Goal: Task Accomplishment & Management: Complete application form

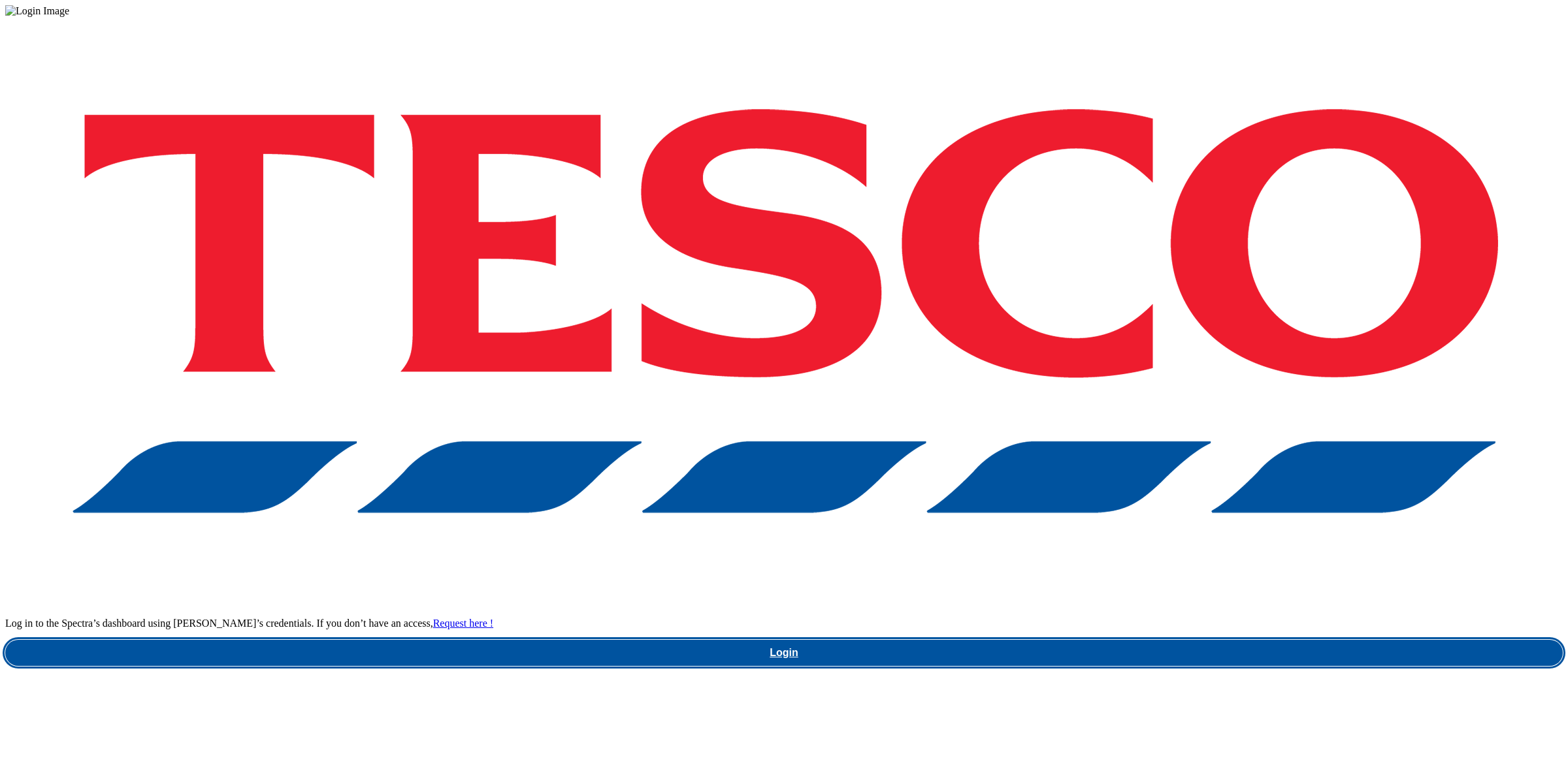
click at [1117, 640] on link "Login" at bounding box center [784, 654] width 1557 height 26
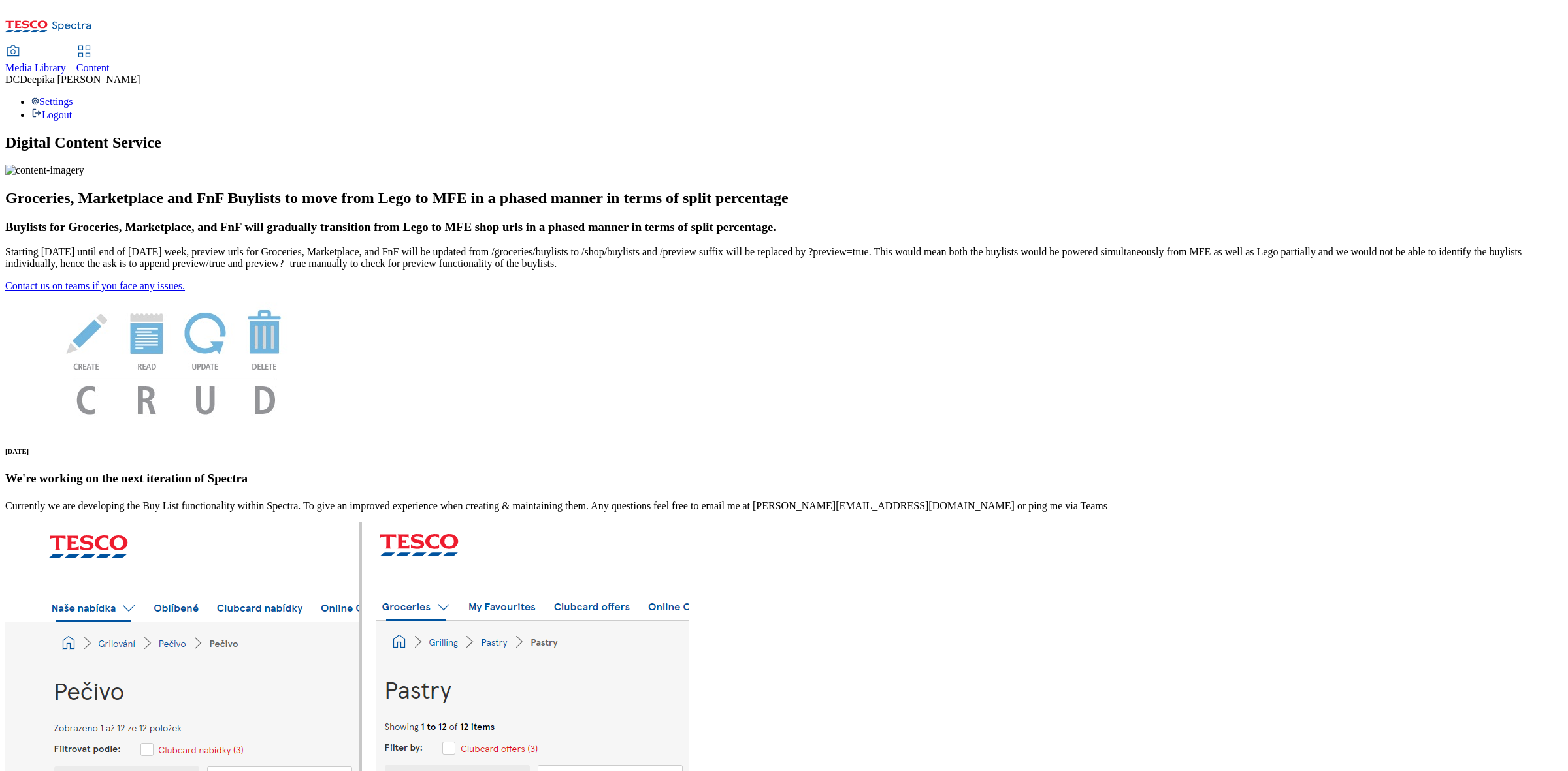
click at [109, 62] on span "Content" at bounding box center [94, 67] width 34 height 11
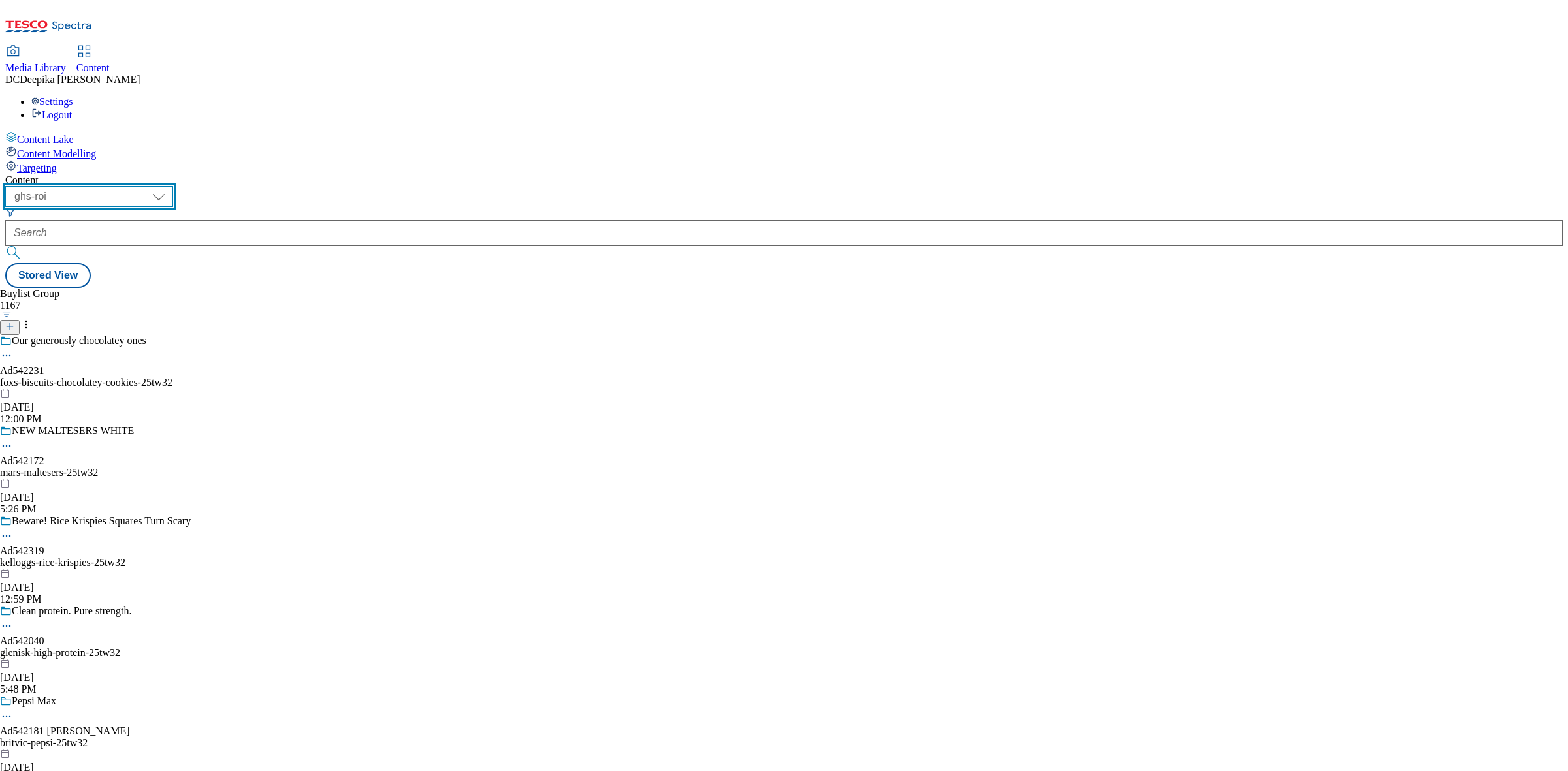
drag, startPoint x: 222, startPoint y: 105, endPoint x: 221, endPoint y: 112, distance: 7.1
click at [173, 186] on select "ghs-roi ghs-[GEOGRAPHIC_DATA]" at bounding box center [89, 197] width 168 height 21
select select "ghs-[GEOGRAPHIC_DATA]"
click at [169, 186] on select "ghs-roi ghs-[GEOGRAPHIC_DATA]" at bounding box center [89, 197] width 168 height 21
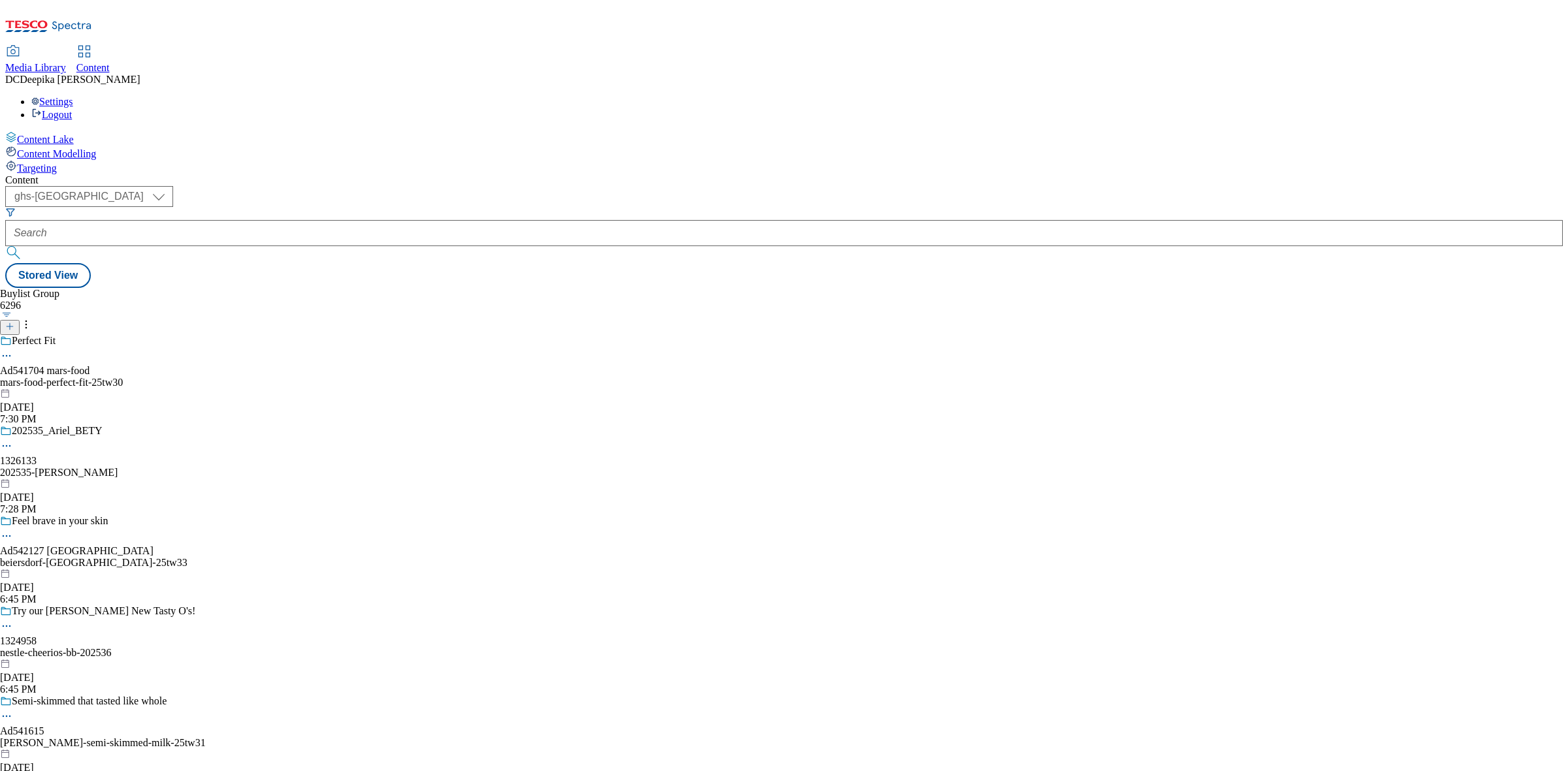
click at [19, 320] on button at bounding box center [10, 327] width 19 height 15
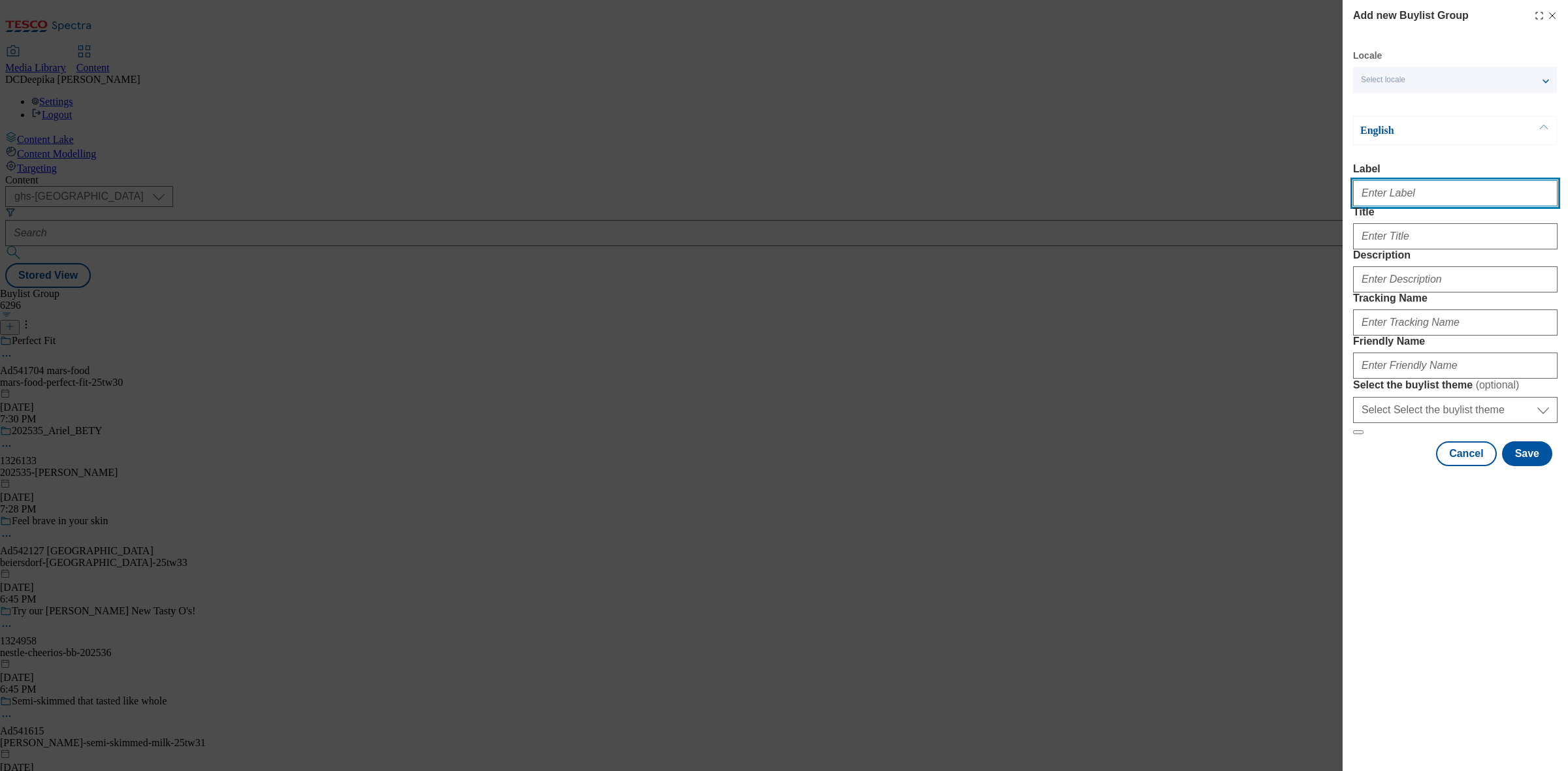
click at [1390, 198] on input "Label" at bounding box center [1455, 193] width 205 height 26
paste input "Ad542129"
type input "Ad542129"
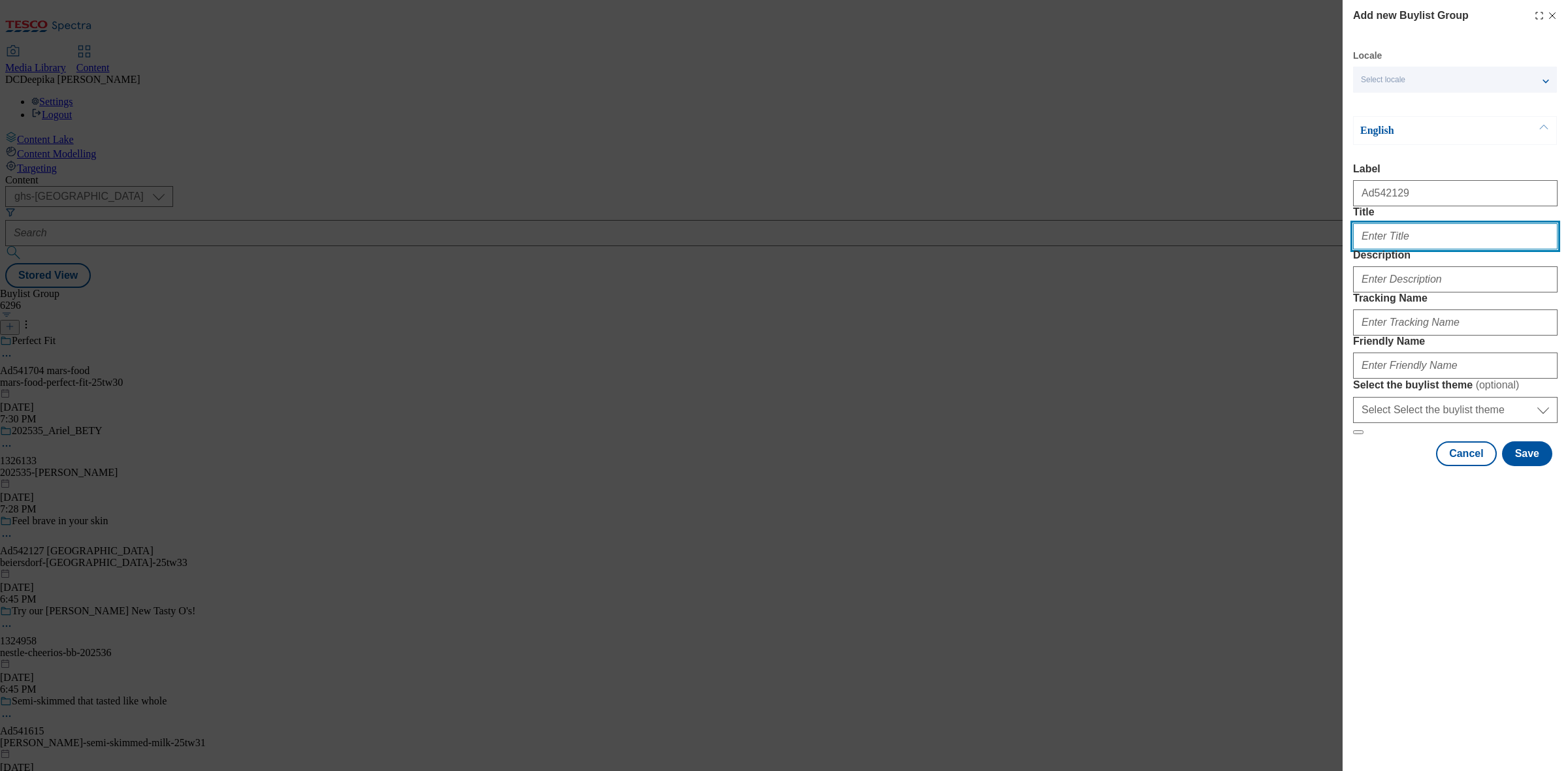
click at [1399, 250] on input "Title" at bounding box center [1455, 236] width 205 height 26
paste input "Feel Brave in your skin with 72H Moisture"
type input "Feel Brave in your skin with 72H Moisture"
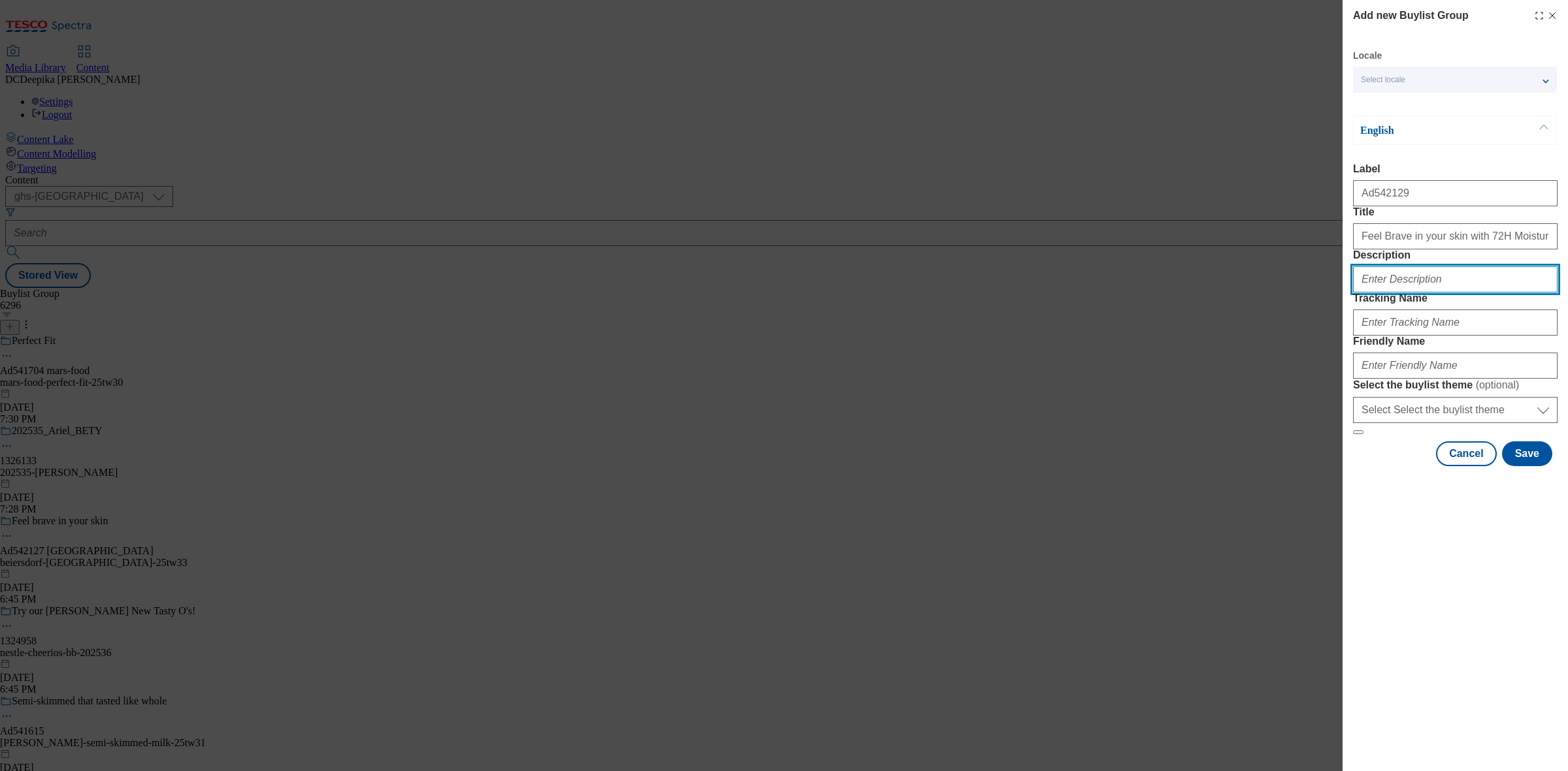
click at [1403, 293] on input "Description" at bounding box center [1455, 280] width 205 height 26
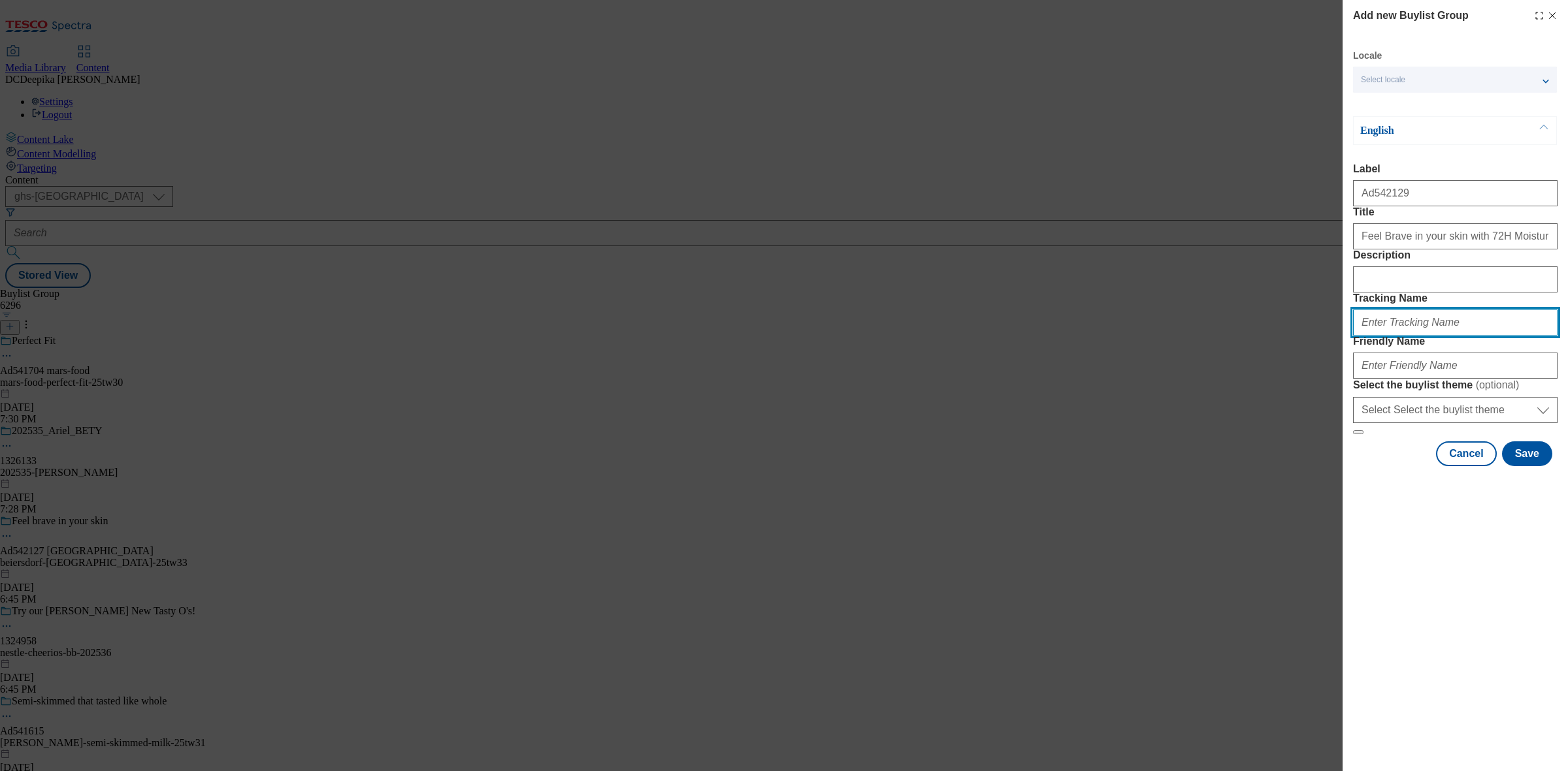
click at [1395, 336] on input "Tracking Name" at bounding box center [1455, 323] width 205 height 26
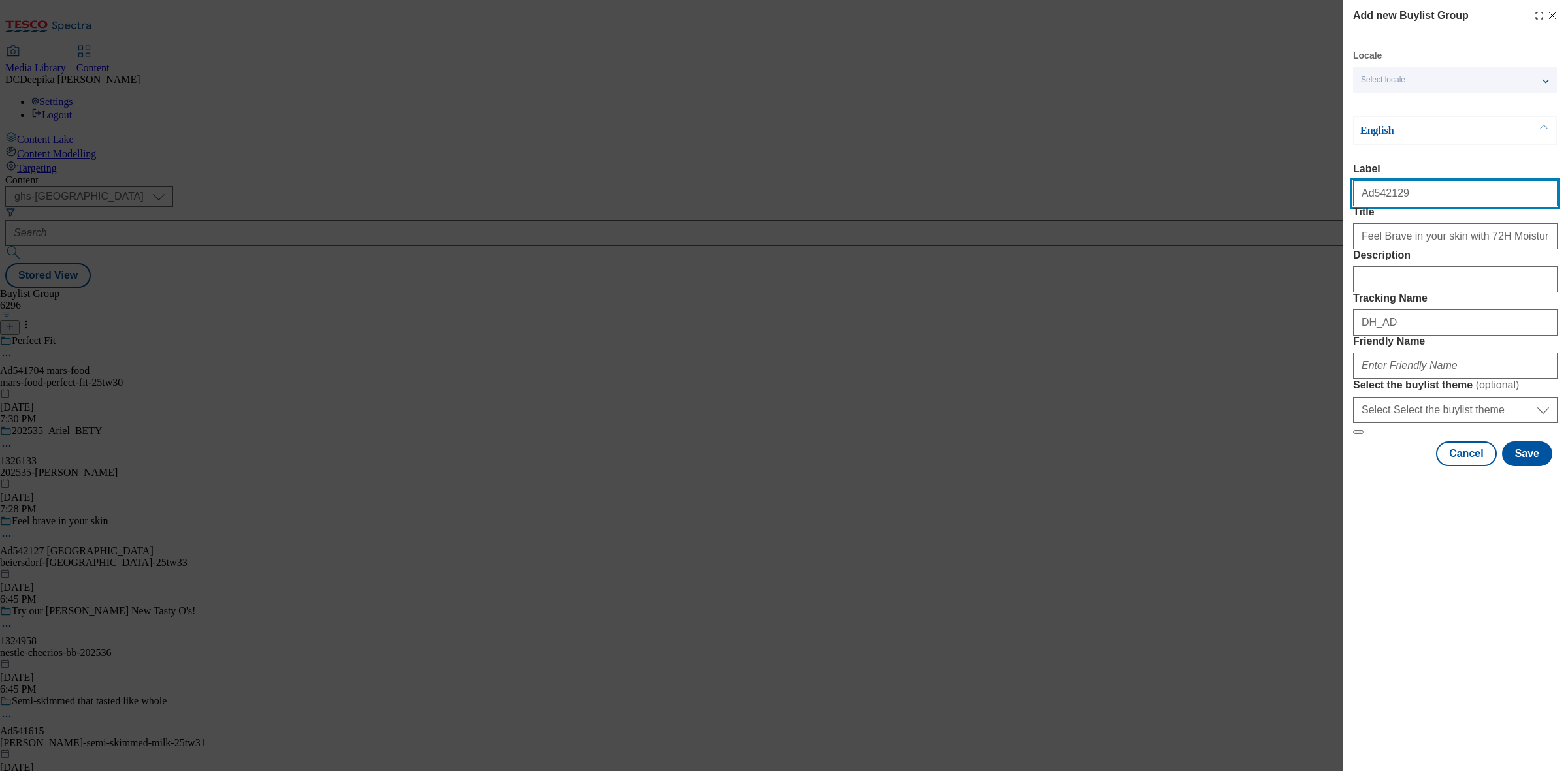
drag, startPoint x: 1380, startPoint y: 206, endPoint x: 1369, endPoint y: 206, distance: 11.0
click at [1369, 206] on input "Ad542129" at bounding box center [1455, 193] width 205 height 26
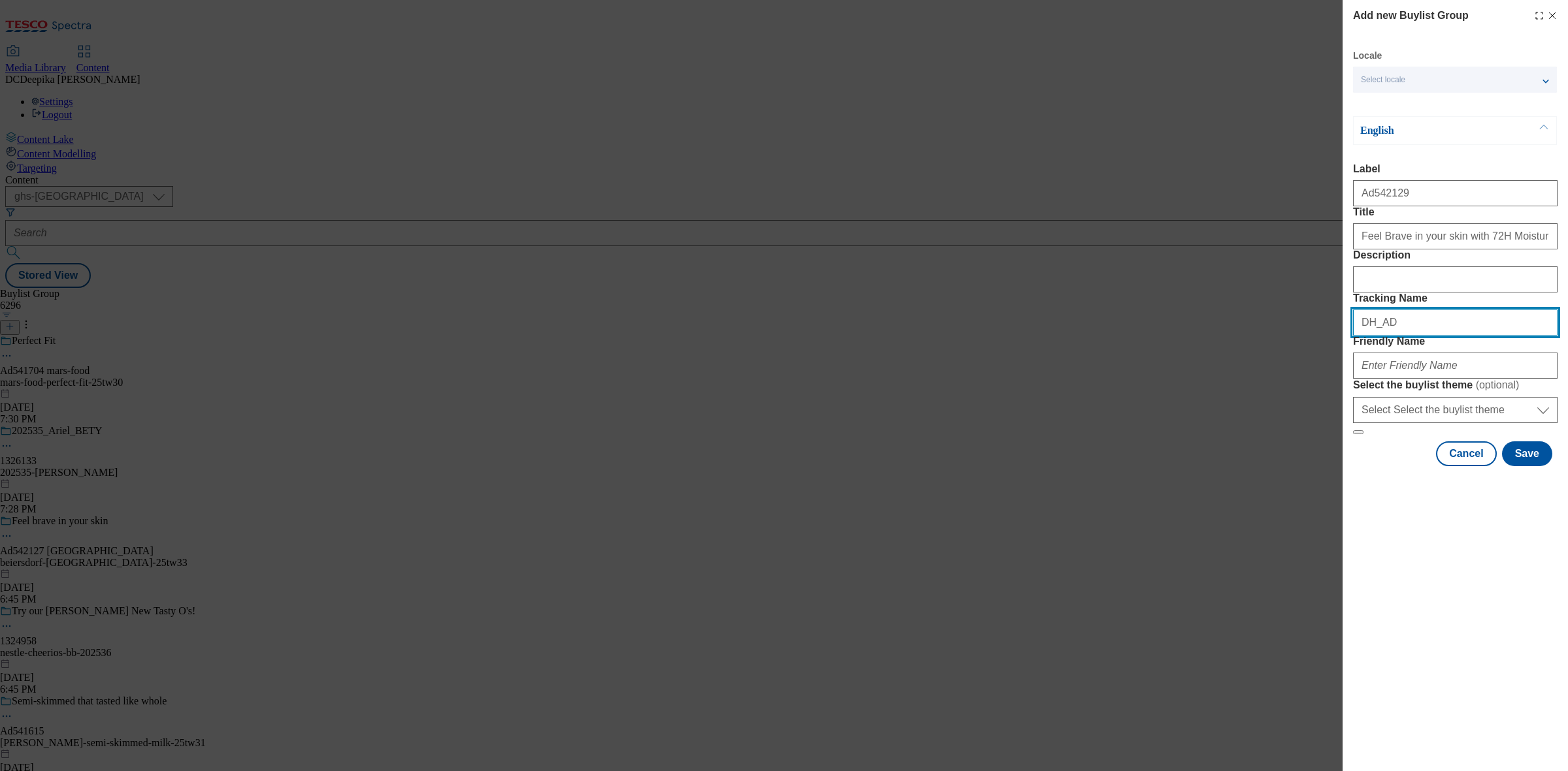
click at [1403, 336] on input "DH_AD" at bounding box center [1455, 323] width 205 height 26
paste input "542129"
type input "DH_AD542129"
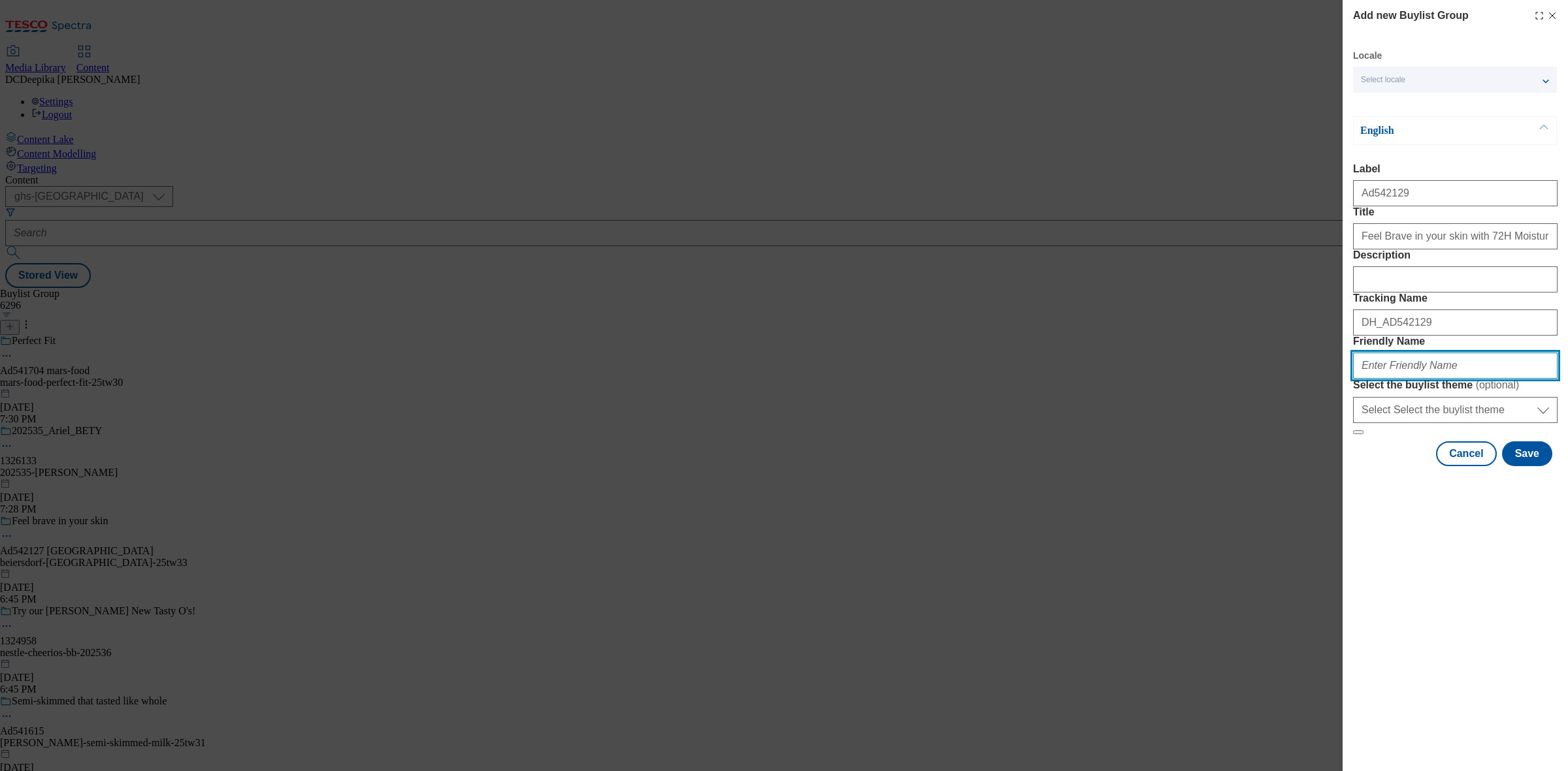
click at [1398, 378] on input "Friendly Name" at bounding box center [1455, 366] width 205 height 26
paste input "beiersdorf-nivea-25tw33"
type input "beiersdorf-nivea-25tw33"
click at [1537, 467] on button "Save" at bounding box center [1527, 453] width 50 height 25
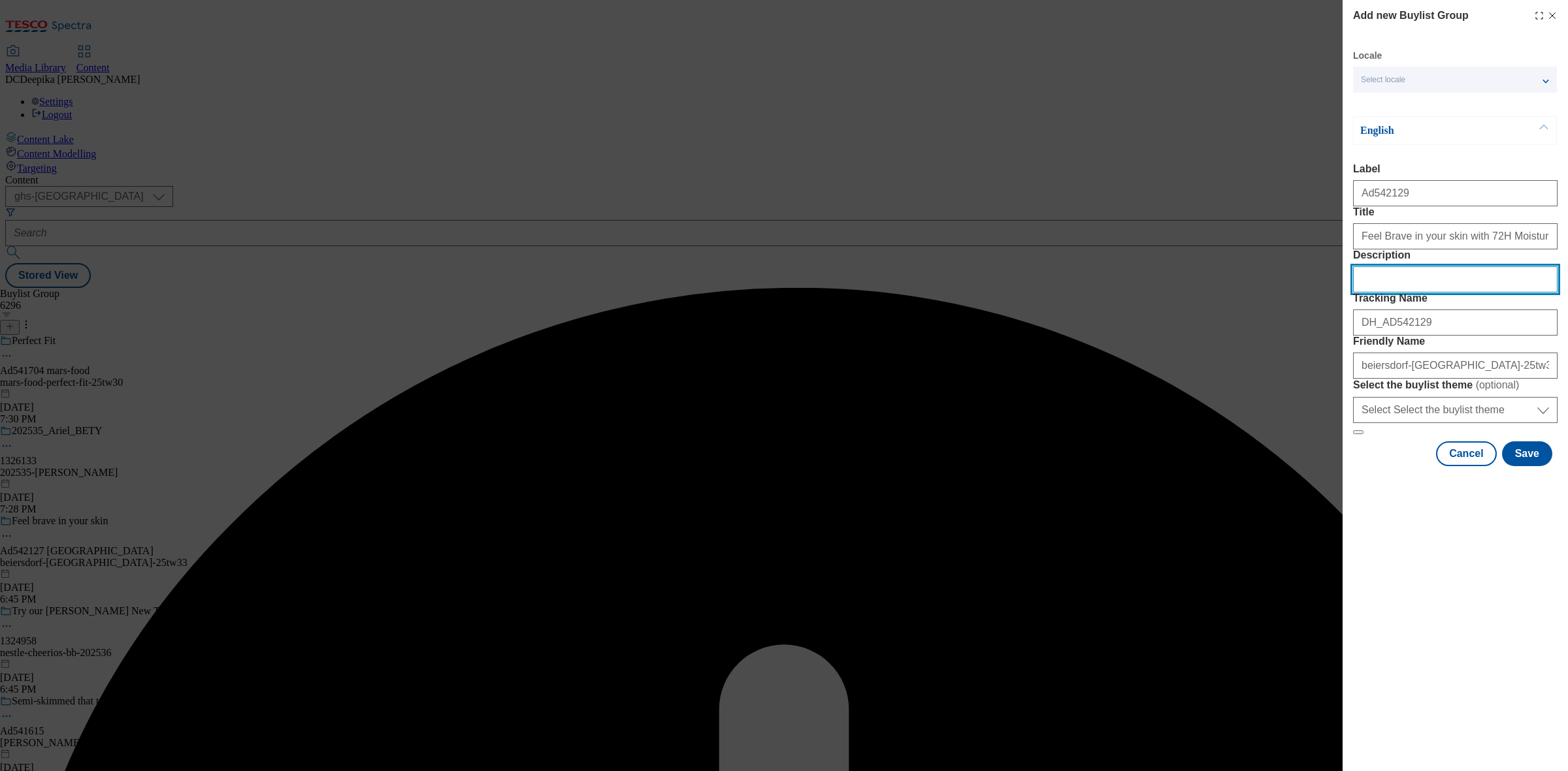
click at [1390, 293] on input "Description" at bounding box center [1455, 280] width 205 height 26
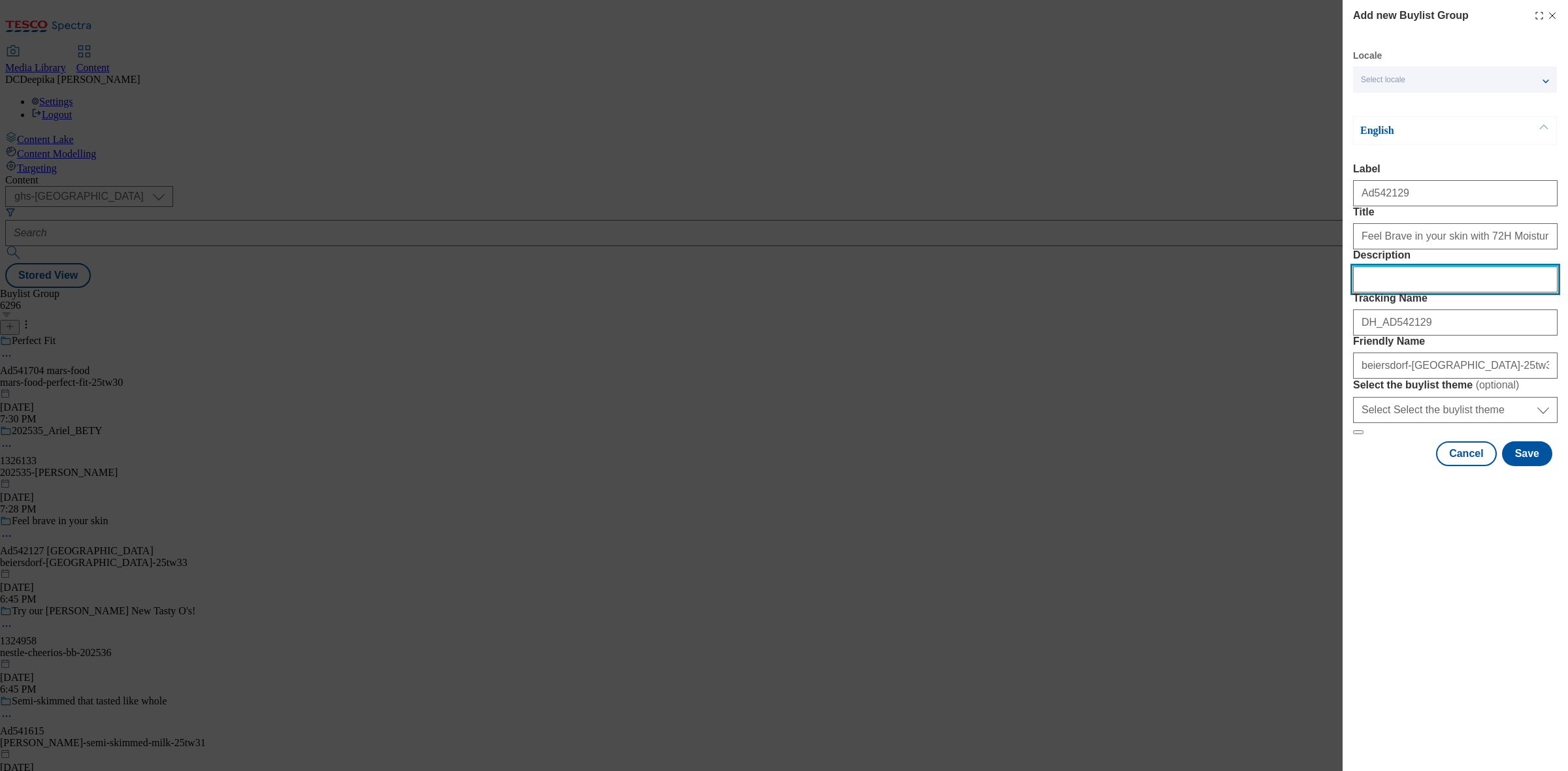
click at [1387, 293] on input "Description" at bounding box center [1455, 280] width 205 height 26
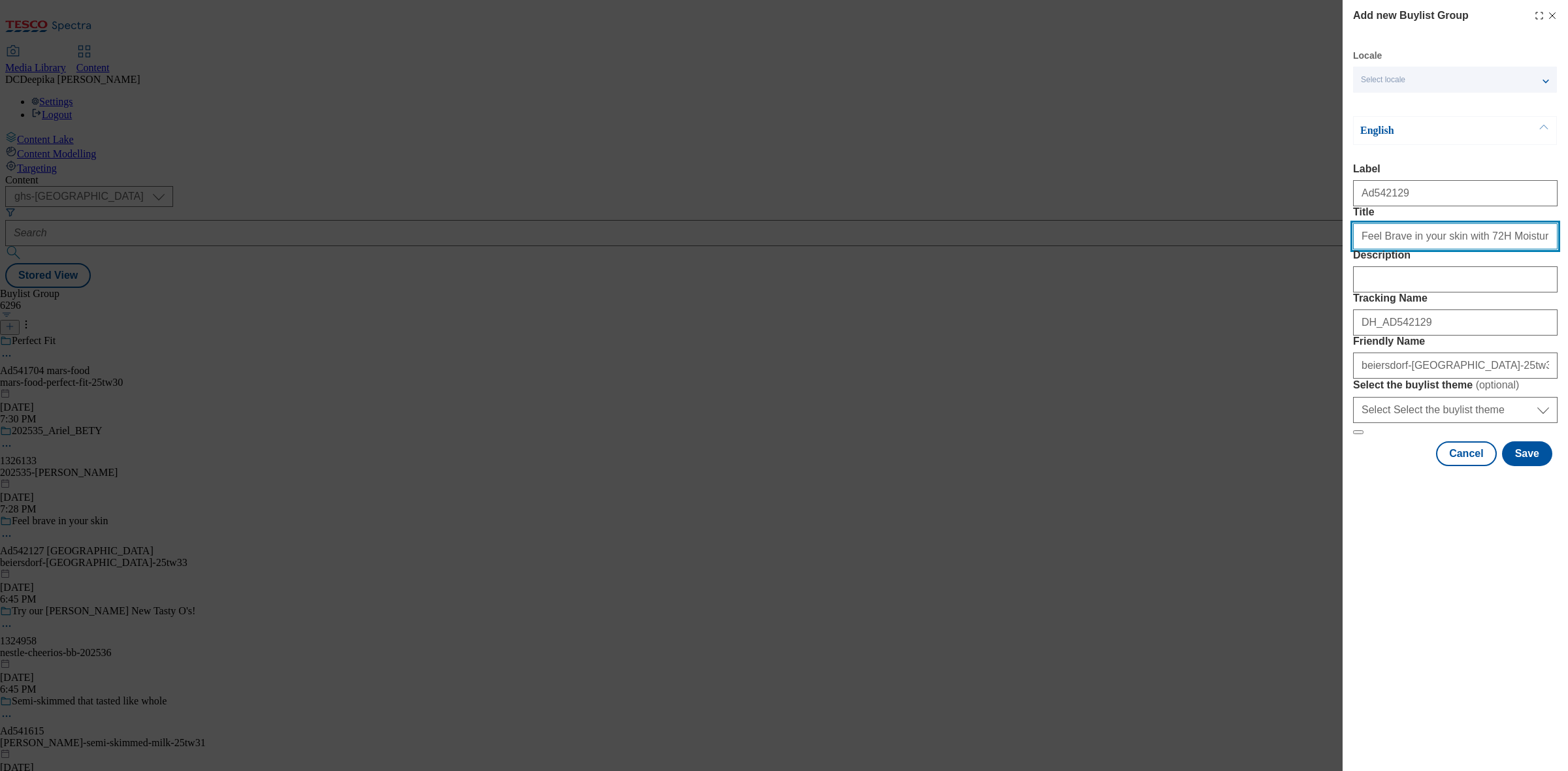
click at [1542, 250] on input "Feel Brave in your skin with 72H Moisture" at bounding box center [1455, 236] width 205 height 26
drag, startPoint x: 1360, startPoint y: 268, endPoint x: 1322, endPoint y: 269, distance: 38.0
click at [1322, 269] on div "Add new Buylist Group Locale Select locale English Welsh English Label Ad542129…" at bounding box center [784, 386] width 1568 height 771
click at [1529, 467] on button "Save" at bounding box center [1527, 453] width 50 height 25
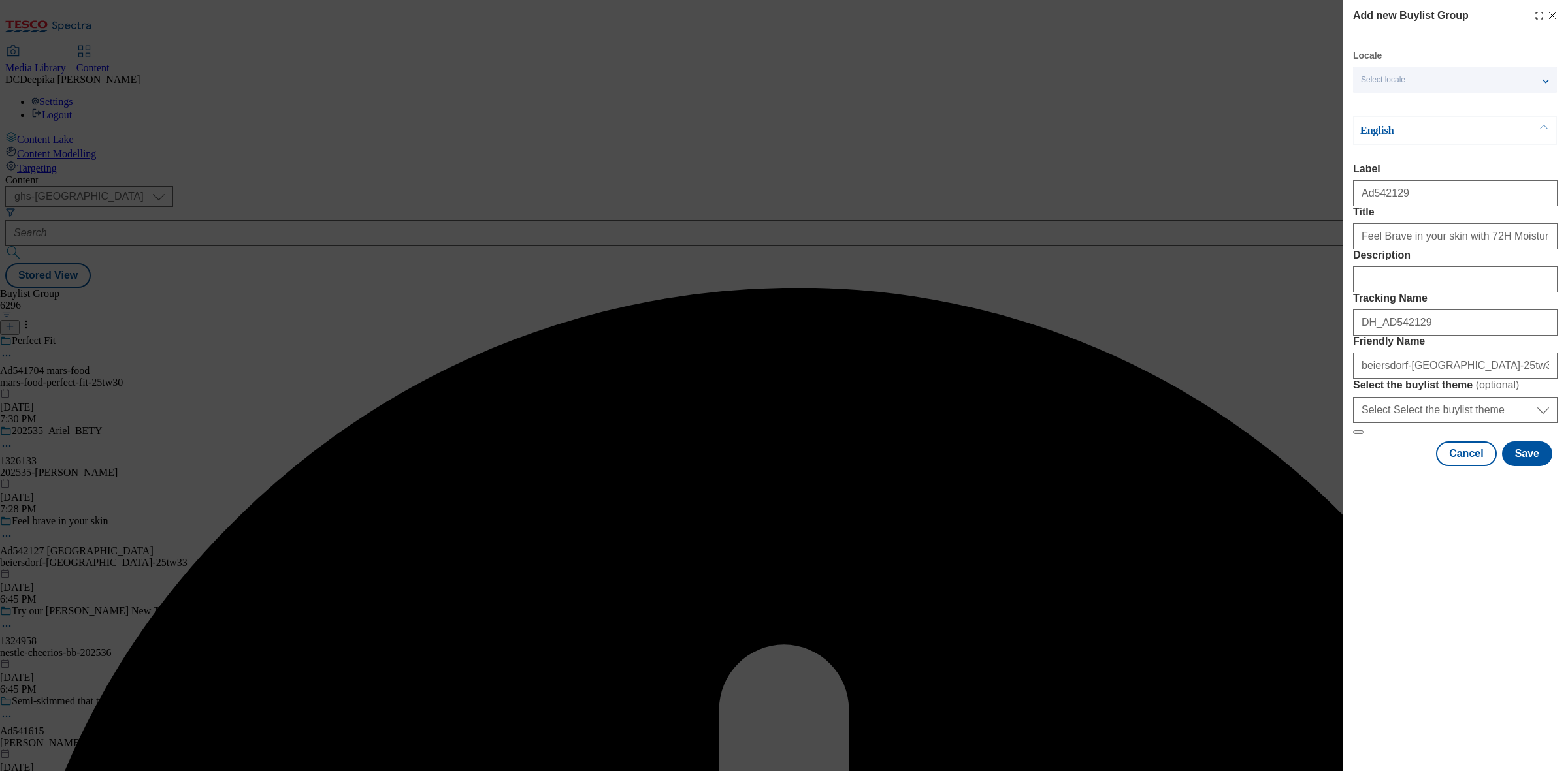
click at [1385, 261] on label "Description" at bounding box center [1455, 255] width 205 height 11
click at [1385, 293] on input "Description" at bounding box center [1455, 280] width 205 height 26
click at [1426, 206] on input "Ad542129" at bounding box center [1455, 193] width 205 height 26
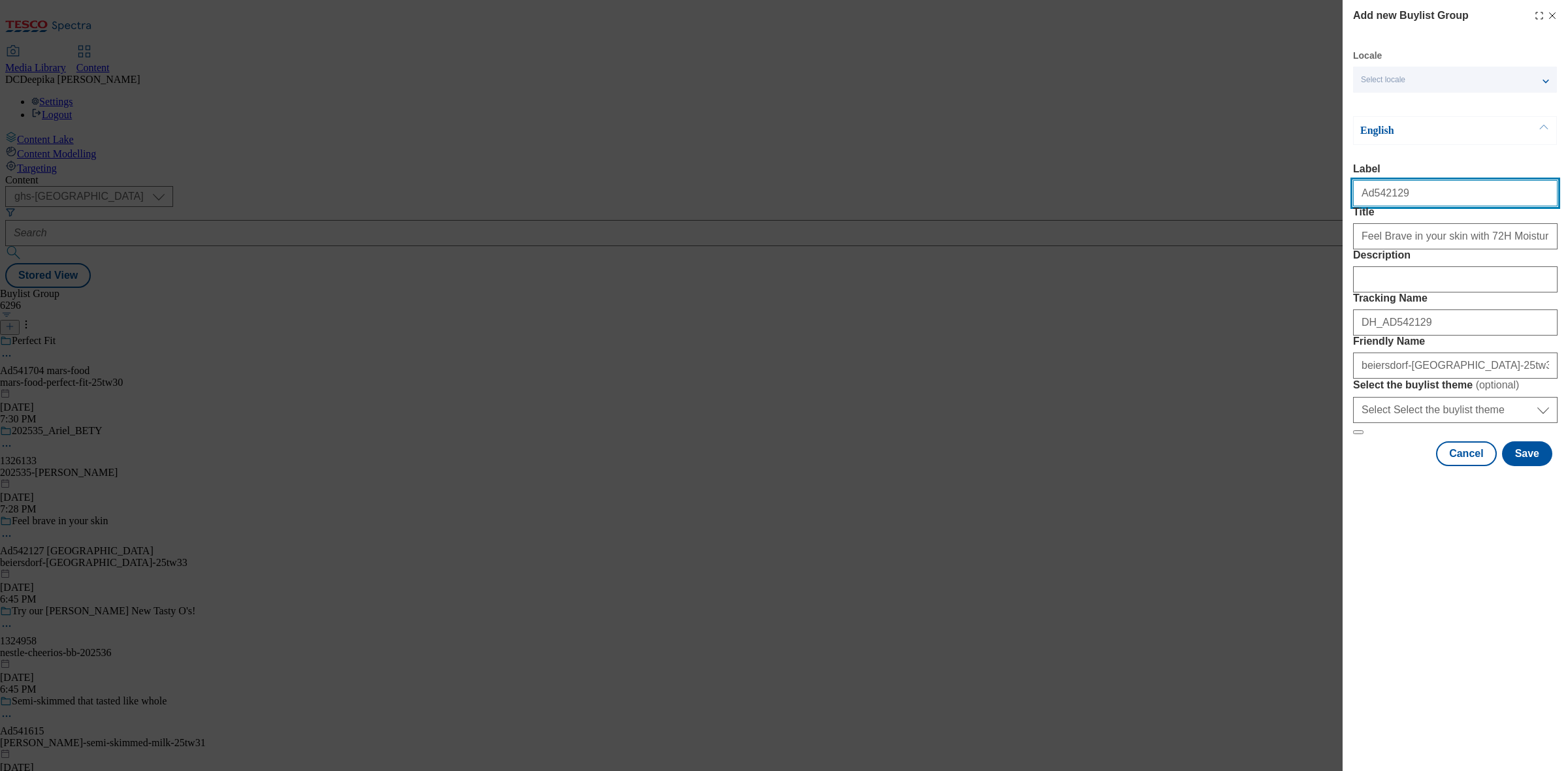
drag, startPoint x: 1357, startPoint y: 200, endPoint x: 1333, endPoint y: 209, distance: 25.6
click at [1333, 209] on div "Add new Buylist Group Locale Select locale English Welsh English Label Ad542129…" at bounding box center [784, 386] width 1568 height 771
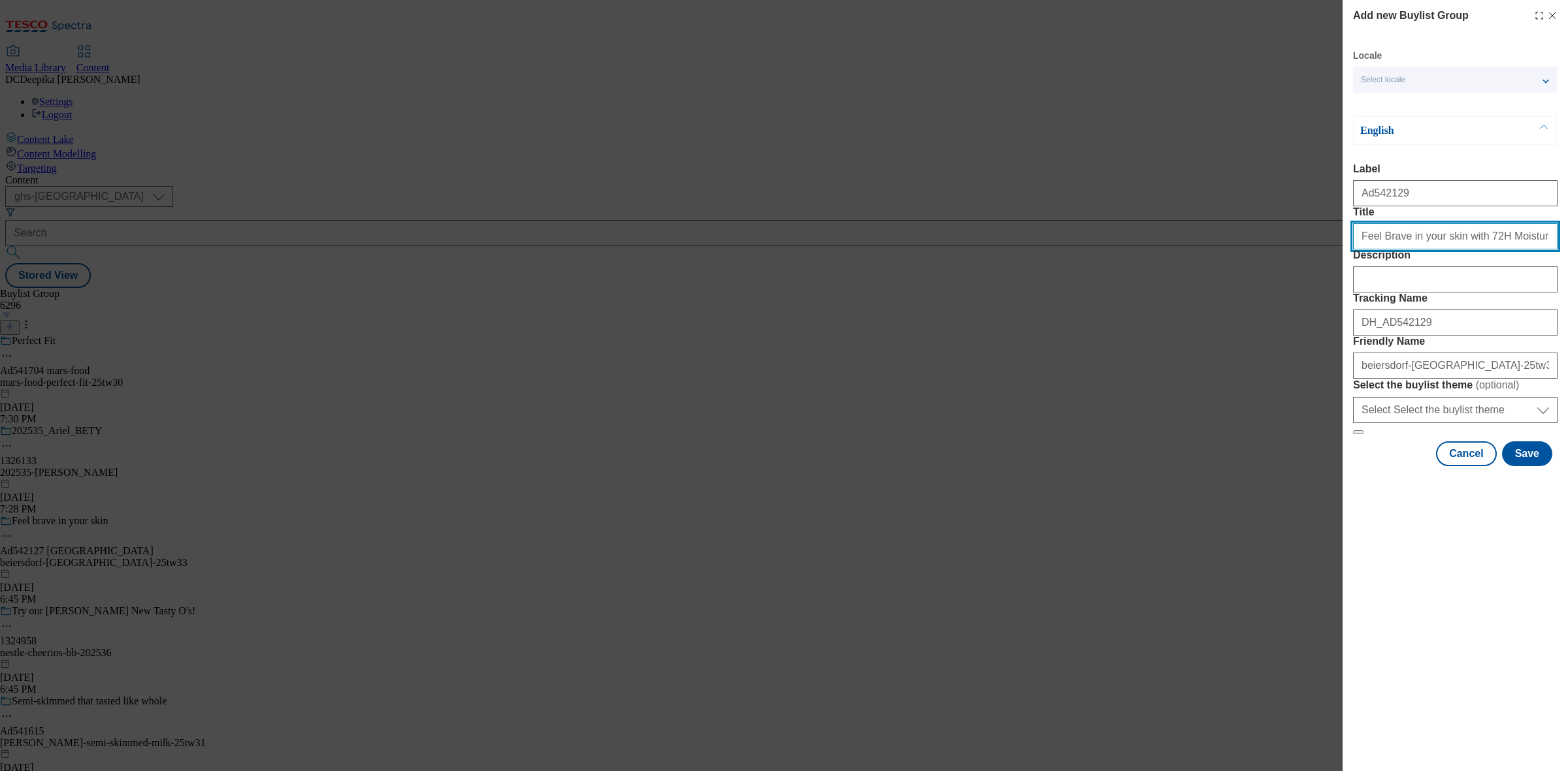
drag, startPoint x: 1361, startPoint y: 268, endPoint x: 1350, endPoint y: 269, distance: 11.0
click at [1350, 269] on div "Add new Buylist Group Locale Select locale English Welsh English Label Ad542129…" at bounding box center [1454, 235] width 225 height 469
click at [1523, 250] on input "Feel Brave in your skin with 72H Moisture" at bounding box center [1455, 236] width 205 height 26
type input "Feel Brave in your skin with 72H Moisture"
click at [1529, 467] on button "Save" at bounding box center [1527, 453] width 50 height 25
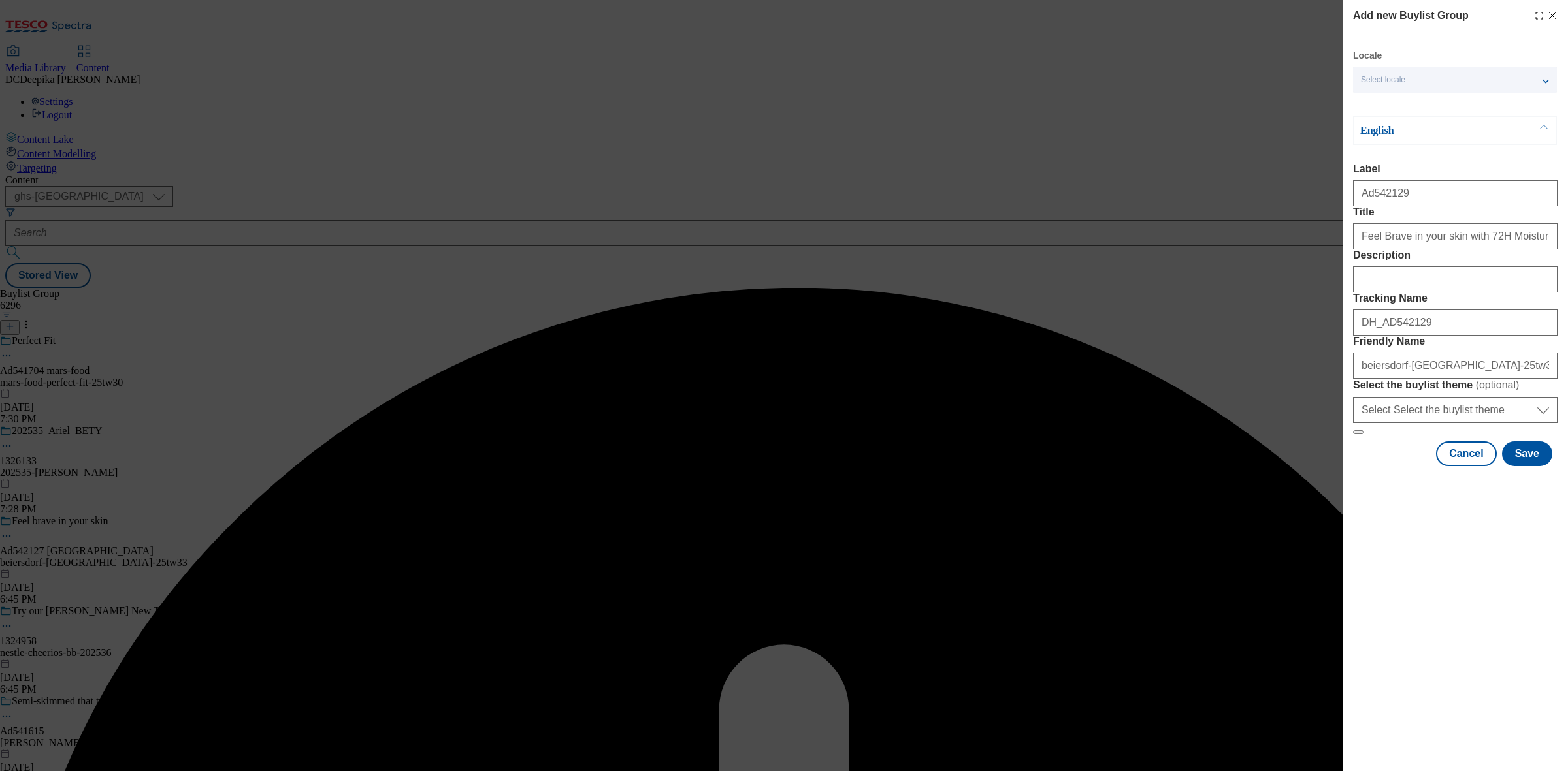
click at [1440, 173] on label "Label" at bounding box center [1455, 168] width 205 height 11
click at [1440, 180] on input "Ad542129" at bounding box center [1455, 193] width 205 height 26
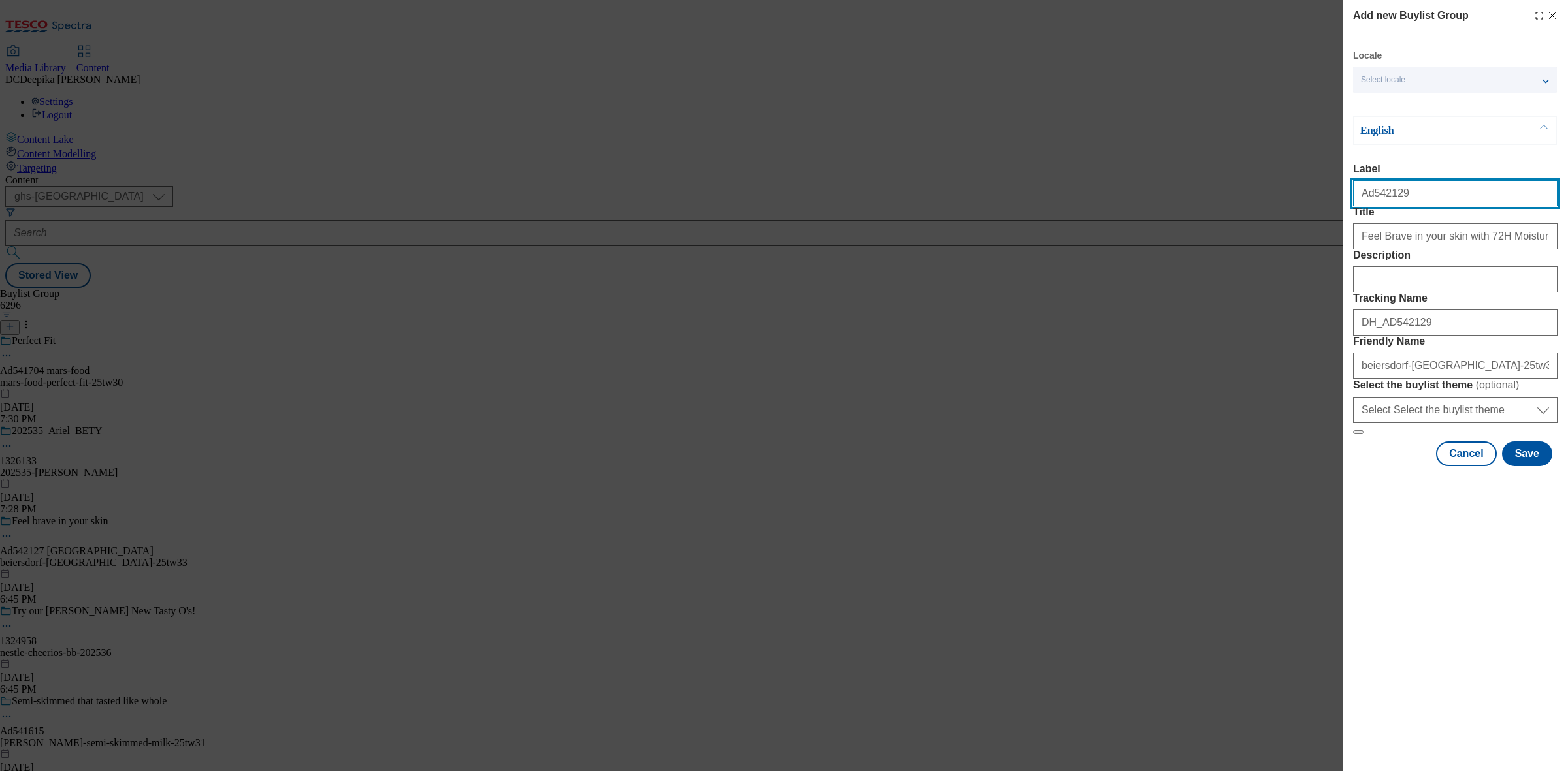
click at [1421, 198] on input "Ad542129" at bounding box center [1455, 193] width 205 height 26
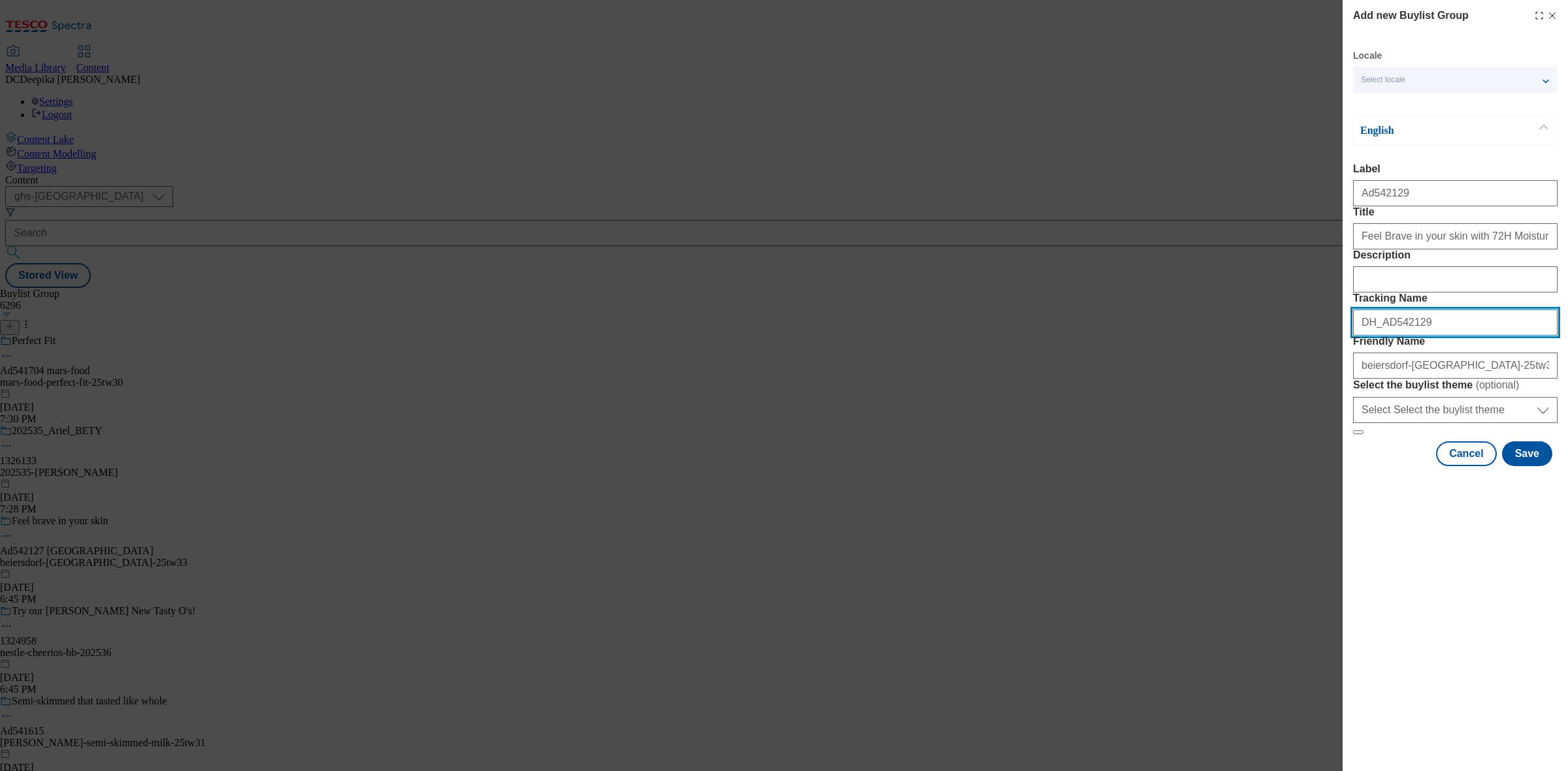
click at [1451, 336] on input "DH_AD542129" at bounding box center [1455, 323] width 205 height 26
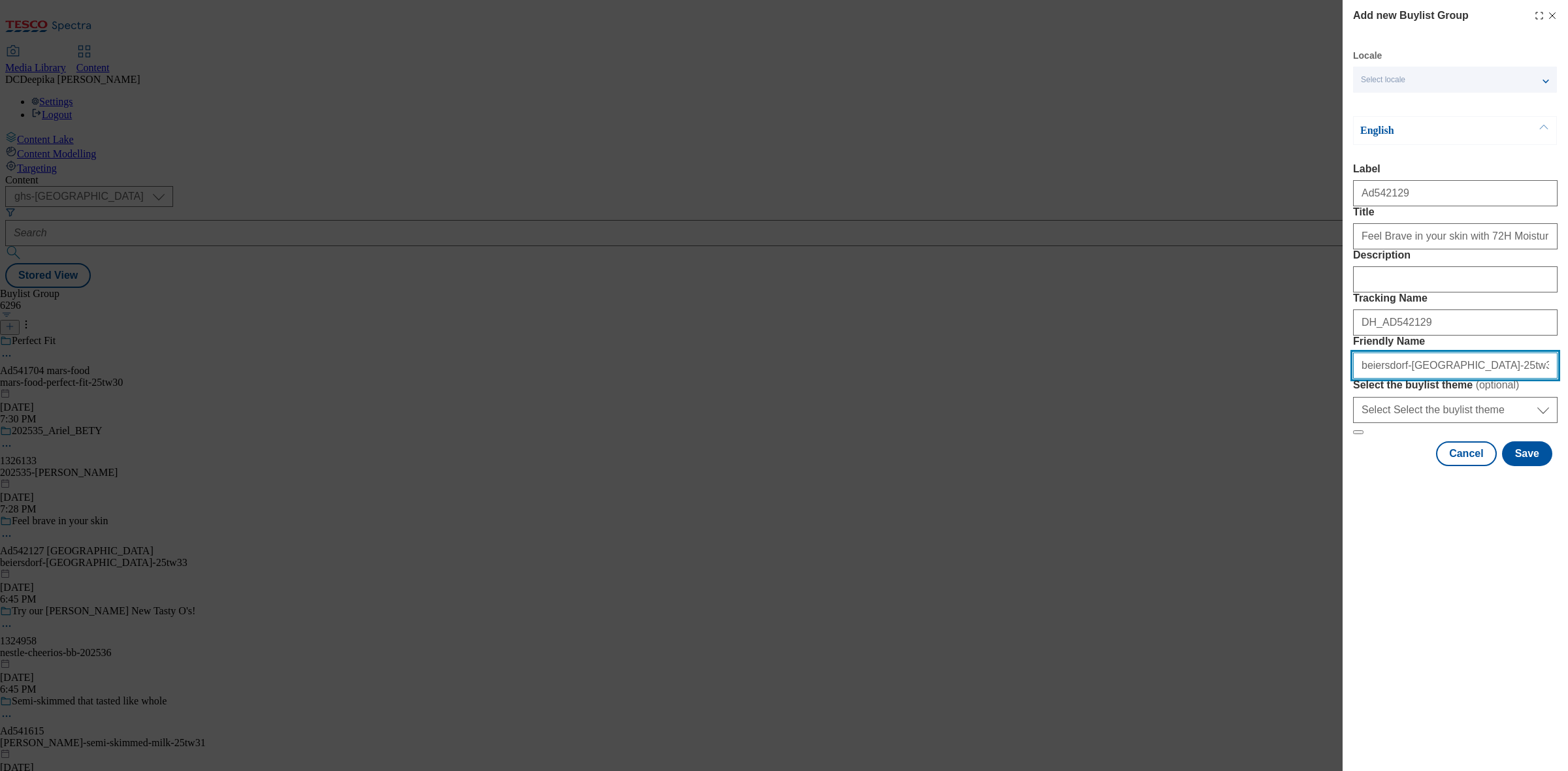
click at [1467, 378] on input "beiersdorf-nivea-25tw33" at bounding box center [1455, 366] width 205 height 26
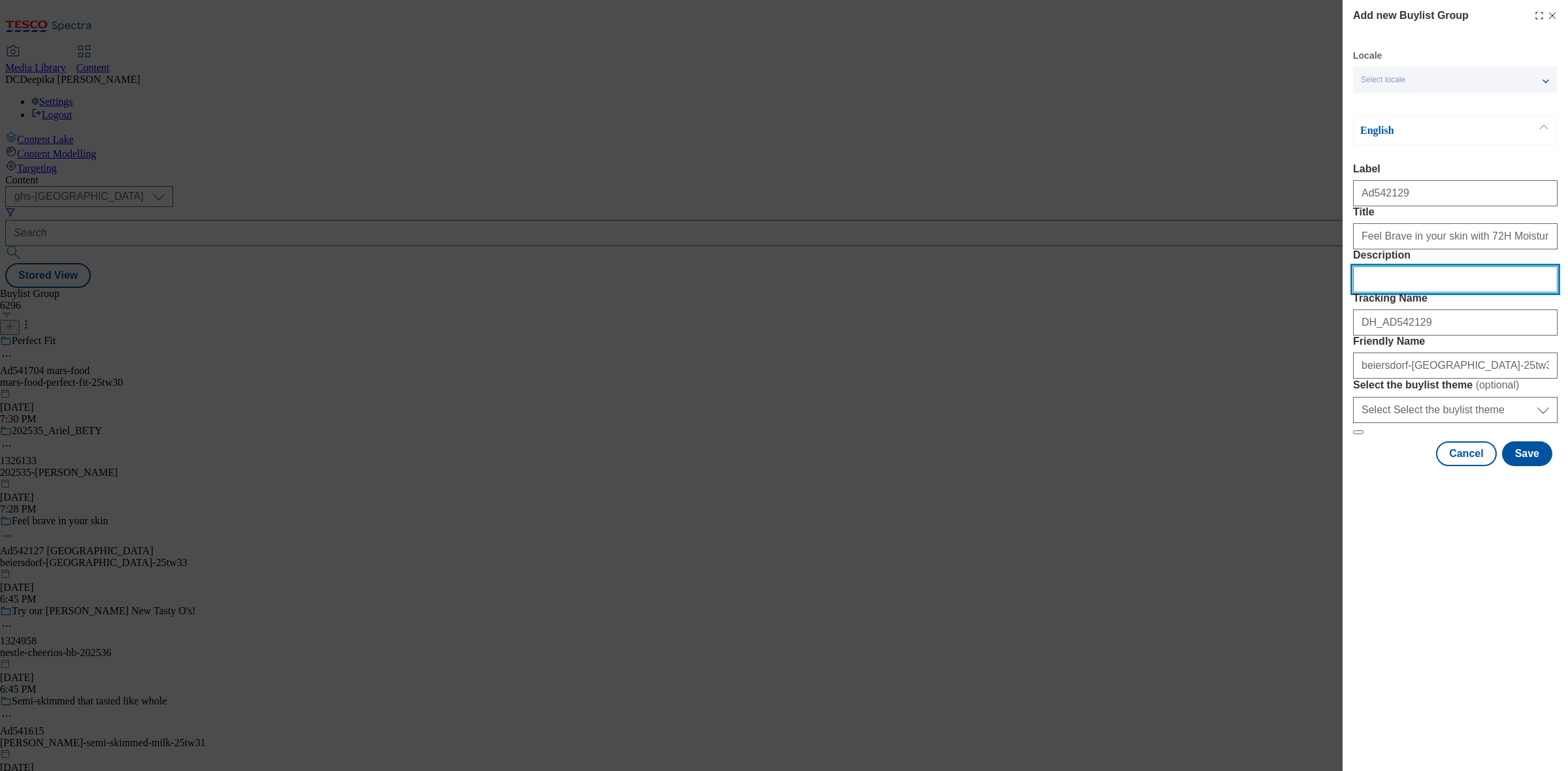
click at [1380, 293] on input "Description" at bounding box center [1455, 280] width 205 height 26
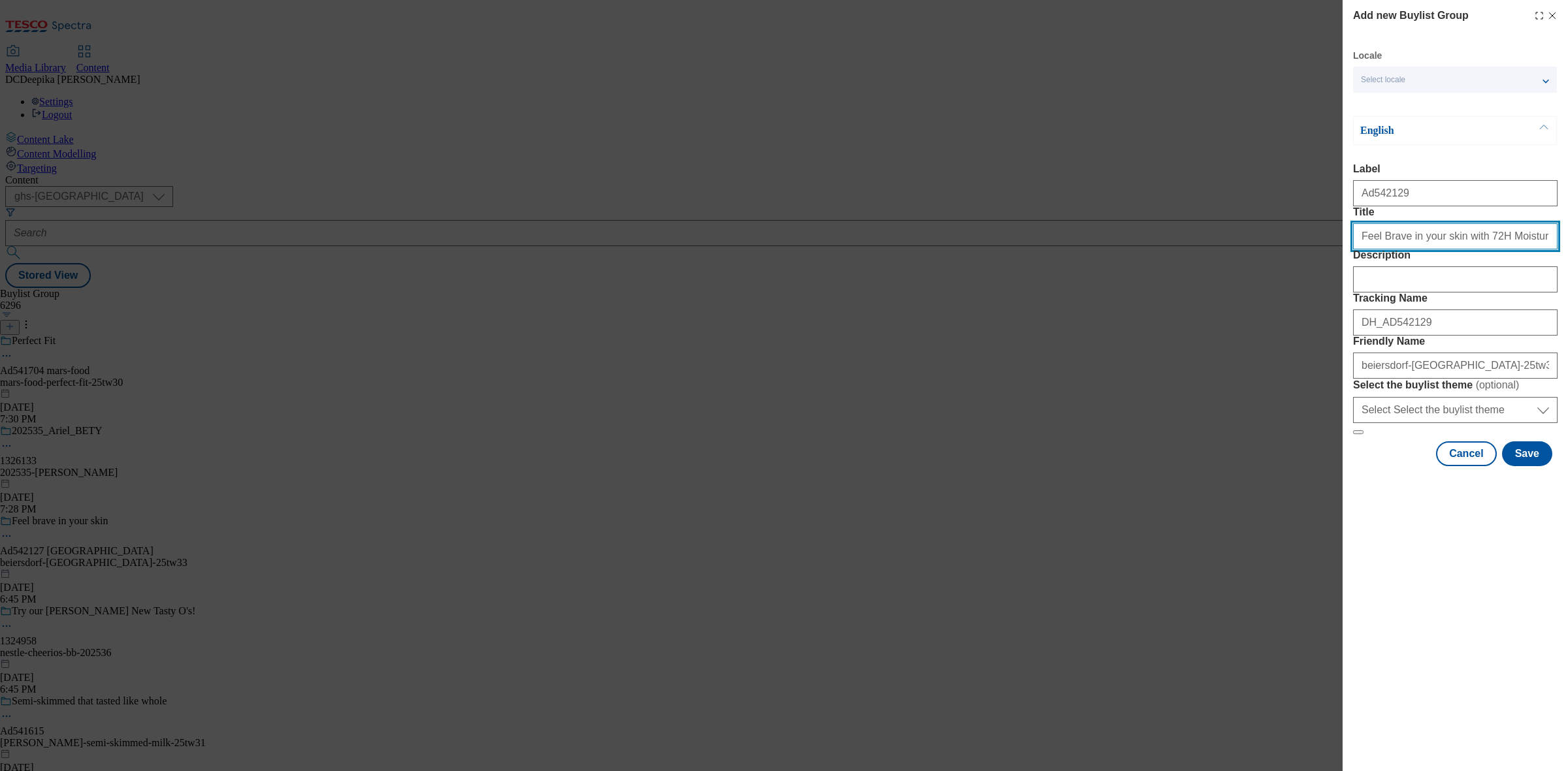
drag, startPoint x: 1362, startPoint y: 266, endPoint x: 1346, endPoint y: 265, distance: 16.0
click at [1346, 265] on div "Add new Buylist Group Locale Select locale English Welsh English Label Ad542129…" at bounding box center [1454, 235] width 225 height 469
click at [1534, 250] on input "Feel Brave in your skin with 72H Moisture" at bounding box center [1455, 236] width 205 height 26
type input "Feel Brave in your skin with 72H Moisture"
click at [1534, 467] on button "Save" at bounding box center [1527, 453] width 50 height 25
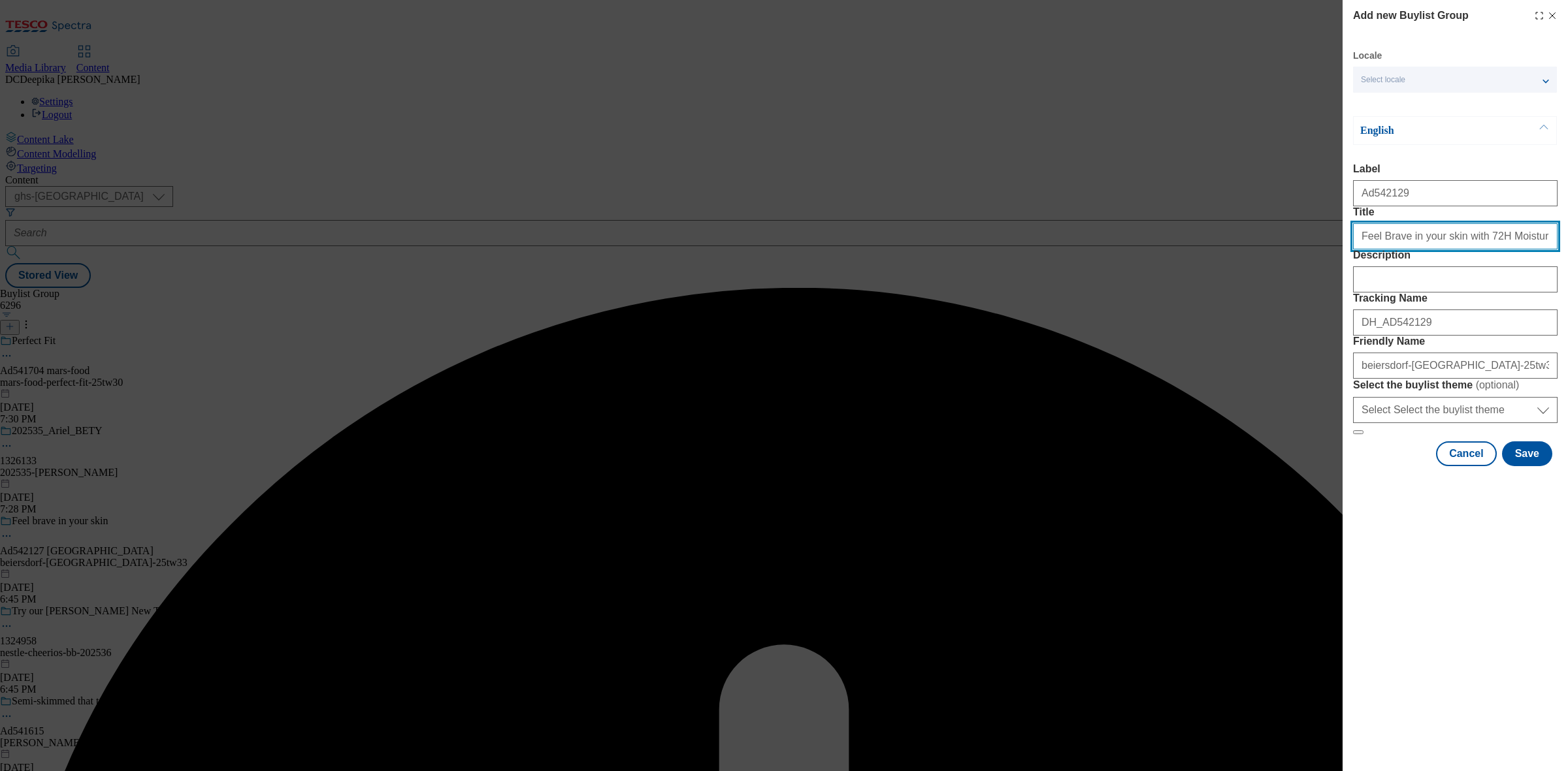
drag, startPoint x: 1443, startPoint y: 270, endPoint x: 1549, endPoint y: 269, distance: 106.0
click at [1549, 250] on input "Feel Brave in your skin with 72H Moisture" at bounding box center [1455, 236] width 205 height 26
type input "Feel Brave in your skin"
click at [1541, 467] on button "Save" at bounding box center [1527, 453] width 50 height 25
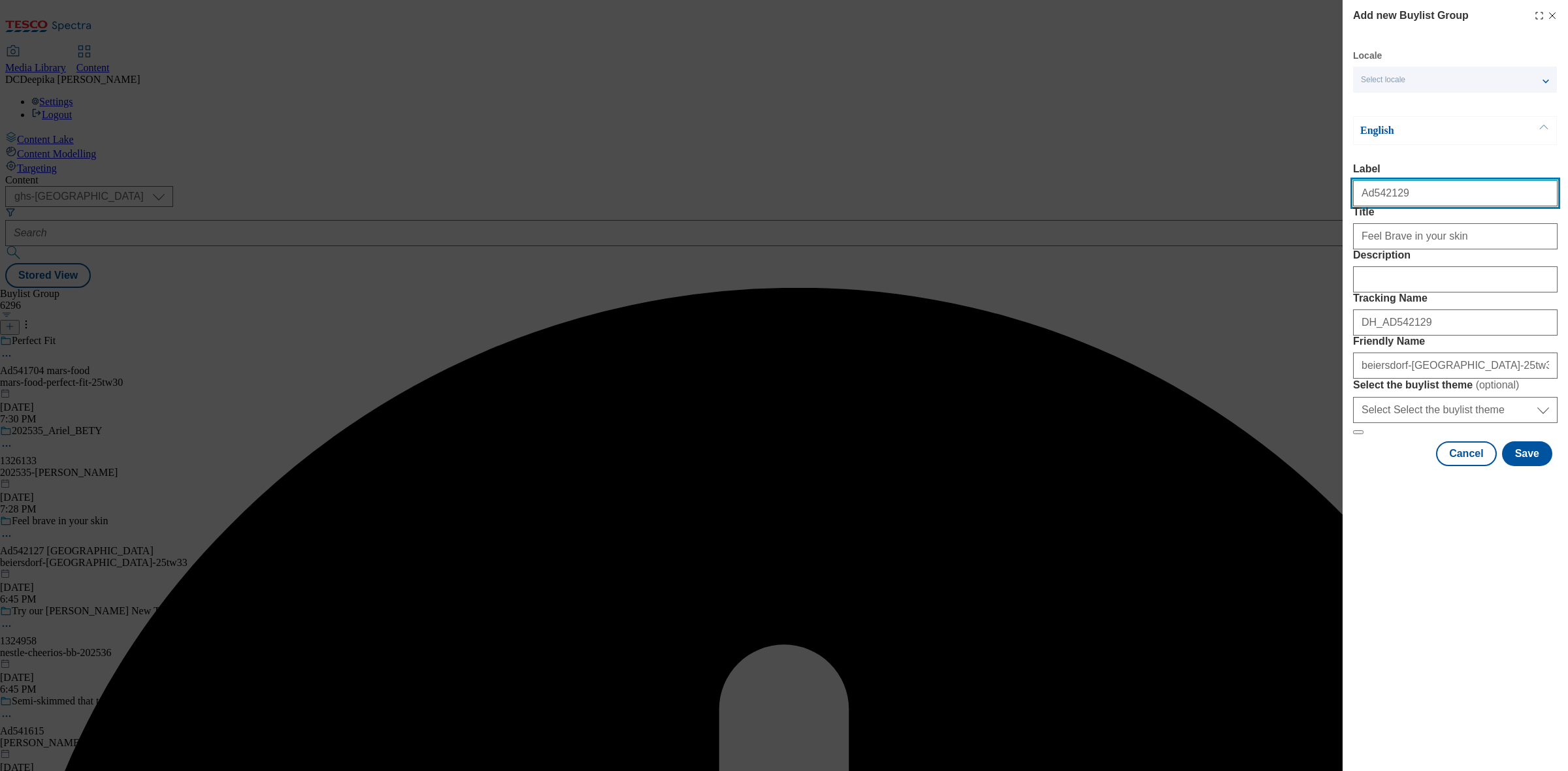
drag, startPoint x: 1376, startPoint y: 206, endPoint x: 1262, endPoint y: 203, distance: 114.0
click at [1262, 203] on div "Add new Buylist Group Locale Select locale English Welsh English Label Ad542129…" at bounding box center [784, 386] width 1568 height 771
paste input "Ad542129"
type input "Ad542129"
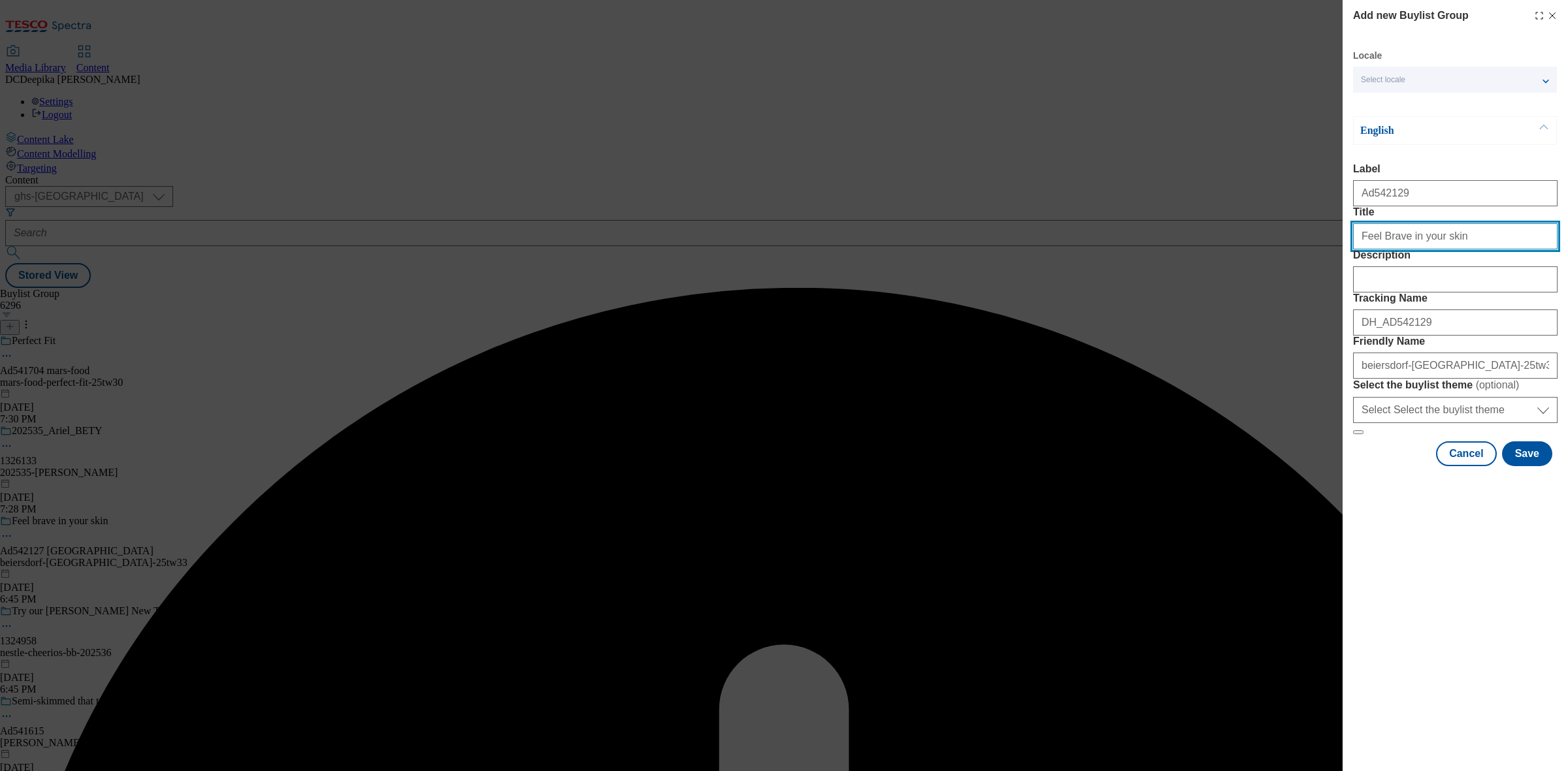
click at [1466, 250] on input "Feel Brave in your skin" at bounding box center [1455, 236] width 205 height 26
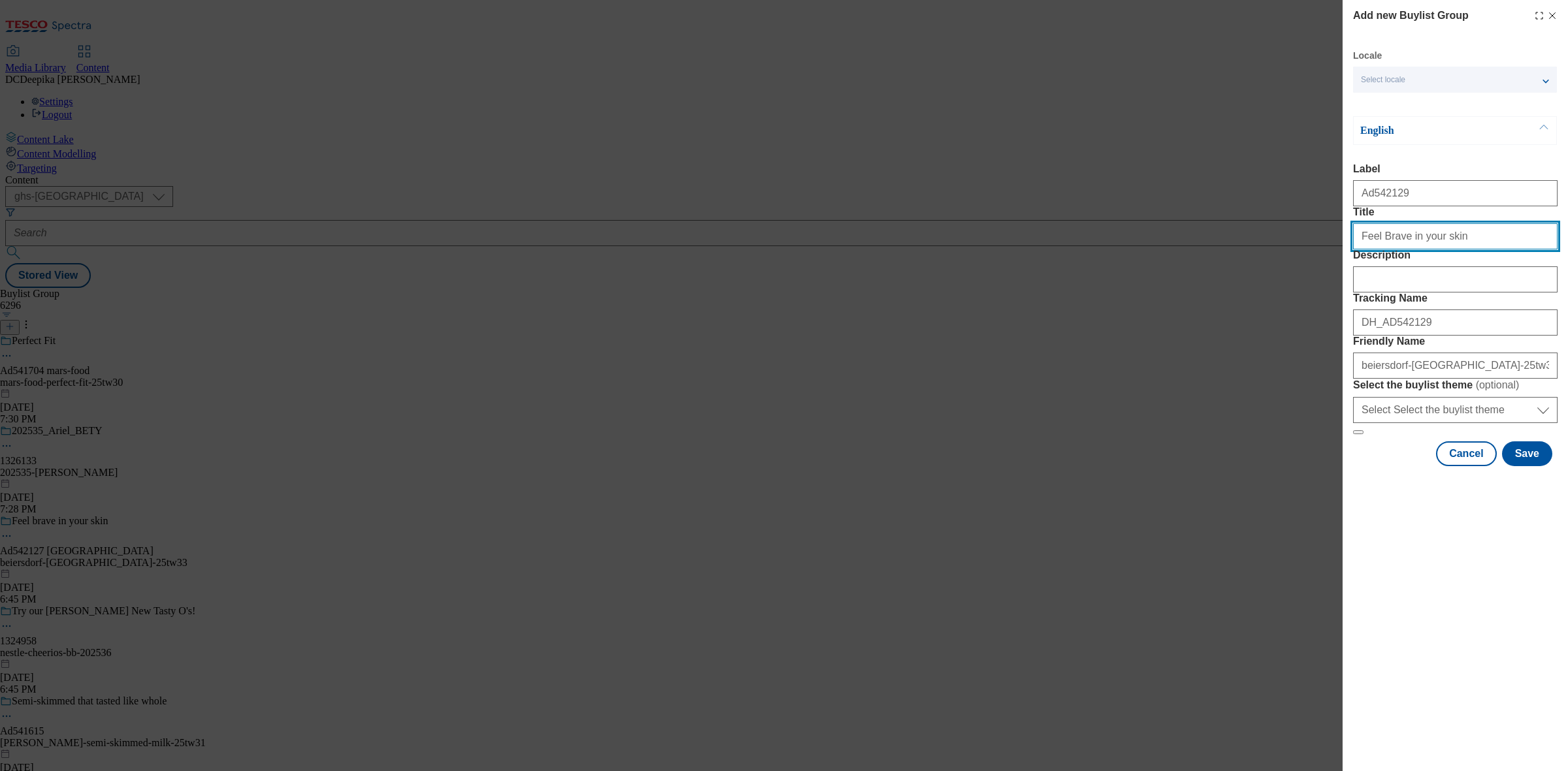
type input "Feel Brave in your skin"
click at [1369, 293] on div "Description" at bounding box center [1455, 271] width 205 height 43
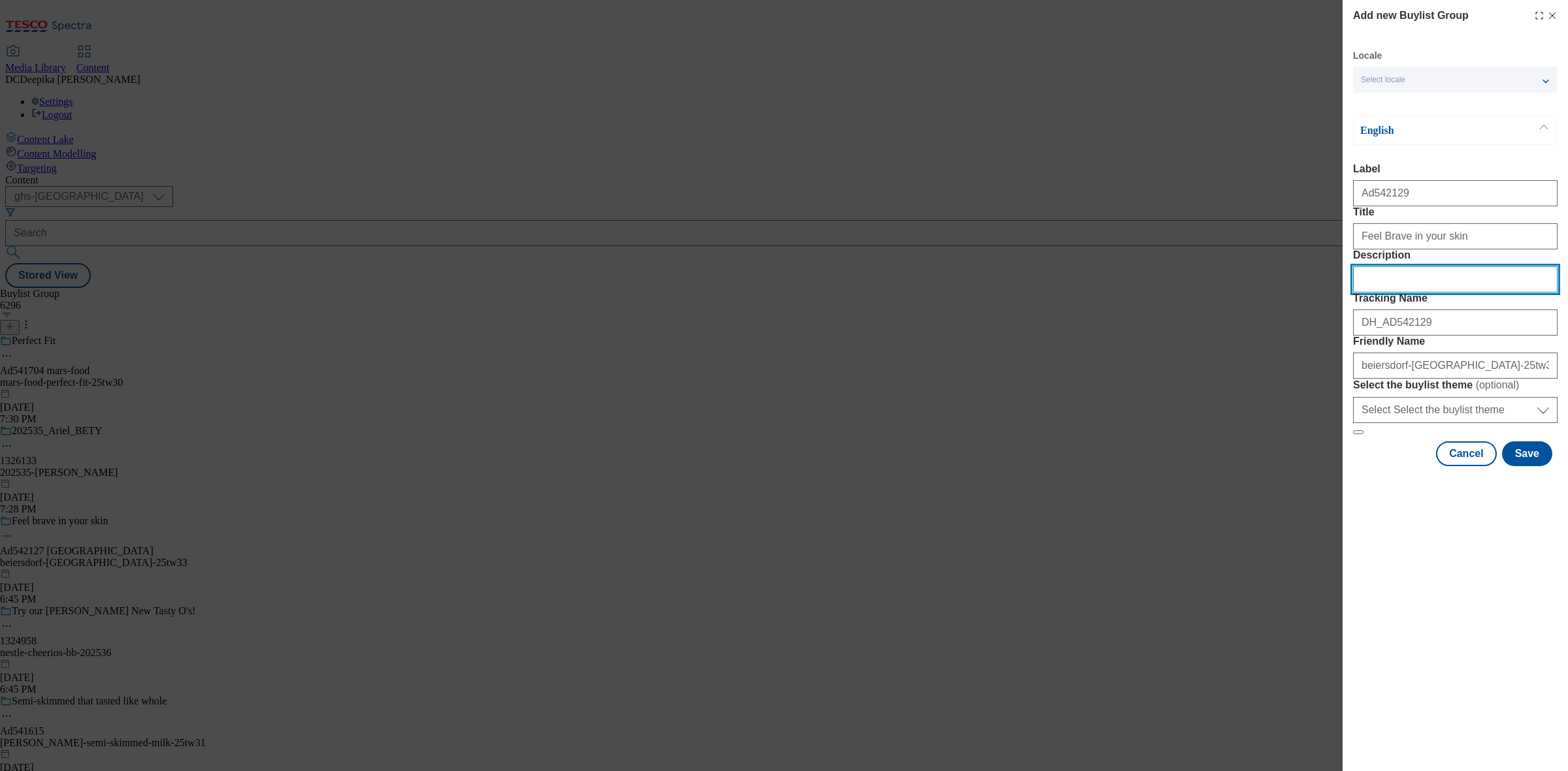
click at [1392, 293] on input "Description" at bounding box center [1455, 280] width 205 height 26
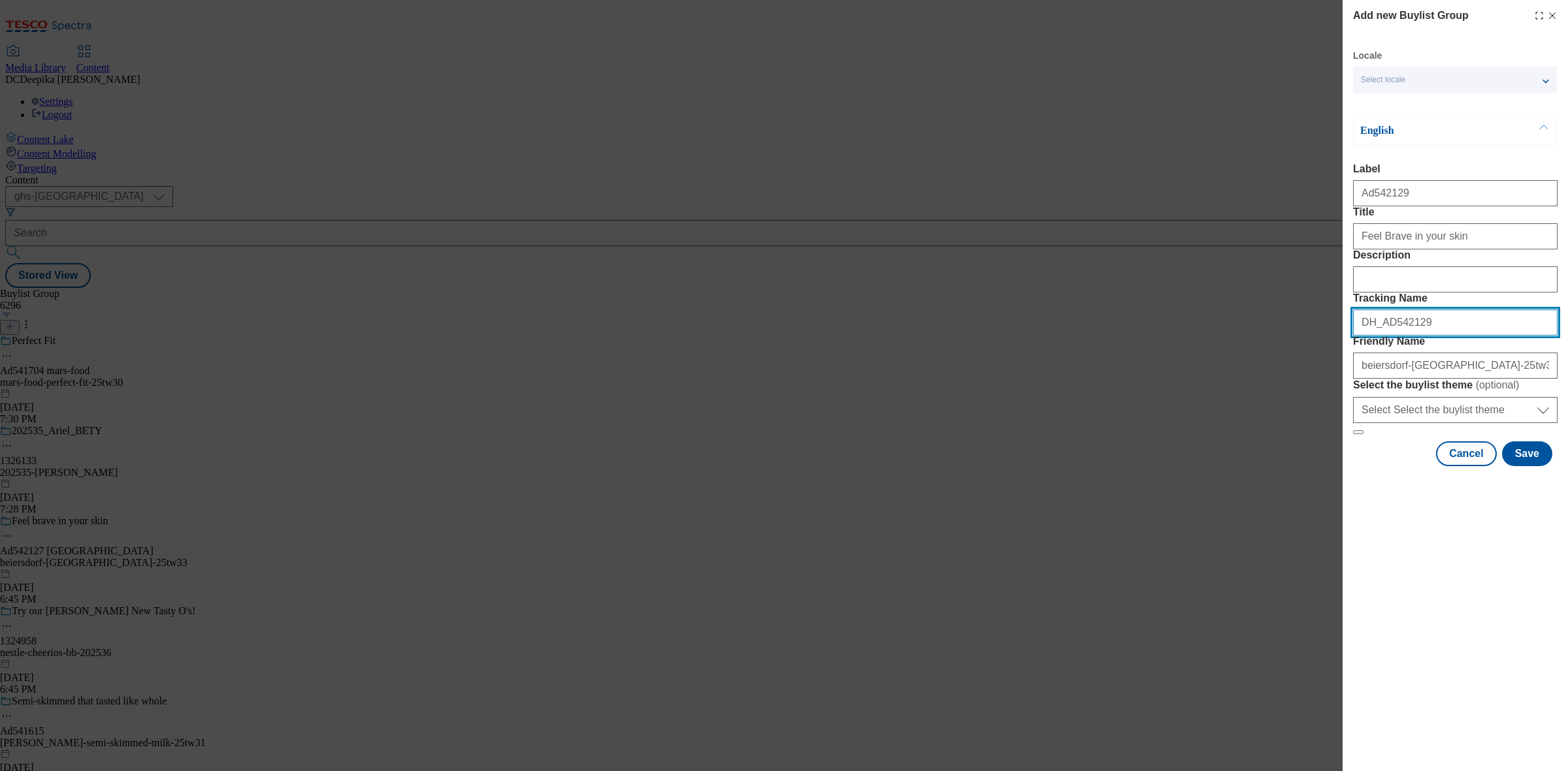
click at [1424, 336] on input "DH_AD542129" at bounding box center [1455, 323] width 205 height 26
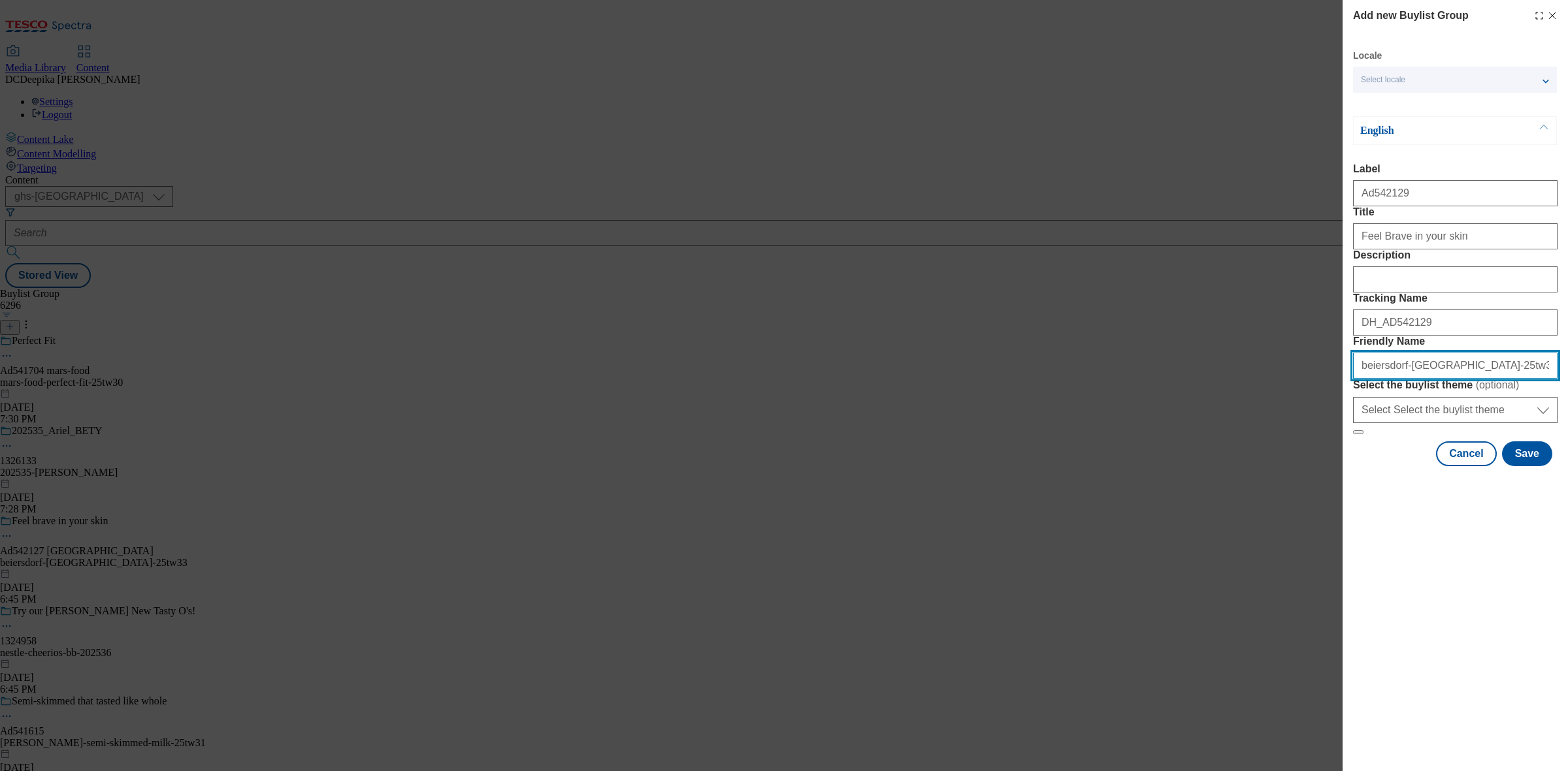
click at [1454, 378] on input "beiersdorf-nivea-25tw33" at bounding box center [1455, 366] width 205 height 26
drag, startPoint x: 1454, startPoint y: 464, endPoint x: 1308, endPoint y: 464, distance: 146.0
click at [1308, 464] on div "Add new Buylist Group Locale Select locale English Welsh English Label Ad542129…" at bounding box center [784, 386] width 1568 height 771
paste input "beiersdorf-nivea-25tw33"
type input "beiersdorf-nivea-25tw33"
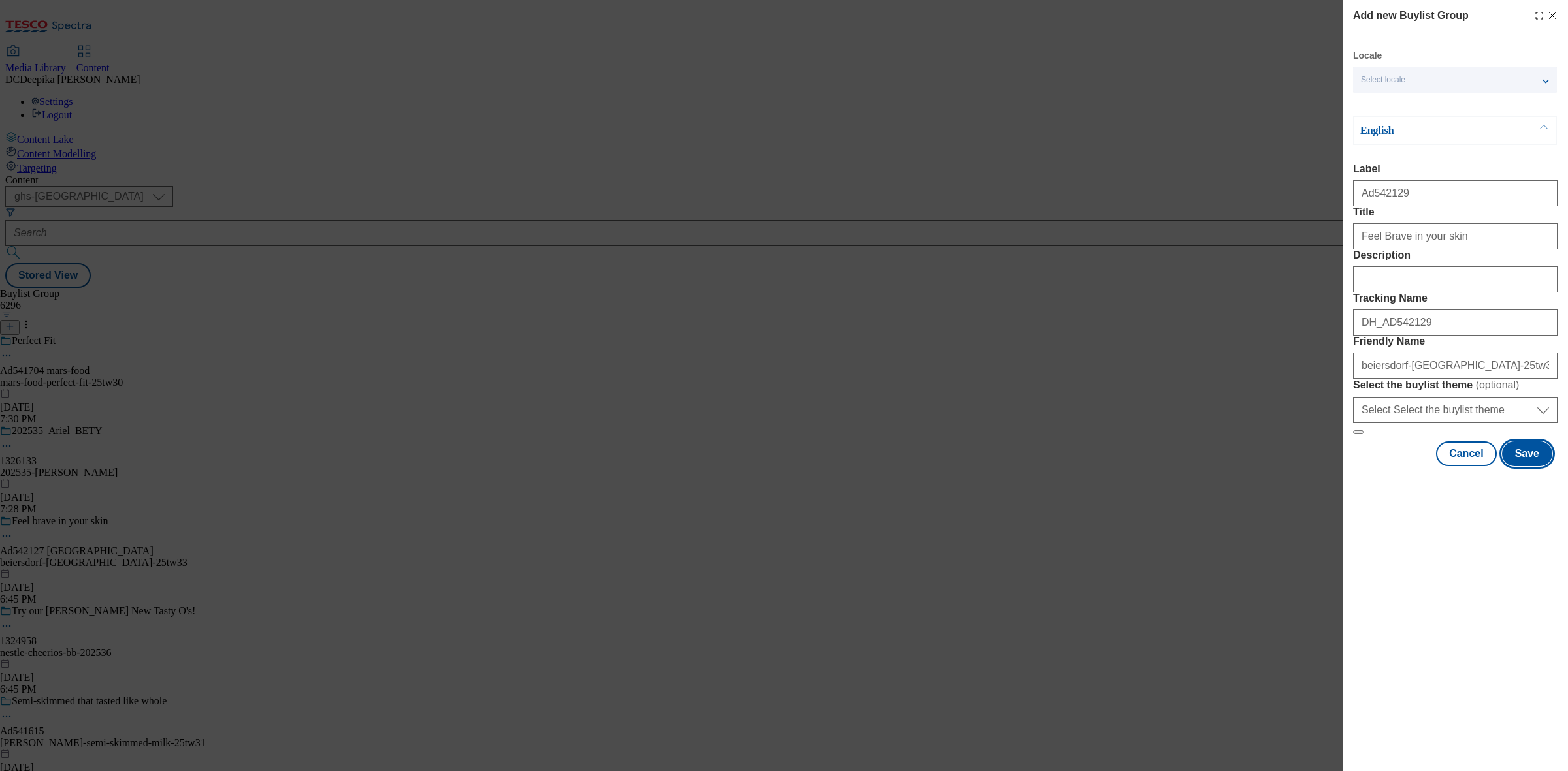
click at [1531, 467] on button "Save" at bounding box center [1527, 453] width 50 height 25
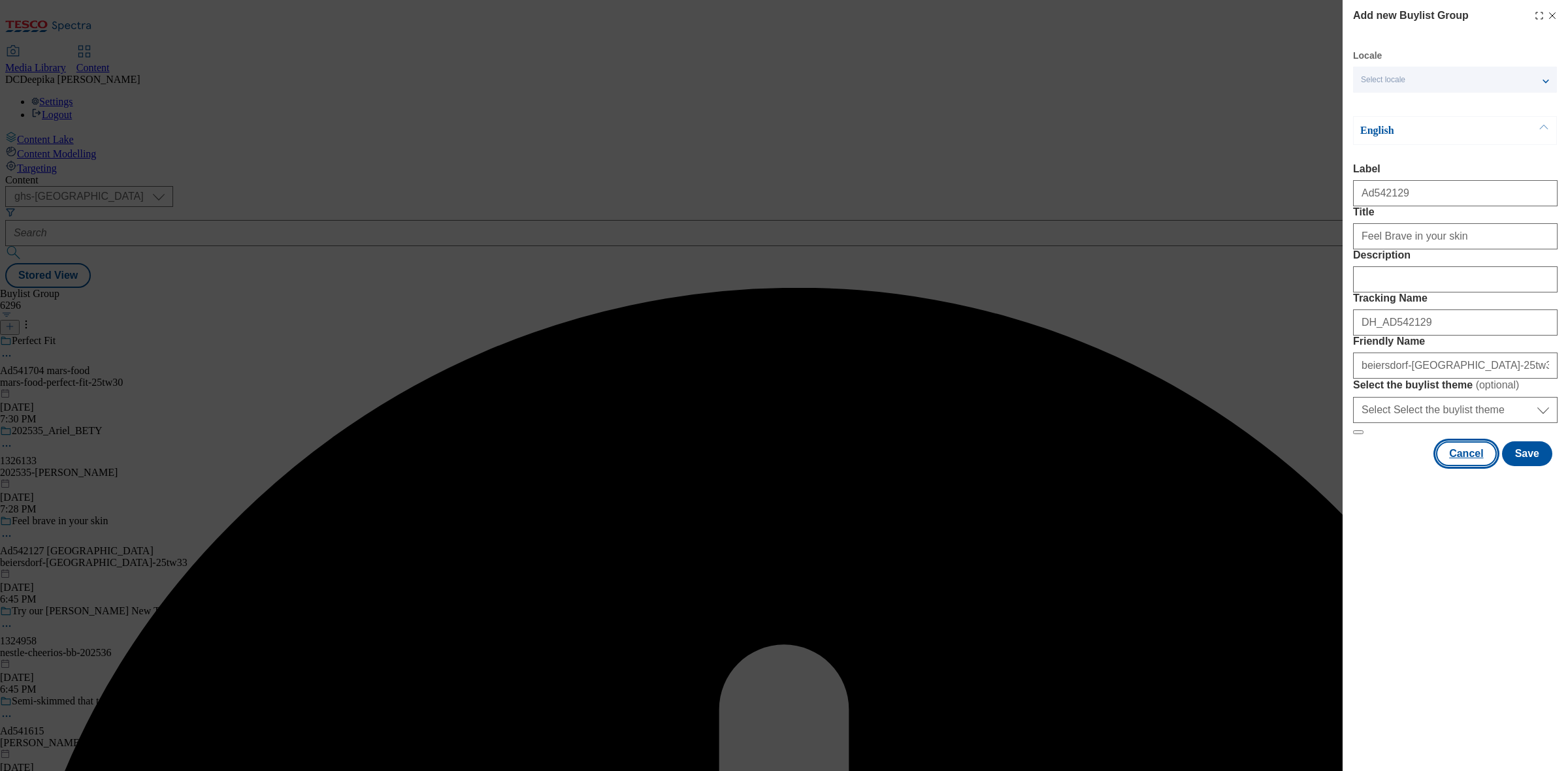
click at [1470, 467] on button "Cancel" at bounding box center [1466, 453] width 60 height 25
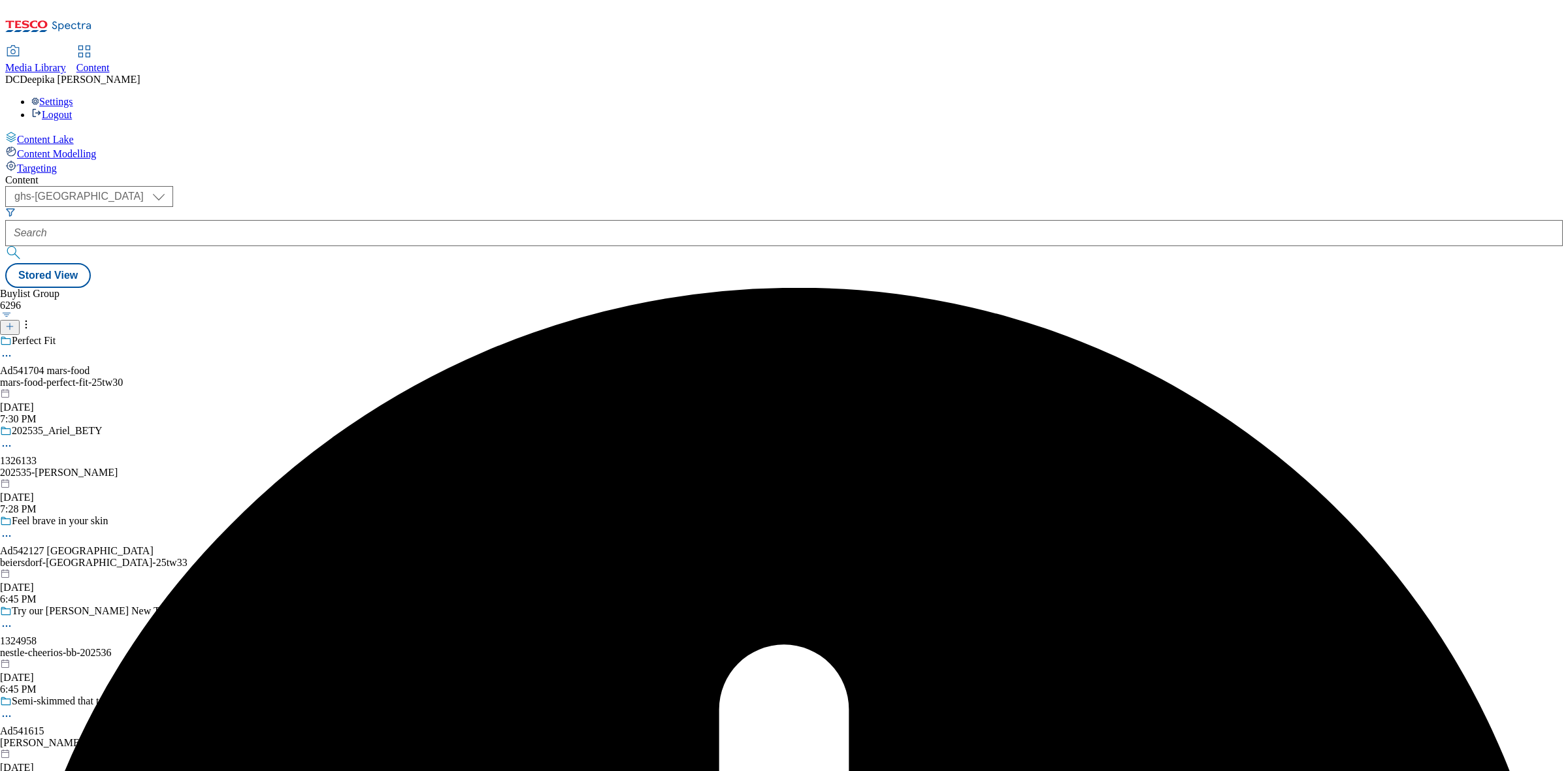
click at [792, 288] on div "Buylist Group 6296 Perfect Fit Ad541704 mars-food mars-food-perfect-fit-25tw30 …" at bounding box center [784, 288] width 1557 height 0
click at [14, 322] on icon at bounding box center [10, 326] width 9 height 9
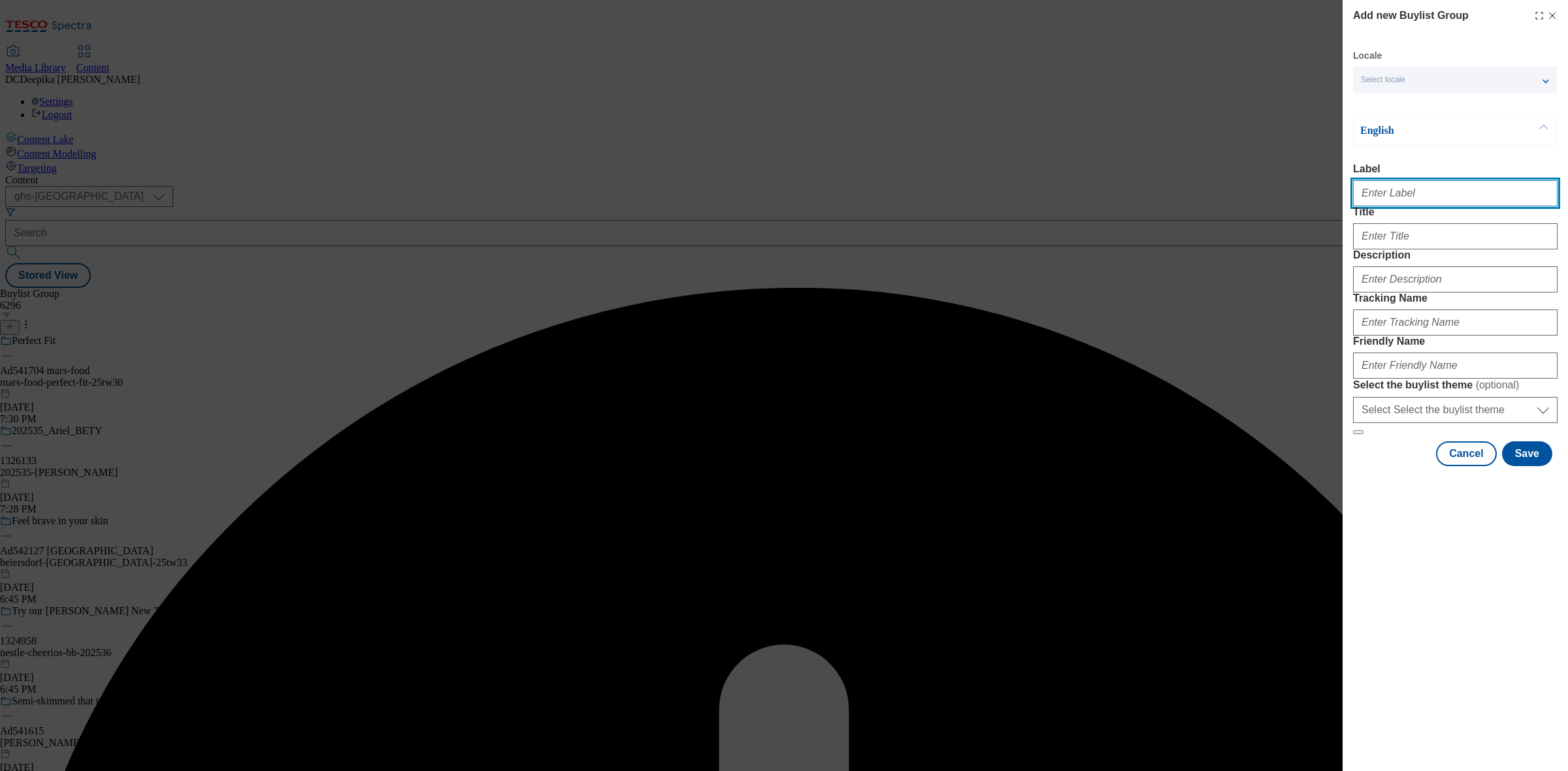
click at [1445, 206] on input "Label" at bounding box center [1455, 193] width 205 height 26
paste input "Ad542129"
type input "Ad542129"
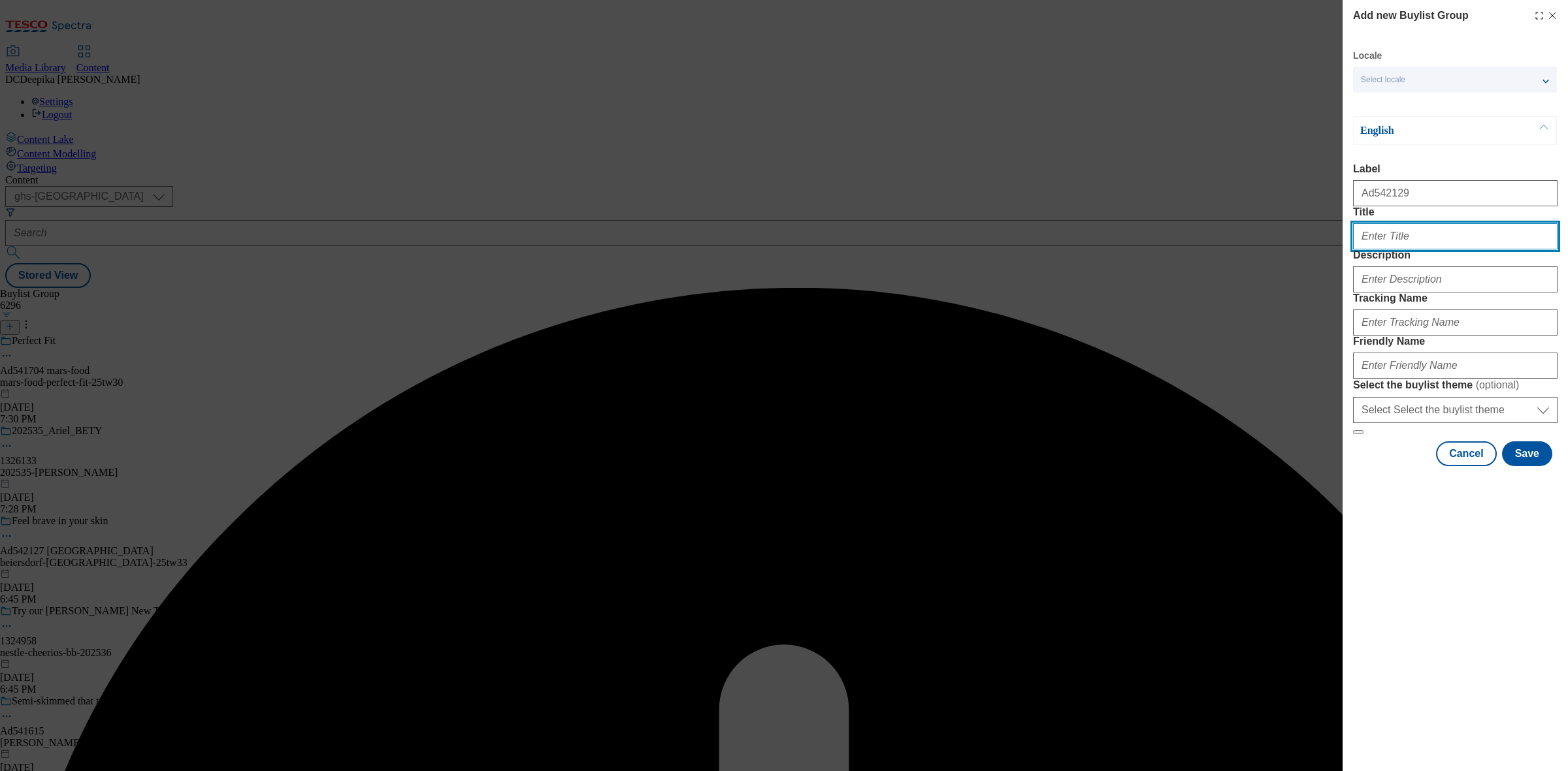
click at [1430, 250] on input "Title" at bounding box center [1455, 236] width 205 height 26
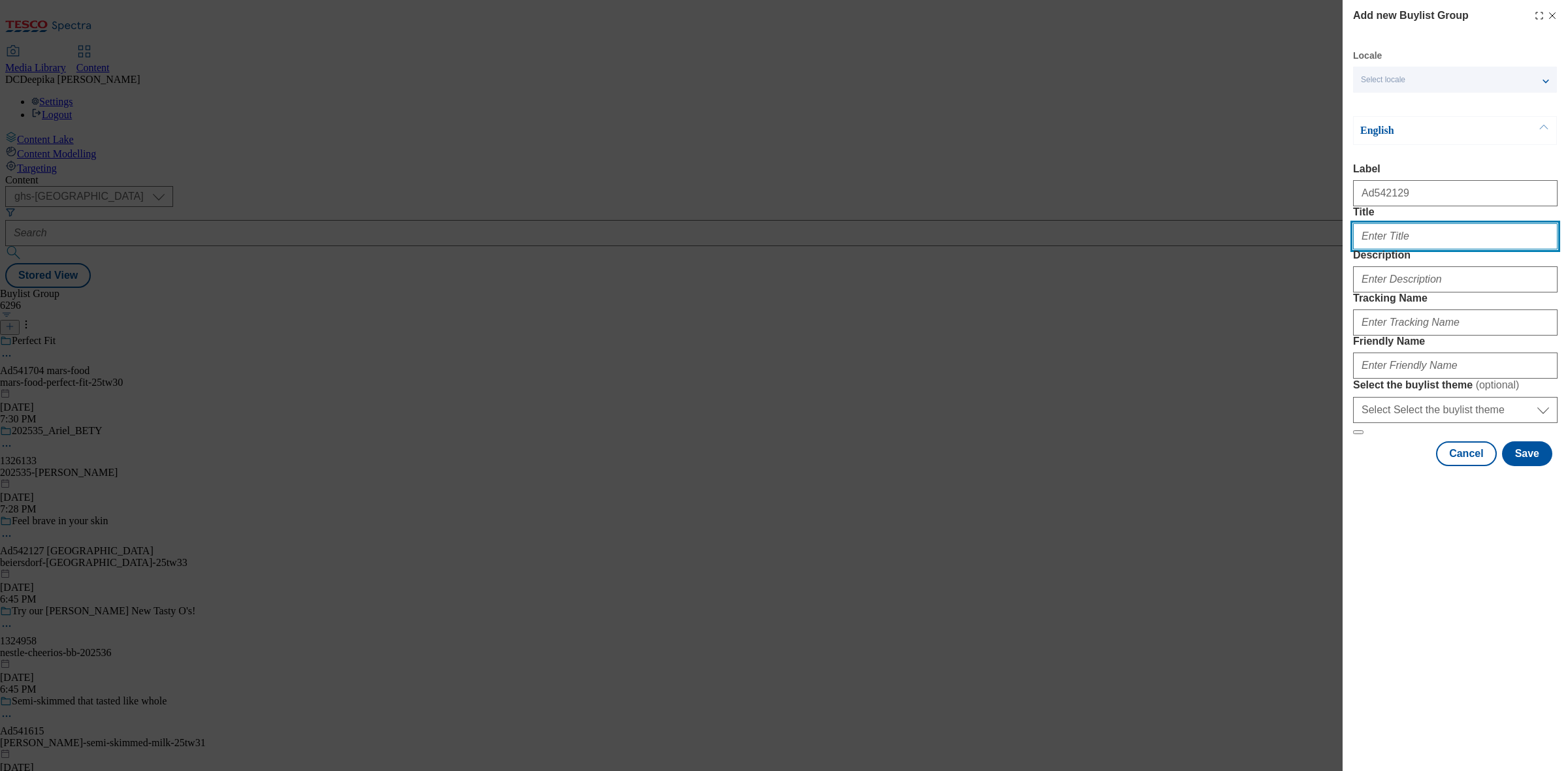
drag, startPoint x: 1471, startPoint y: 265, endPoint x: 1324, endPoint y: 236, distance: 149.8
click at [1471, 250] on input "Title" at bounding box center [1455, 236] width 205 height 26
paste input "Feel Brave in your skin with 72H Moisture"
type input "Feel Brave in your skin with 72H Moisture"
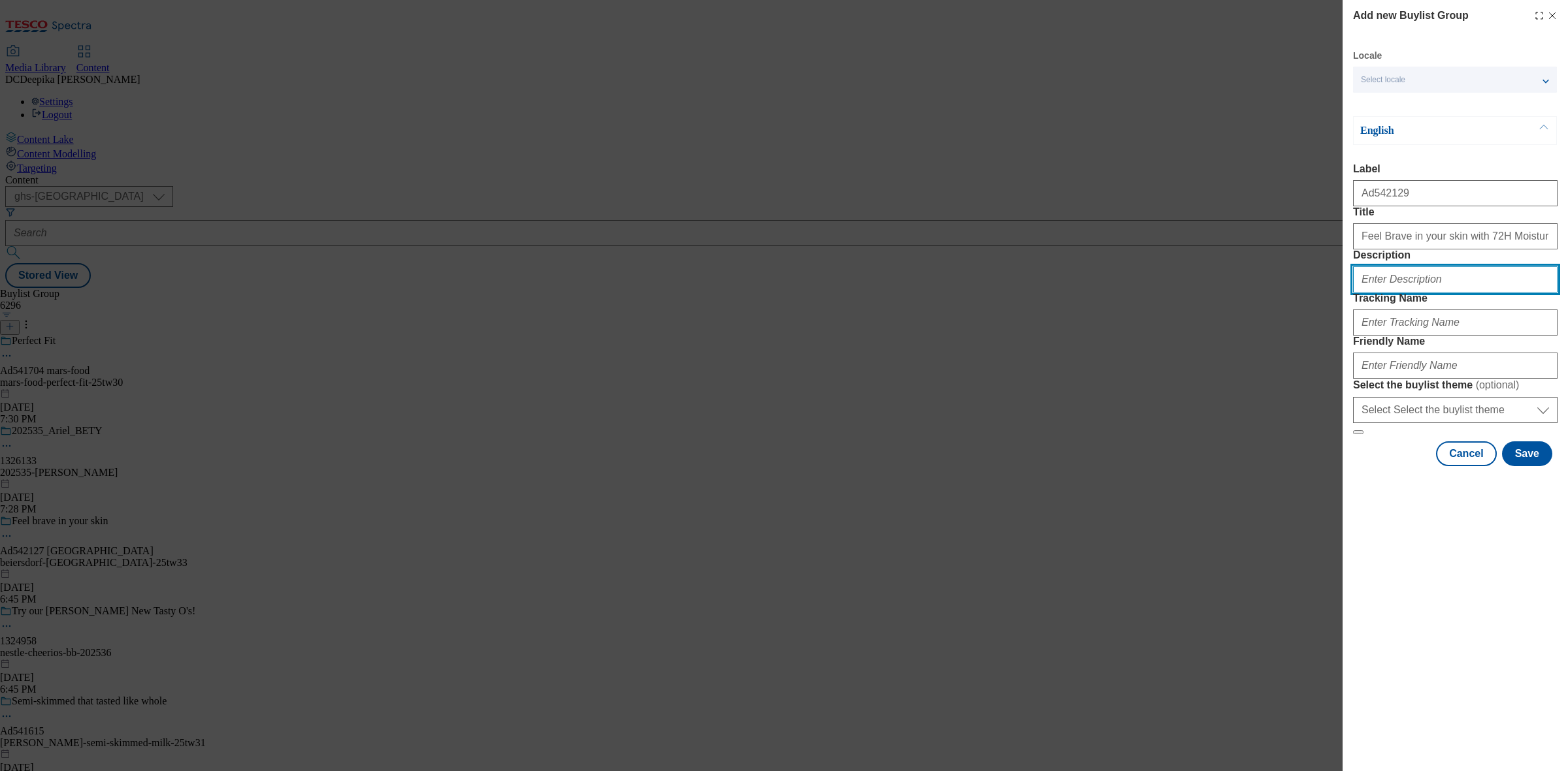
click at [1430, 293] on input "Description" at bounding box center [1455, 280] width 205 height 26
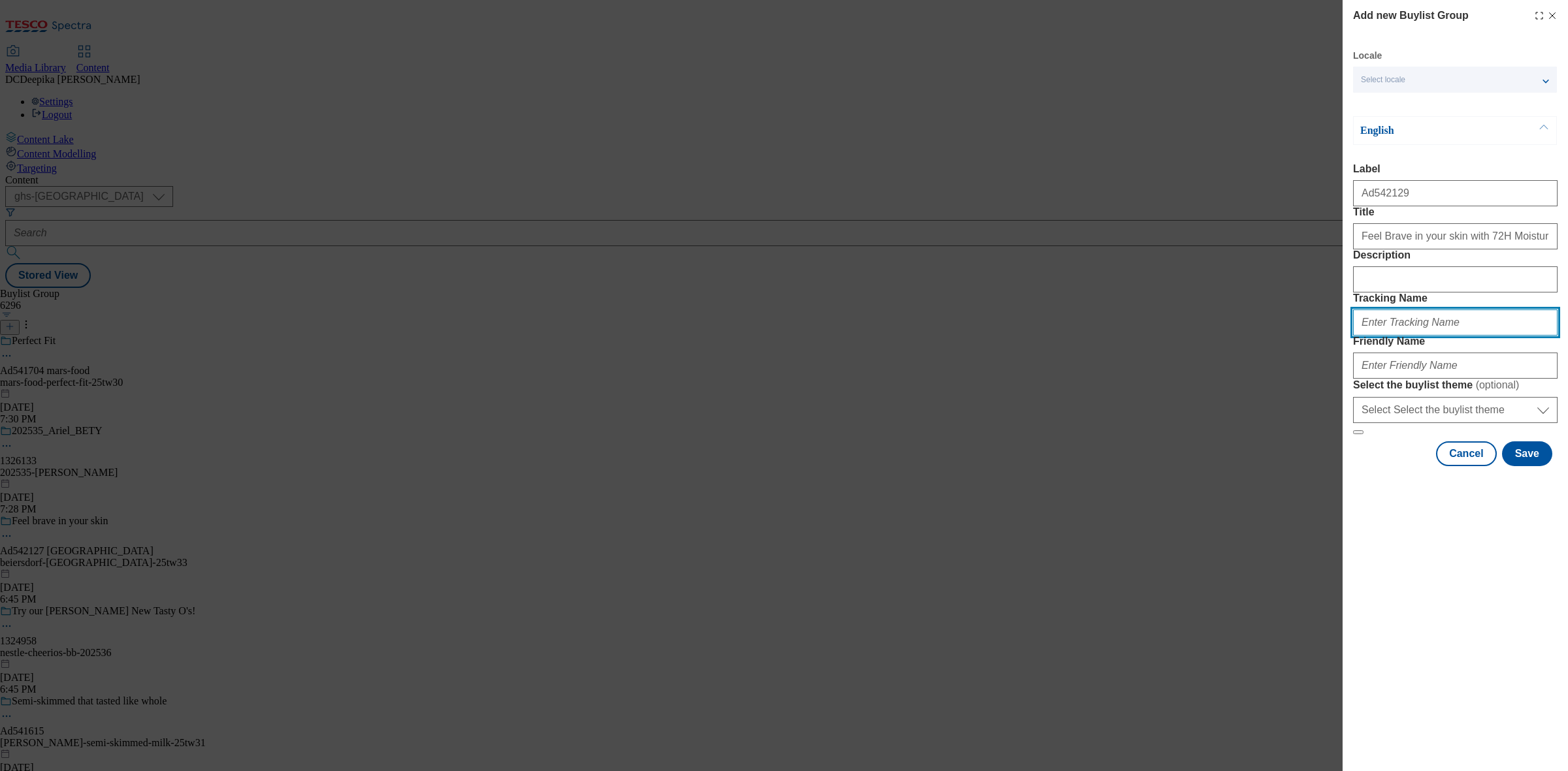
click at [1435, 336] on input "Tracking Name" at bounding box center [1455, 323] width 205 height 26
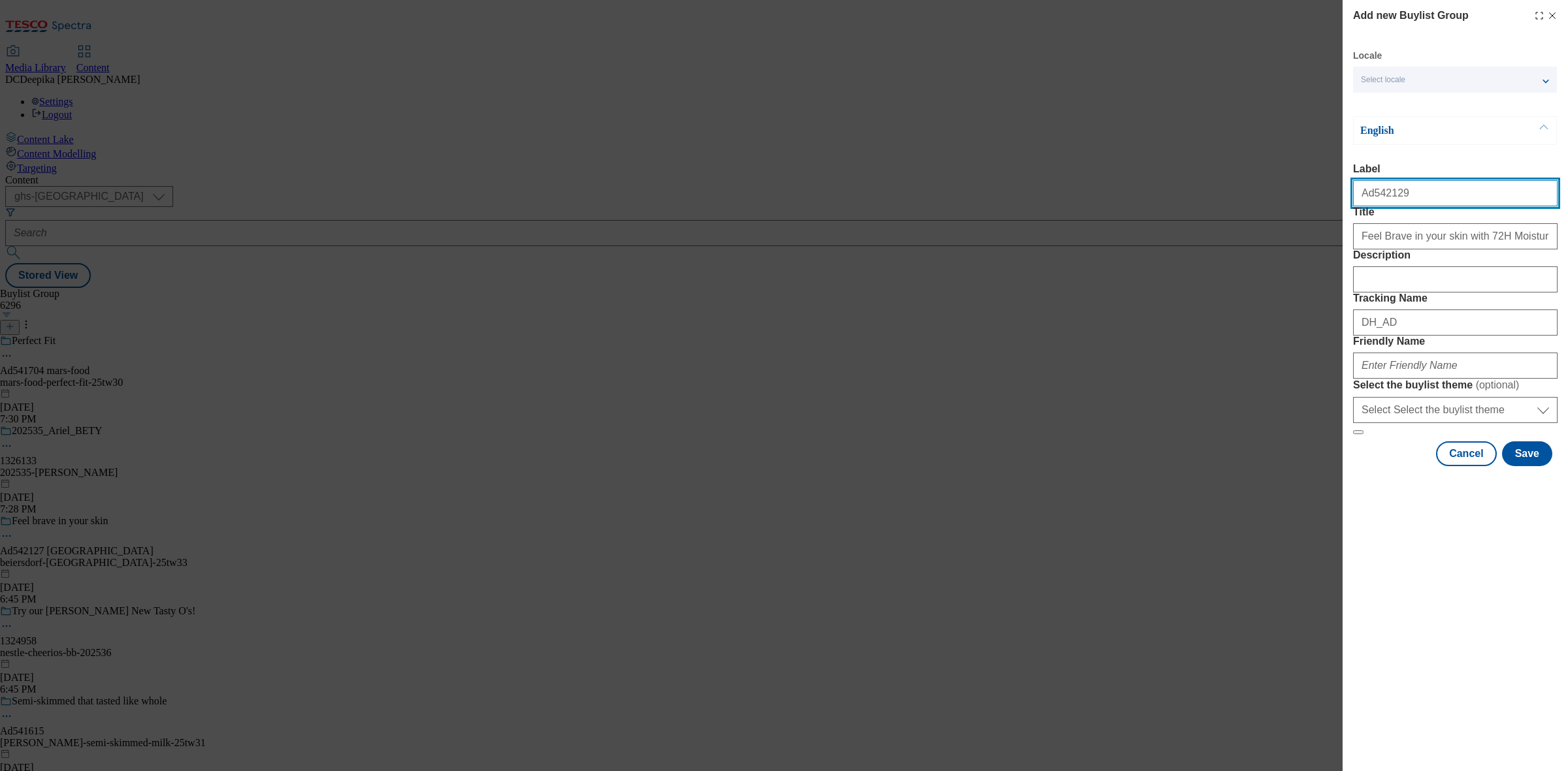
drag, startPoint x: 1389, startPoint y: 195, endPoint x: 1370, endPoint y: 200, distance: 19.6
click at [1370, 200] on input "Ad542129" at bounding box center [1455, 193] width 205 height 26
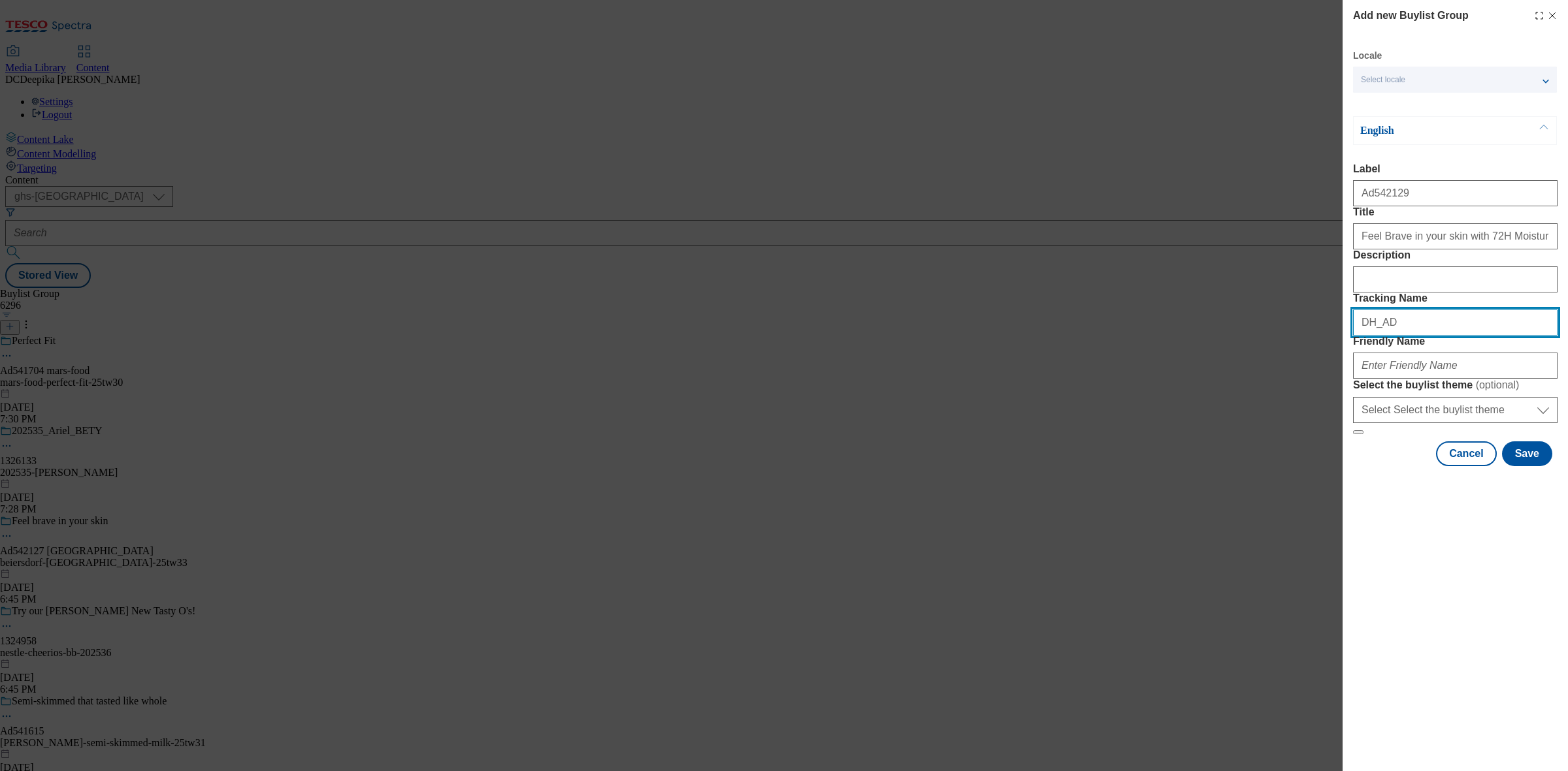
click at [1434, 336] on input "DH_AD" at bounding box center [1455, 323] width 205 height 26
paste input "542129"
type input "DH_AD542129"
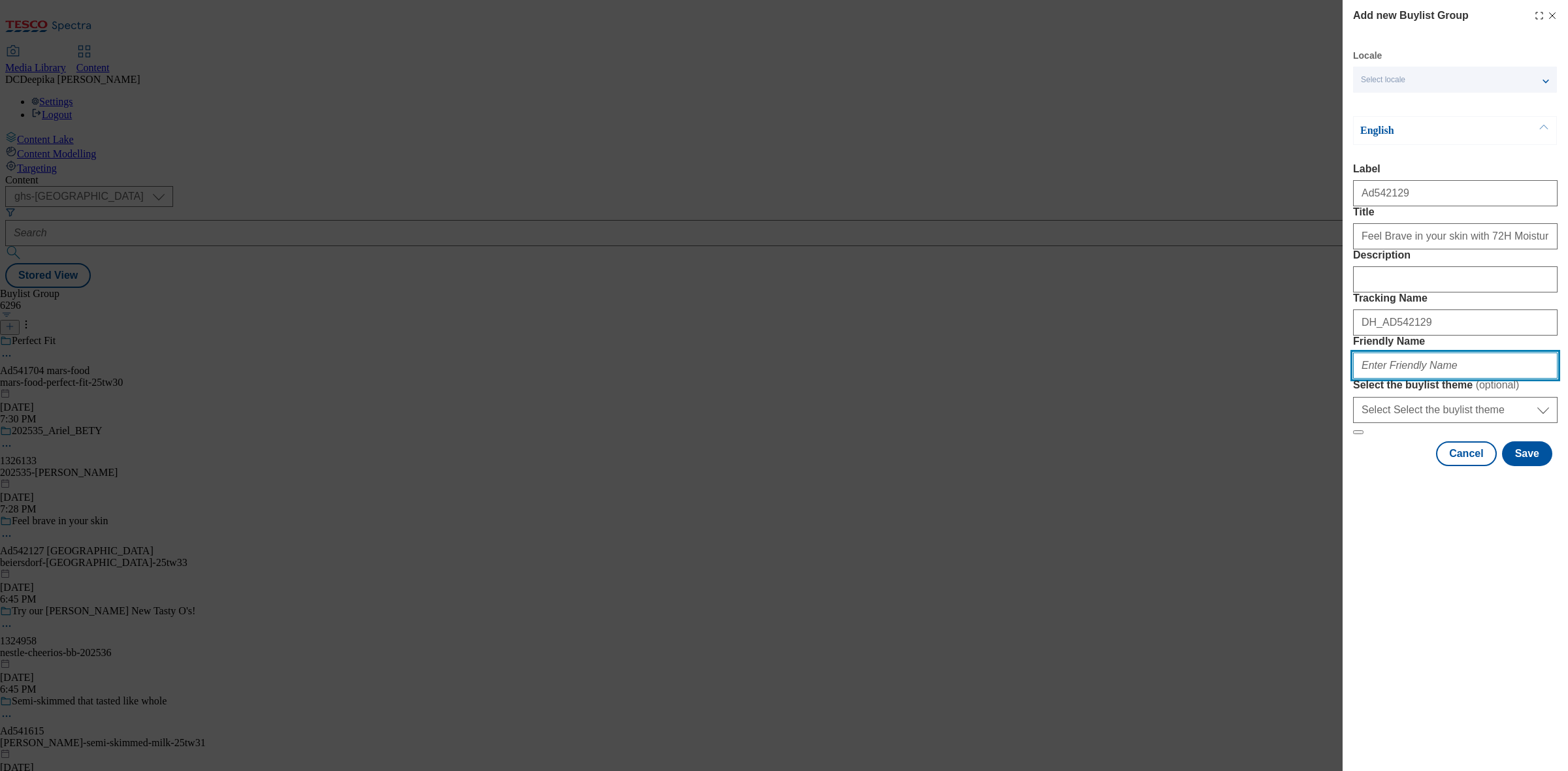
click at [1410, 378] on input "Friendly Name" at bounding box center [1455, 366] width 205 height 26
paste input "beiersdorf-nivea-25tw33"
type input "beiersdorf-nivea-25tw33"
click at [1518, 467] on button "Save" at bounding box center [1527, 453] width 50 height 25
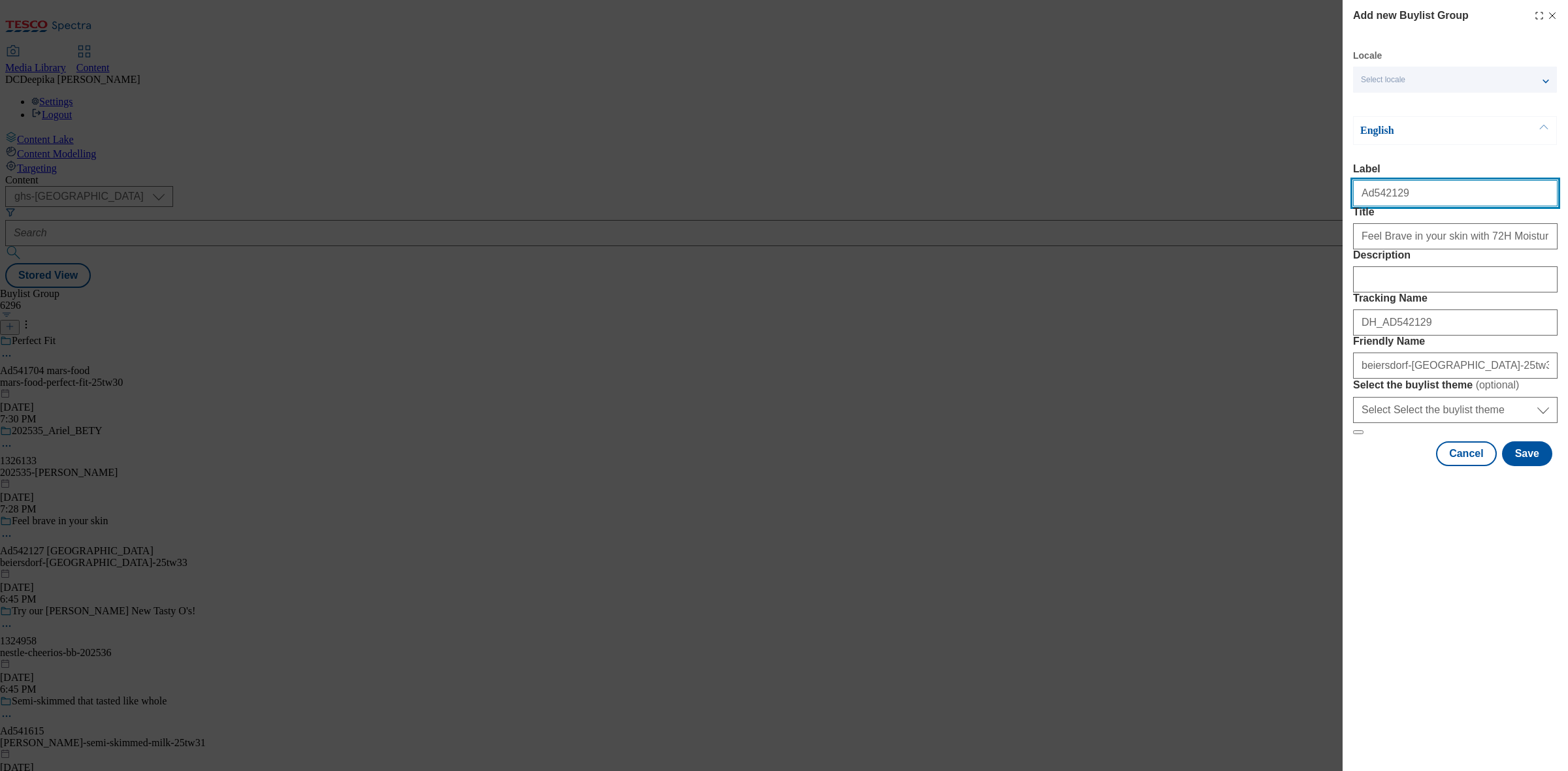
drag, startPoint x: 1360, startPoint y: 198, endPoint x: 1345, endPoint y: 201, distance: 15.3
click at [1345, 201] on div "Add new Buylist Group Locale Select locale English Welsh English Label Ad542129…" at bounding box center [1454, 235] width 225 height 469
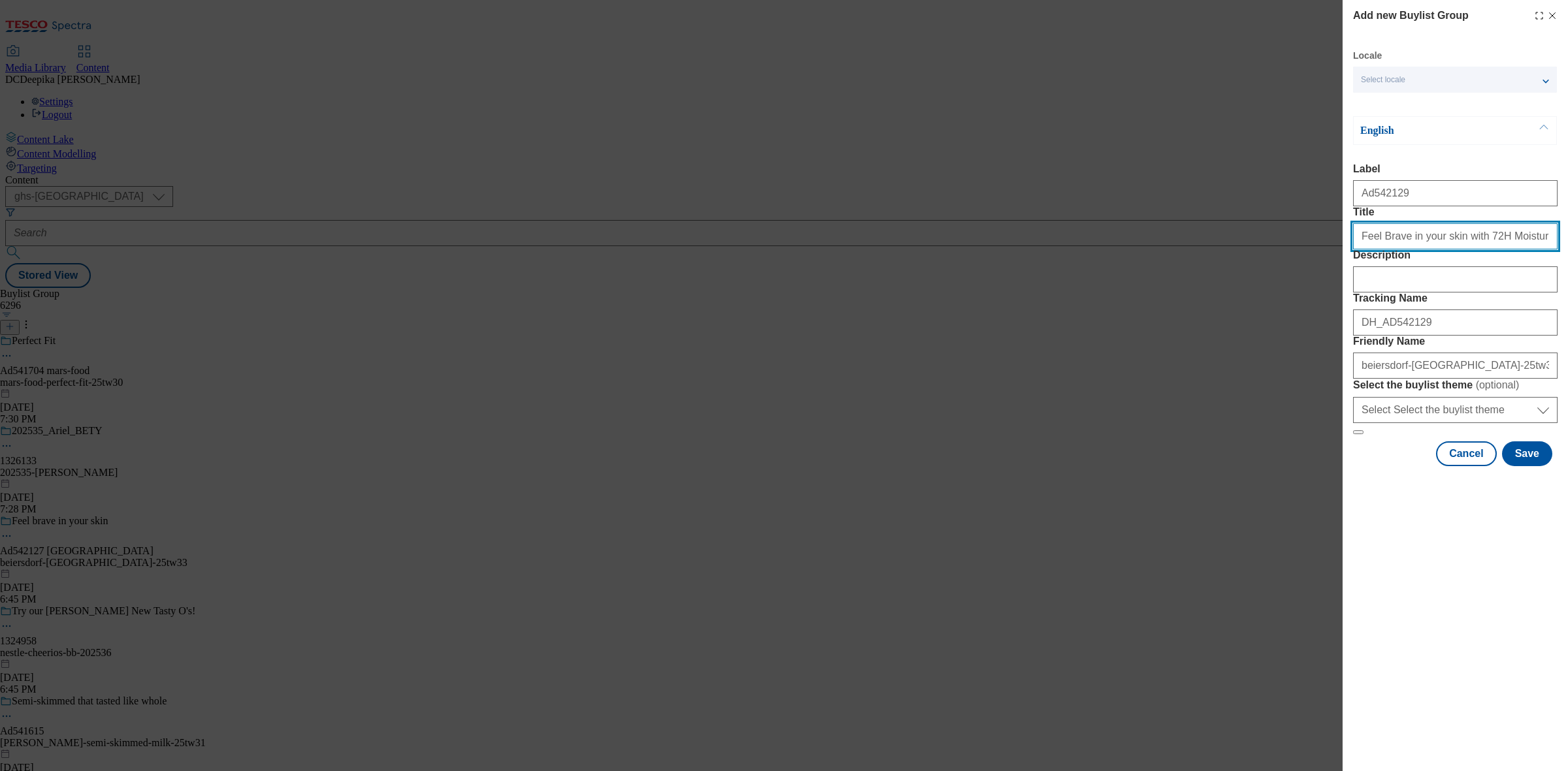
click at [1363, 250] on input "Feel Brave in your skin with 72H Moisture" at bounding box center [1455, 236] width 205 height 26
drag, startPoint x: 1359, startPoint y: 266, endPoint x: 1345, endPoint y: 268, distance: 14.1
click at [1345, 268] on div "Add new Buylist Group Locale Select locale English Welsh English Label Ad542129…" at bounding box center [1454, 235] width 225 height 469
drag, startPoint x: 1497, startPoint y: 265, endPoint x: 1566, endPoint y: 270, distance: 69.2
click at [1526, 250] on input "Feel Brave in your skin with 72H Moisture" at bounding box center [1455, 236] width 205 height 26
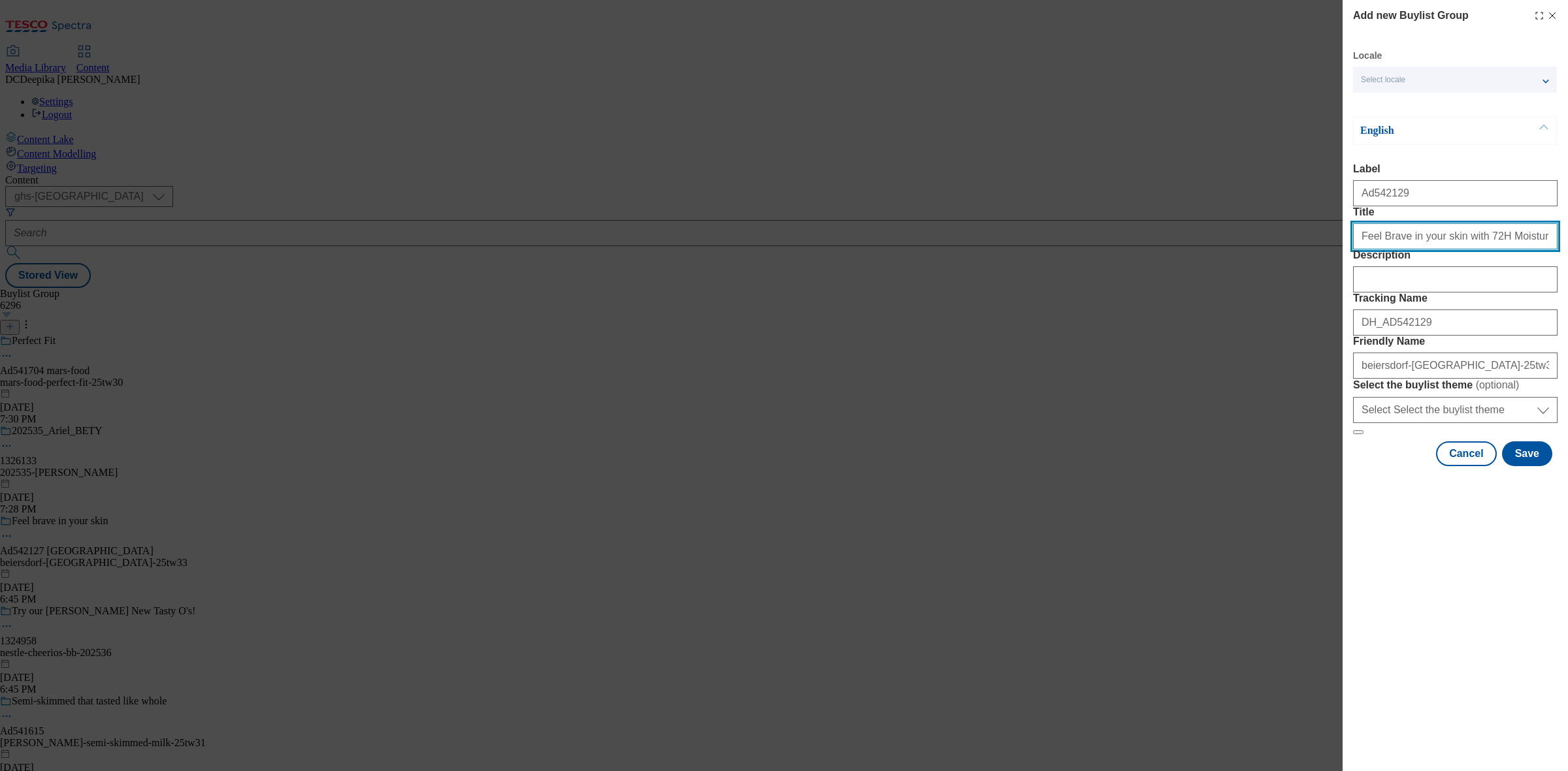
click at [1524, 250] on input "Feel Brave in your skin with 72H Moisture" at bounding box center [1455, 236] width 205 height 26
type input "Feel Brave in your skin with 72H Moisture"
click at [1537, 467] on button "Save" at bounding box center [1527, 453] width 50 height 25
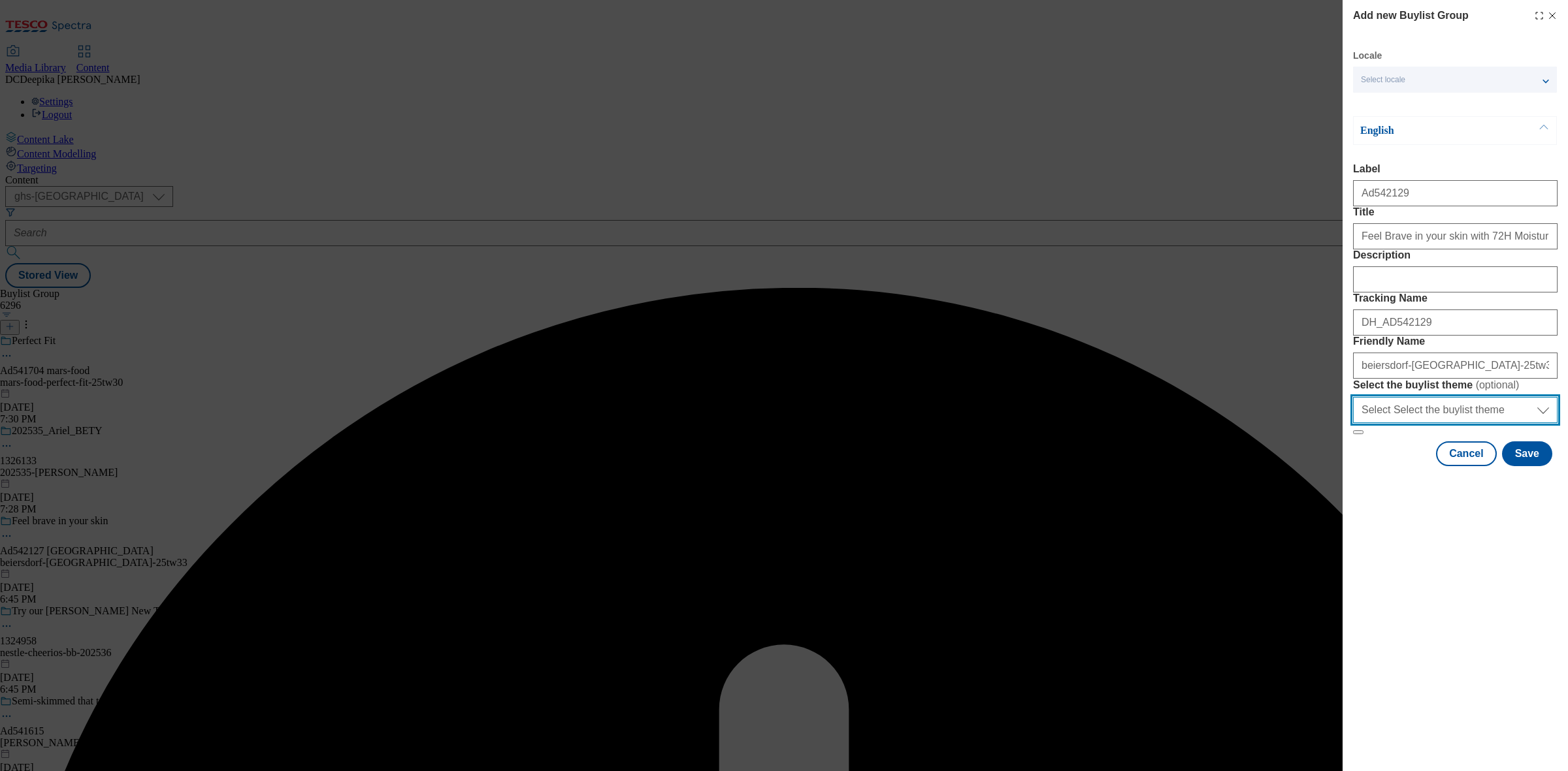
click at [1463, 423] on select "Select Select the buylist theme default fandf" at bounding box center [1455, 410] width 205 height 26
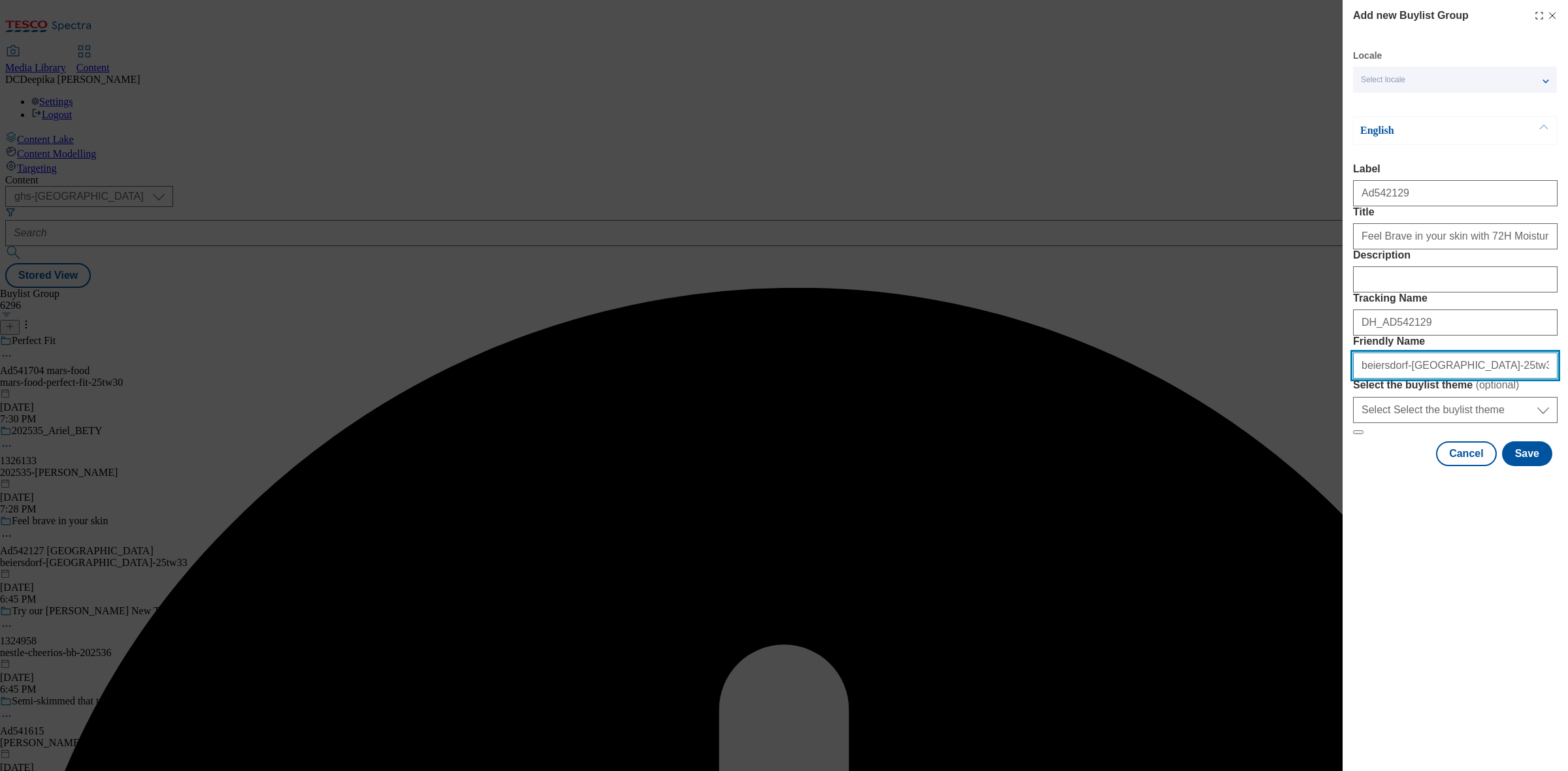
click at [1470, 378] on input "Friendly Name" at bounding box center [1455, 366] width 205 height 26
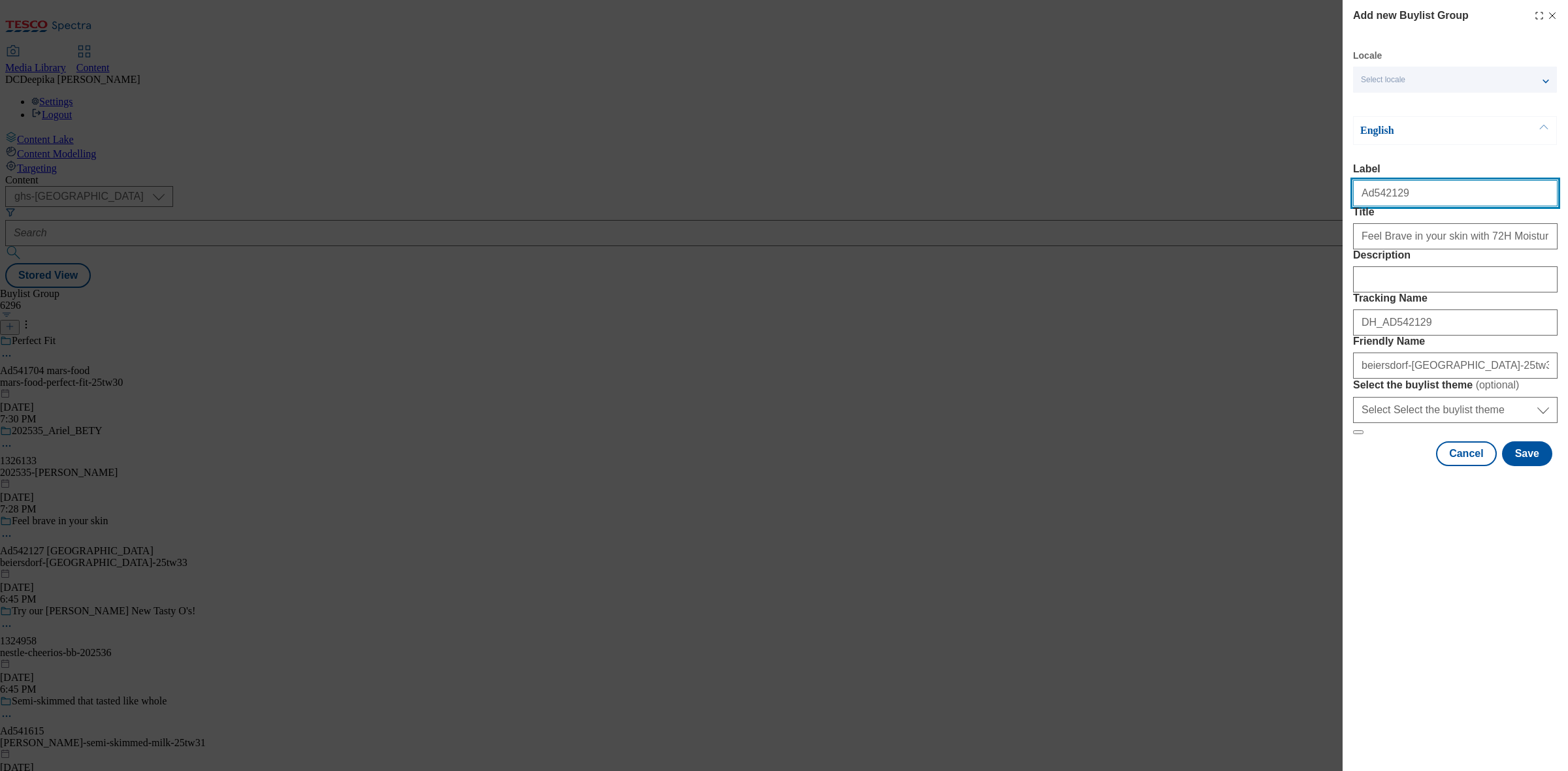
click at [1407, 198] on input "Label" at bounding box center [1455, 193] width 205 height 26
type input "Ad542129"
click at [1534, 467] on button "Save" at bounding box center [1527, 453] width 50 height 25
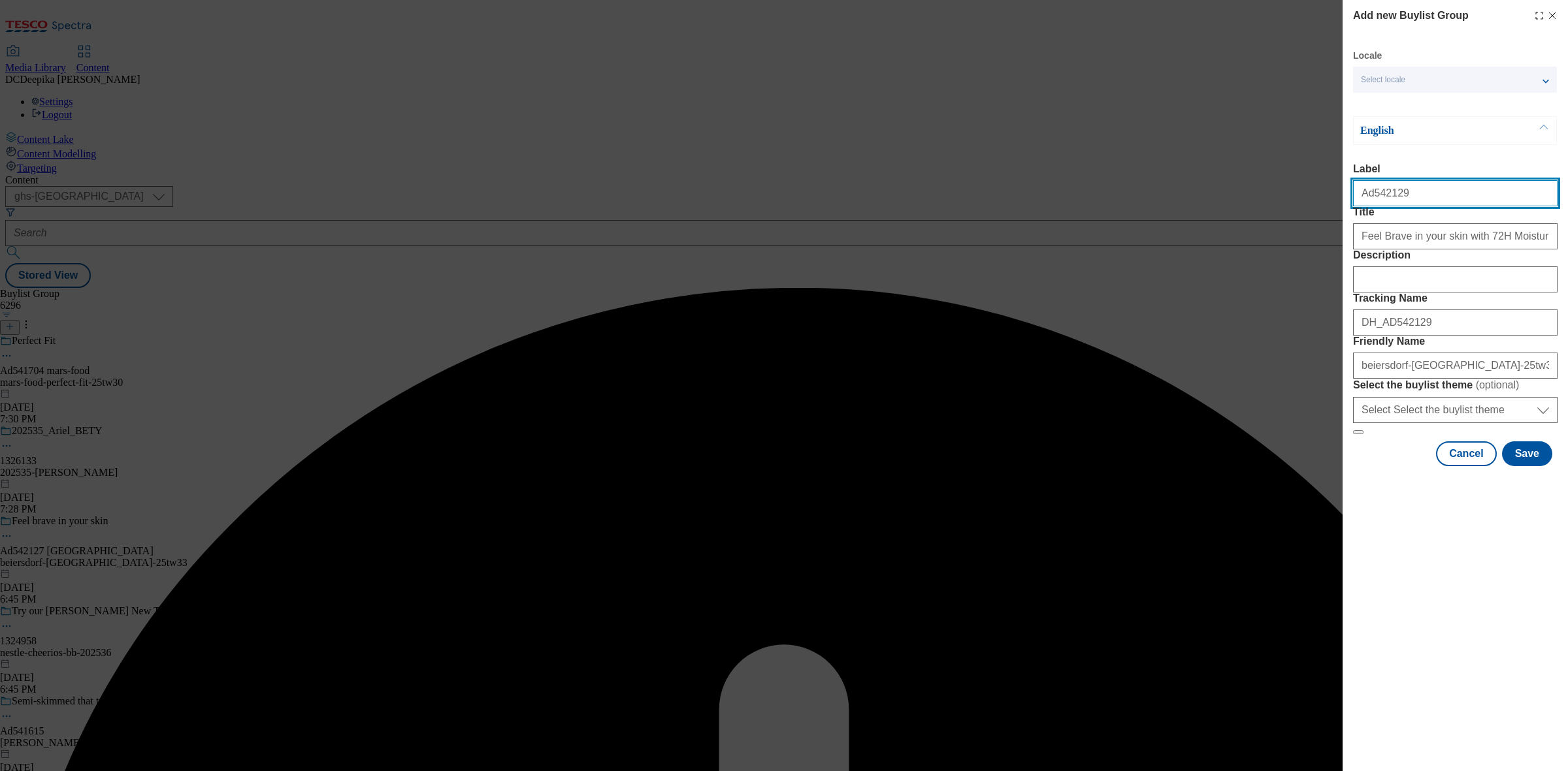
drag, startPoint x: 1360, startPoint y: 200, endPoint x: 1345, endPoint y: 207, distance: 16.6
click at [1345, 207] on div "Add new Buylist Group Locale Select locale English Welsh English Label Ad542129…" at bounding box center [1454, 235] width 225 height 469
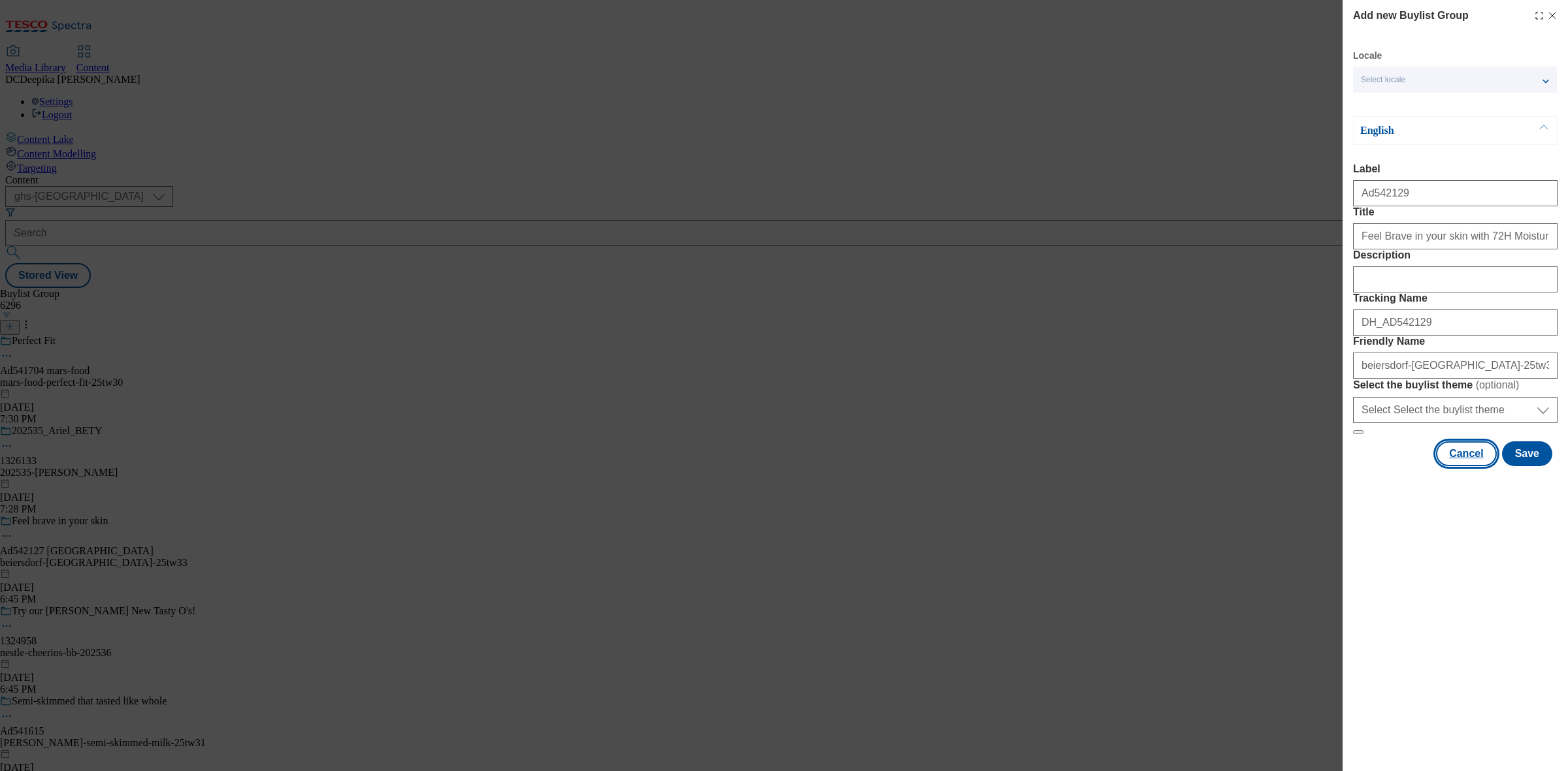
click at [1471, 467] on button "Cancel" at bounding box center [1466, 453] width 60 height 25
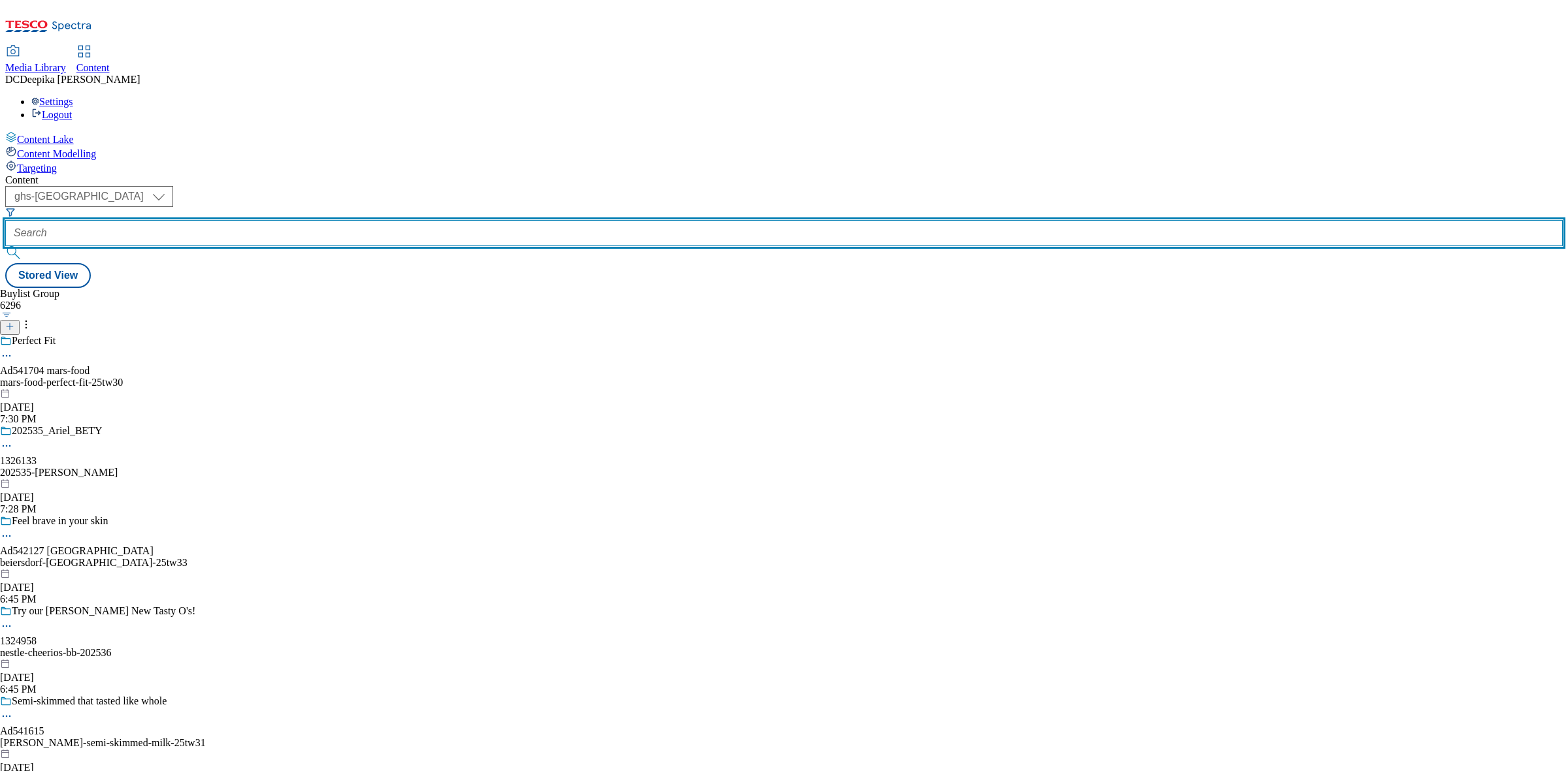
click at [314, 220] on input "text" at bounding box center [784, 233] width 1557 height 26
click at [308, 220] on input "text" at bounding box center [784, 233] width 1557 height 26
paste input "542129_"
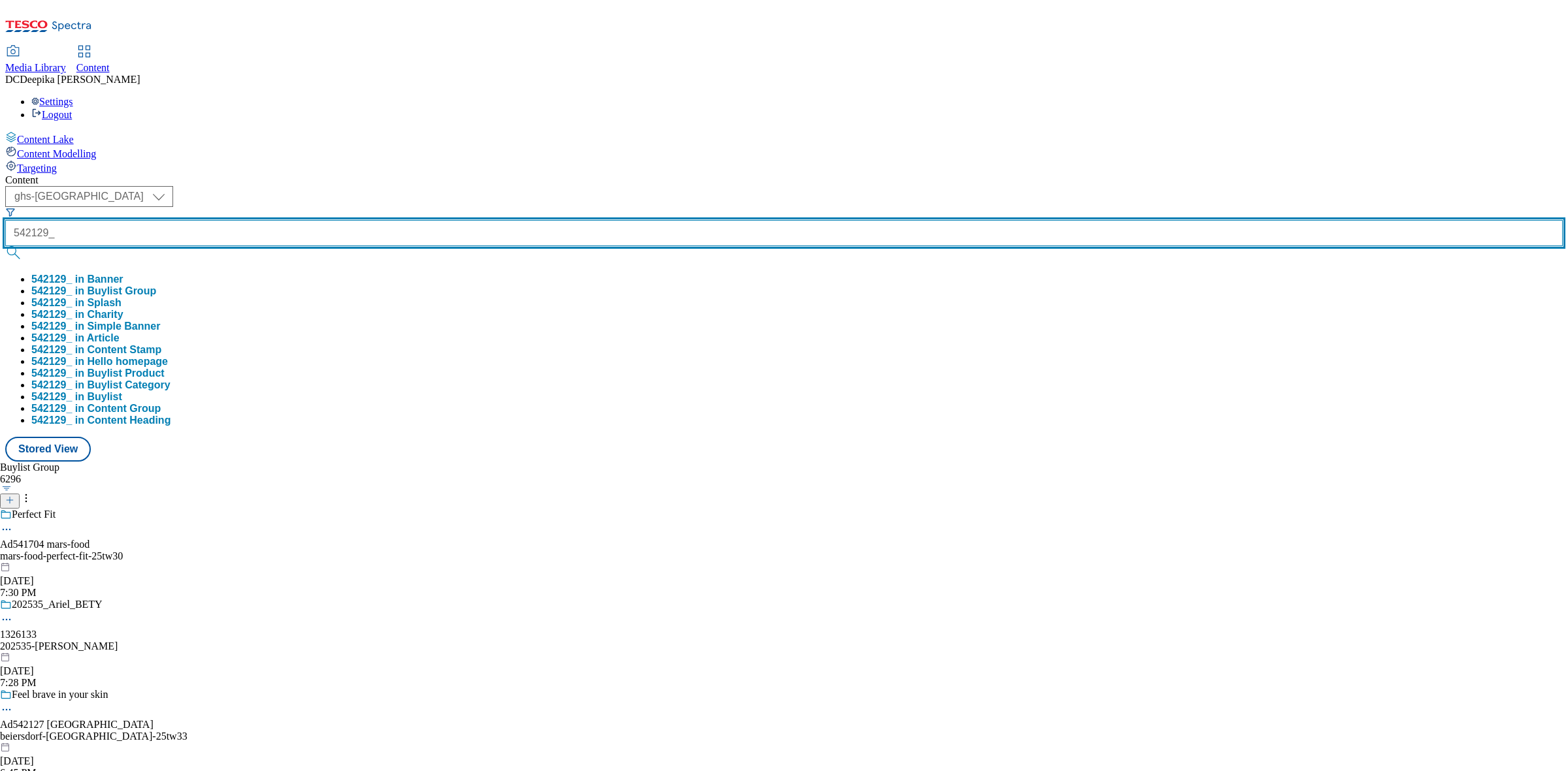
click at [5, 246] on button "submit" at bounding box center [14, 252] width 19 height 13
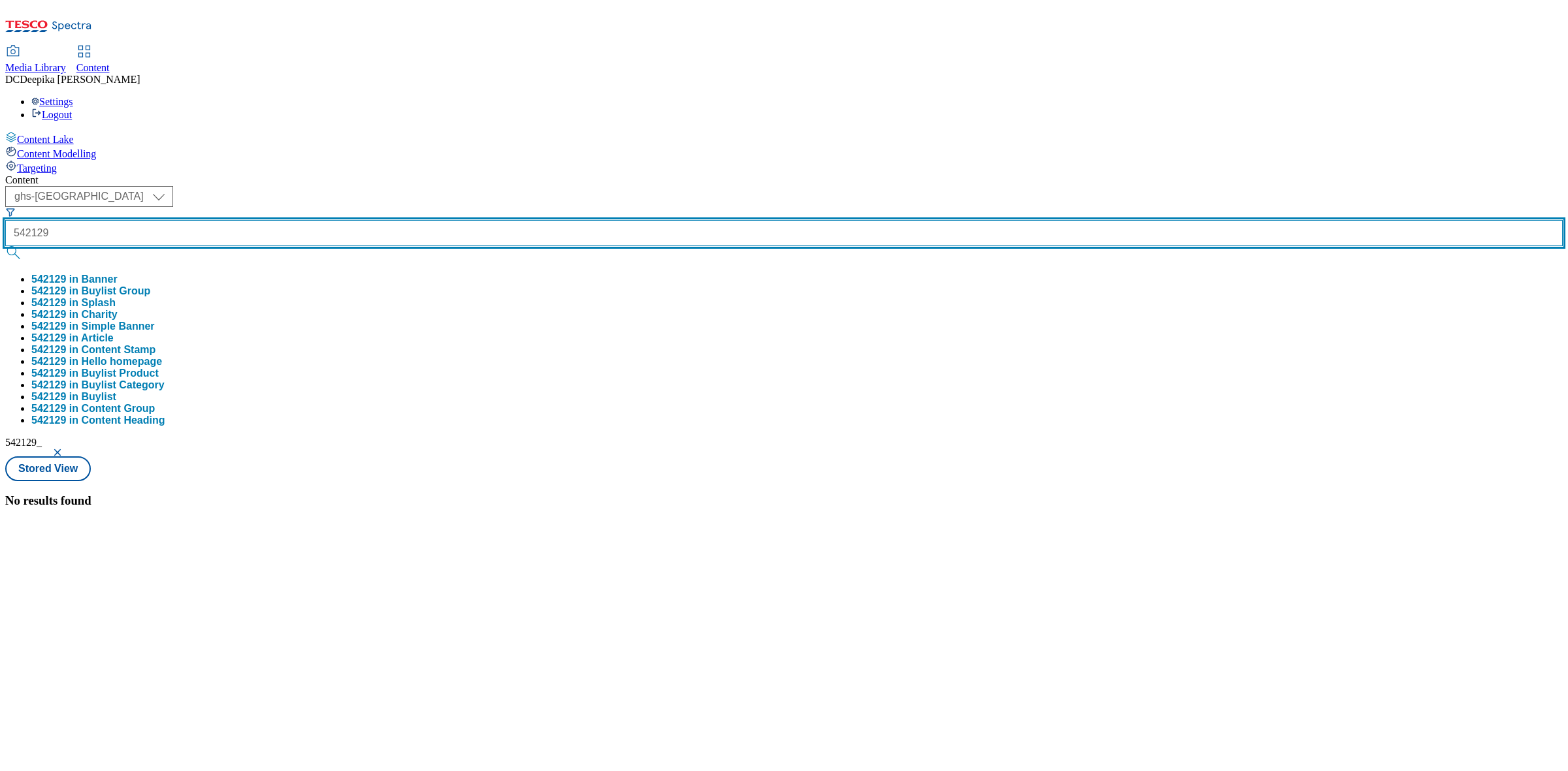
type input "542129"
click at [5, 246] on button "submit" at bounding box center [14, 252] width 19 height 13
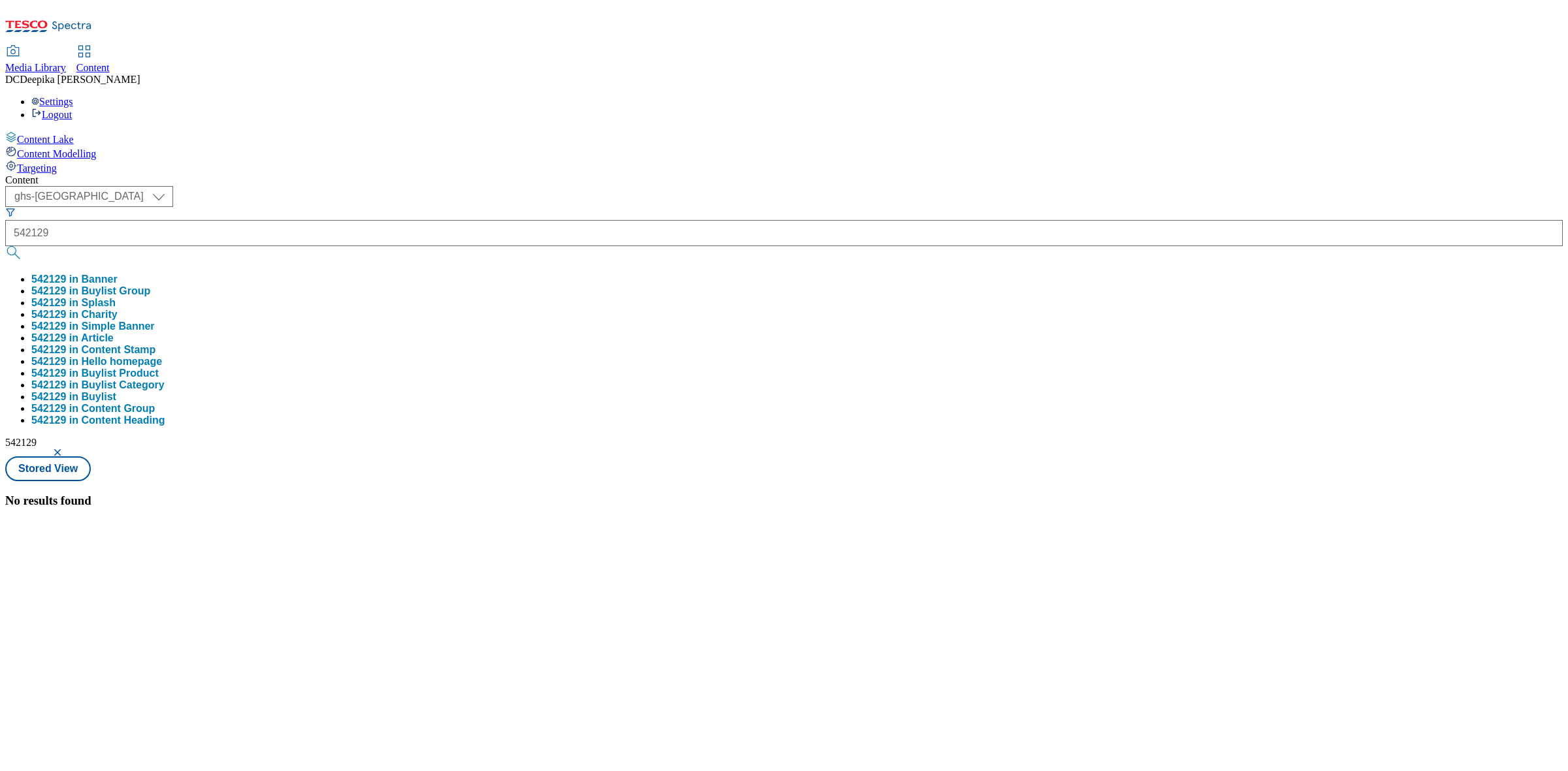
click at [717, 494] on div "No results found" at bounding box center [784, 501] width 1557 height 14
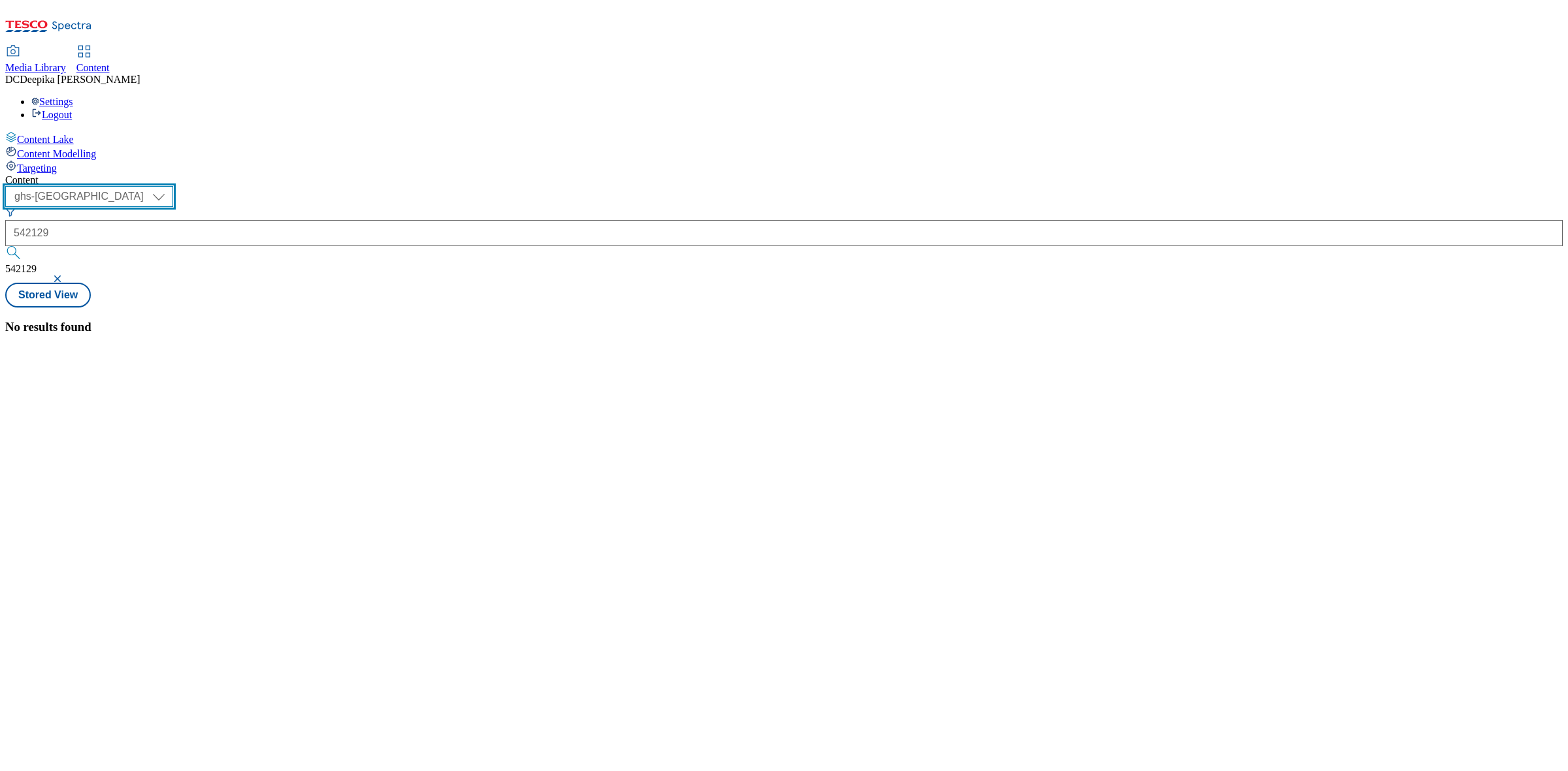
click at [173, 186] on select "ghs-roi ghs-uk" at bounding box center [89, 197] width 168 height 21
click at [169, 186] on select "ghs-roi ghs-uk" at bounding box center [89, 197] width 168 height 21
click at [399, 320] on div "No results found" at bounding box center [784, 327] width 1557 height 14
click at [65, 275] on button "button" at bounding box center [58, 279] width 13 height 8
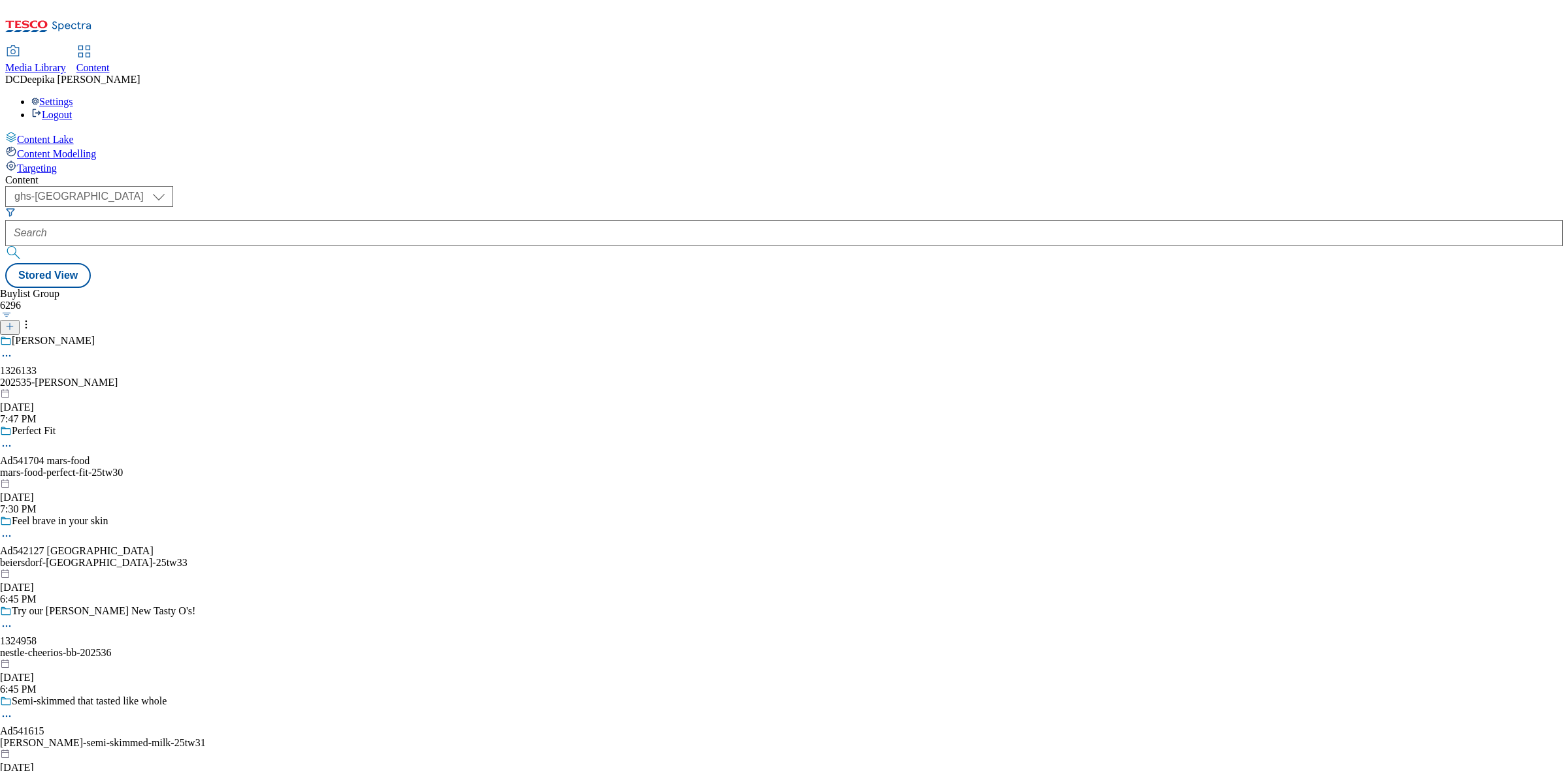
click at [857, 288] on div "Buylist Group 6296 Ariel 1326133 202535-ariel-bety Sep 18, 2025 7:47 PM Perfect…" at bounding box center [784, 288] width 1557 height 0
click at [1072, 288] on div "Buylist Group 6296 Ariel 1326133 202535-ariel-bety Sep 18, 2025 7:47 PM Perfect…" at bounding box center [784, 288] width 1557 height 0
click at [10, 323] on line at bounding box center [10, 326] width 0 height 6
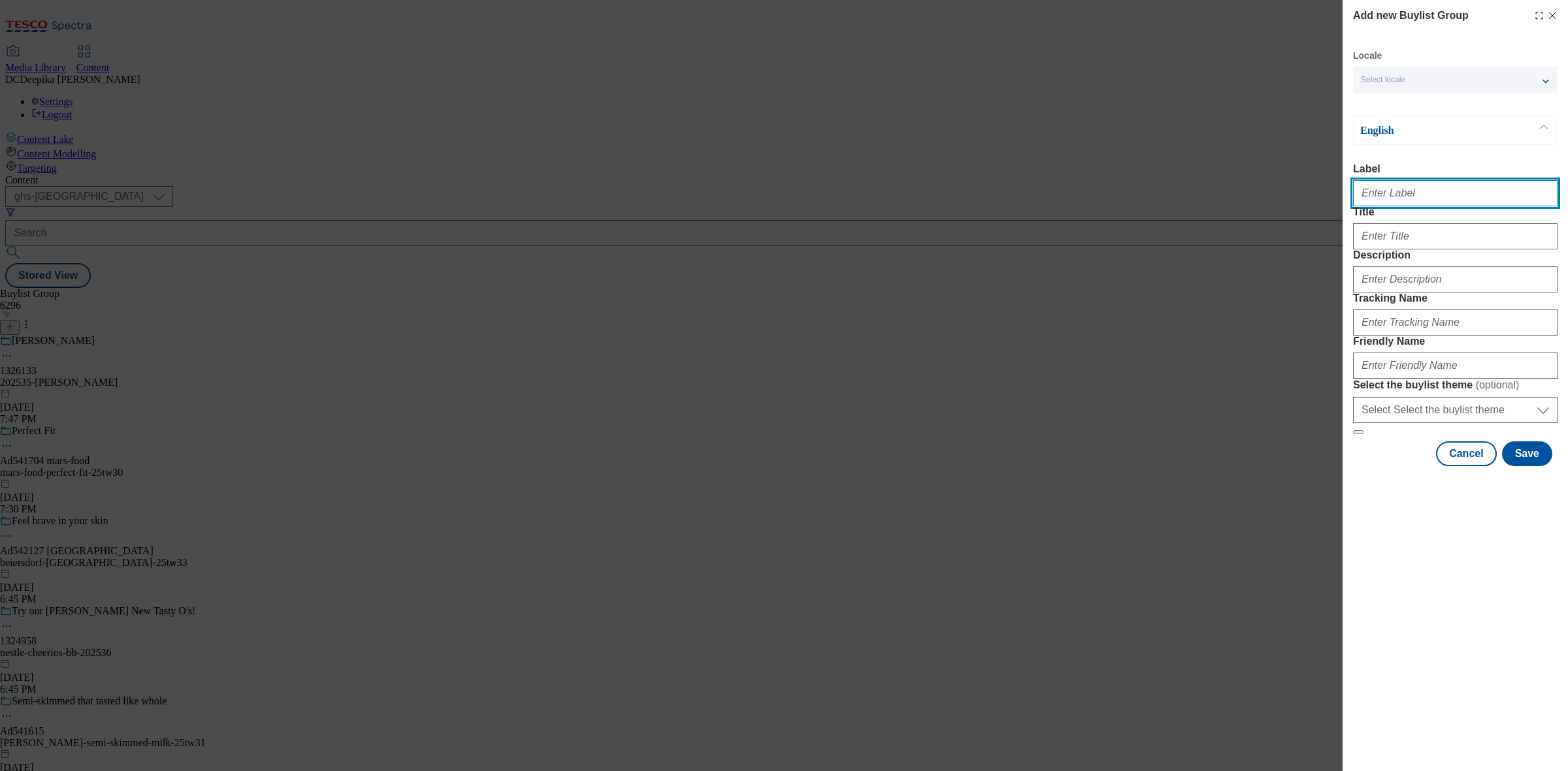
click at [1467, 187] on input "Label" at bounding box center [1455, 193] width 205 height 26
paste input "Ad542129"
type input "Ad542129"
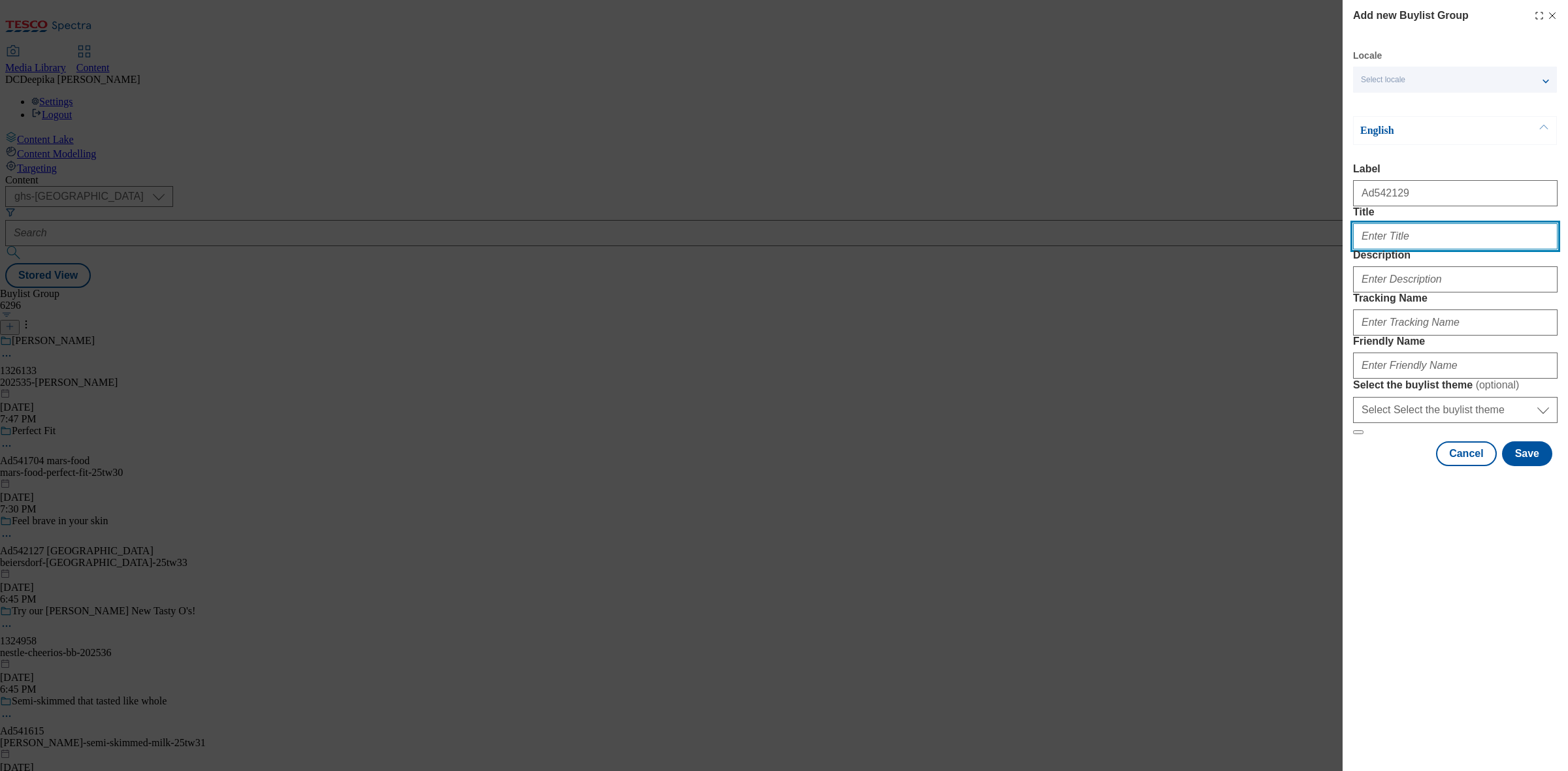
click at [1418, 250] on input "Title" at bounding box center [1455, 236] width 205 height 26
paste input "Feel Brave in your skin with 72H Moisture"
type input "Feel Brave in your skin with 72H Moisture"
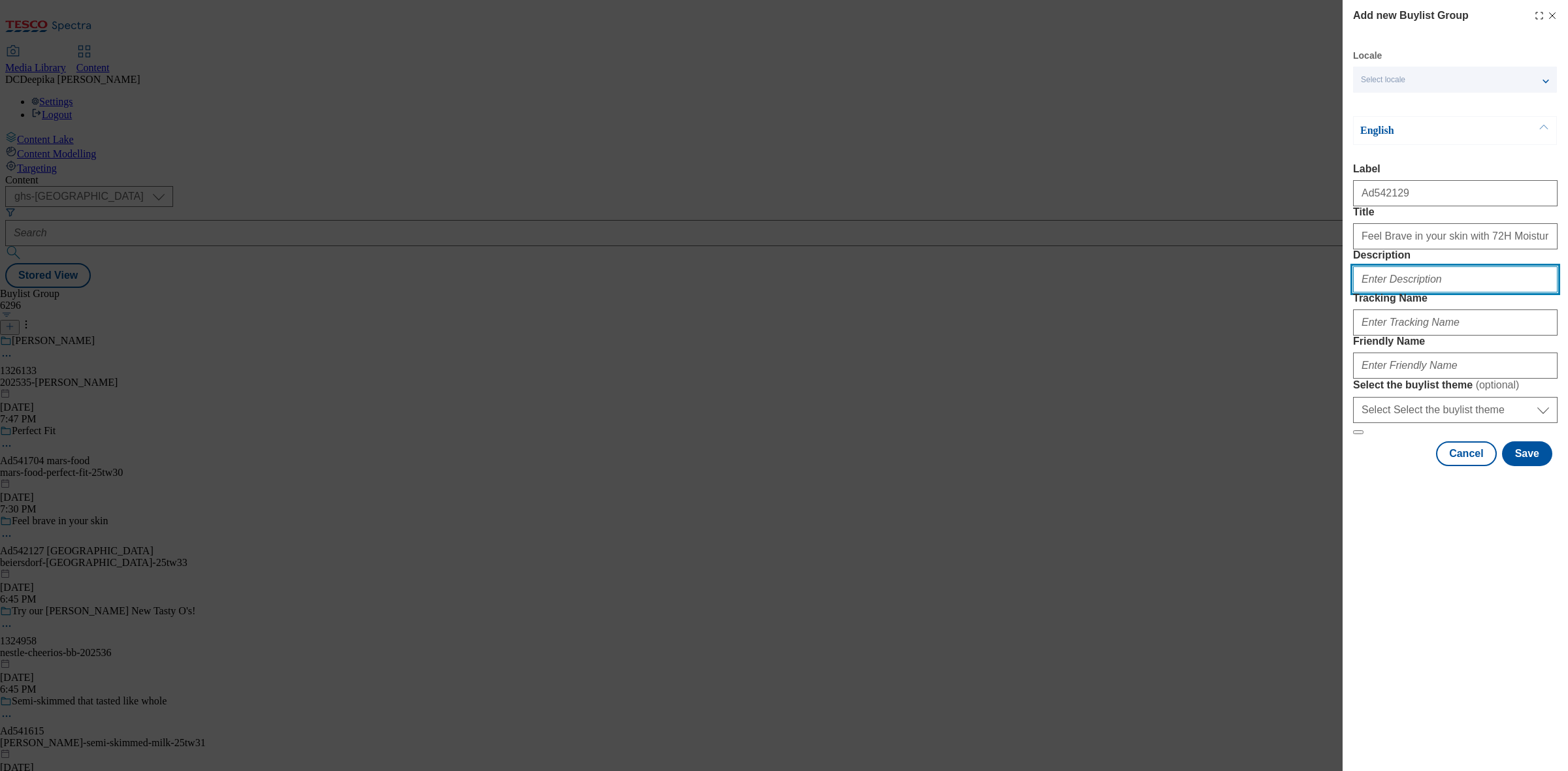
click at [1435, 293] on input "Description" at bounding box center [1455, 280] width 205 height 26
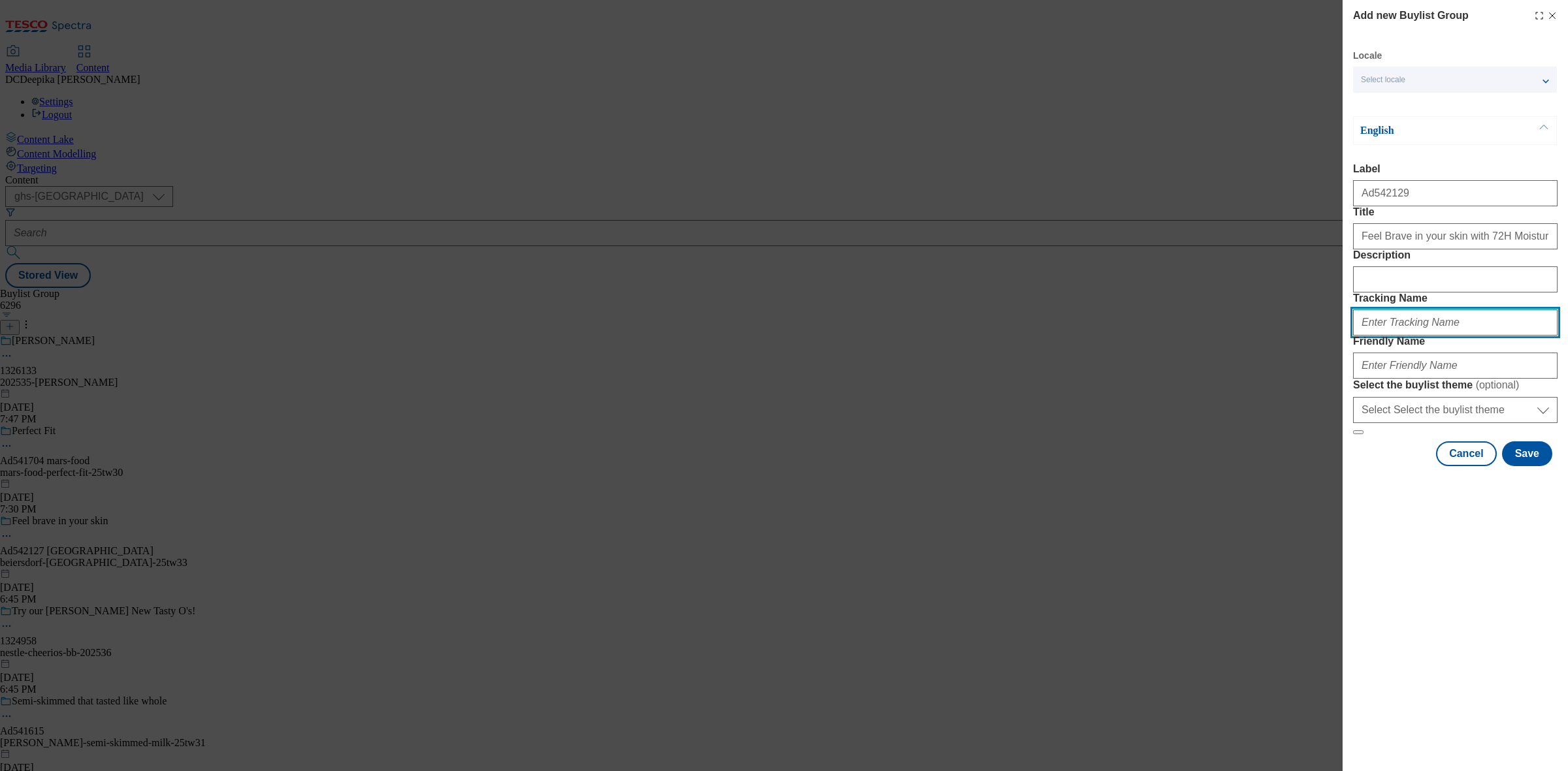
click at [1403, 336] on input "Tracking Name" at bounding box center [1455, 323] width 205 height 26
type input "d"
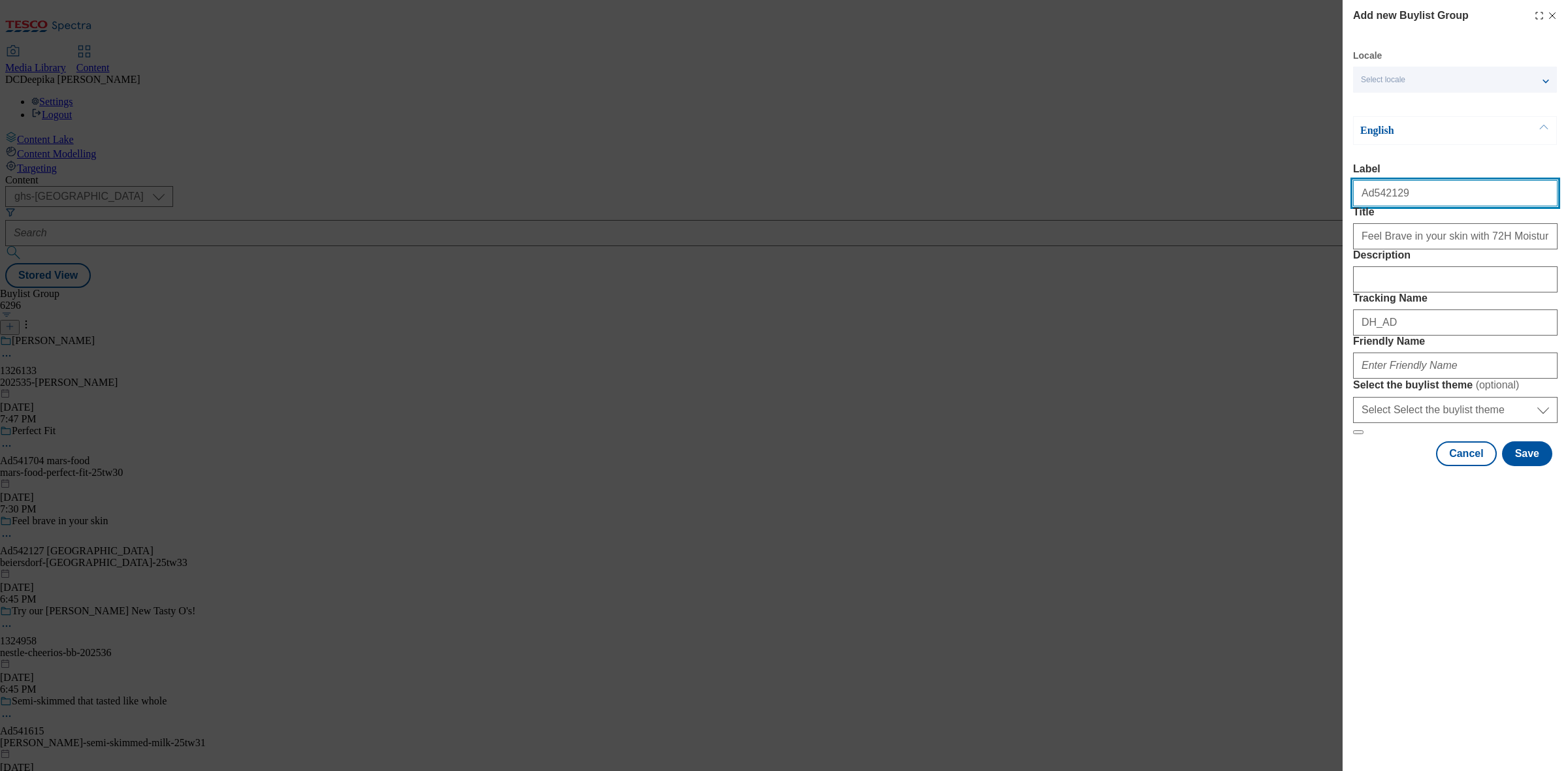
click at [1370, 201] on input "Ad542129" at bounding box center [1455, 193] width 205 height 26
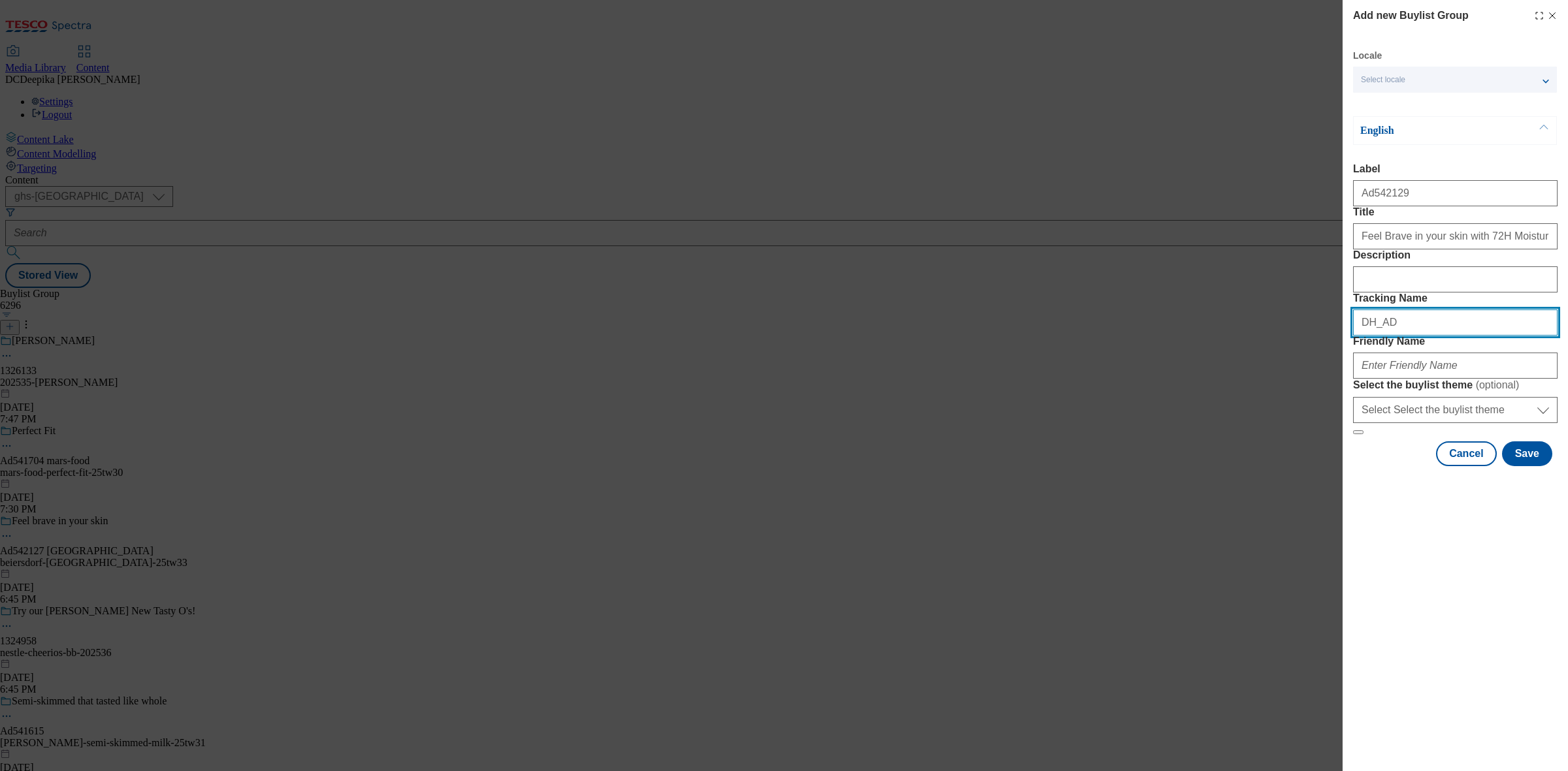
click at [1410, 336] on input "DH_AD" at bounding box center [1455, 323] width 205 height 26
paste input "542129"
type input "DH_AD542129"
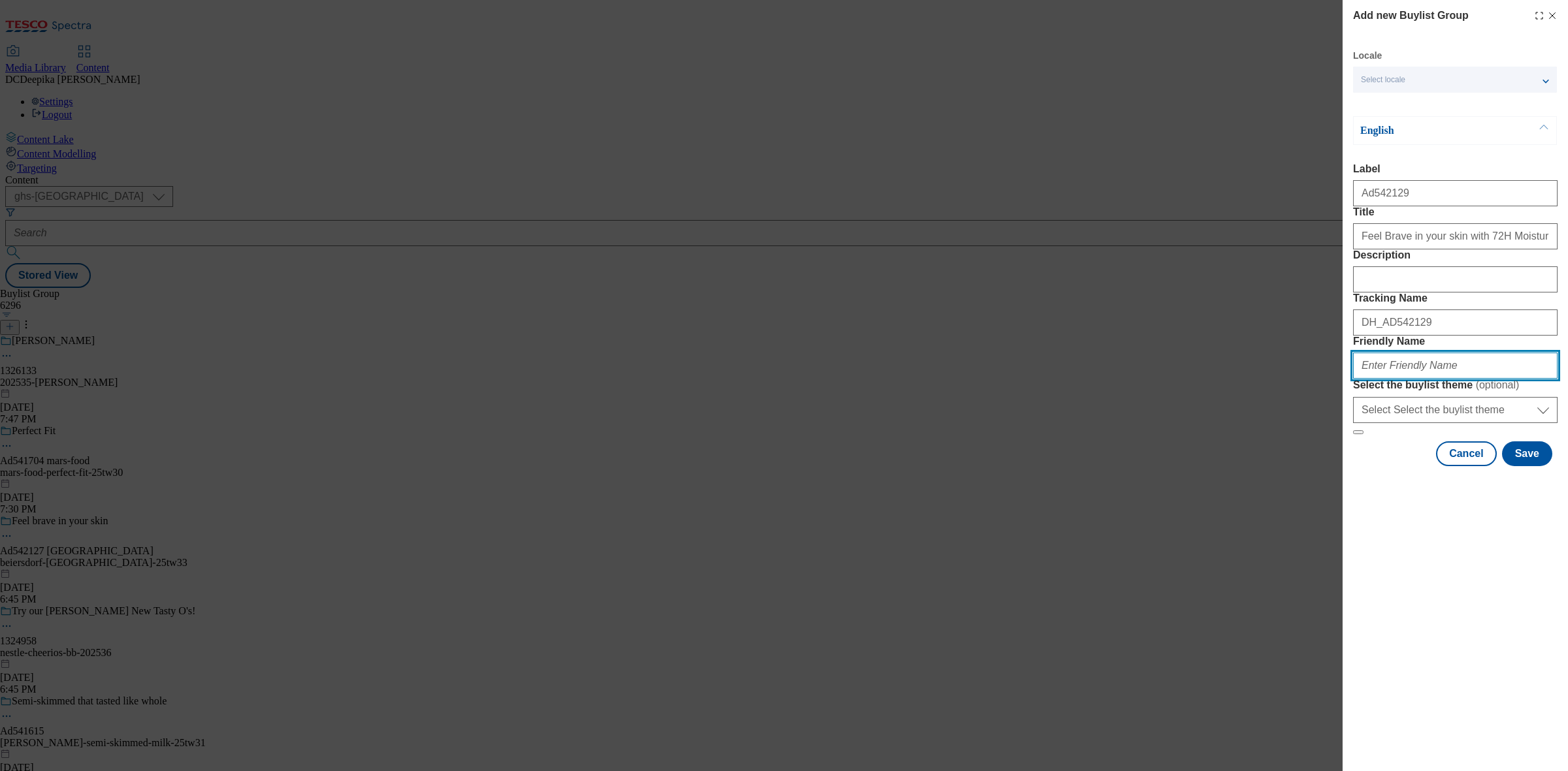
click at [1420, 378] on input "Friendly Name" at bounding box center [1455, 366] width 205 height 26
paste input "beiersdorf-nivea-25tw33"
type input "beiersdorf-nivea-25tw33"
click at [1526, 467] on button "Save" at bounding box center [1527, 453] width 50 height 25
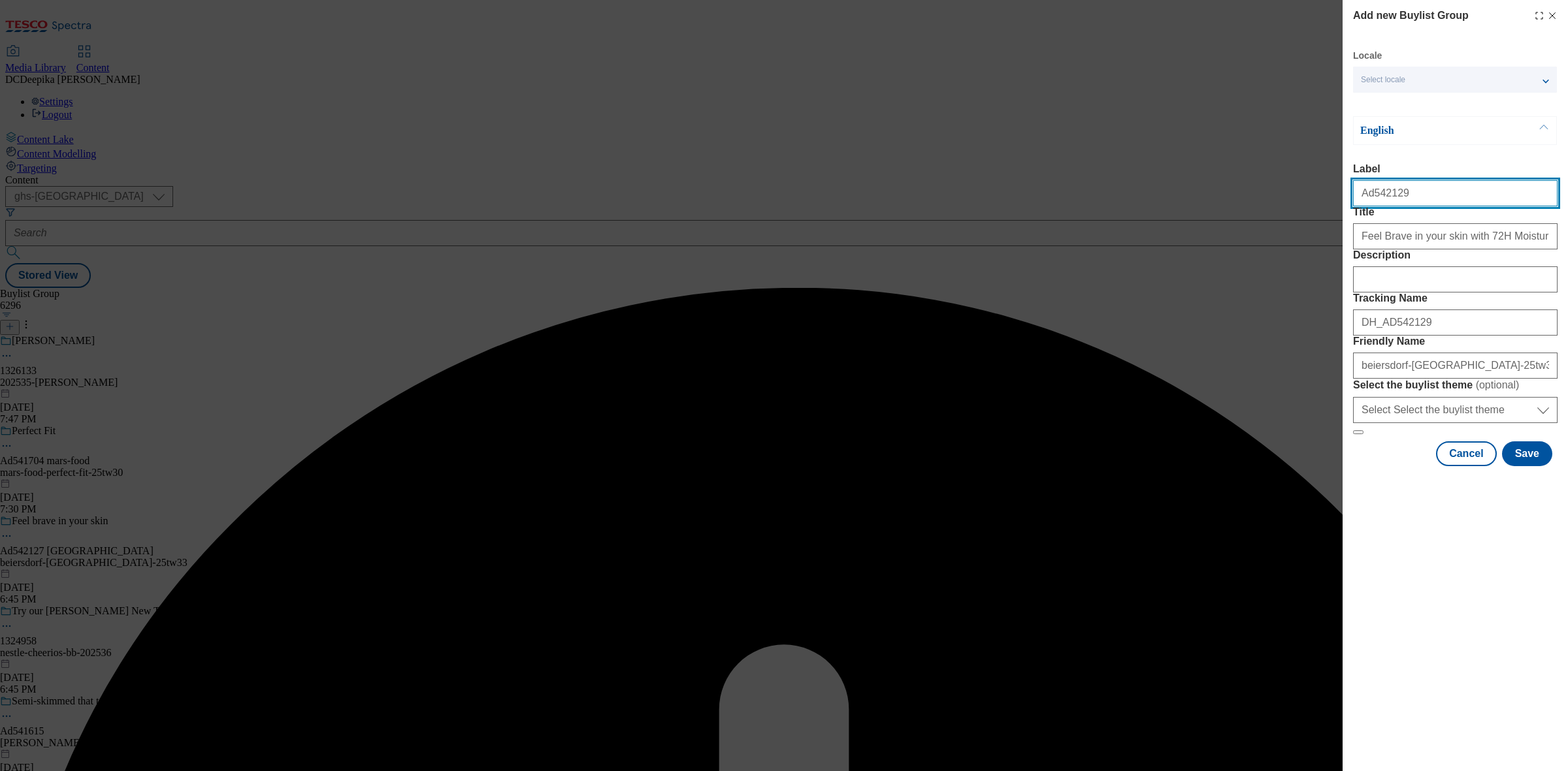
click at [1448, 206] on input "Label" at bounding box center [1455, 193] width 205 height 26
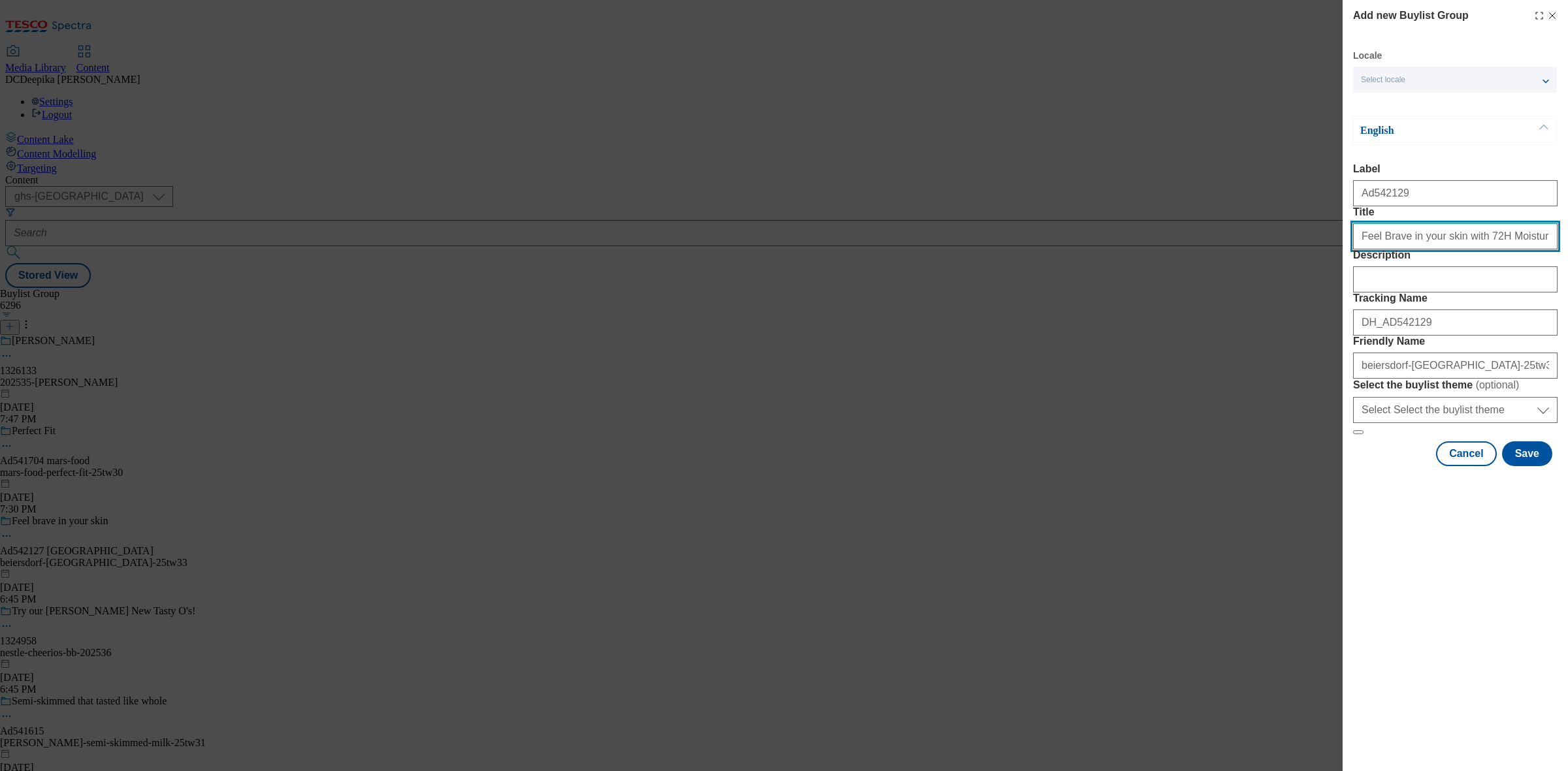
drag, startPoint x: 1360, startPoint y: 269, endPoint x: 1346, endPoint y: 276, distance: 15.7
click at [1346, 276] on div "Add new Buylist Group Locale Select locale English Welsh English Label Title De…" at bounding box center [1454, 235] width 225 height 469
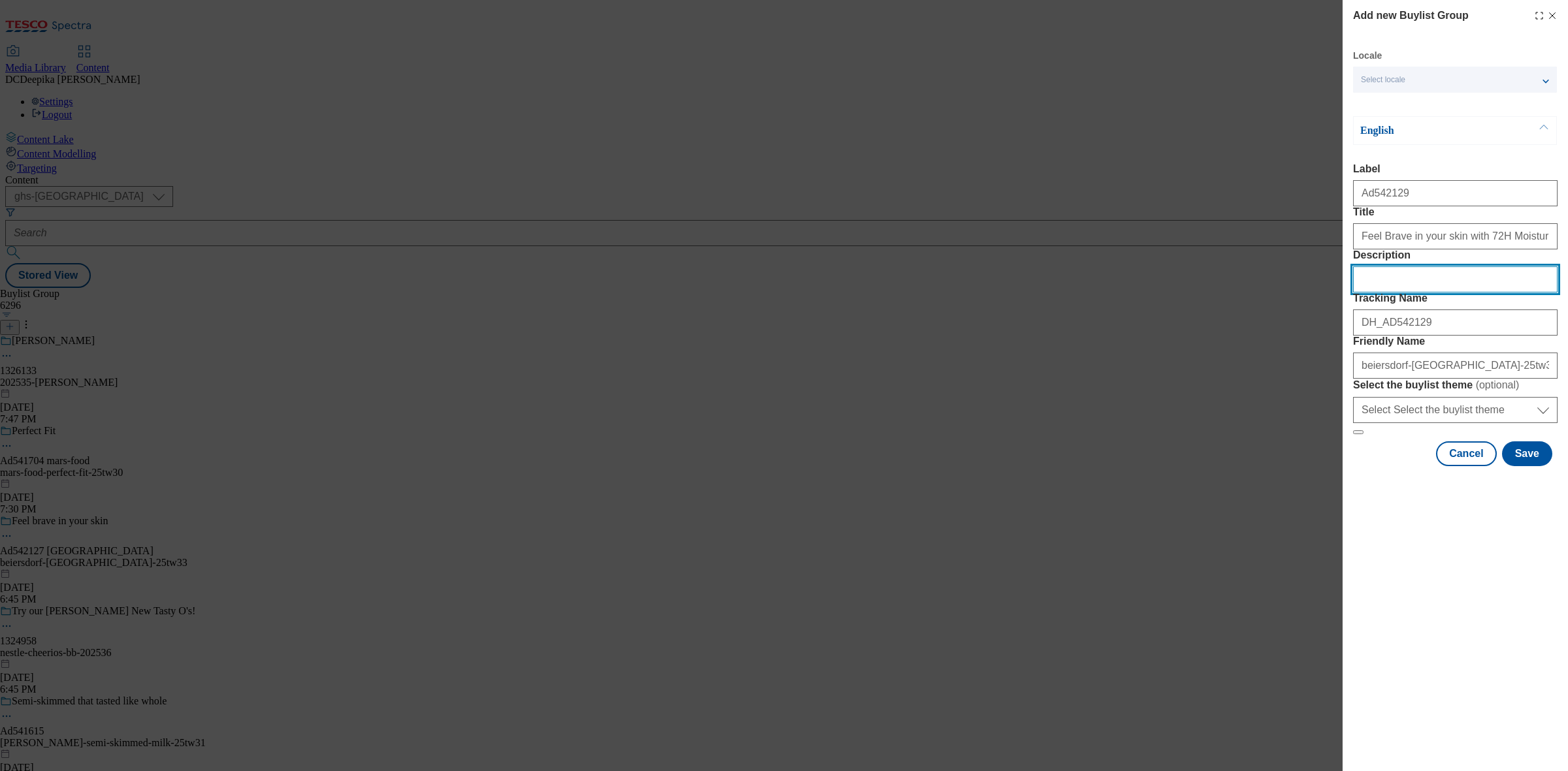
click at [1388, 293] on input "Description" at bounding box center [1455, 280] width 205 height 26
click at [1533, 467] on button "Save" at bounding box center [1527, 453] width 50 height 25
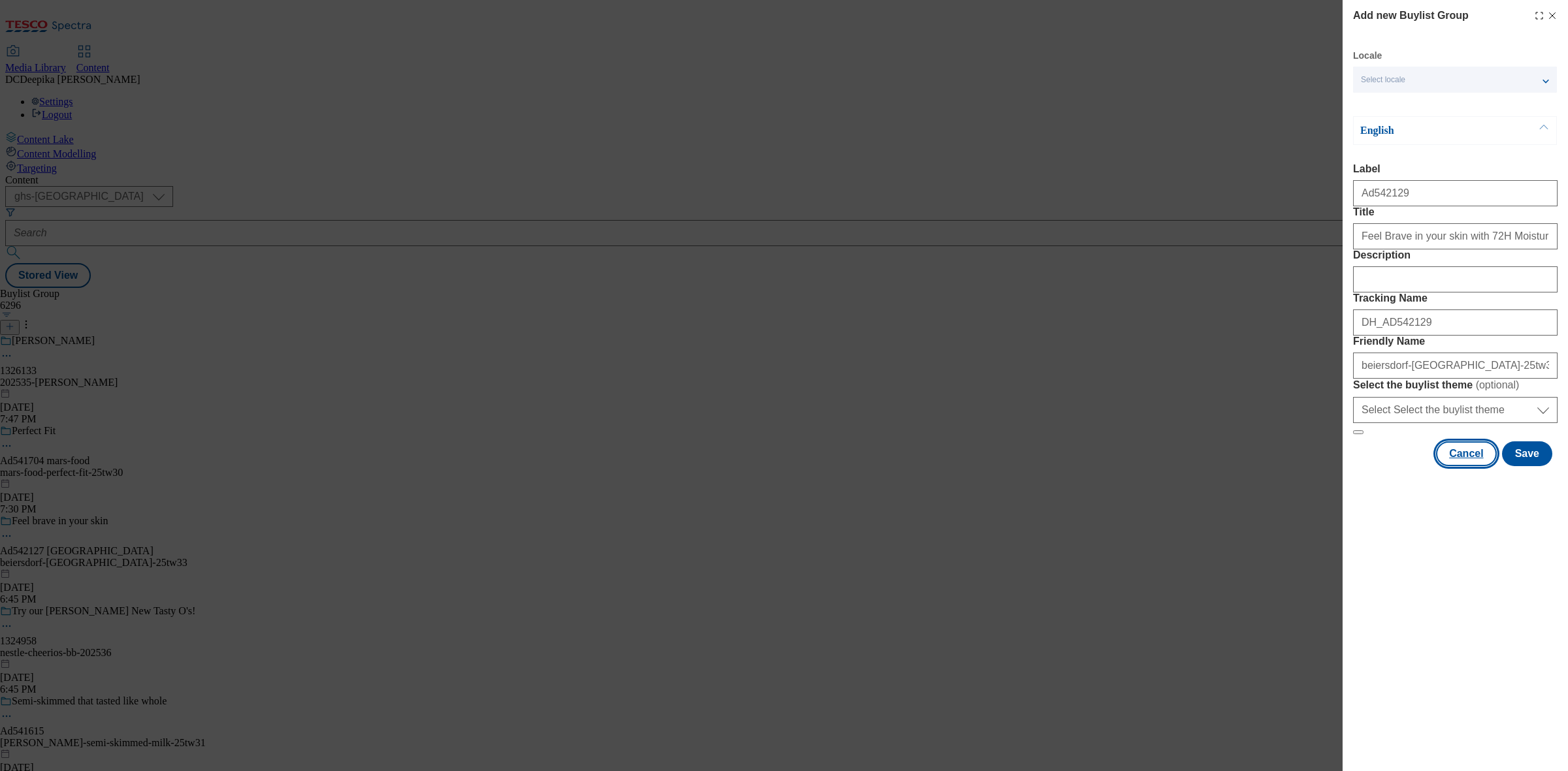
click at [1470, 467] on button "Cancel" at bounding box center [1466, 453] width 60 height 25
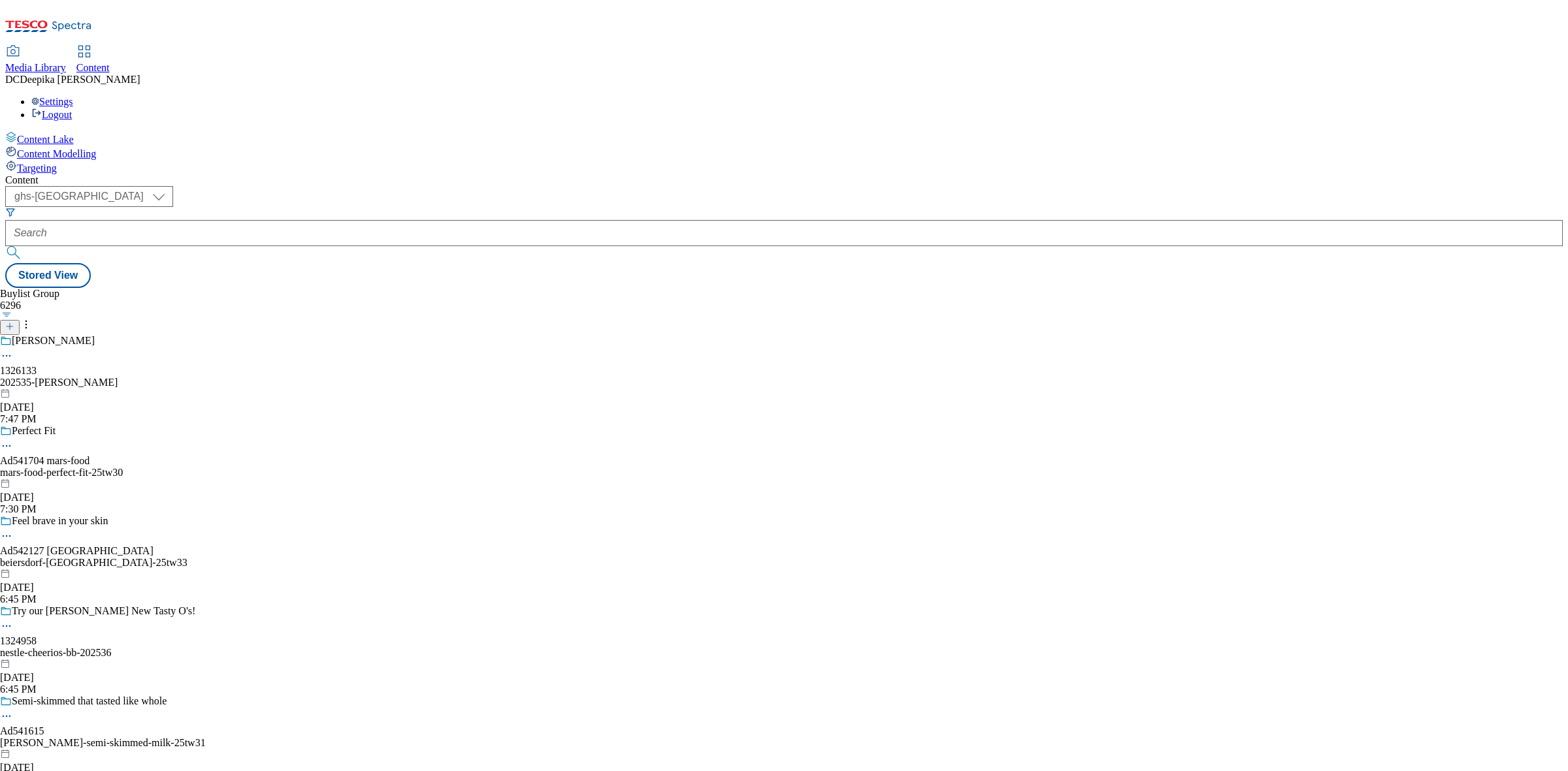
click at [796, 288] on div "Buylist Group 6296 Ariel 1326133 202535-ariel-bety Sep 18, 2025 7:47 PM Perfect…" at bounding box center [784, 288] width 1557 height 0
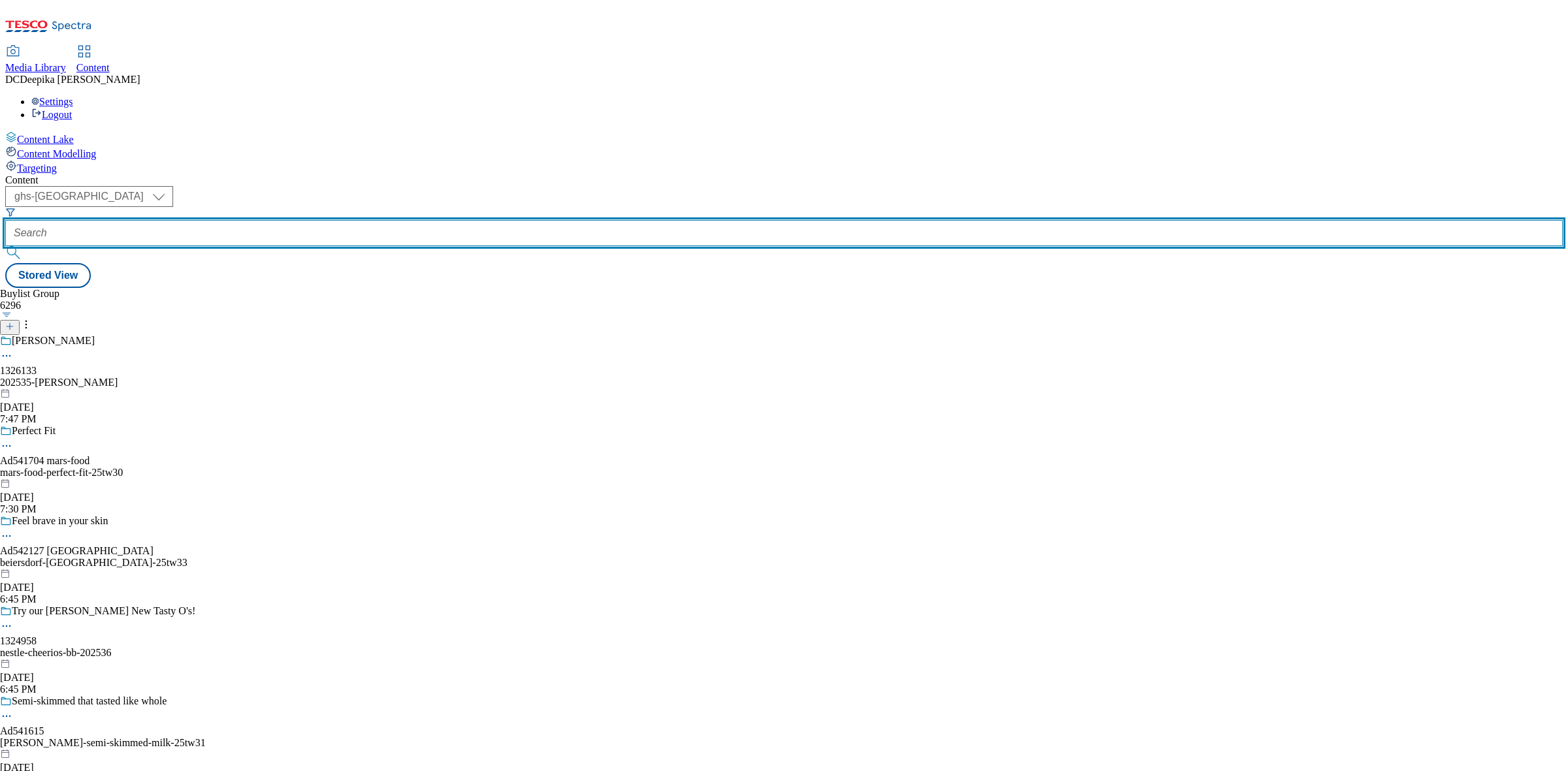
click at [309, 220] on input "text" at bounding box center [784, 233] width 1557 height 26
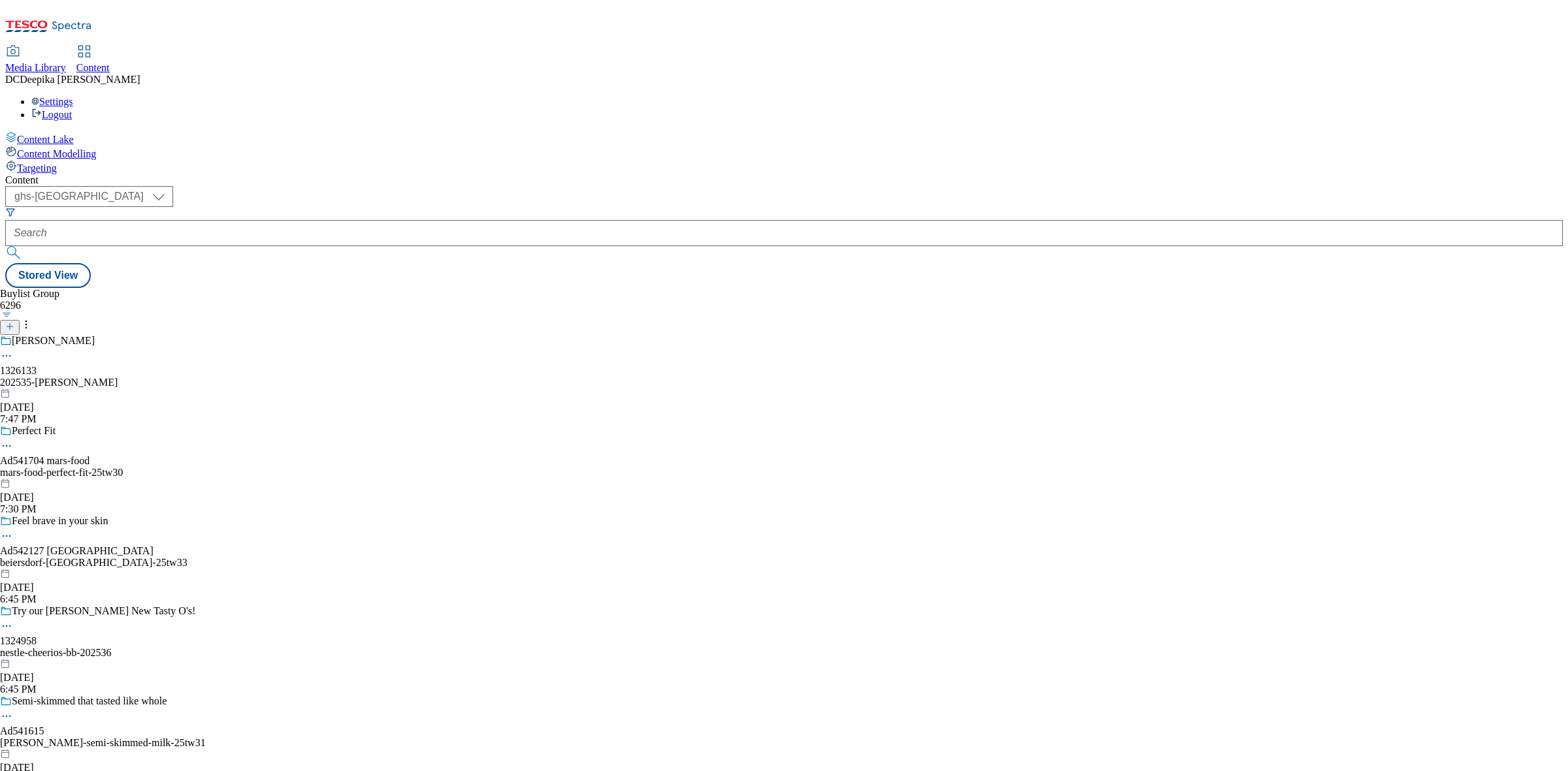
click at [14, 322] on icon at bounding box center [10, 326] width 9 height 9
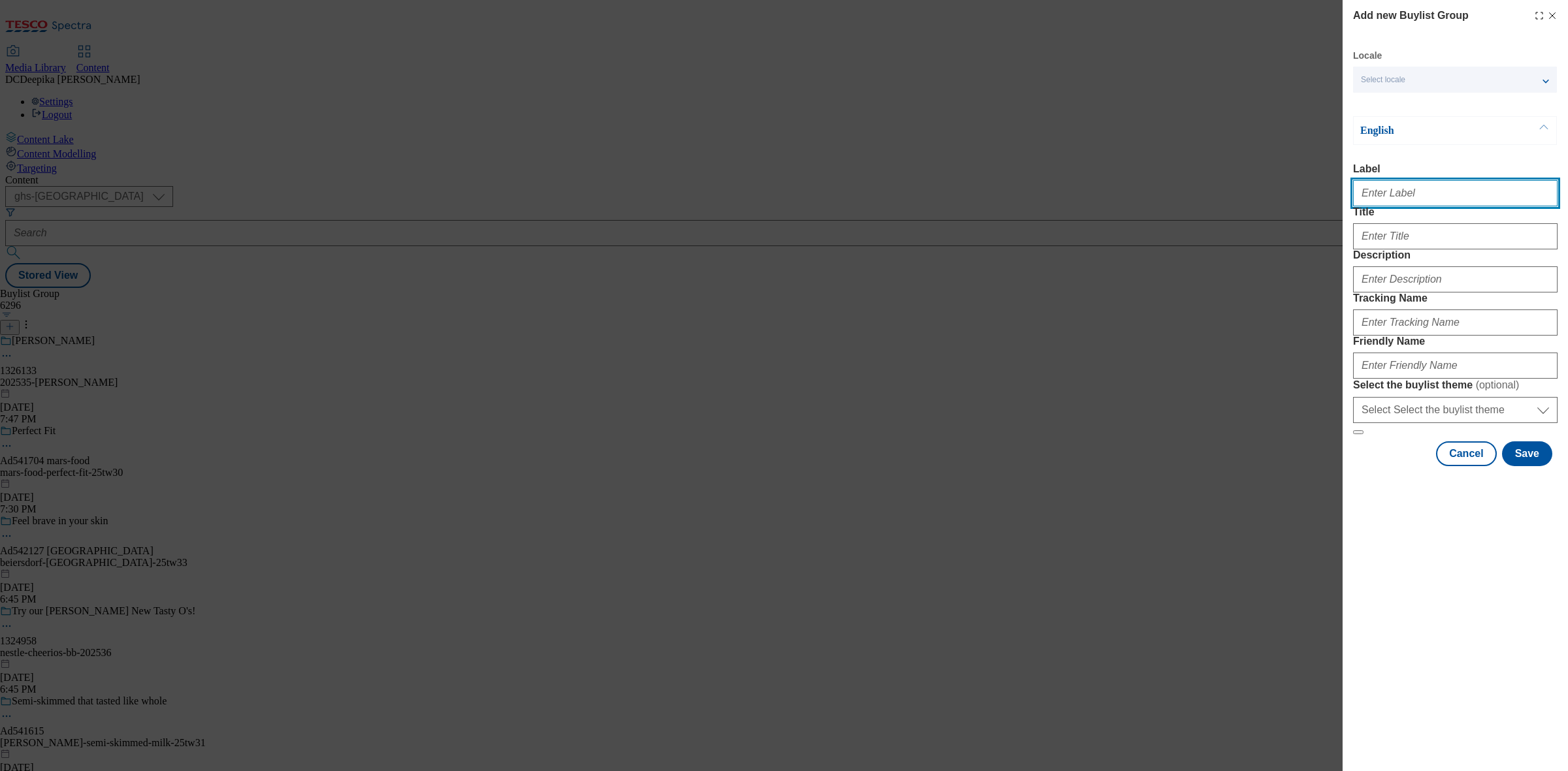
click at [1407, 201] on input "Label" at bounding box center [1455, 193] width 205 height 26
paste input "542129"
type input "542129"
drag, startPoint x: 1407, startPoint y: 201, endPoint x: 1332, endPoint y: 204, distance: 75.1
click at [1332, 204] on div "Add new Buylist Group Locale Select locale English Welsh English Label 542129 T…" at bounding box center [784, 386] width 1568 height 771
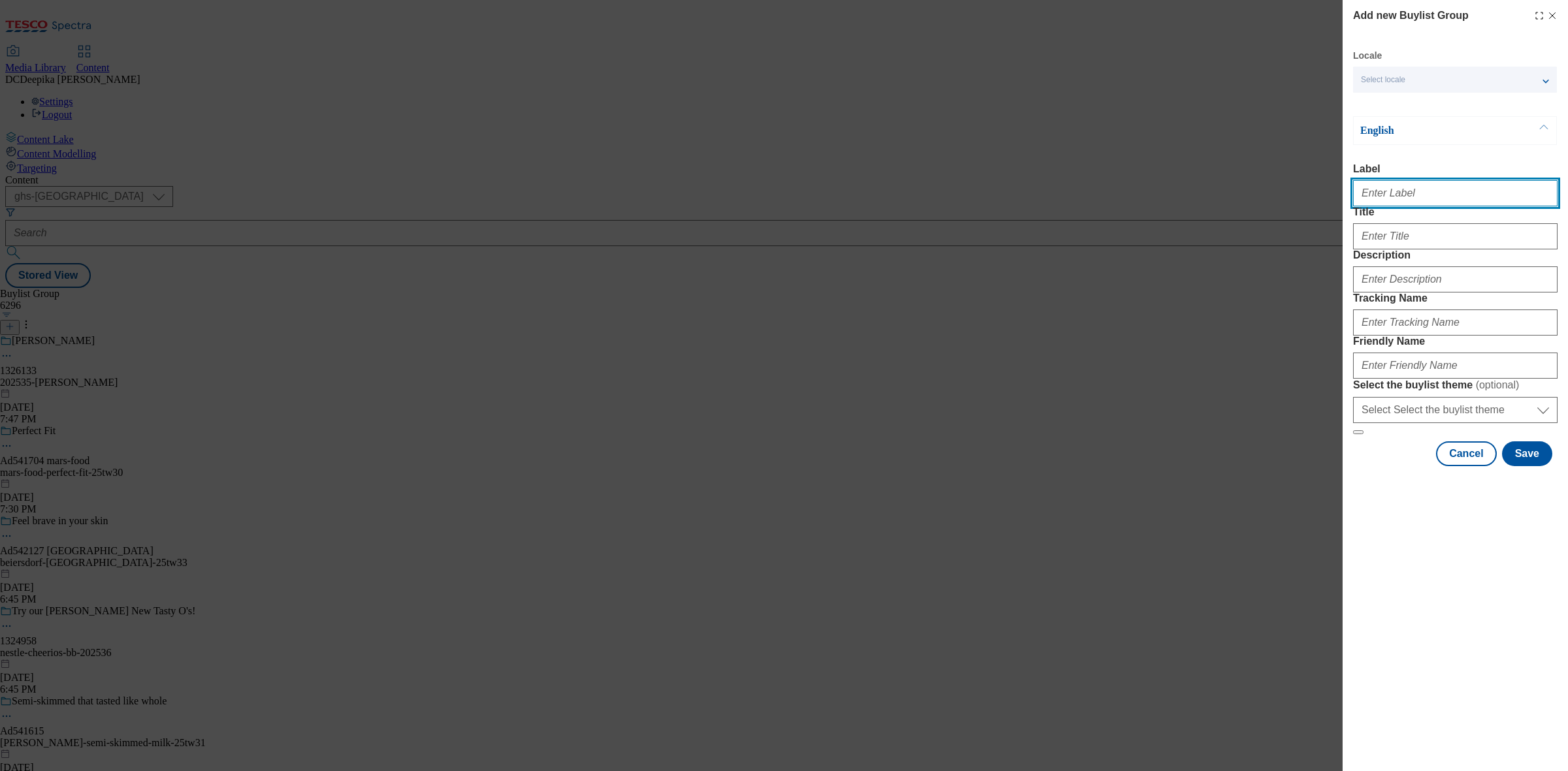
type input "a"
paste input "542129"
type input "Ad542129"
click at [1436, 250] on div "Modal" at bounding box center [1455, 234] width 205 height 32
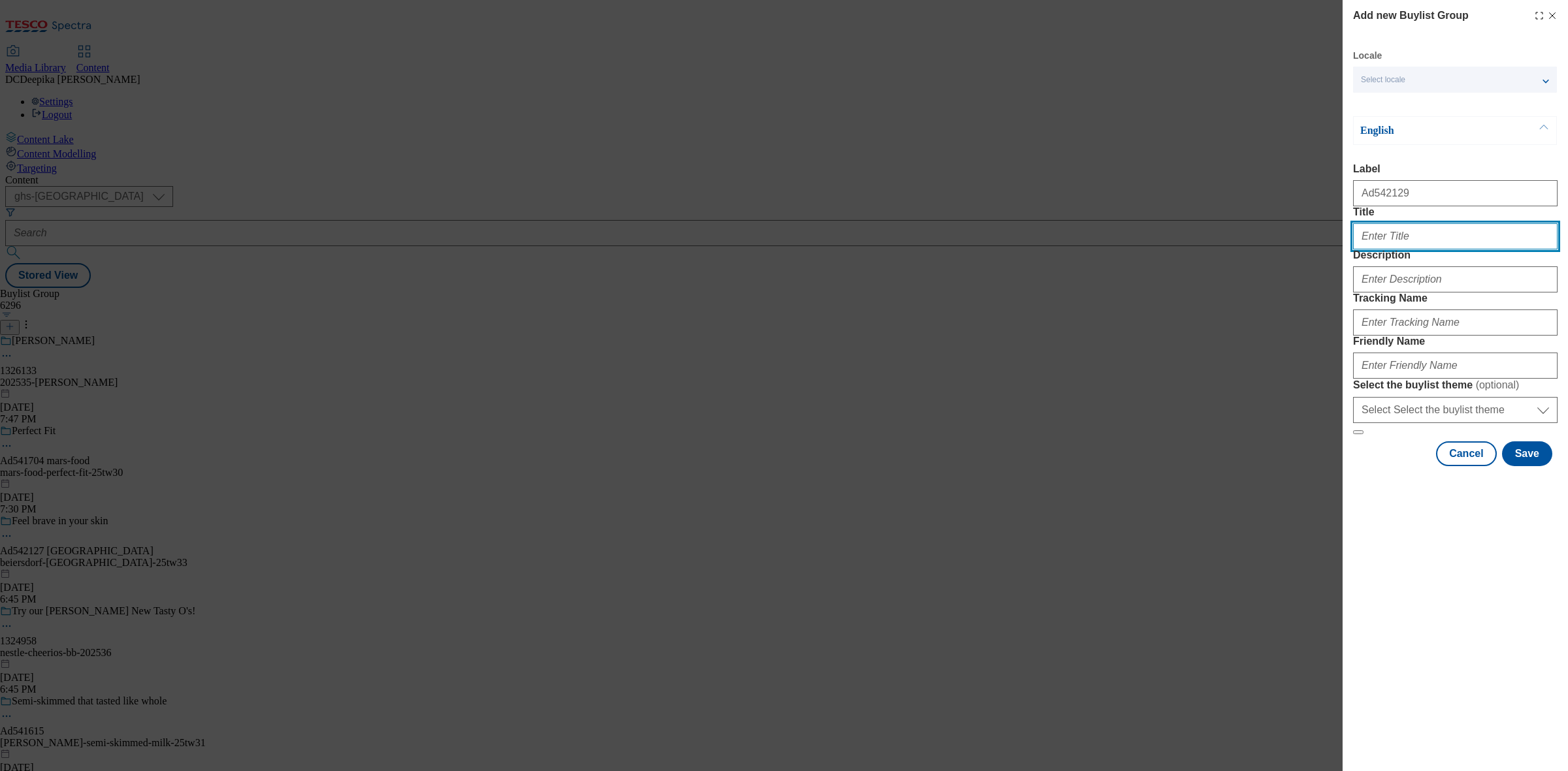
click at [1441, 250] on input "Title" at bounding box center [1455, 236] width 205 height 26
paste input "Feel Brave in your skin with 72H Moisture"
type input "Feel Brave in your skin with 72H Moisture"
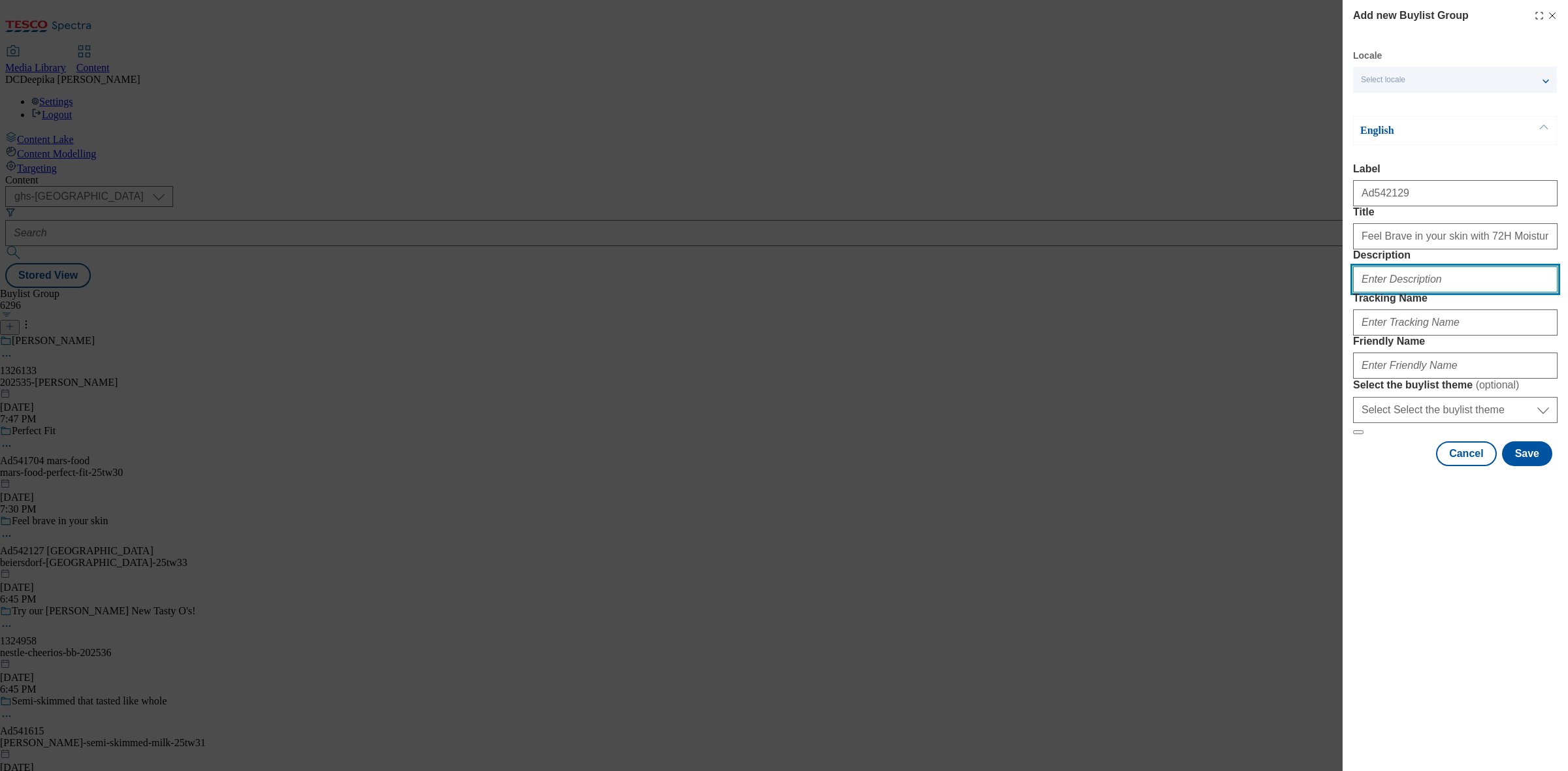
click at [1415, 293] on input "Description" at bounding box center [1455, 280] width 205 height 26
paste input "Feel Brave in your skin with 72H Moisture"
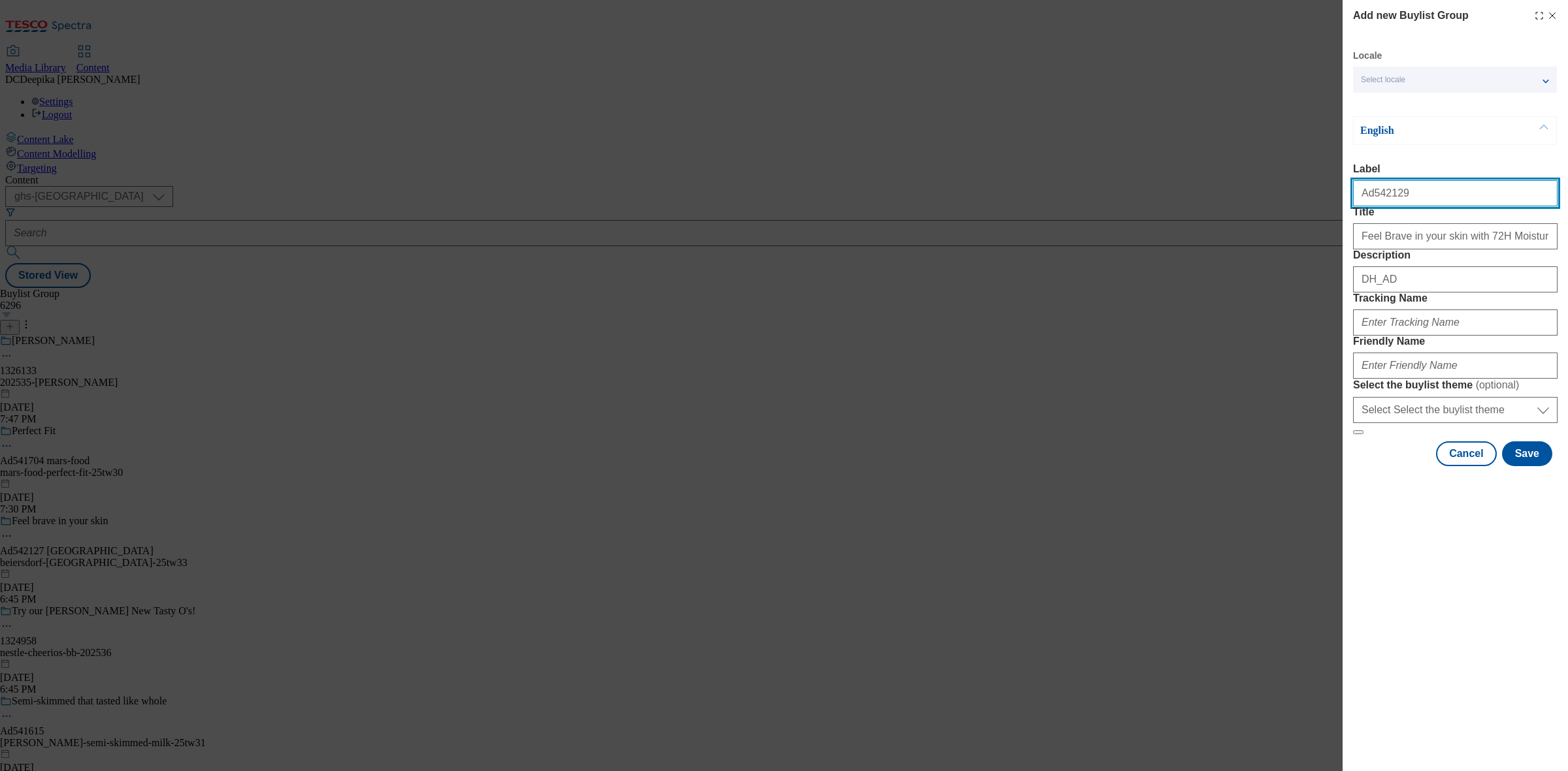
drag, startPoint x: 1415, startPoint y: 200, endPoint x: 1369, endPoint y: 206, distance: 46.4
click at [1369, 206] on input "Ad542129" at bounding box center [1455, 193] width 205 height 26
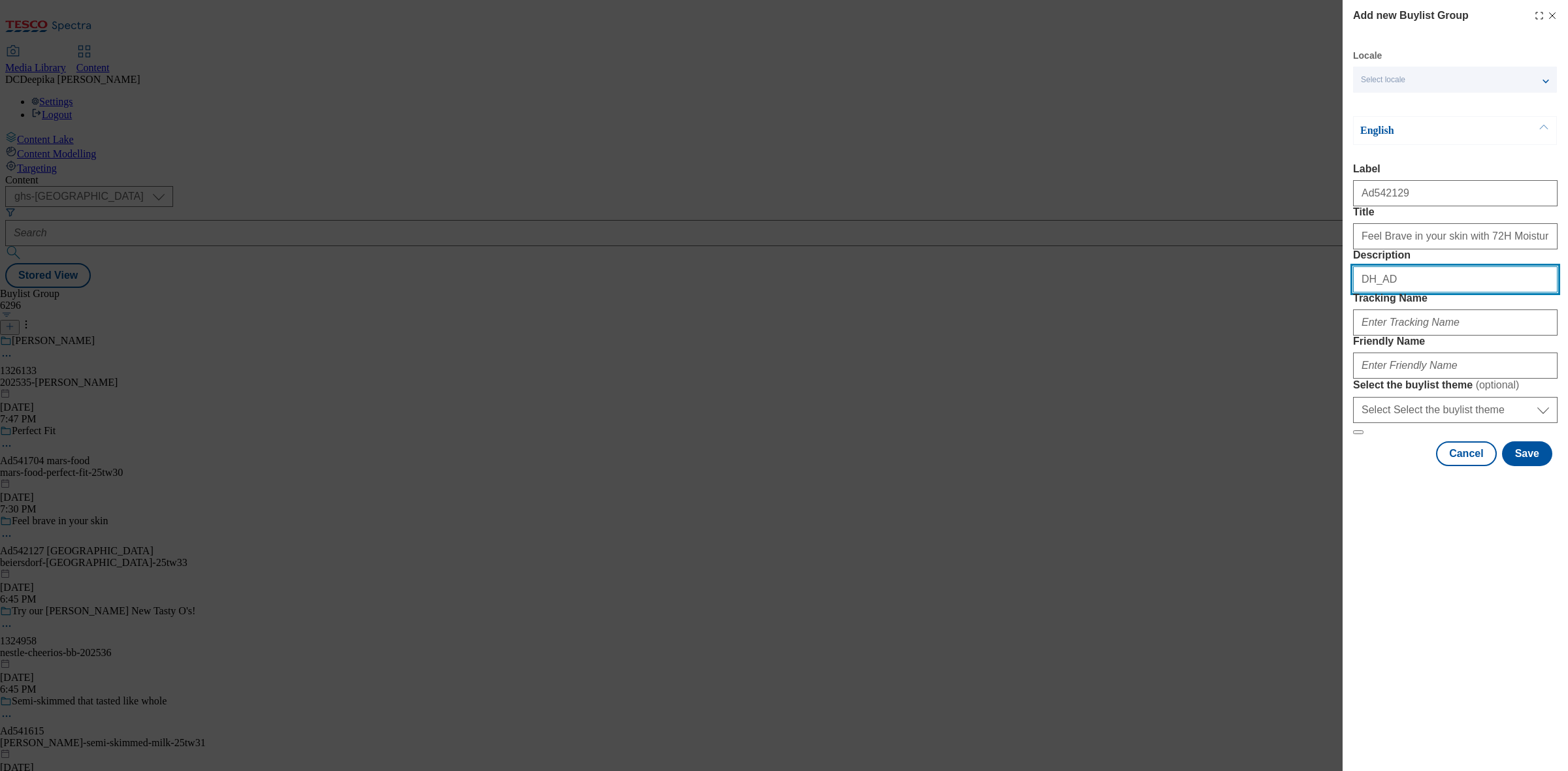
click at [1415, 293] on input "DH_AD" at bounding box center [1455, 280] width 205 height 26
paste input "542129"
type input "DH_AD542129"
drag, startPoint x: 1425, startPoint y: 326, endPoint x: 1334, endPoint y: 324, distance: 91.0
click at [1334, 324] on div "Add new Buylist Group Locale Select locale English Welsh English Label Ad542129…" at bounding box center [784, 386] width 1568 height 771
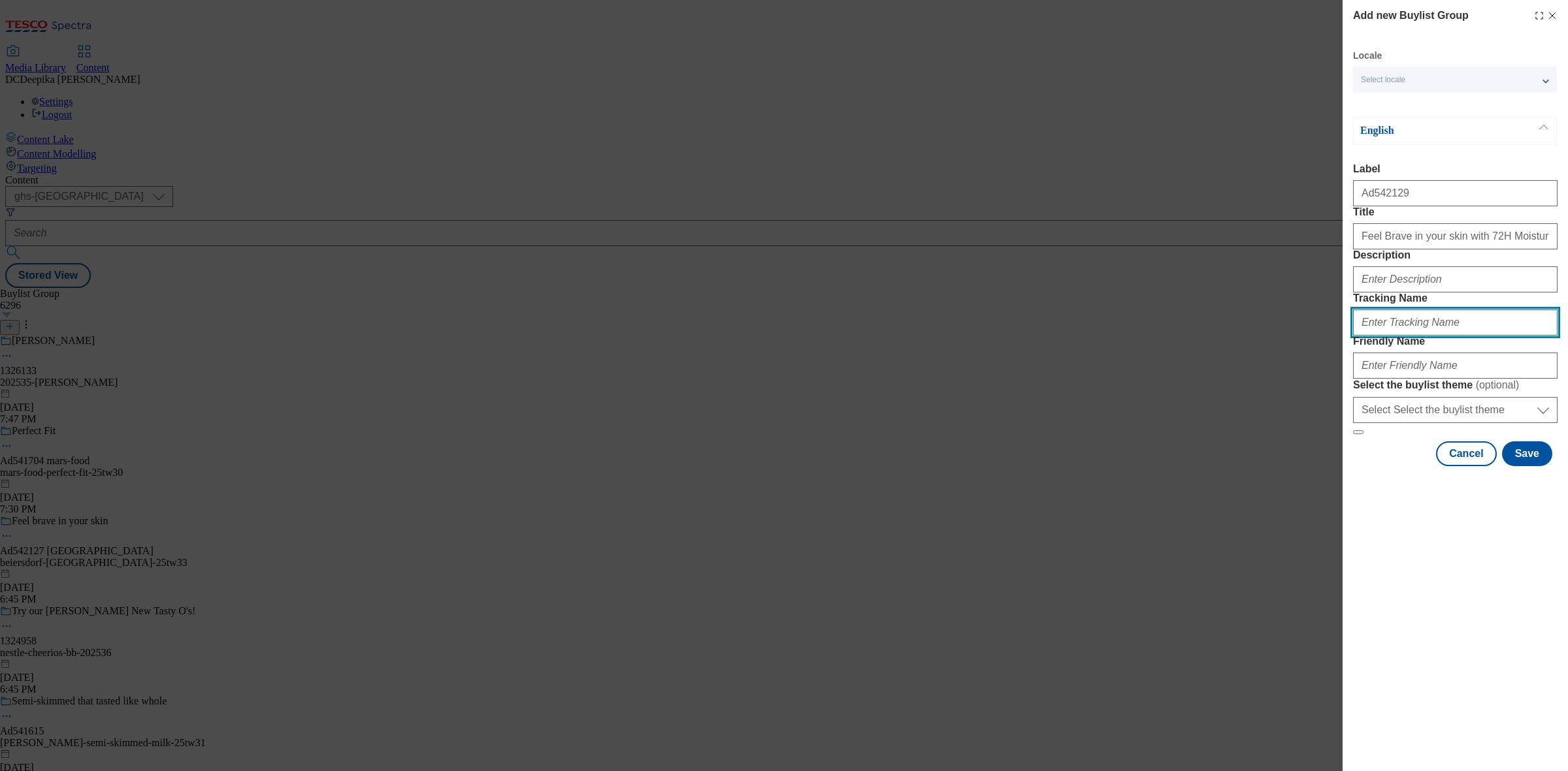
click at [1401, 336] on input "Tracking Name" at bounding box center [1455, 323] width 205 height 26
paste input "DH_AD542129"
type input "DH_AD542129"
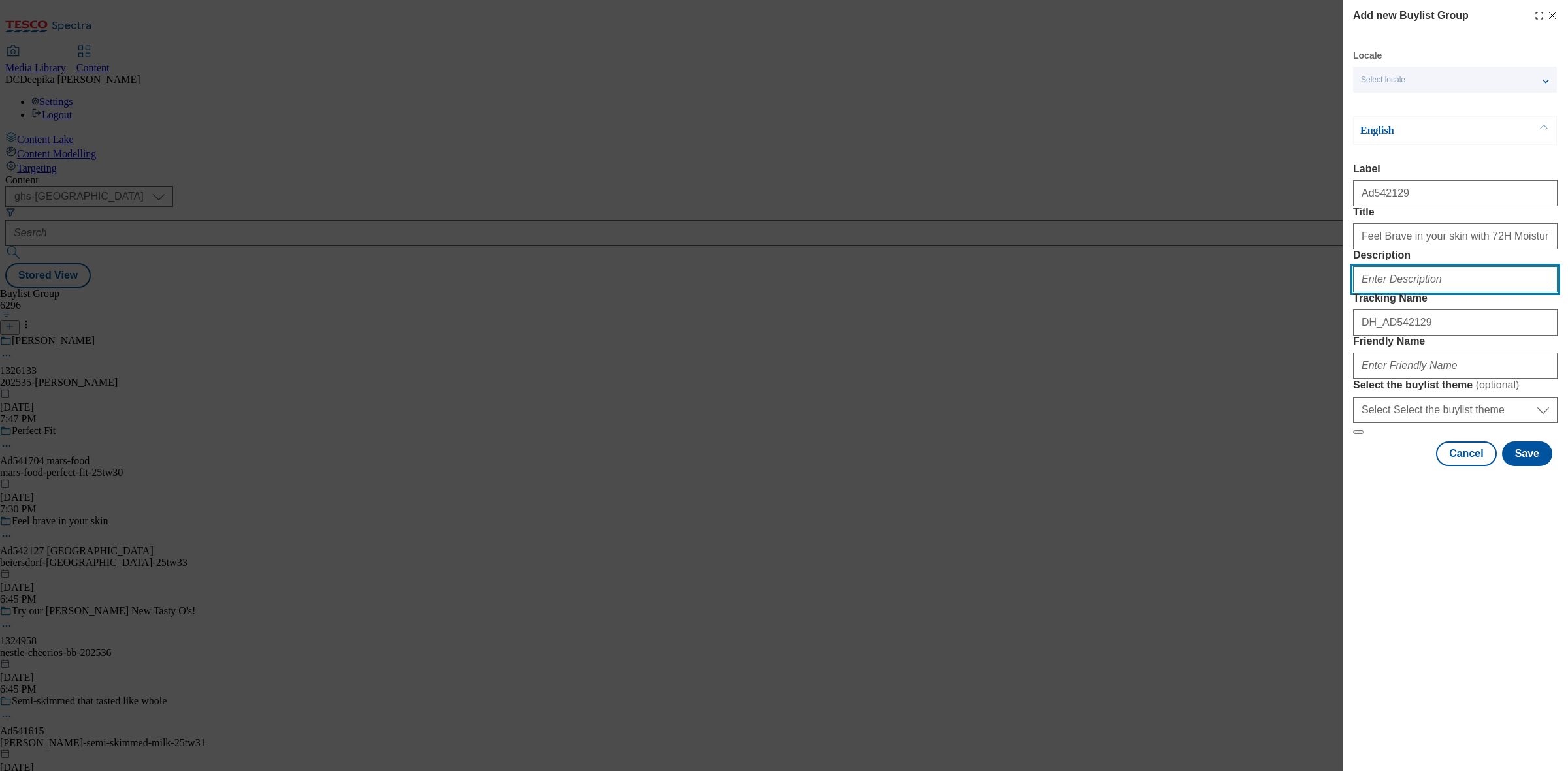
click at [1407, 293] on input "Description" at bounding box center [1455, 280] width 205 height 26
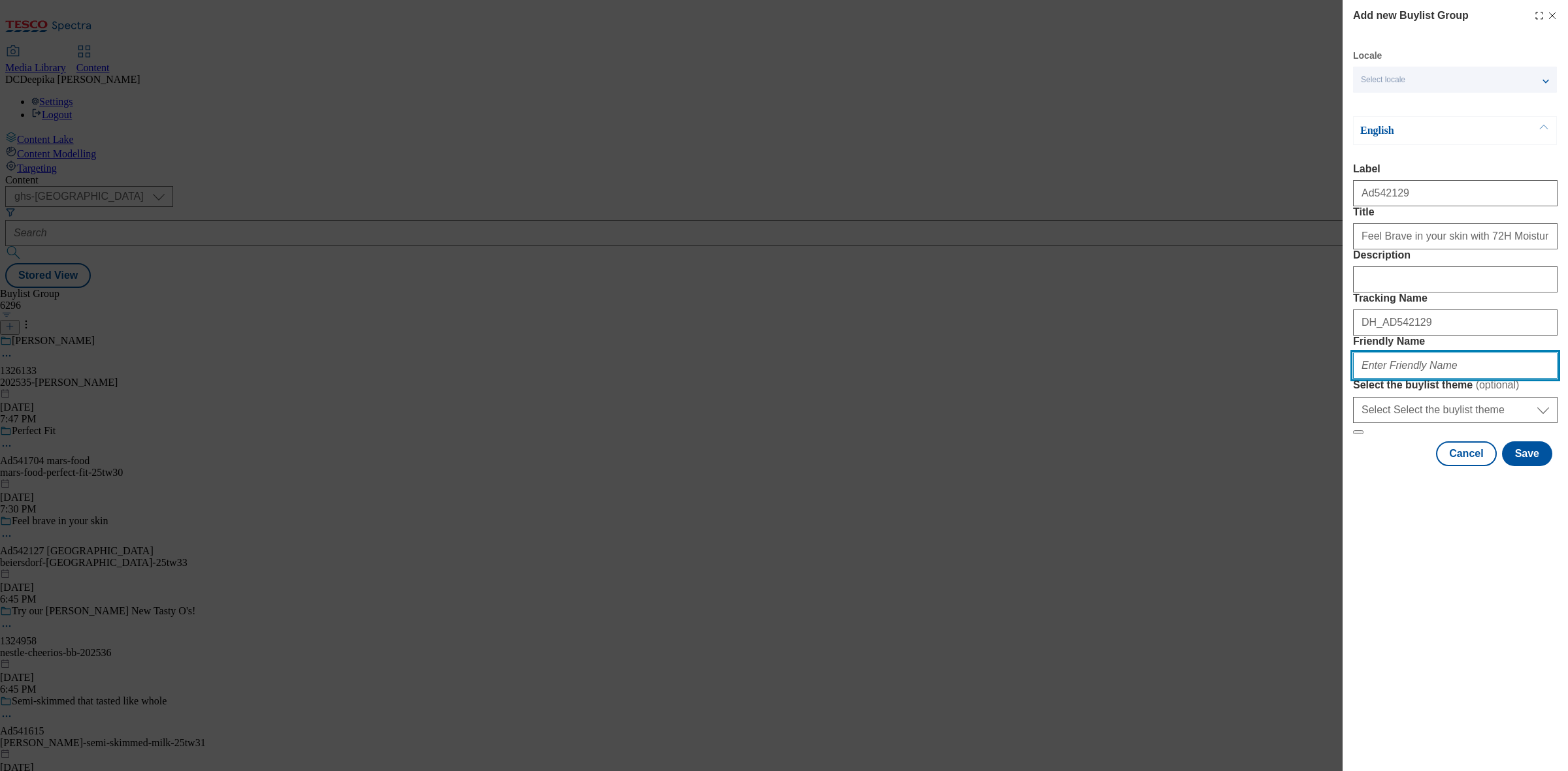
click at [1428, 378] on input "Friendly Name" at bounding box center [1455, 366] width 205 height 26
paste input "beiersdorf-nivea-25tw33"
type input "beiersdorf-nivea-25tw33"
click at [1526, 467] on button "Save" at bounding box center [1527, 453] width 50 height 25
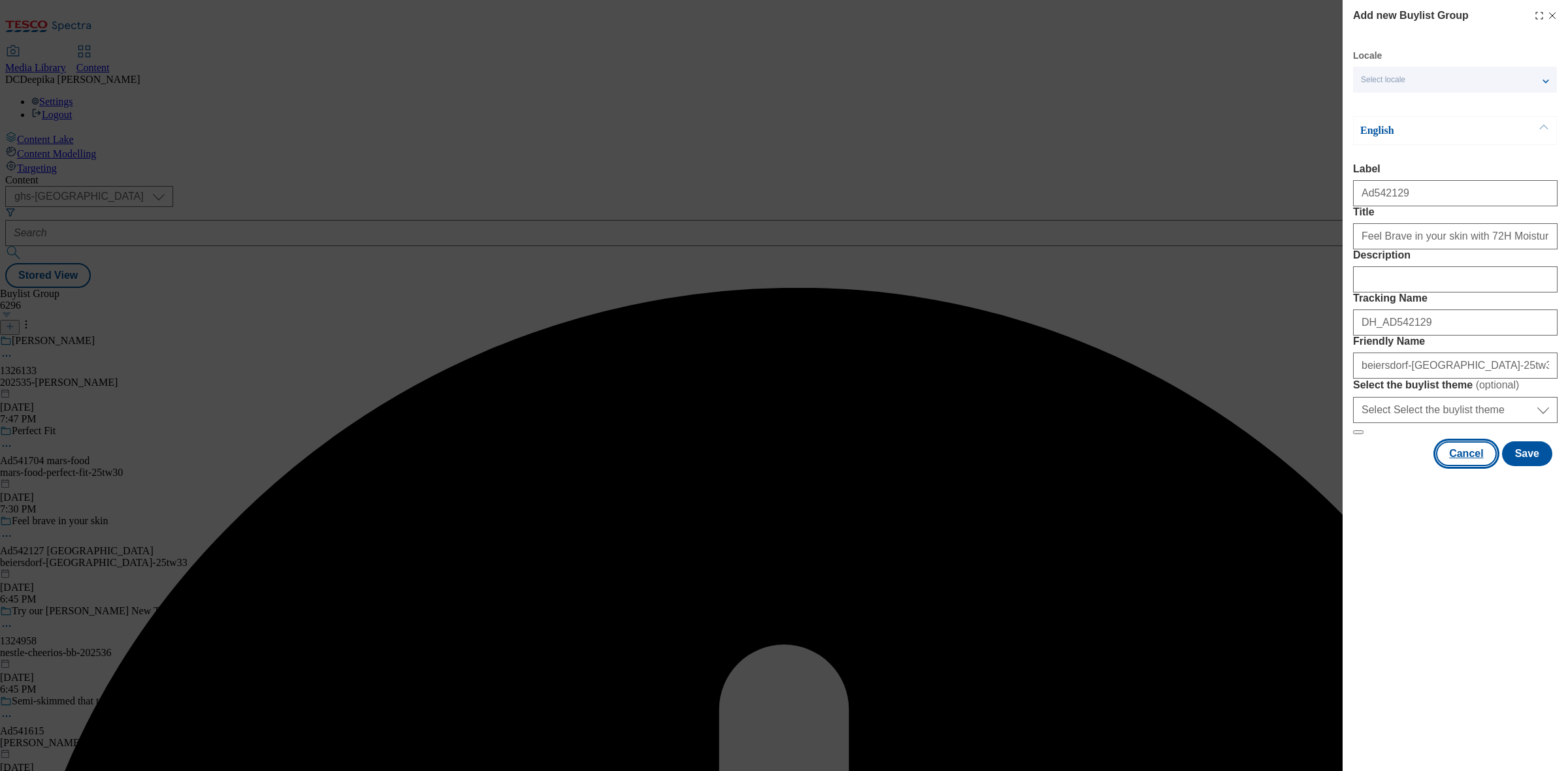
click at [1489, 467] on button "Cancel" at bounding box center [1466, 453] width 60 height 25
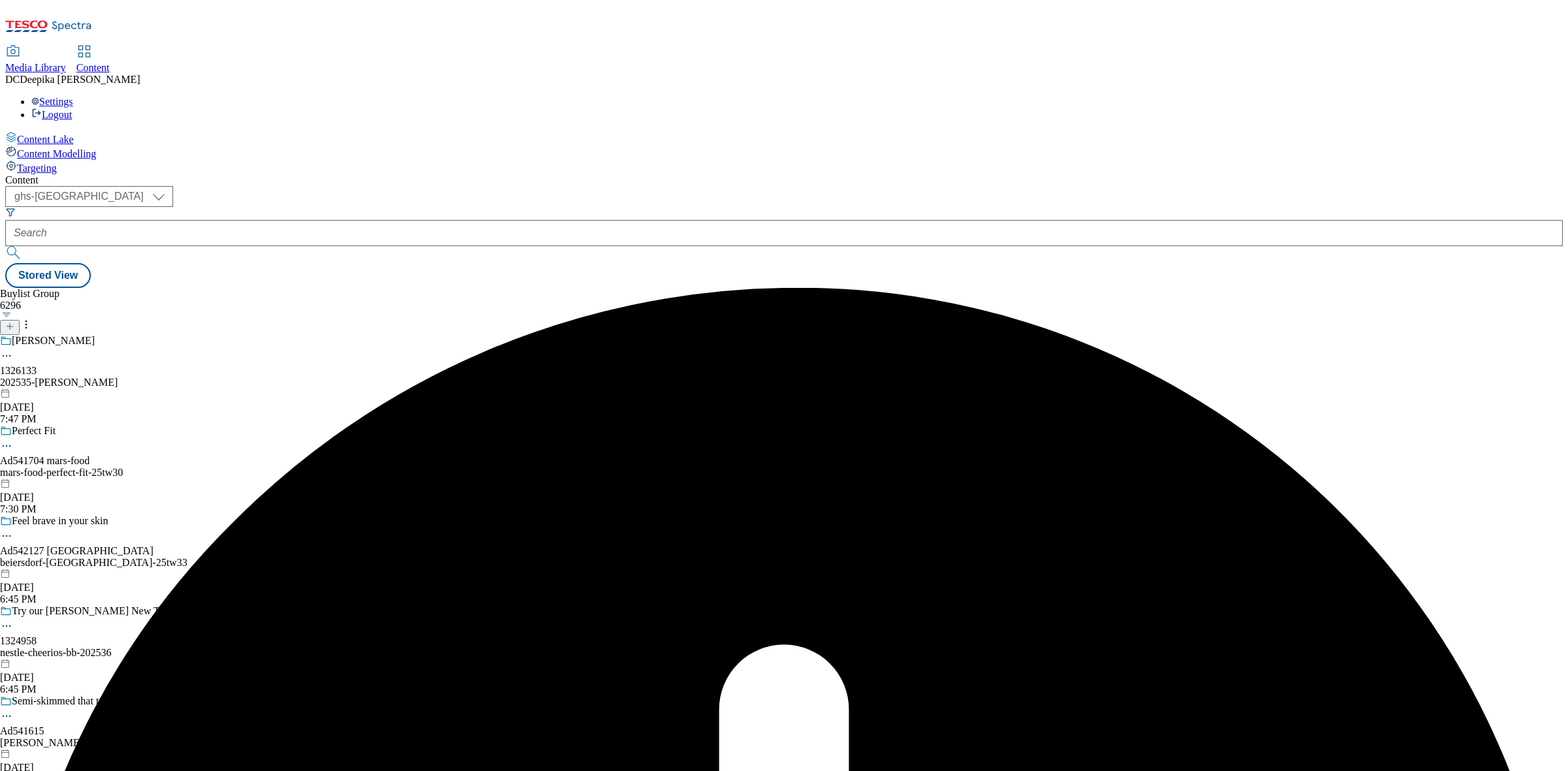
drag, startPoint x: 822, startPoint y: 425, endPoint x: 1168, endPoint y: 469, distance: 348.8
click at [833, 288] on div "Buylist Group 6296 Ariel 1326133 202535-ariel-bety Sep 18, 2025 7:47 PM Perfect…" at bounding box center [784, 288] width 1557 height 0
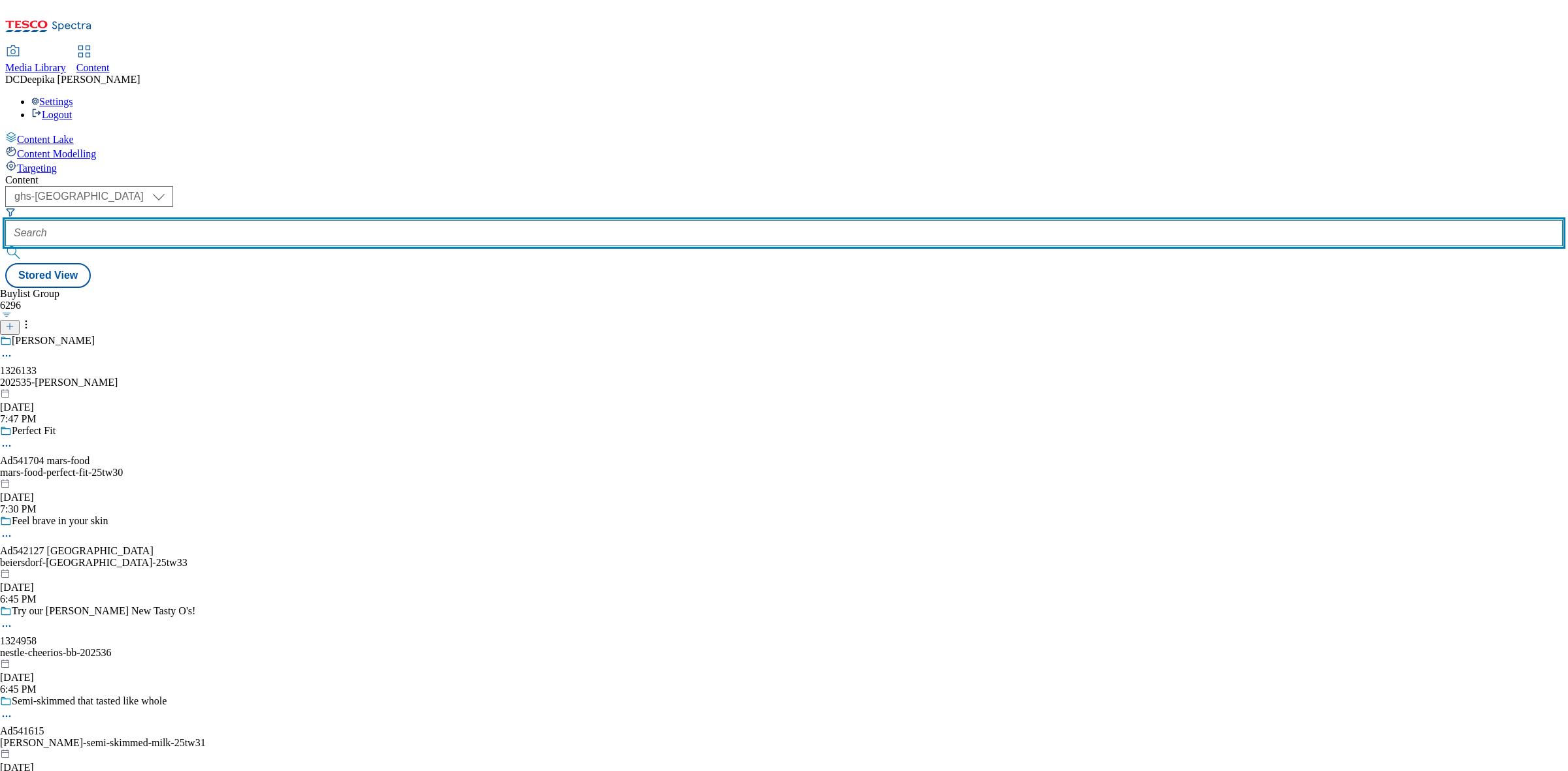
click at [311, 220] on input "text" at bounding box center [784, 233] width 1557 height 26
paste input "542129"
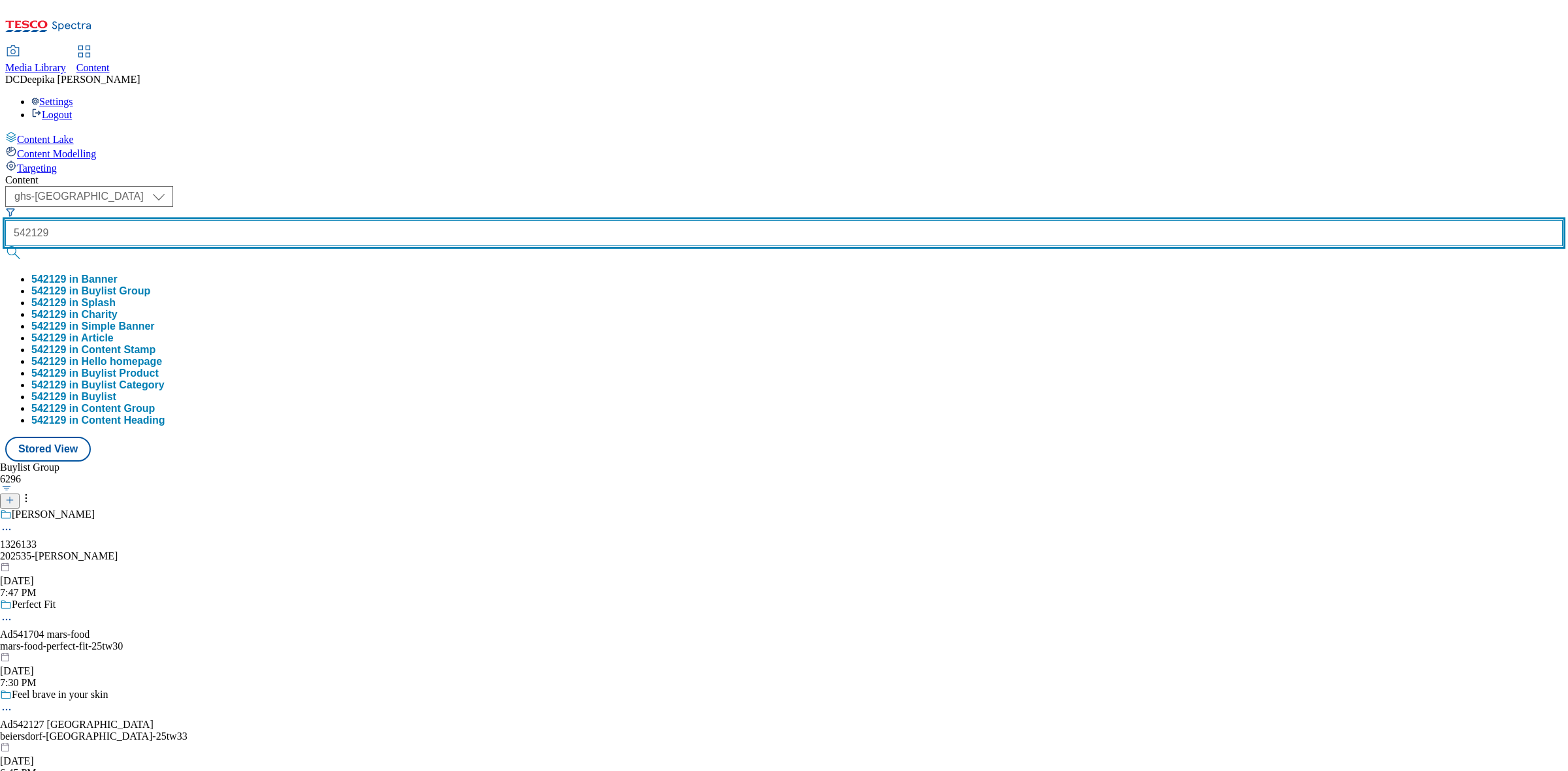
type input "542129"
click at [5, 246] on button "submit" at bounding box center [14, 252] width 19 height 13
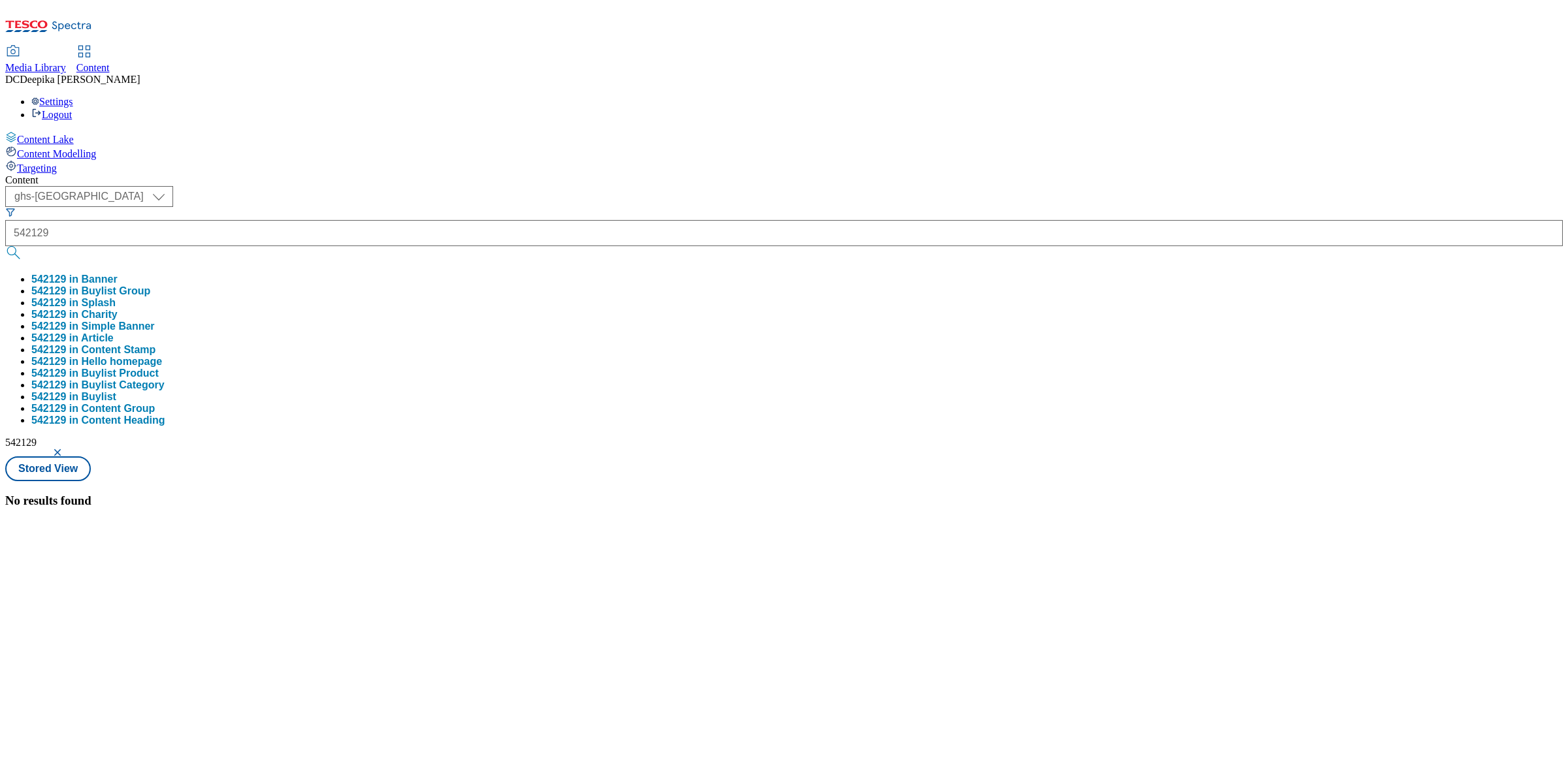
click at [608, 494] on div "No results found" at bounding box center [784, 501] width 1557 height 14
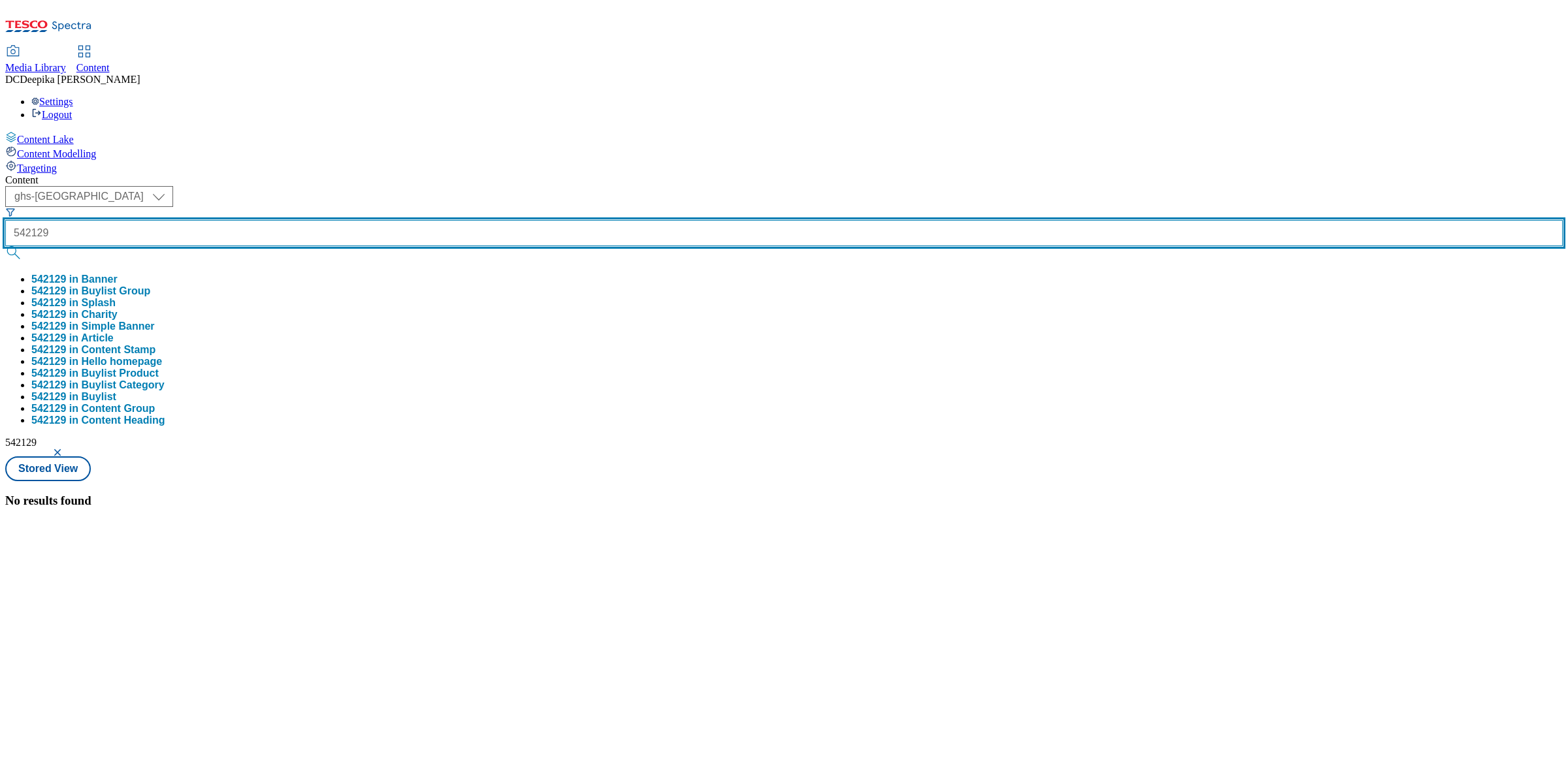
click at [322, 220] on input "542129" at bounding box center [784, 233] width 1557 height 26
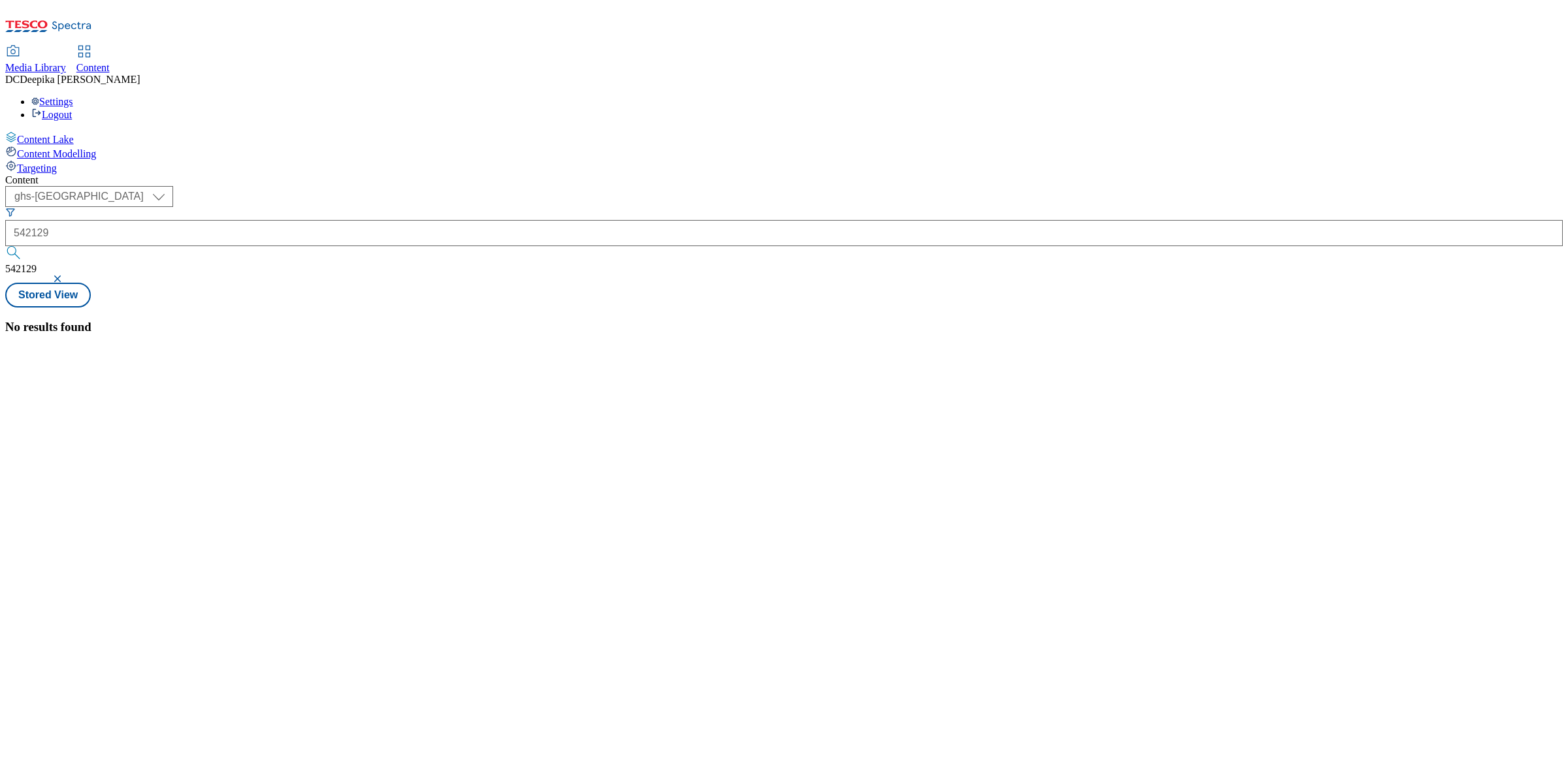
drag, startPoint x: 431, startPoint y: 101, endPoint x: 419, endPoint y: 100, distance: 12.0
click at [65, 275] on button "button" at bounding box center [58, 279] width 13 height 8
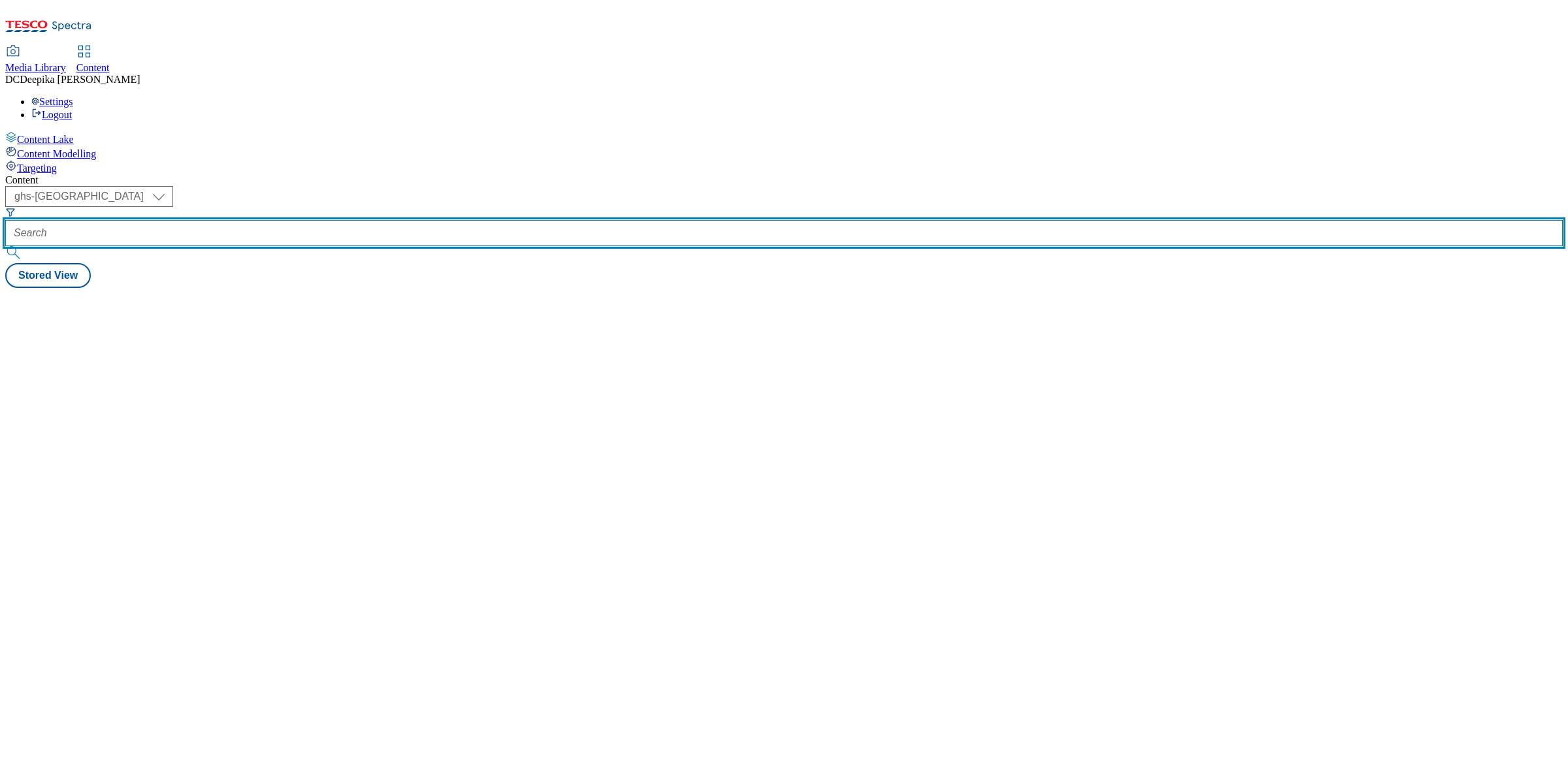
click at [326, 220] on input "text" at bounding box center [784, 233] width 1557 height 26
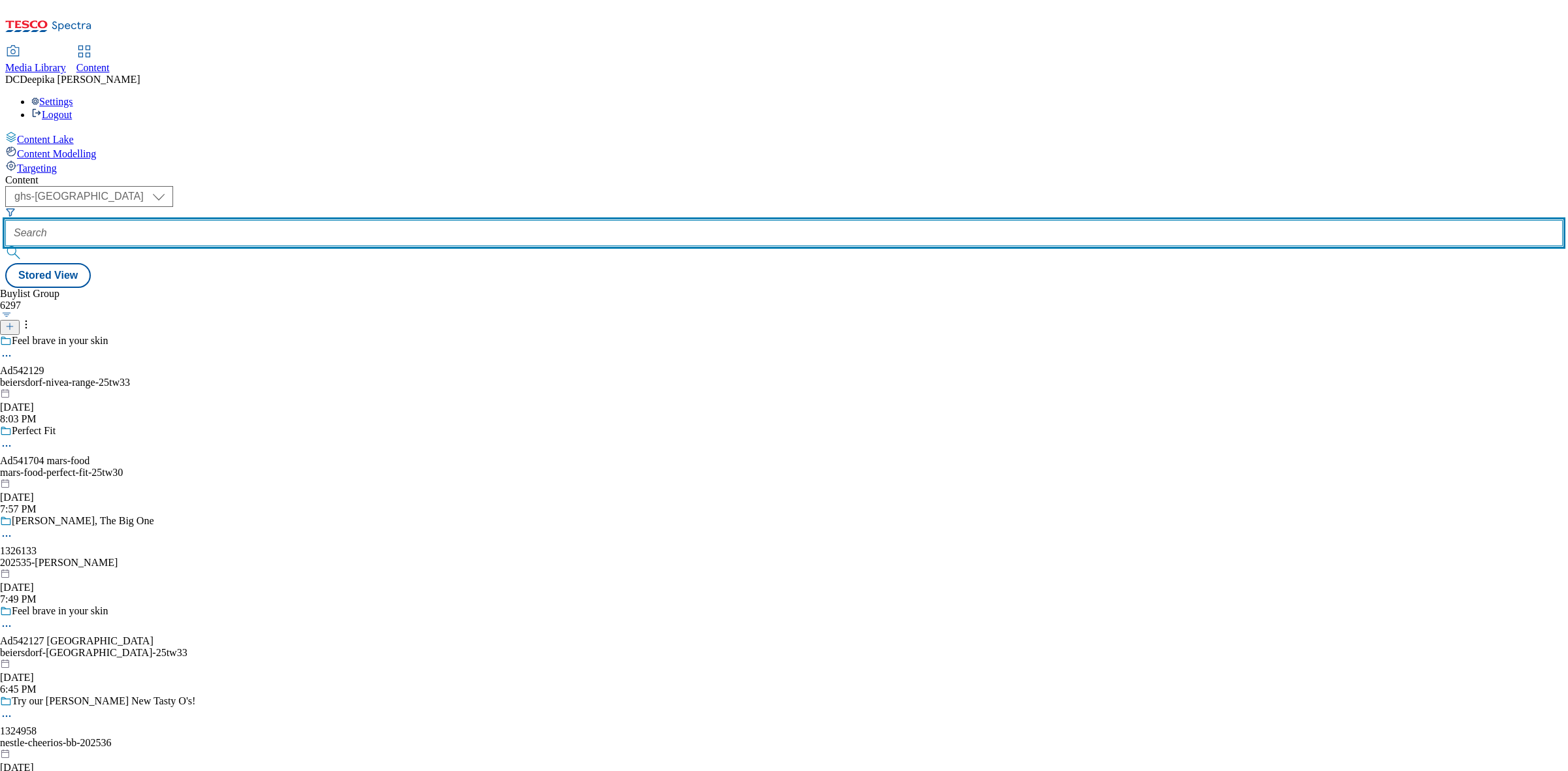
paste input "542129"
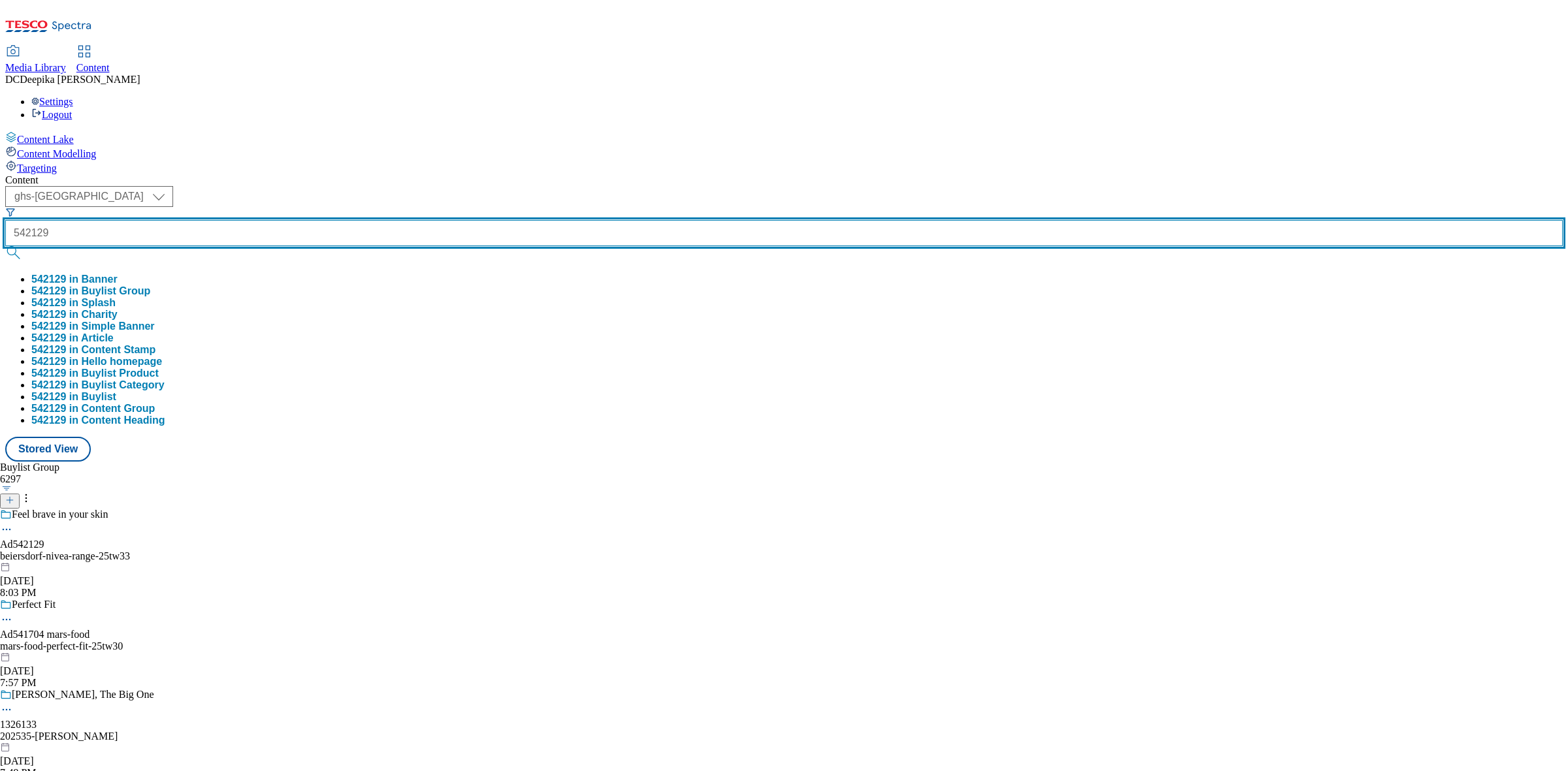
type input "542129"
click at [5, 246] on button "submit" at bounding box center [14, 252] width 19 height 13
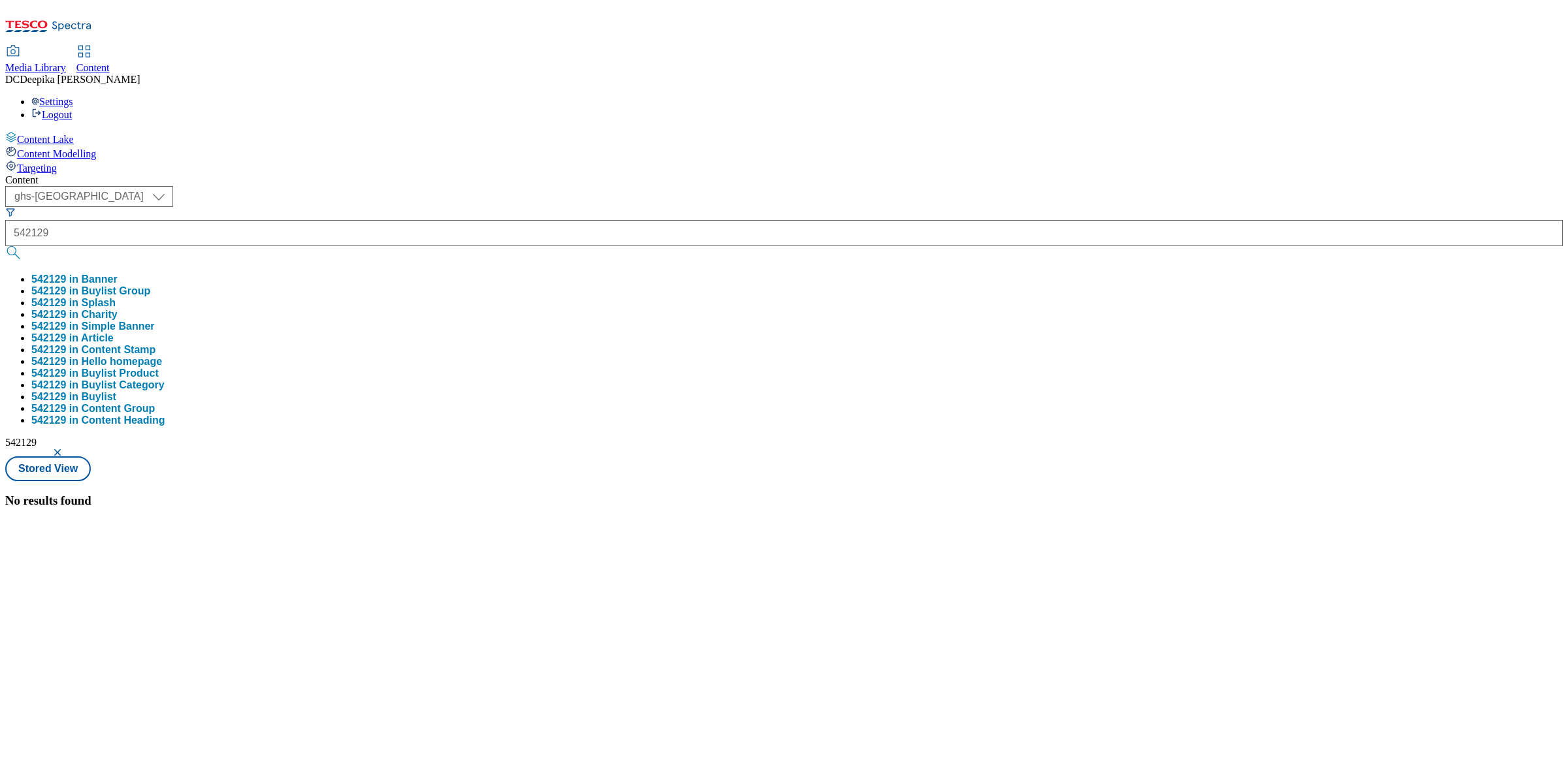
click at [758, 494] on div "No results found" at bounding box center [784, 501] width 1557 height 14
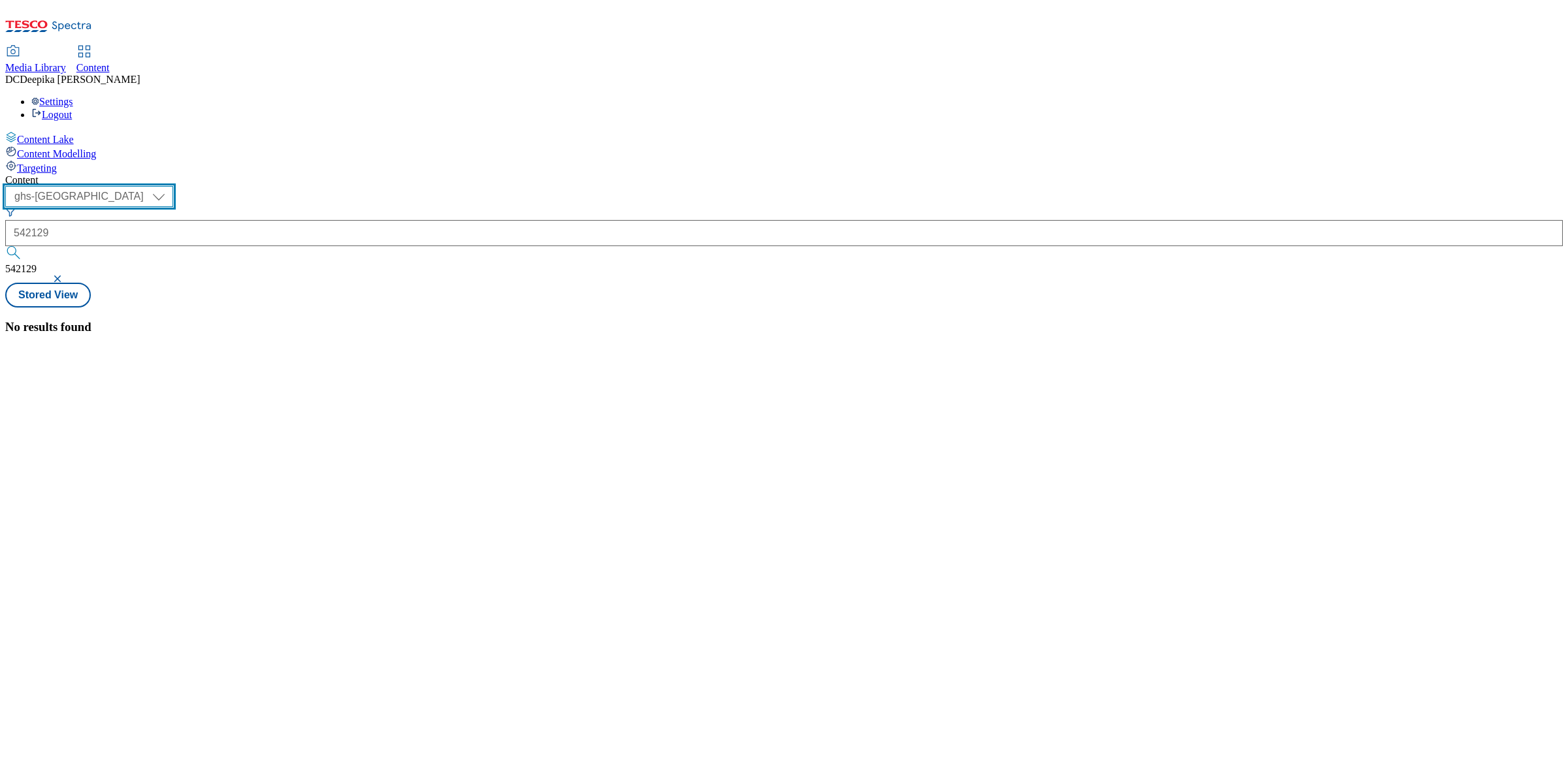
click at [173, 186] on select "ghs-roi ghs-uk" at bounding box center [89, 197] width 168 height 21
click at [169, 186] on select "ghs-roi ghs-uk" at bounding box center [89, 197] width 168 height 21
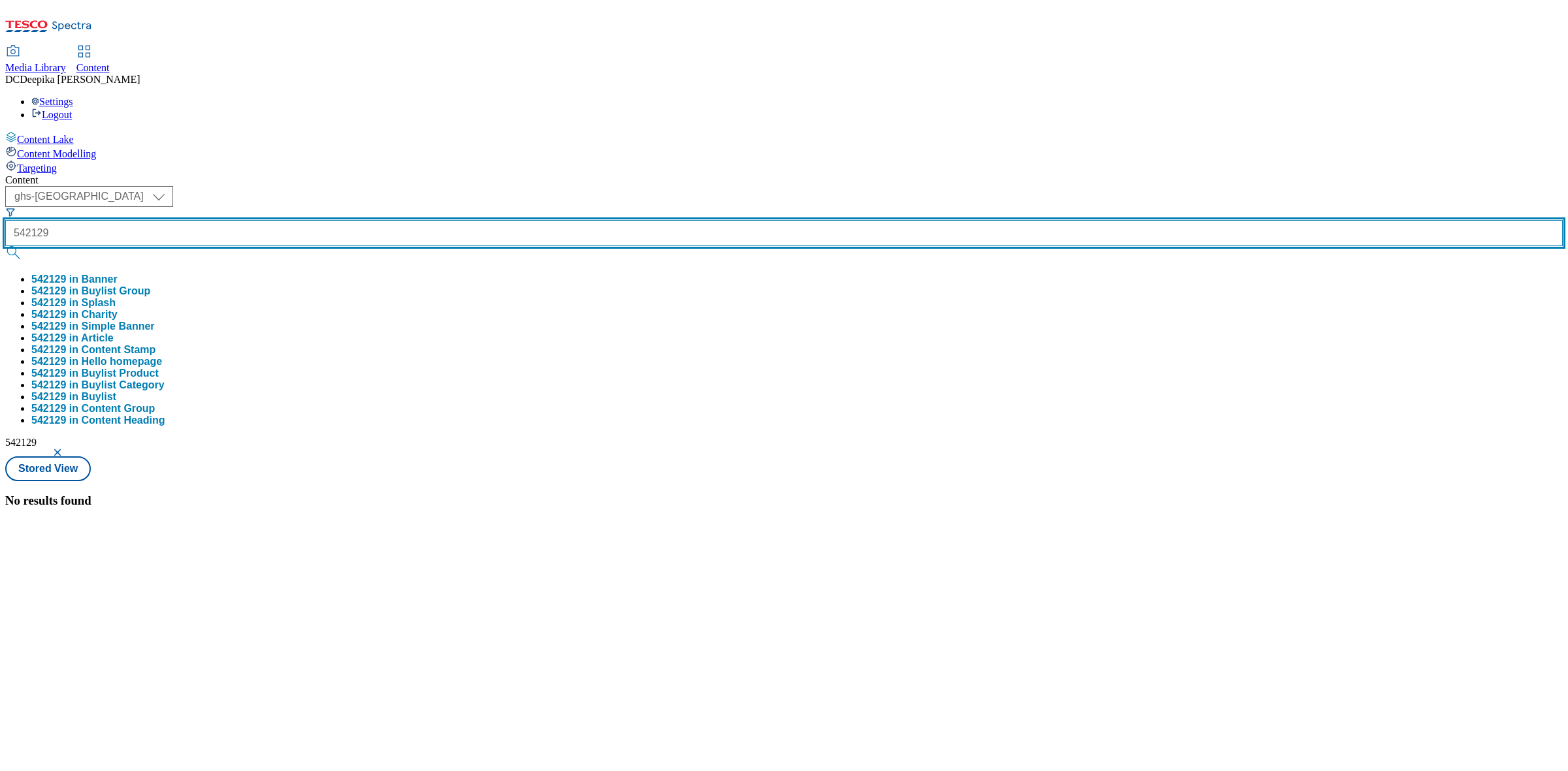
drag, startPoint x: 341, startPoint y: 105, endPoint x: 283, endPoint y: 105, distance: 58.0
click at [283, 220] on input "542129" at bounding box center [784, 233] width 1557 height 26
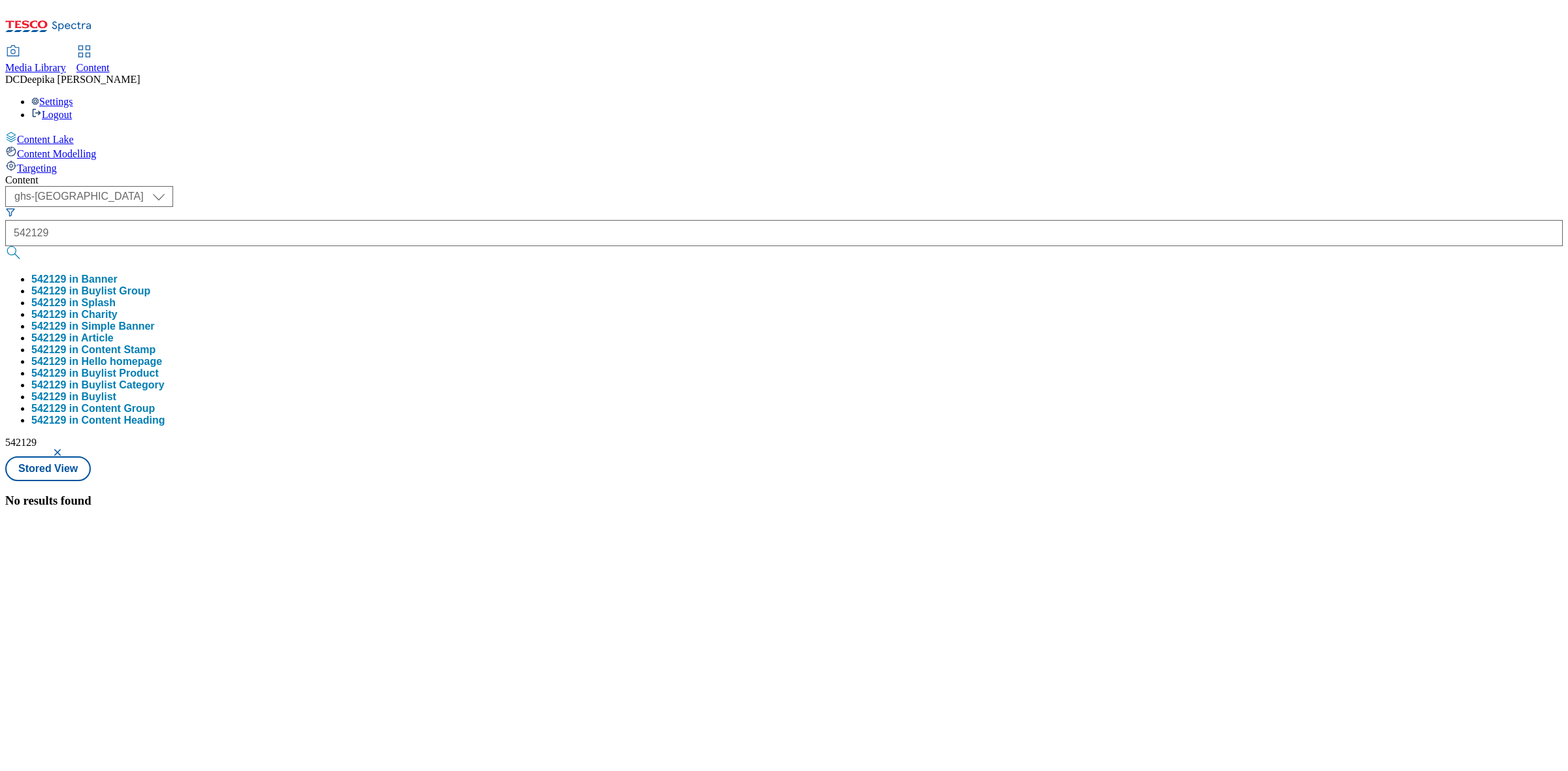
click at [65, 449] on button "button" at bounding box center [58, 453] width 13 height 8
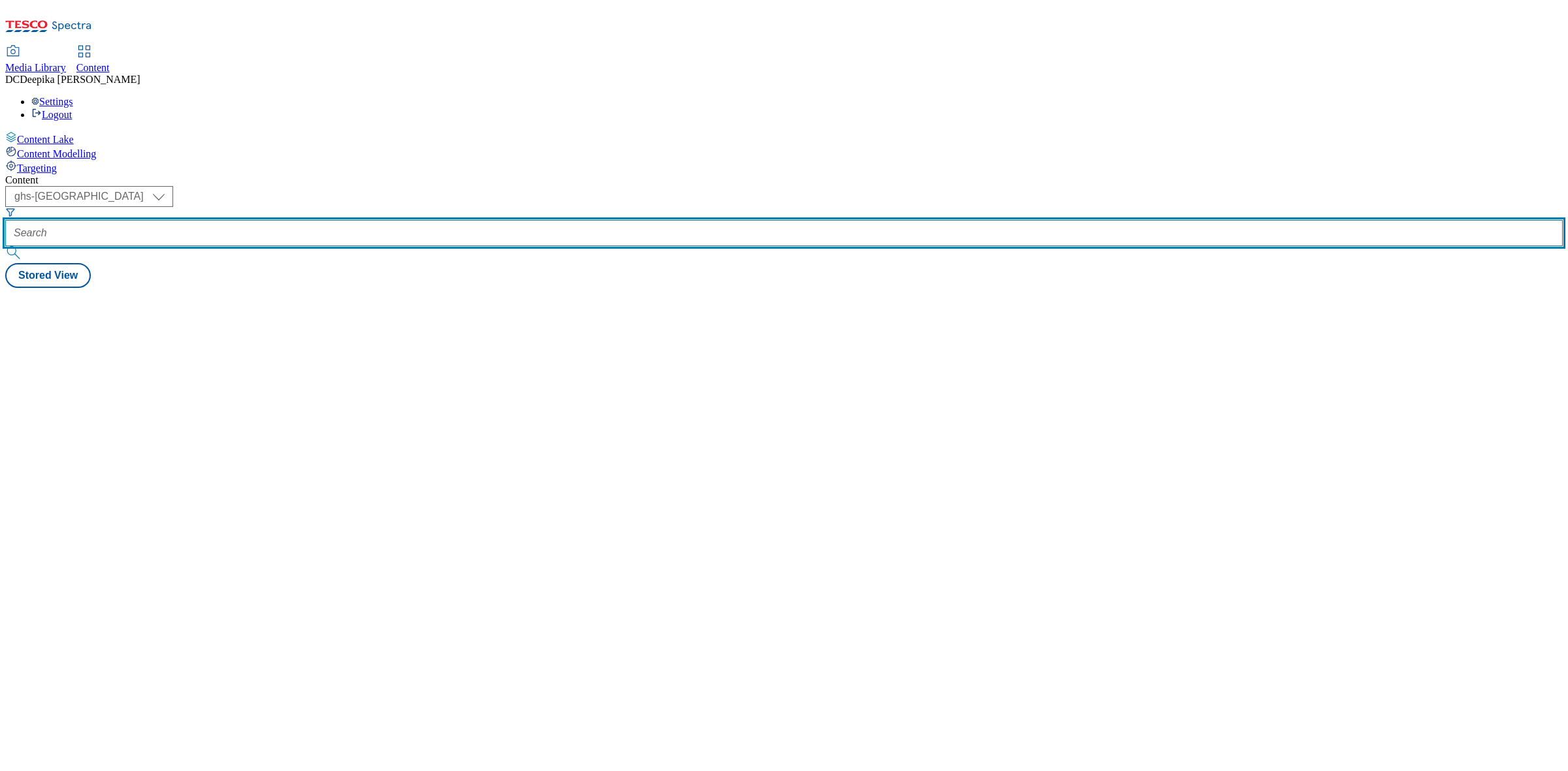
click at [349, 220] on input "text" at bounding box center [784, 233] width 1557 height 26
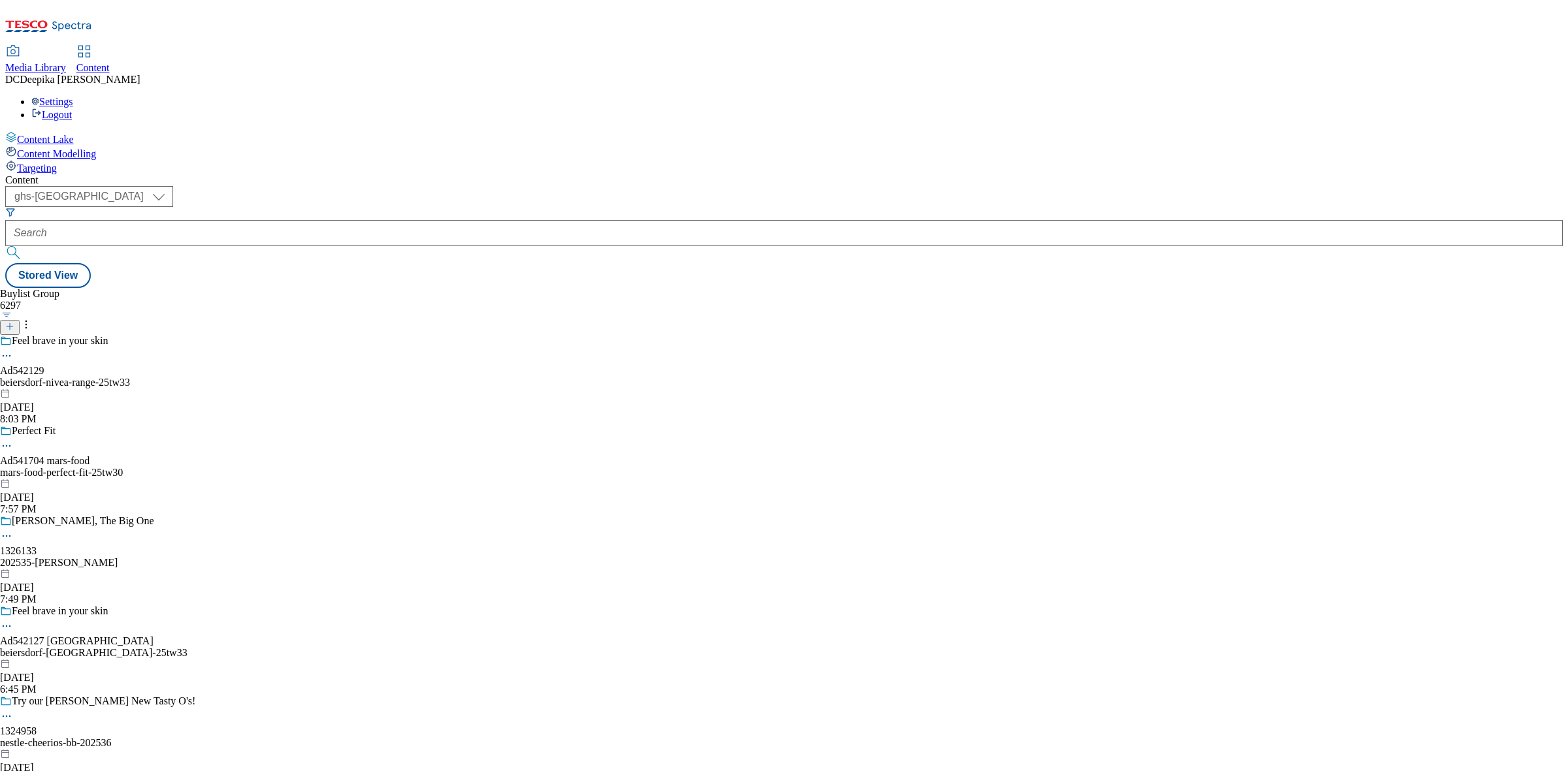
click at [206, 377] on div "beiersdorf-nivea-range-25tw33" at bounding box center [102, 382] width 206 height 11
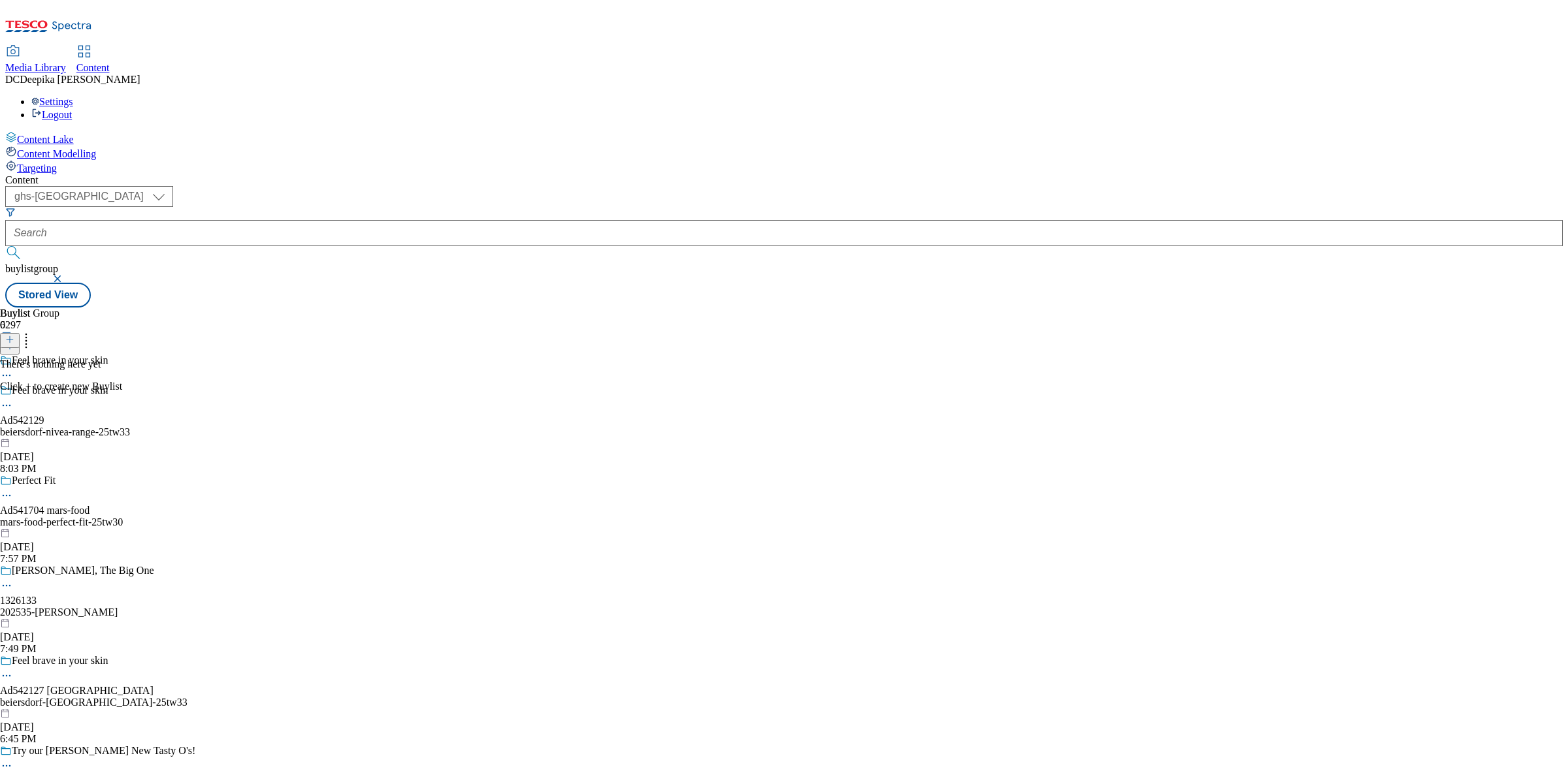
click at [19, 333] on button at bounding box center [10, 341] width 19 height 15
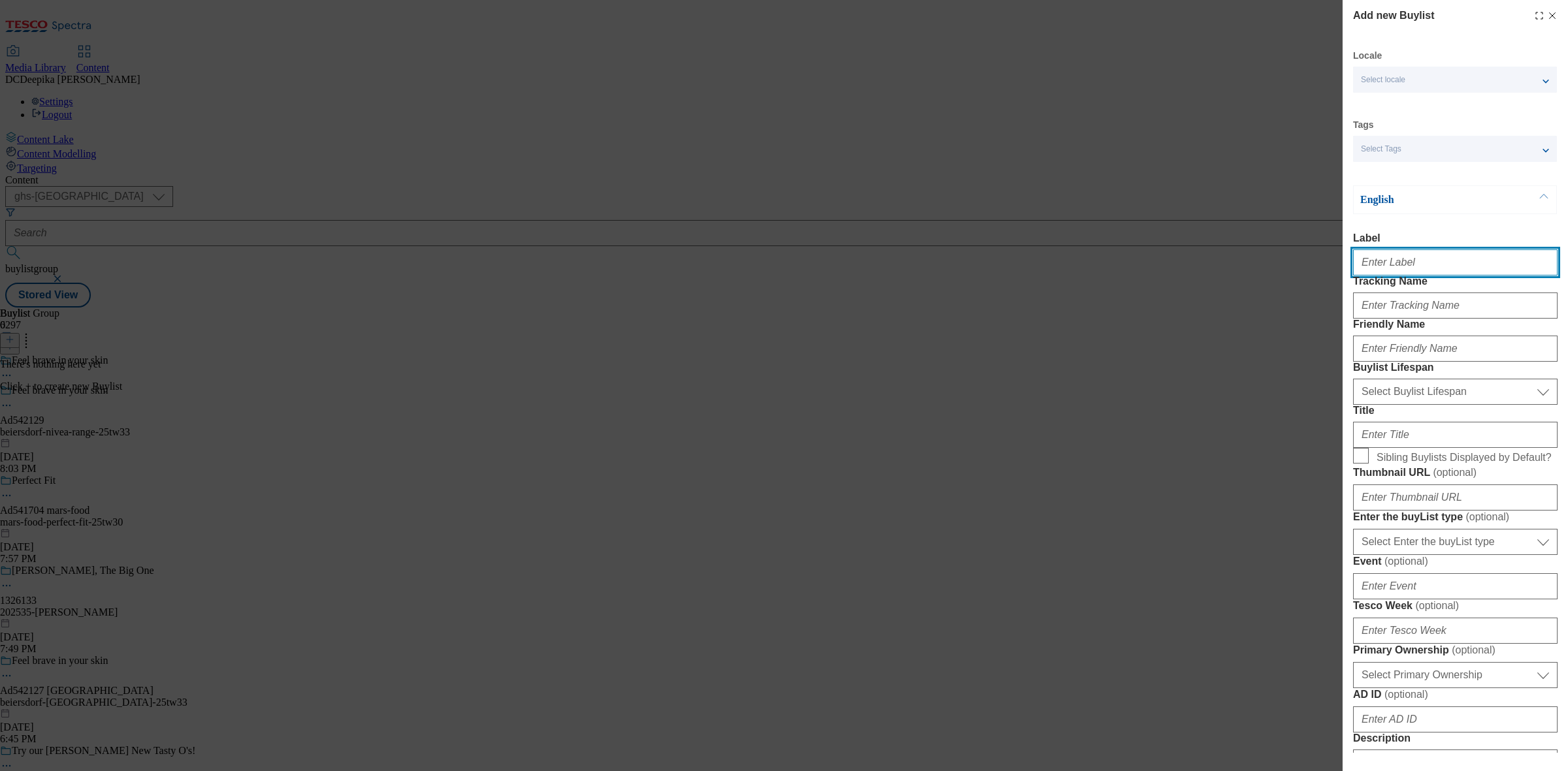
click at [1454, 266] on input "Label" at bounding box center [1455, 263] width 205 height 26
paste input "Ad542129"
type input "Ad542129"
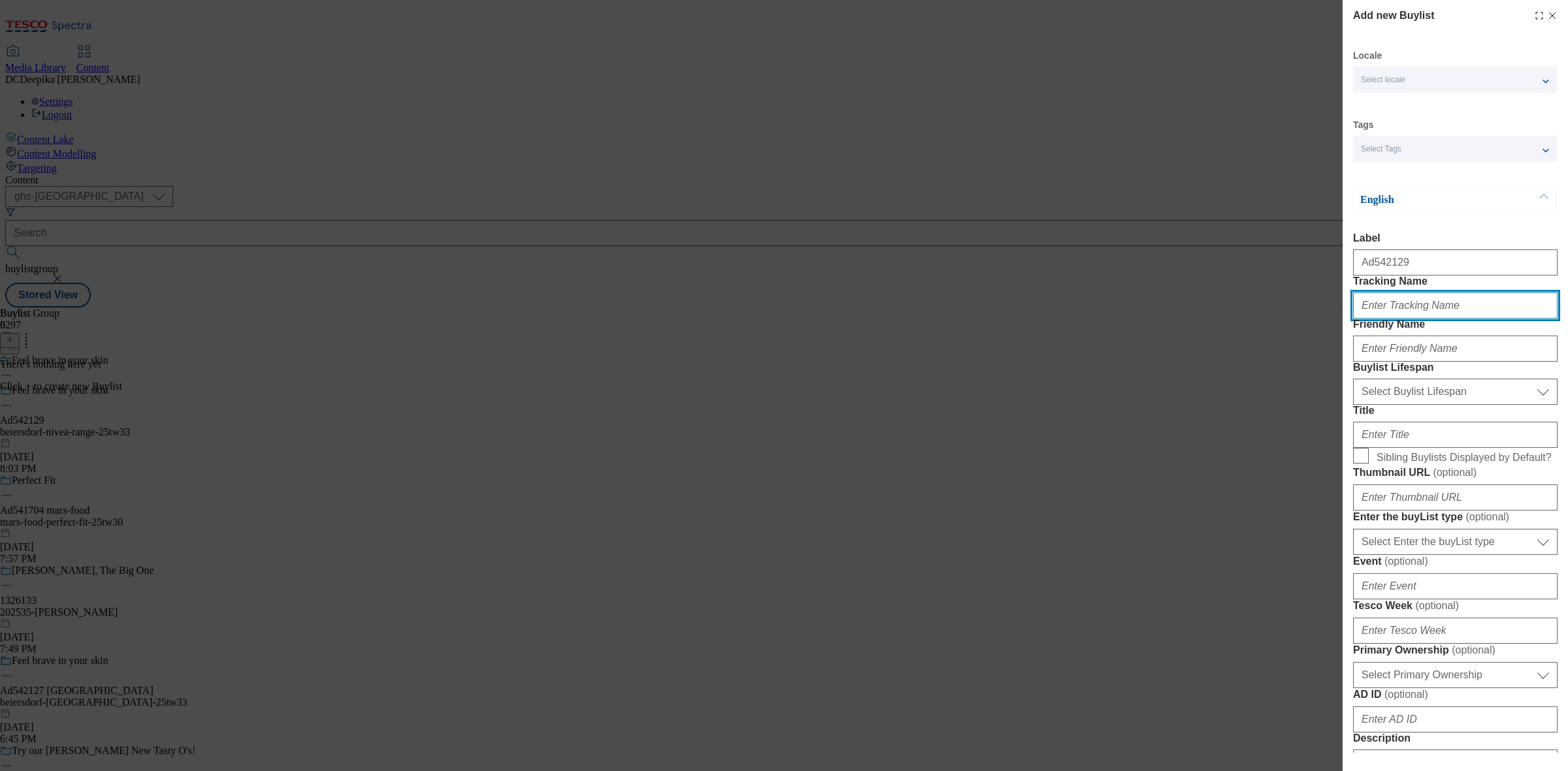
click at [1435, 318] on input "Tracking Name" at bounding box center [1455, 306] width 205 height 26
paste input "Ad542129"
click at [1398, 318] on input "DH_ADAd542129" at bounding box center [1455, 306] width 205 height 26
type input "DH_AD542129"
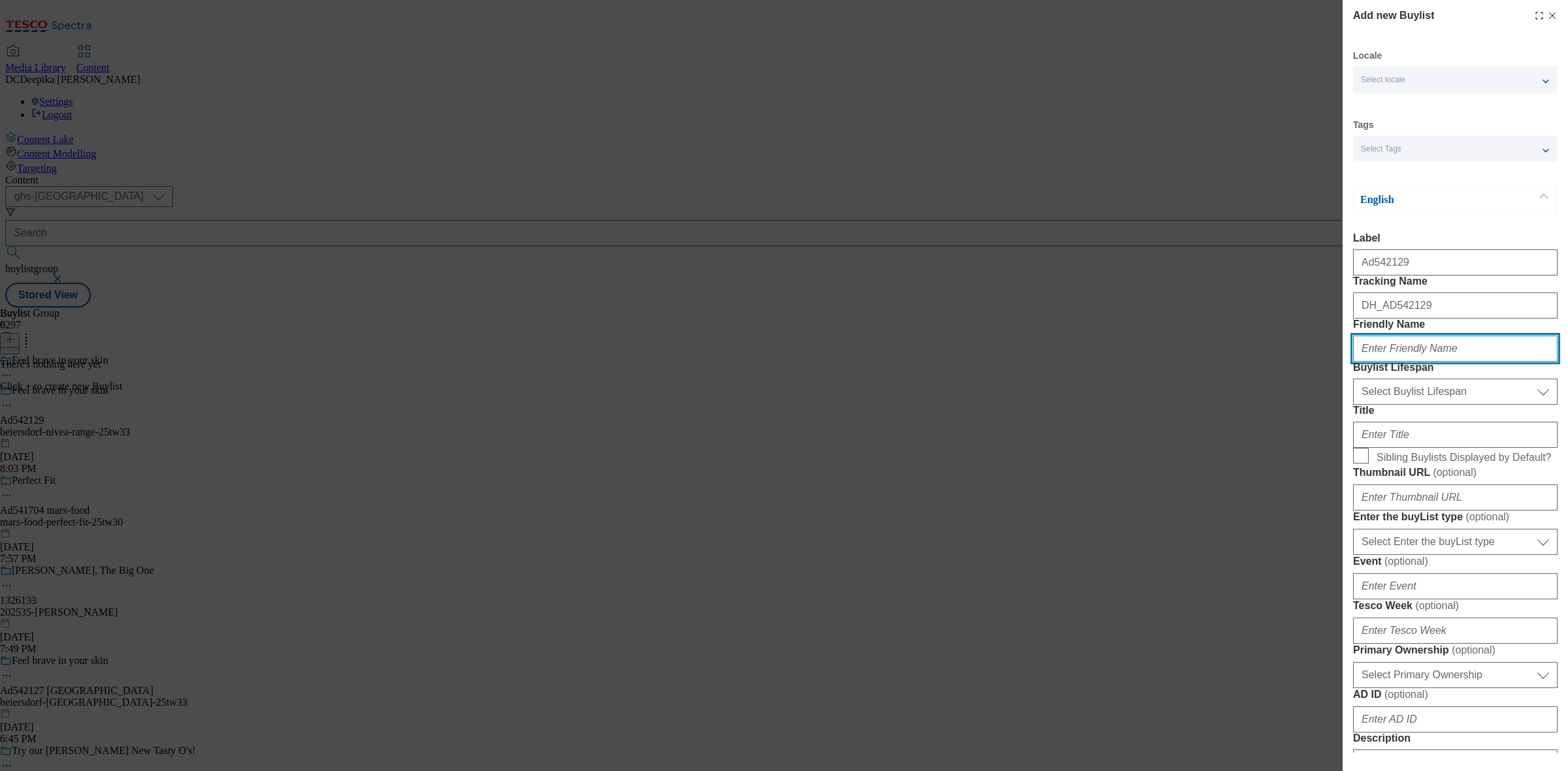
click at [1443, 362] on input "Friendly Name" at bounding box center [1455, 349] width 205 height 26
paste input "beiersdorf"
type input "beiersdorf"
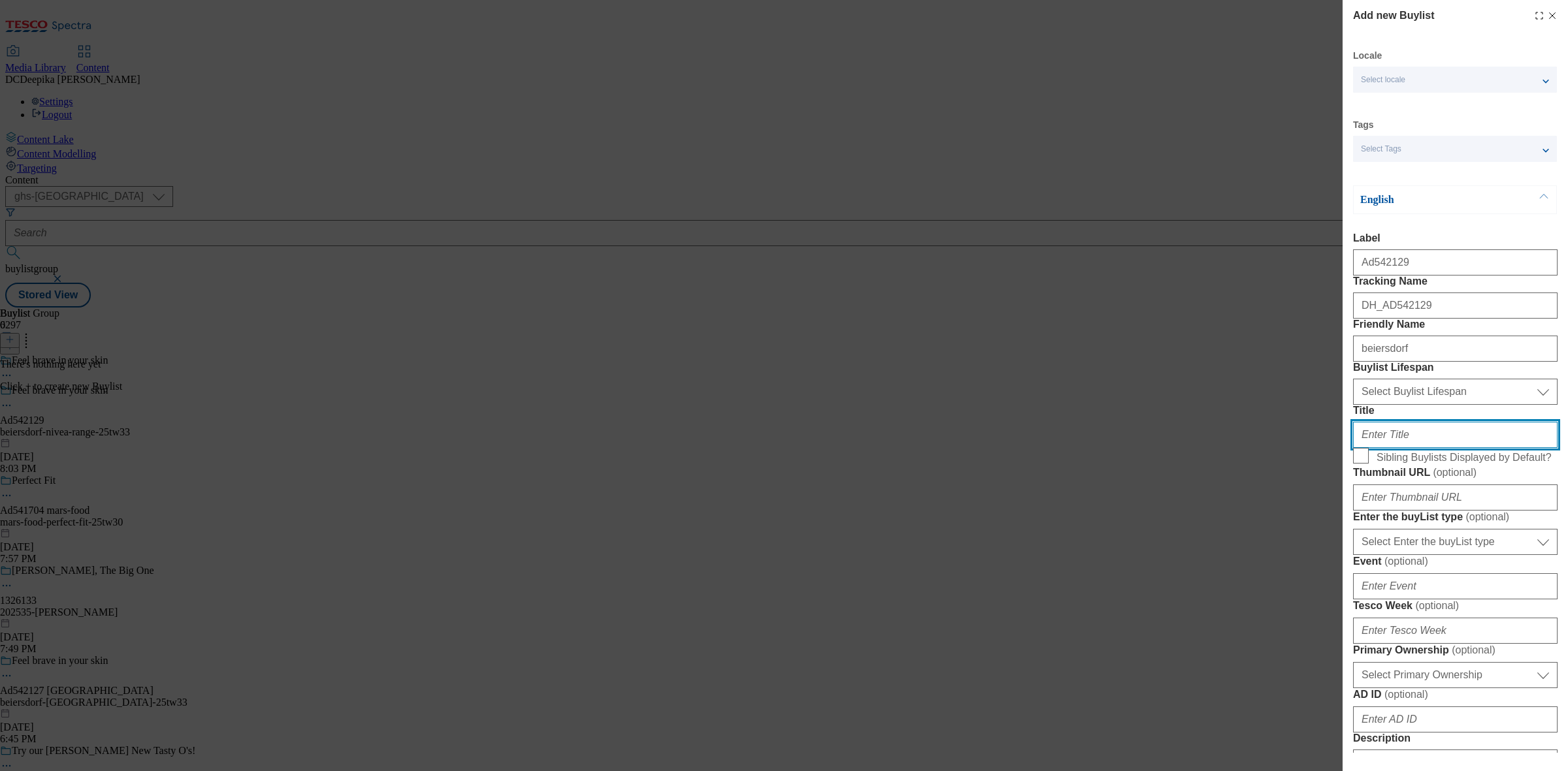
click at [1431, 448] on input "Title" at bounding box center [1455, 435] width 205 height 26
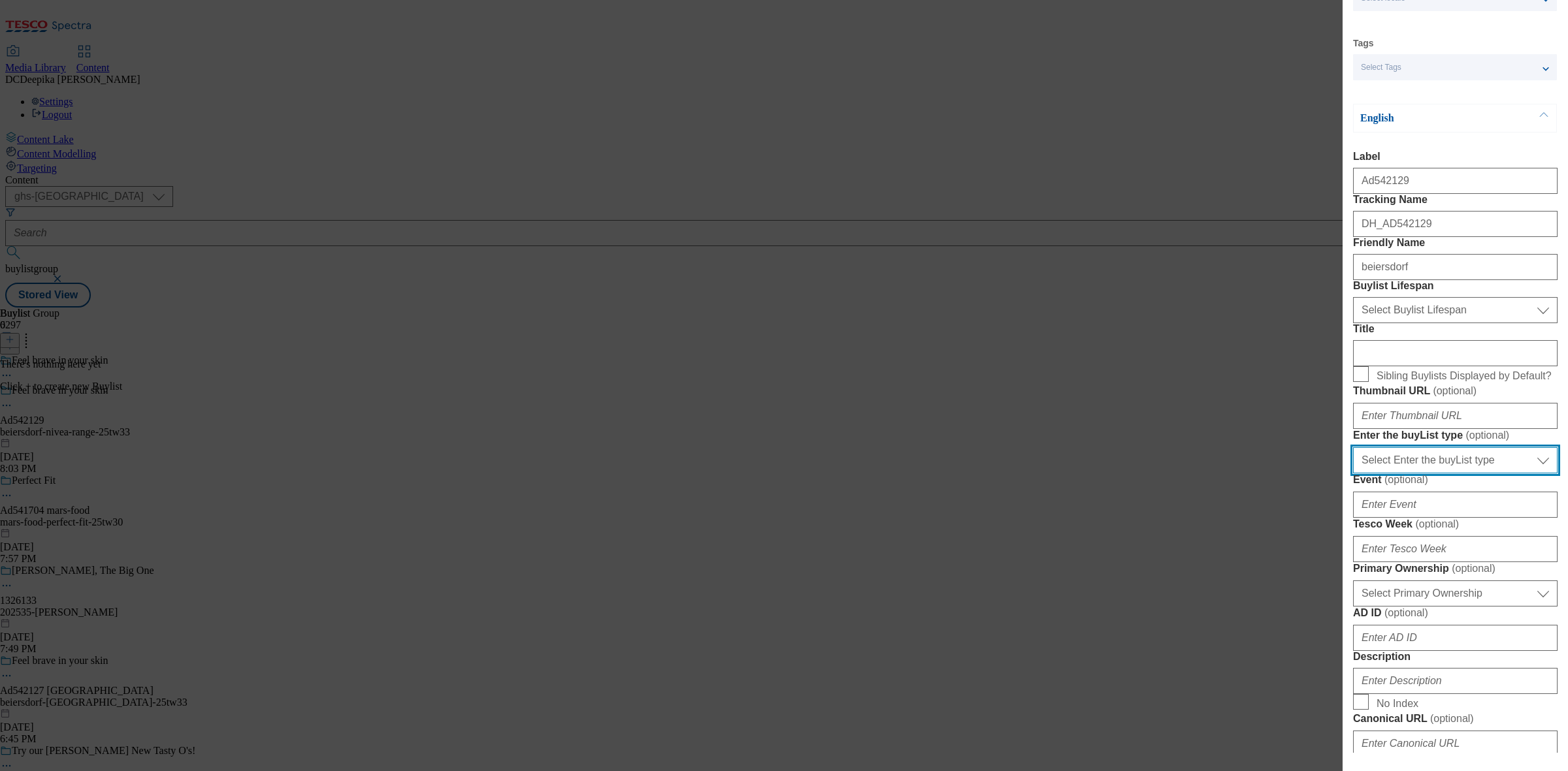
click at [1478, 474] on select "Select Enter the buyList type event supplier funded long term >4 weeks supplier…" at bounding box center [1455, 460] width 205 height 26
select select "supplier funded short term 1-3 weeks"
click at [1353, 474] on select "Select Enter the buyList type event supplier funded long term >4 weeks supplier…" at bounding box center [1455, 460] width 205 height 26
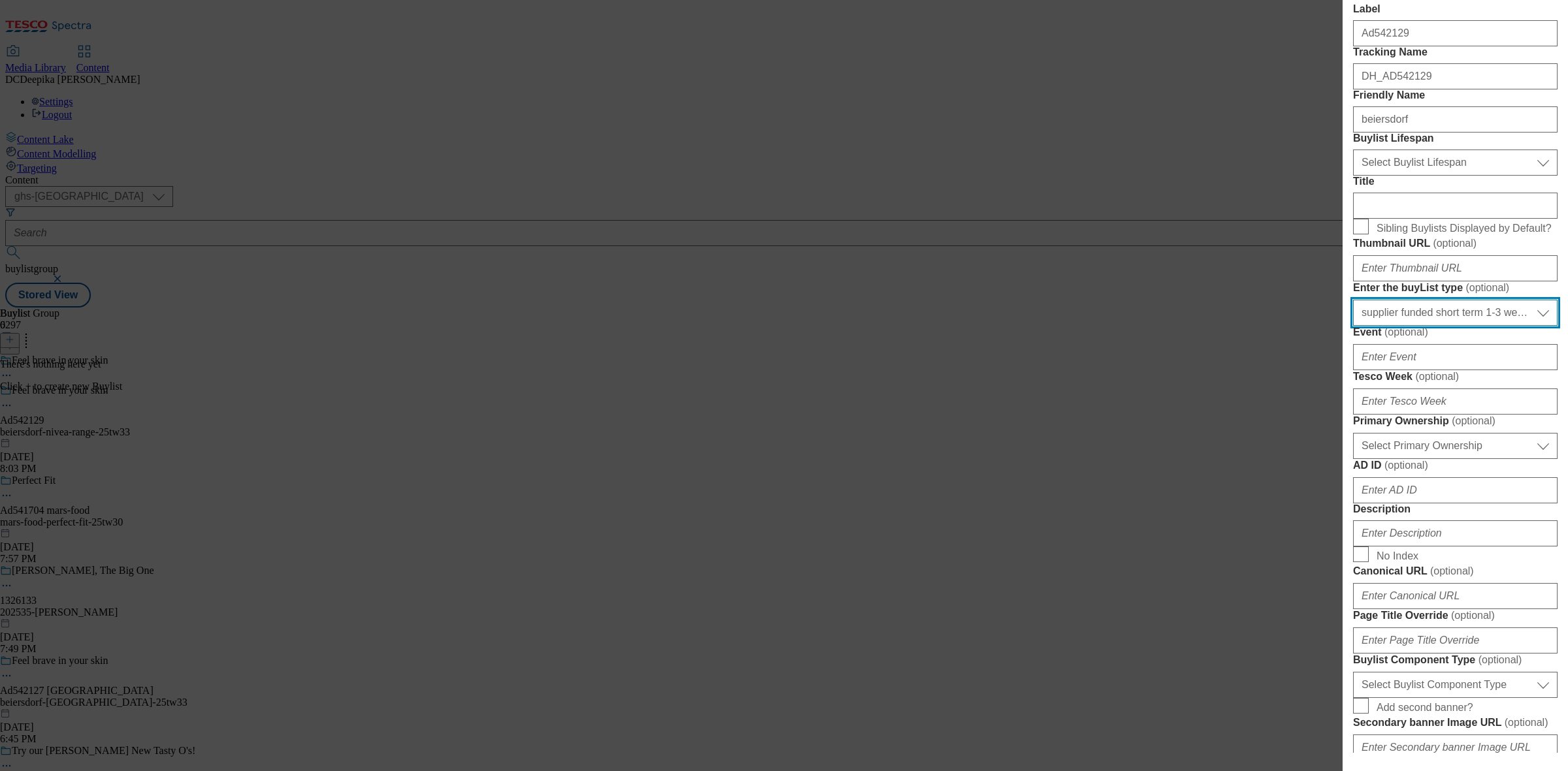
scroll to position [245, 0]
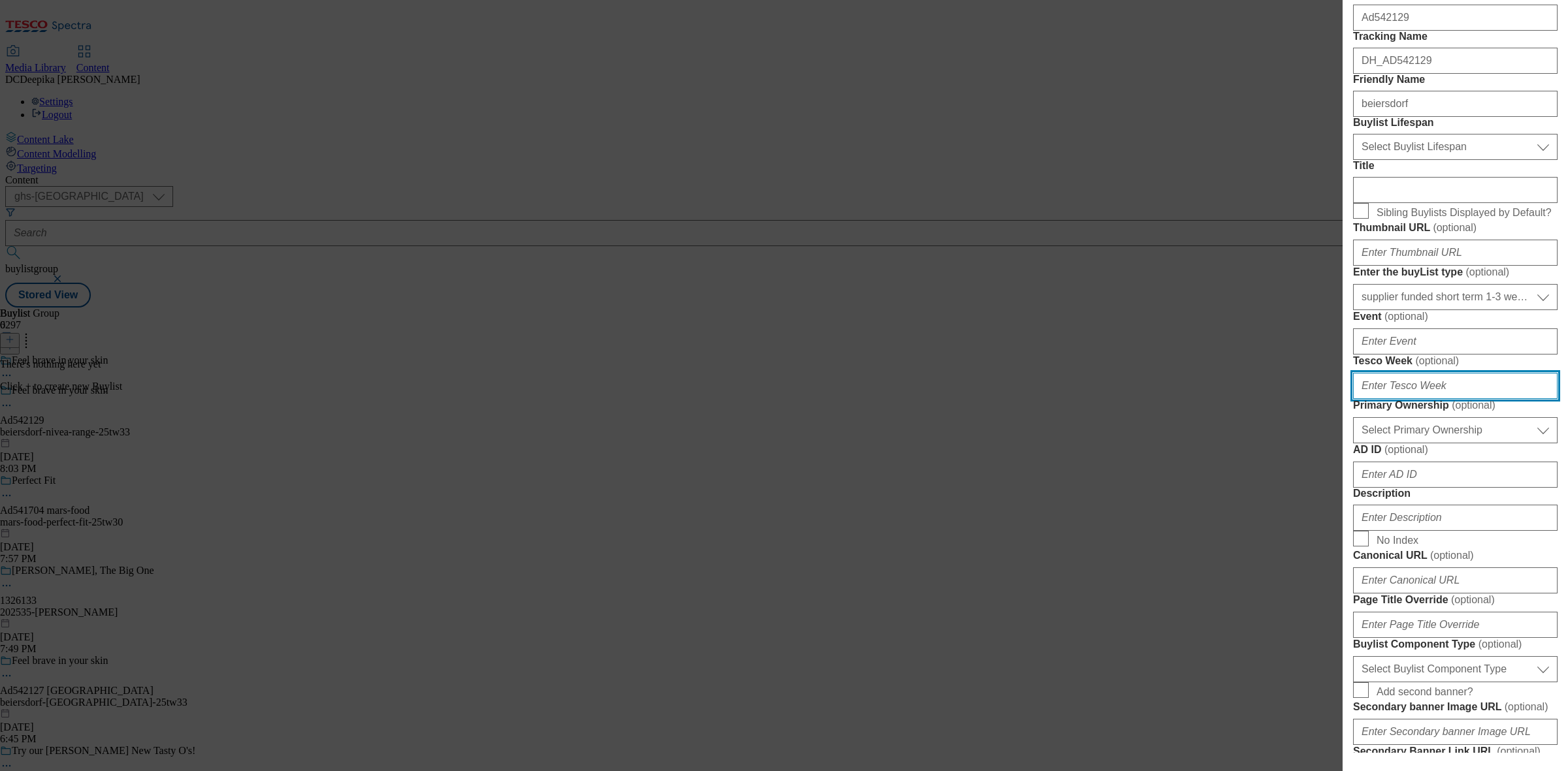
click at [1448, 399] on input "Tesco Week ( optional )" at bounding box center [1455, 386] width 205 height 26
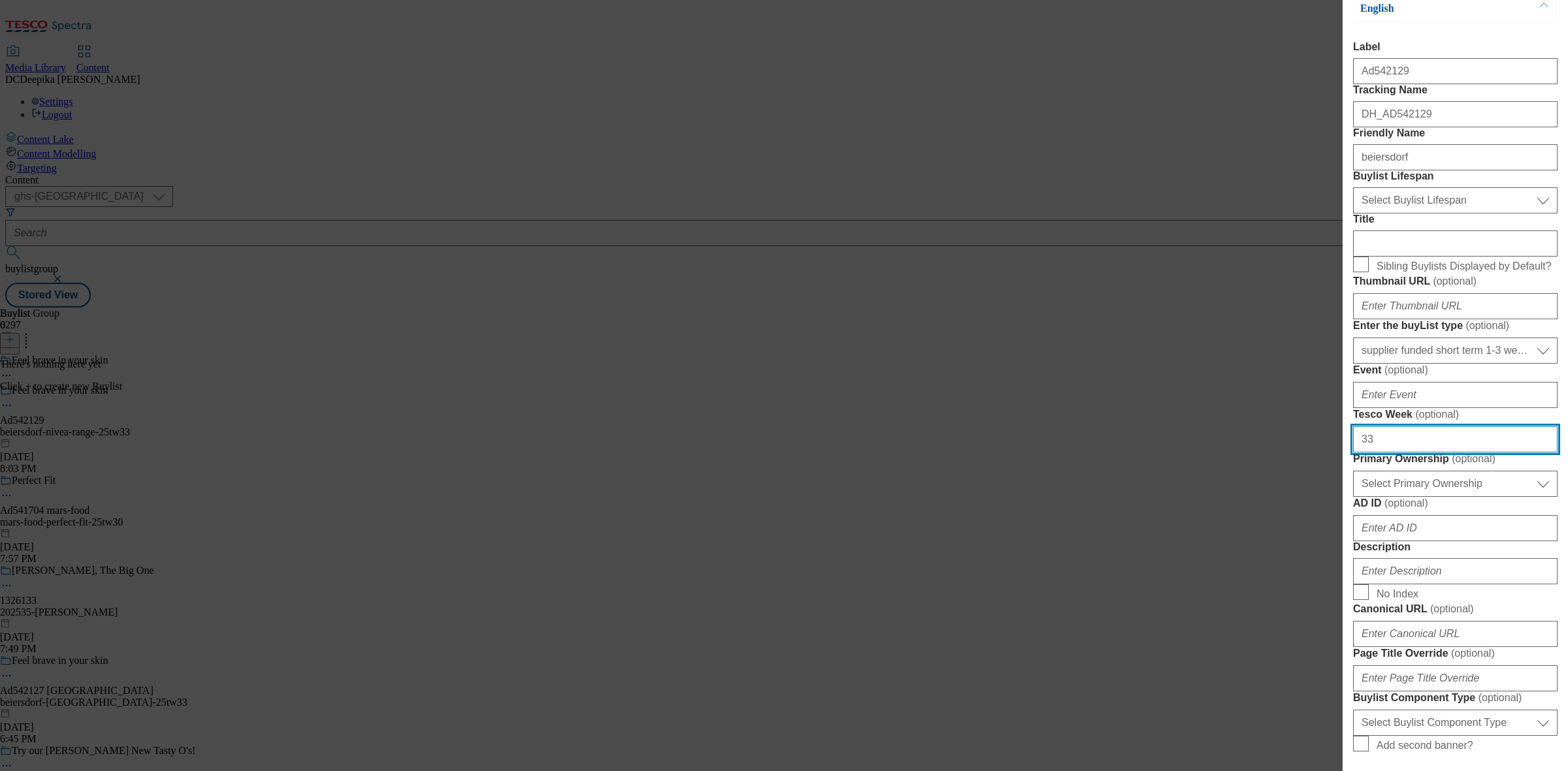
scroll to position [163, 0]
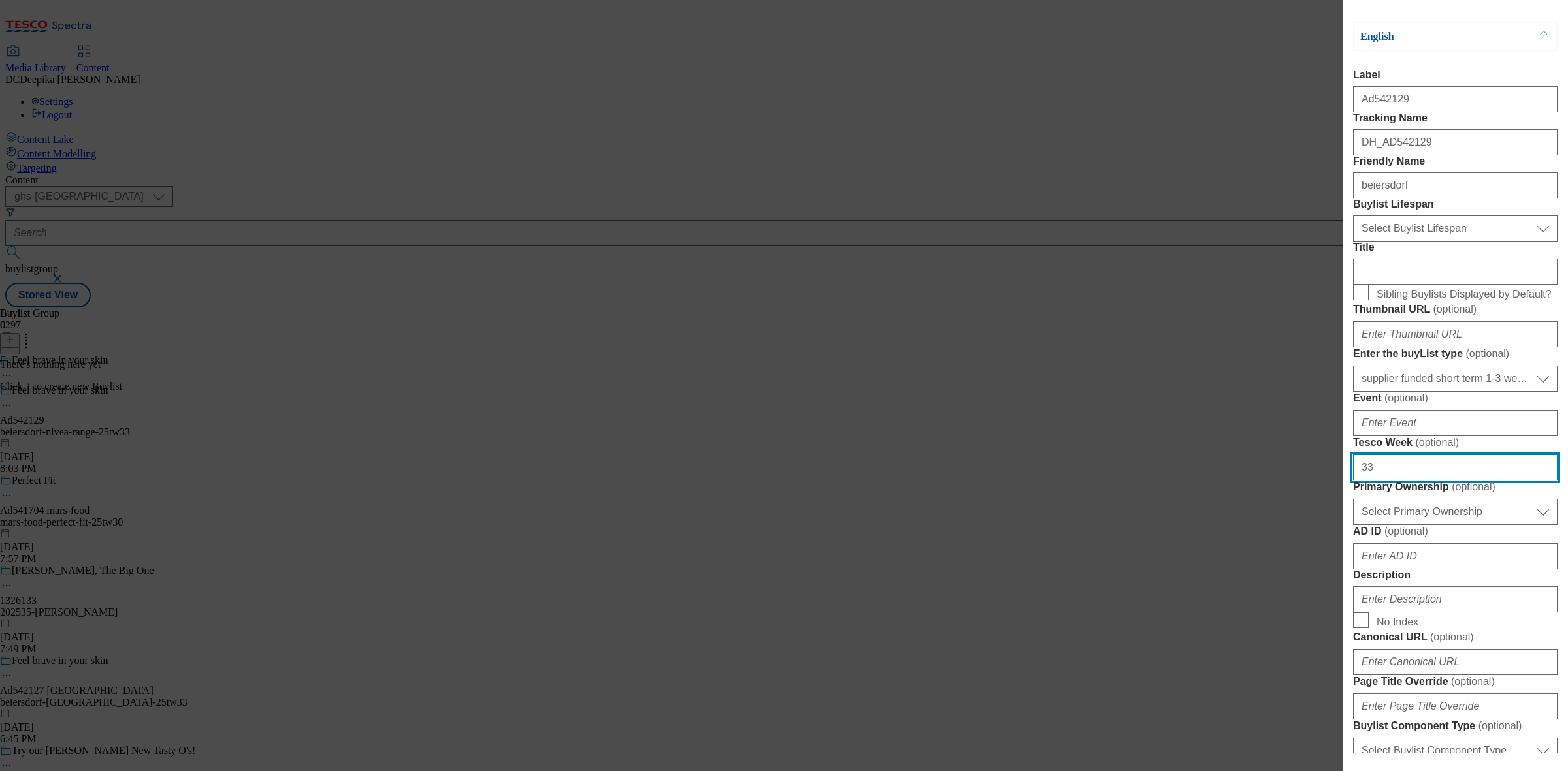
type input "33"
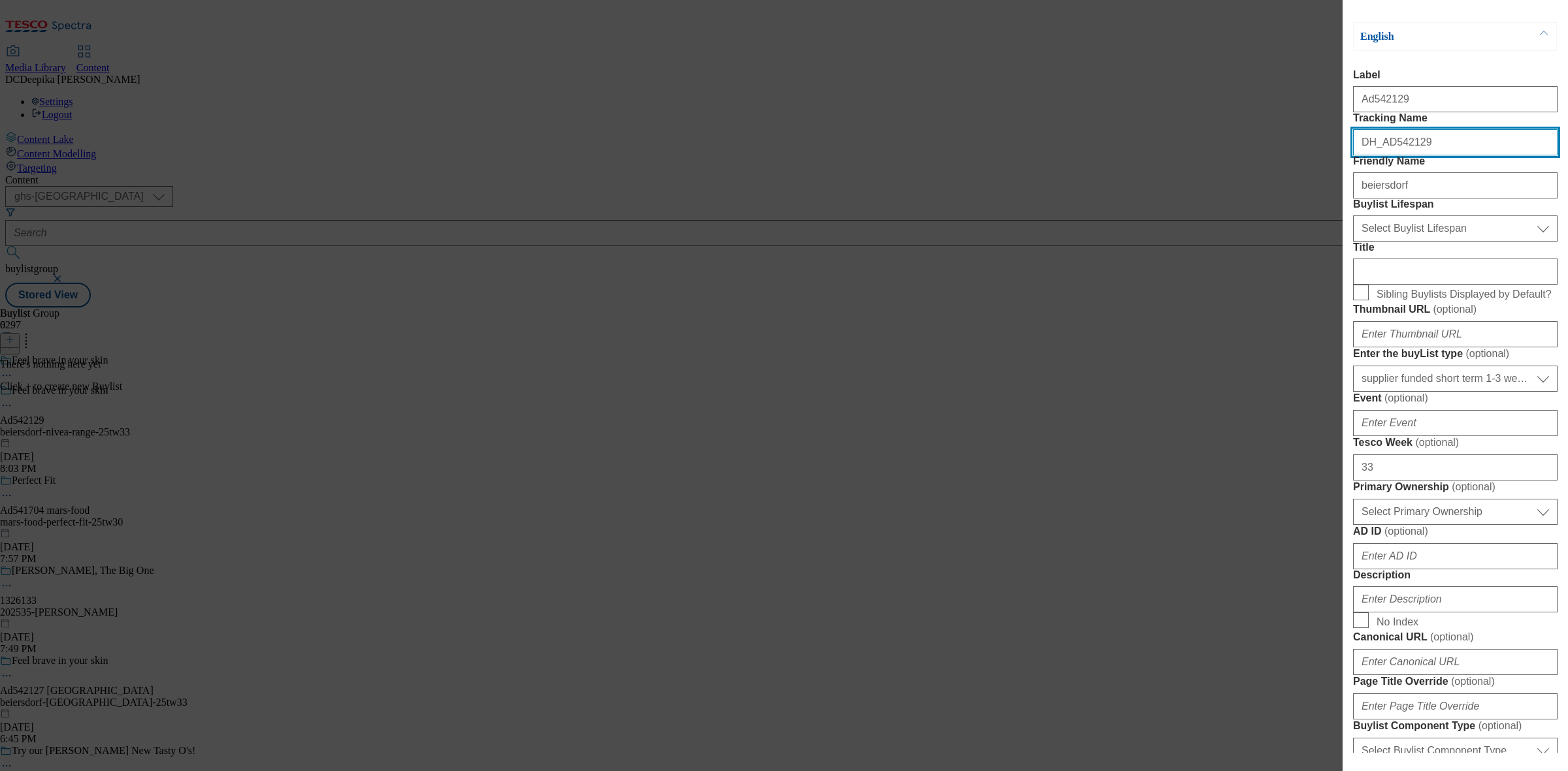
drag, startPoint x: 1426, startPoint y: 175, endPoint x: 1386, endPoint y: 182, distance: 40.6
click at [1386, 155] on input "DH_AD542129" at bounding box center [1455, 143] width 205 height 26
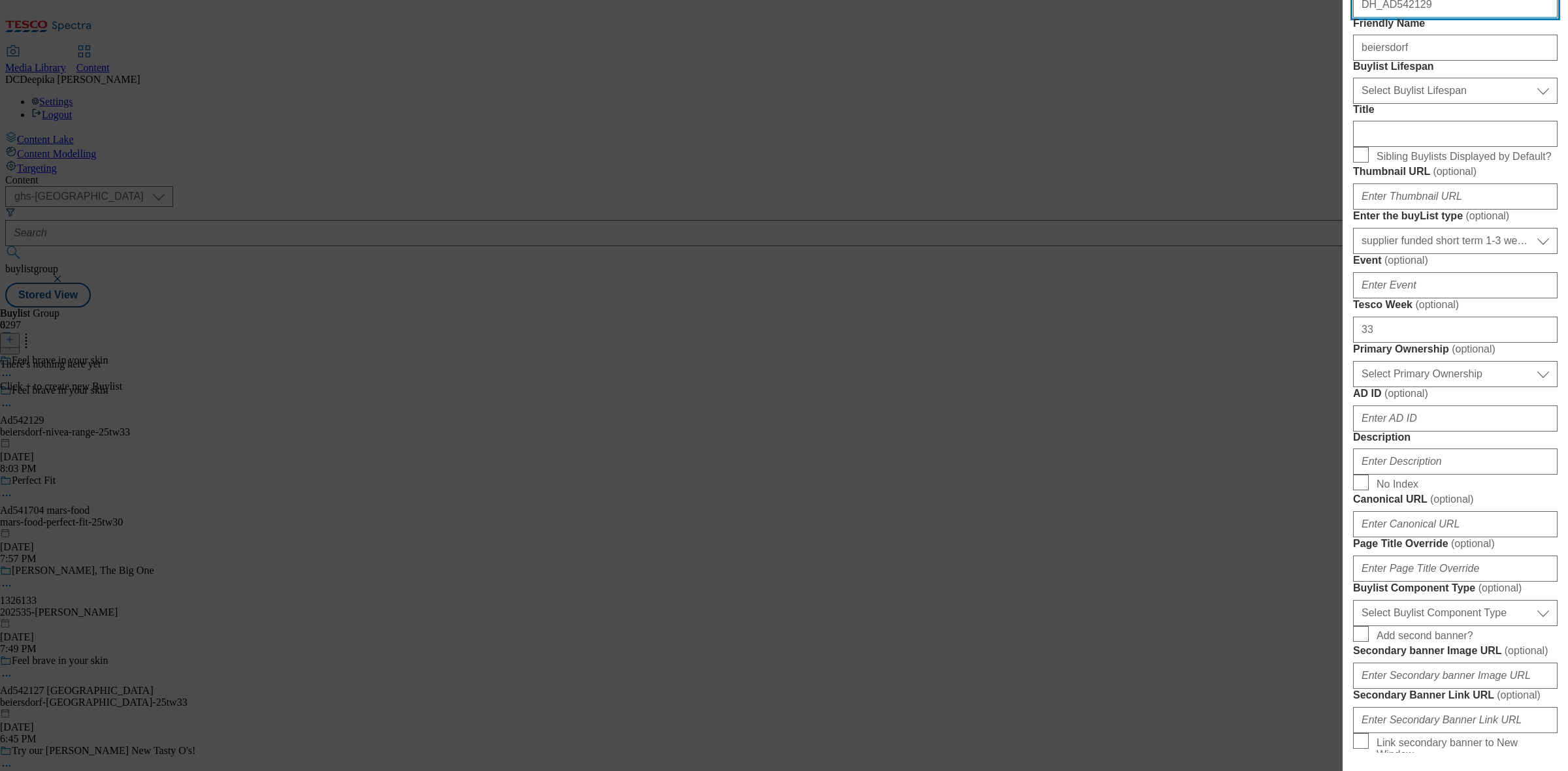
scroll to position [326, 0]
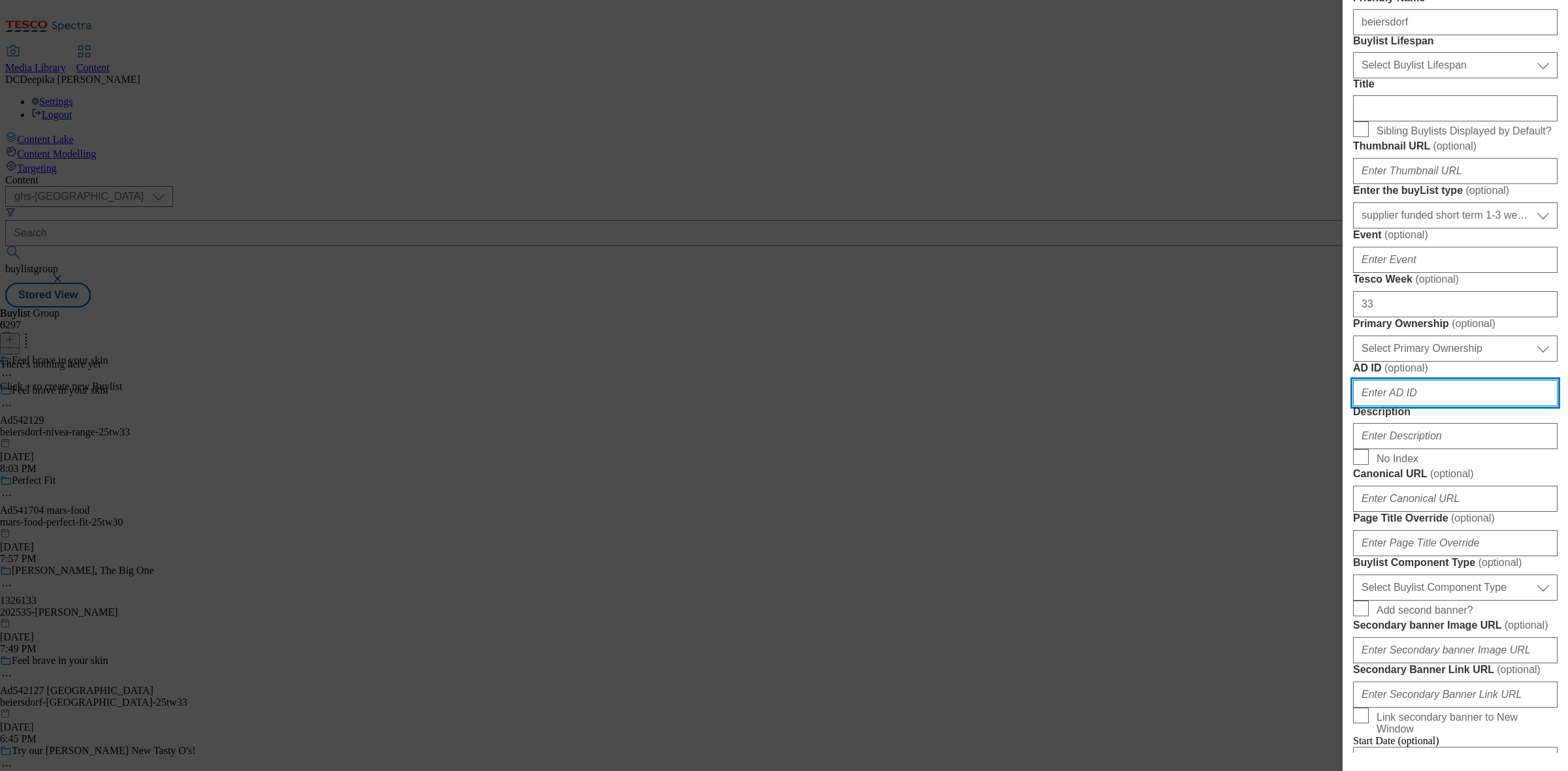
click at [1419, 406] on input "AD ID ( optional )" at bounding box center [1455, 393] width 205 height 26
paste input "542129"
type input "542129"
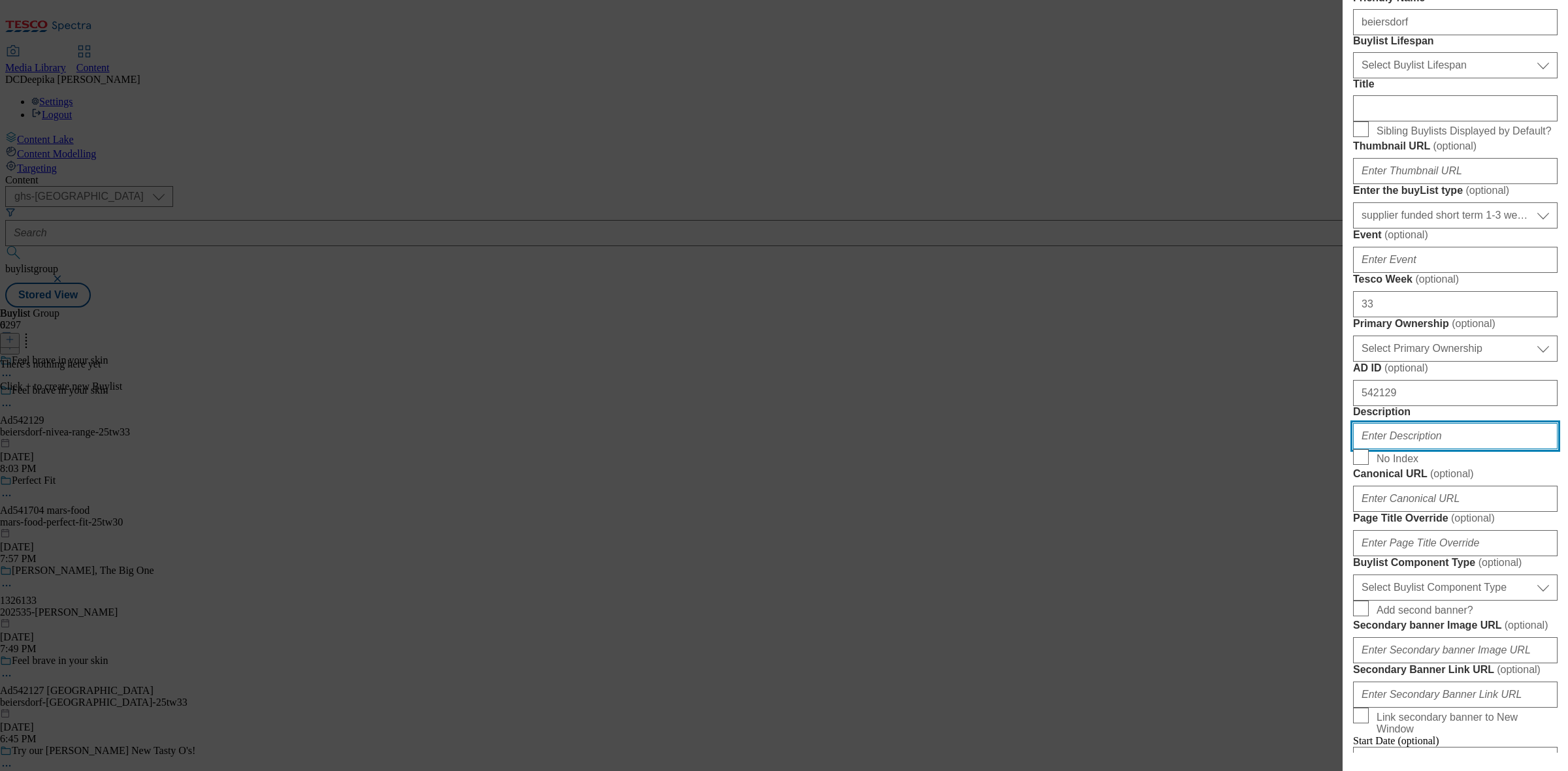
click at [1436, 449] on input "Description" at bounding box center [1455, 437] width 205 height 26
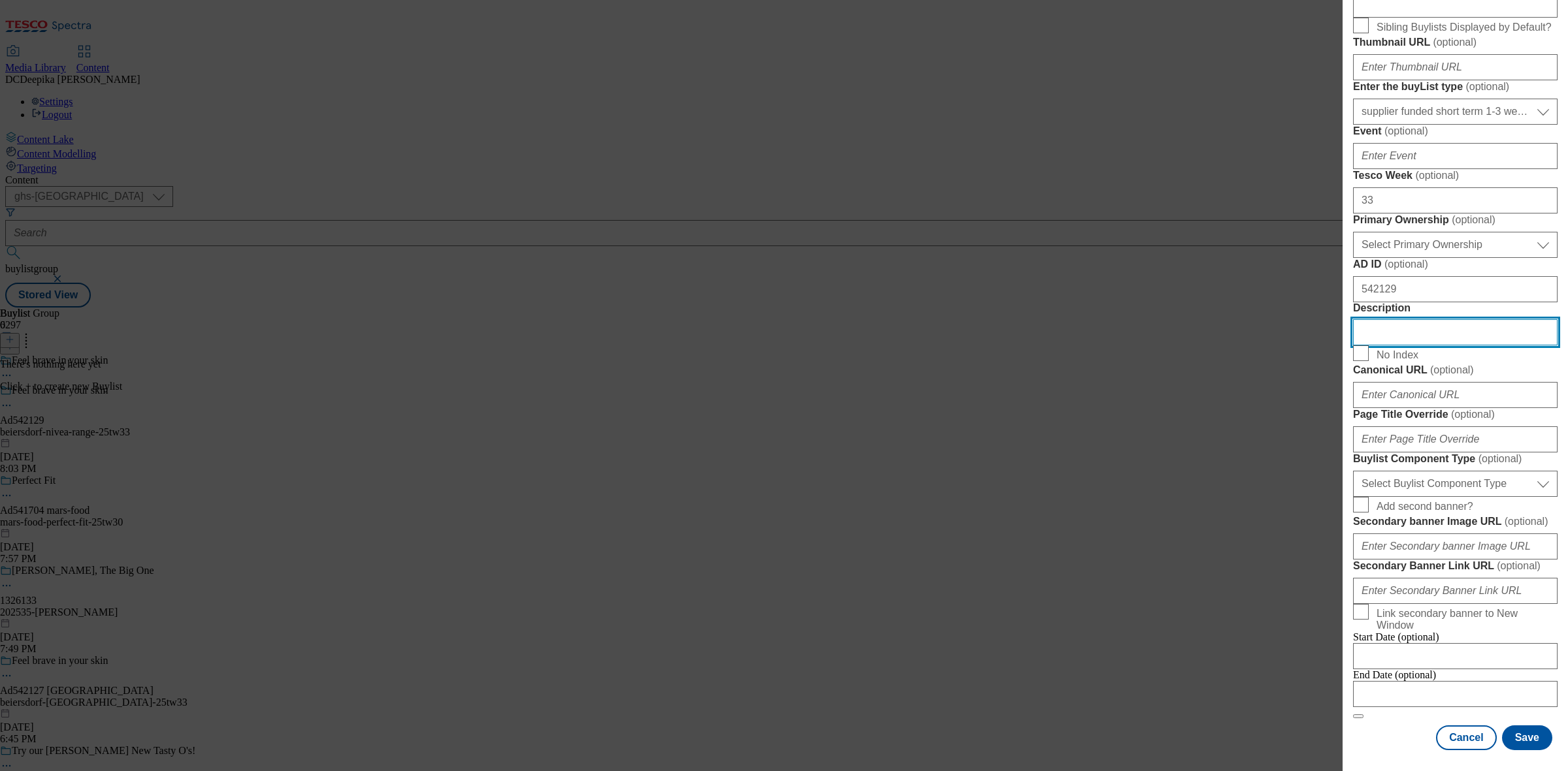
scroll to position [572, 0]
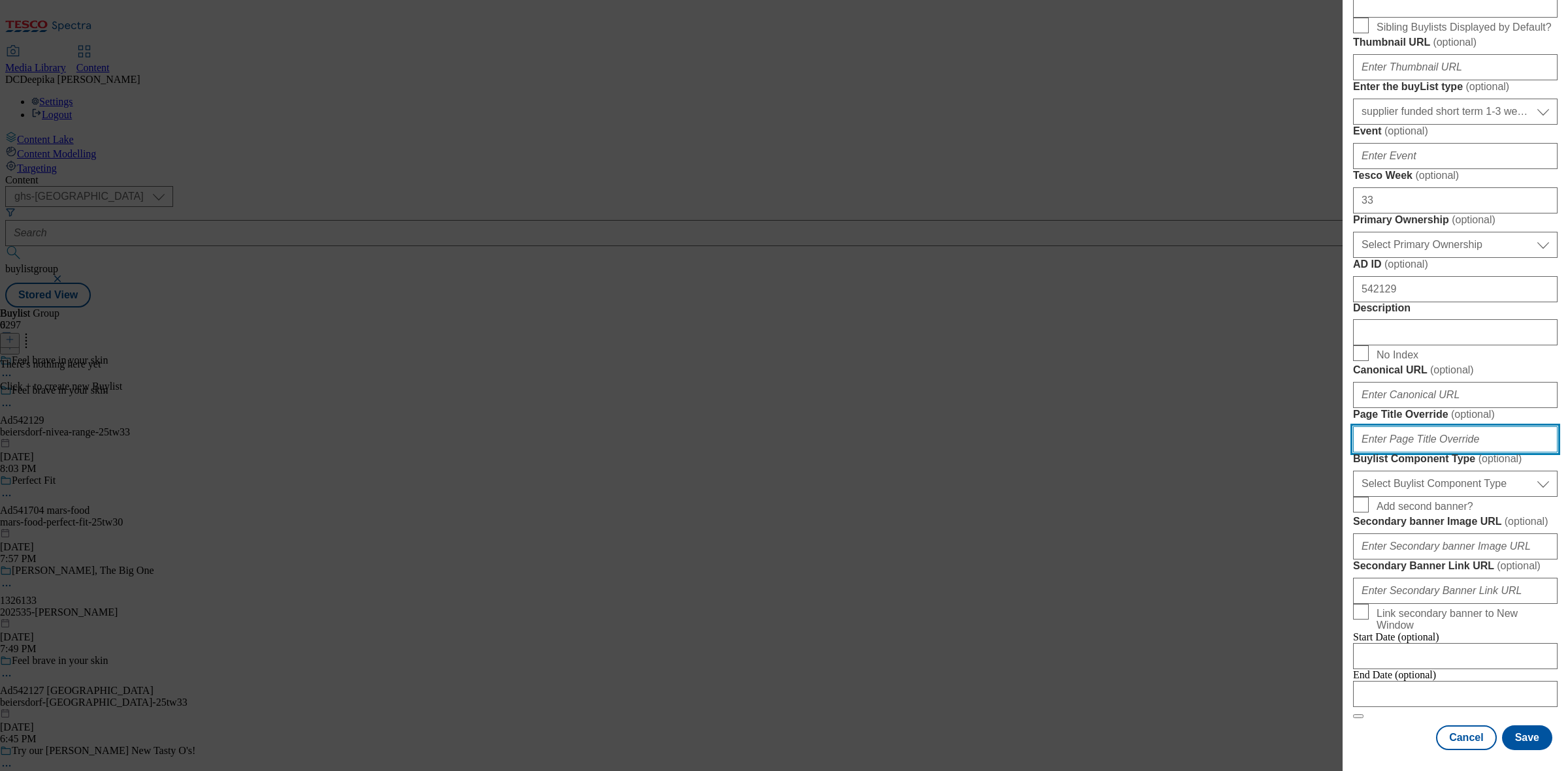
click at [1457, 453] on input "Page Title Override ( optional )" at bounding box center [1455, 439] width 205 height 26
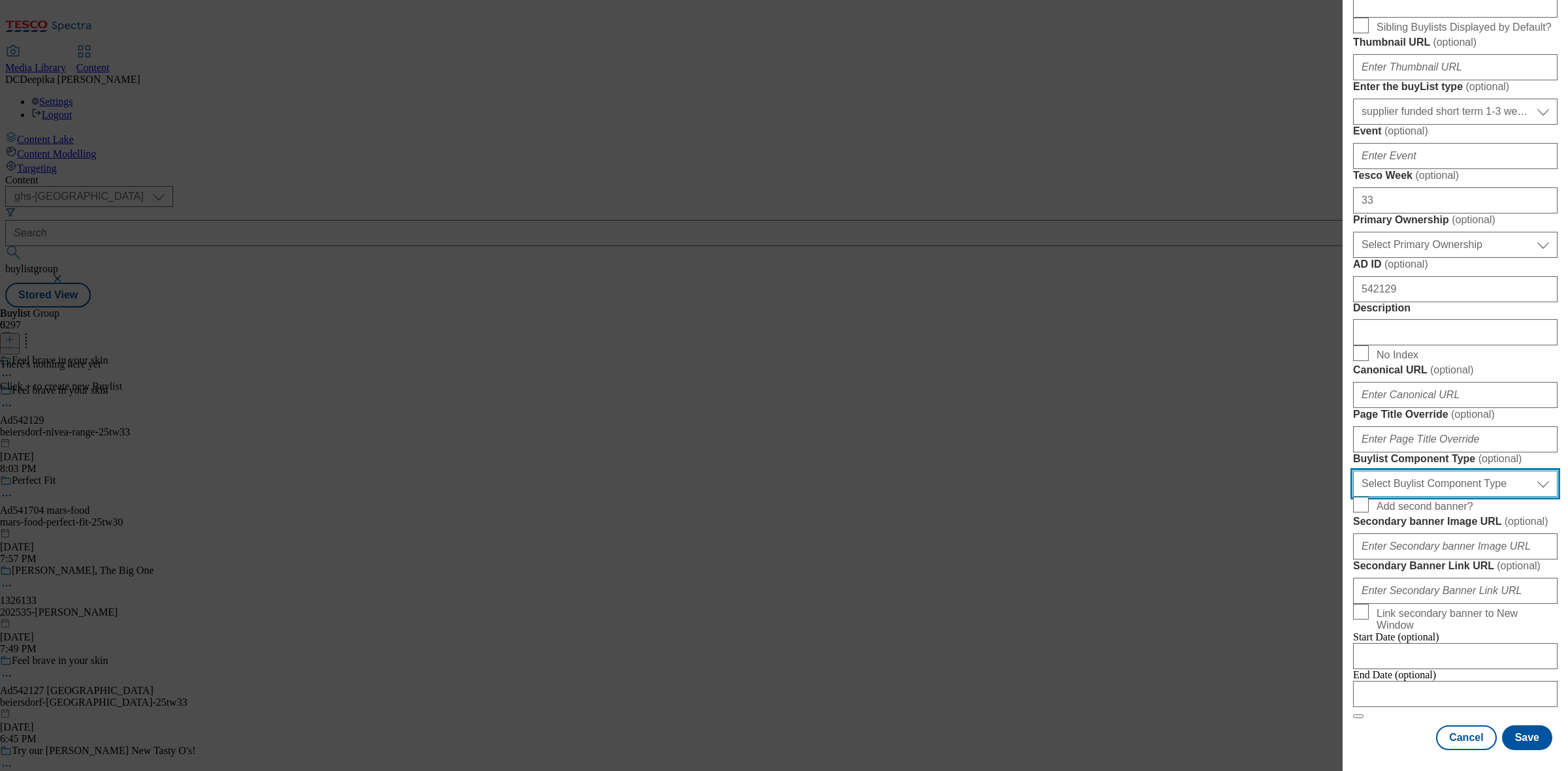
click at [1465, 497] on select "Select Buylist Component Type Banner Competition Header Meal" at bounding box center [1455, 484] width 205 height 26
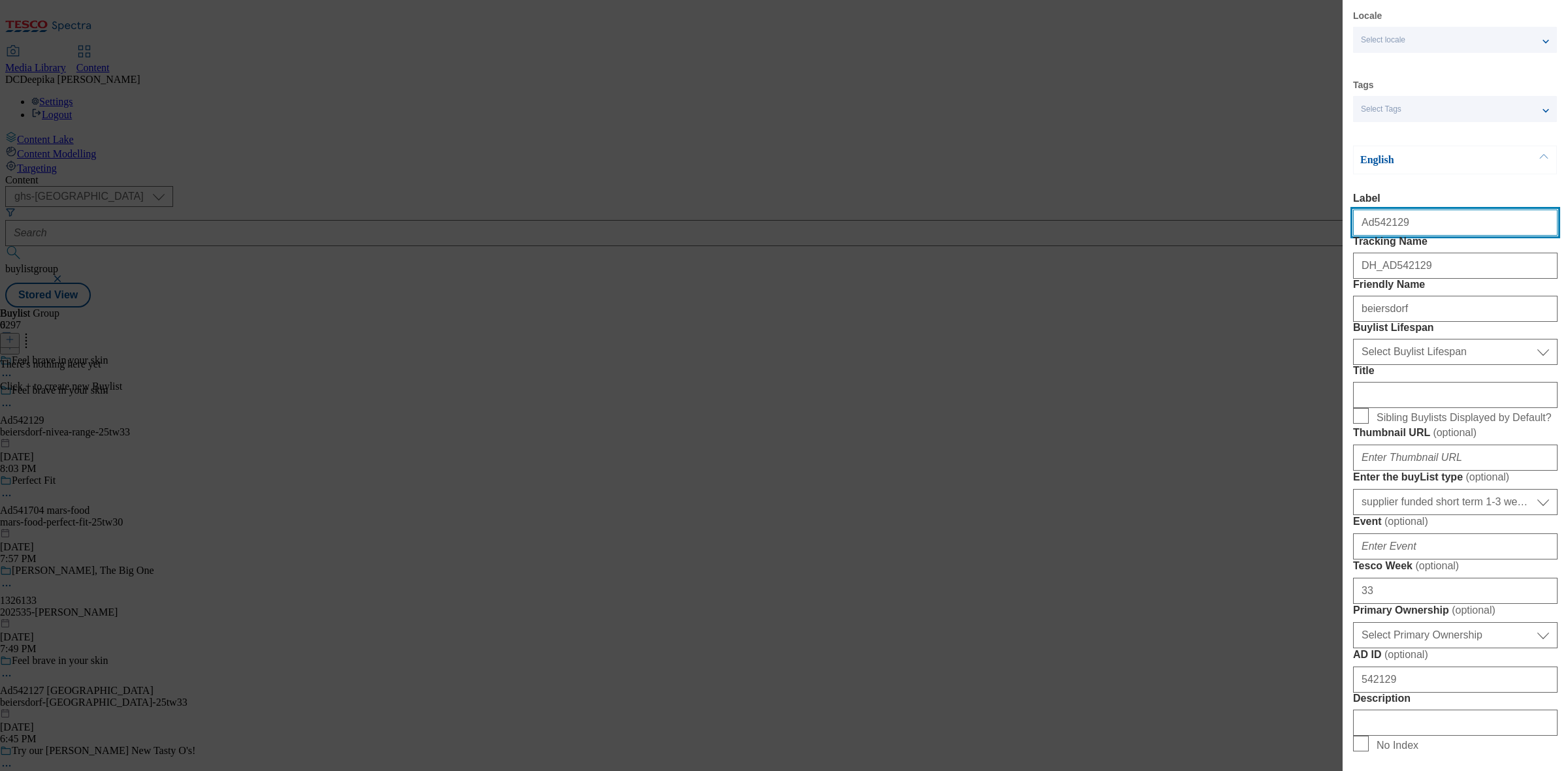
select select "Banner"
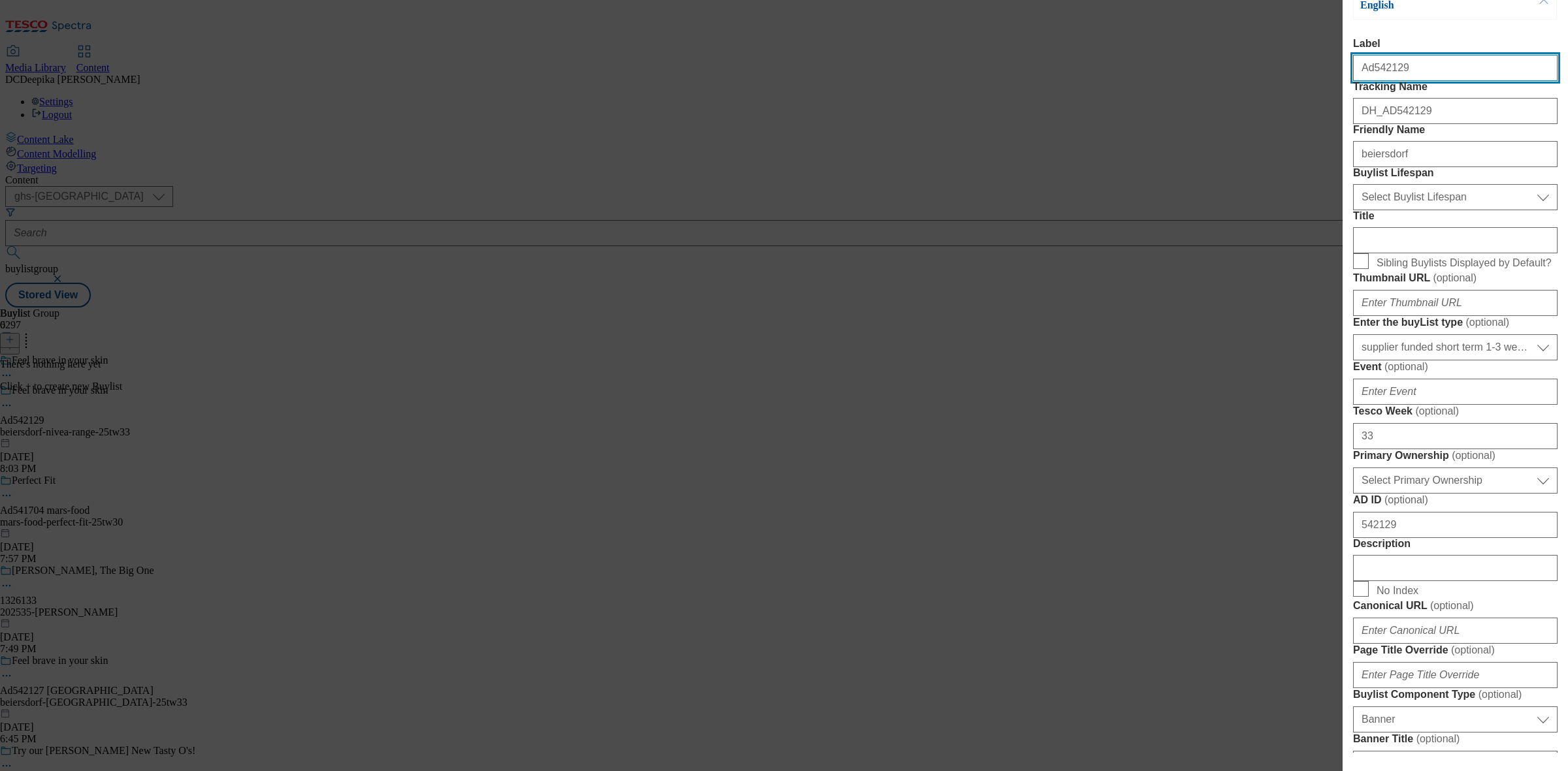
scroll to position [198, 0]
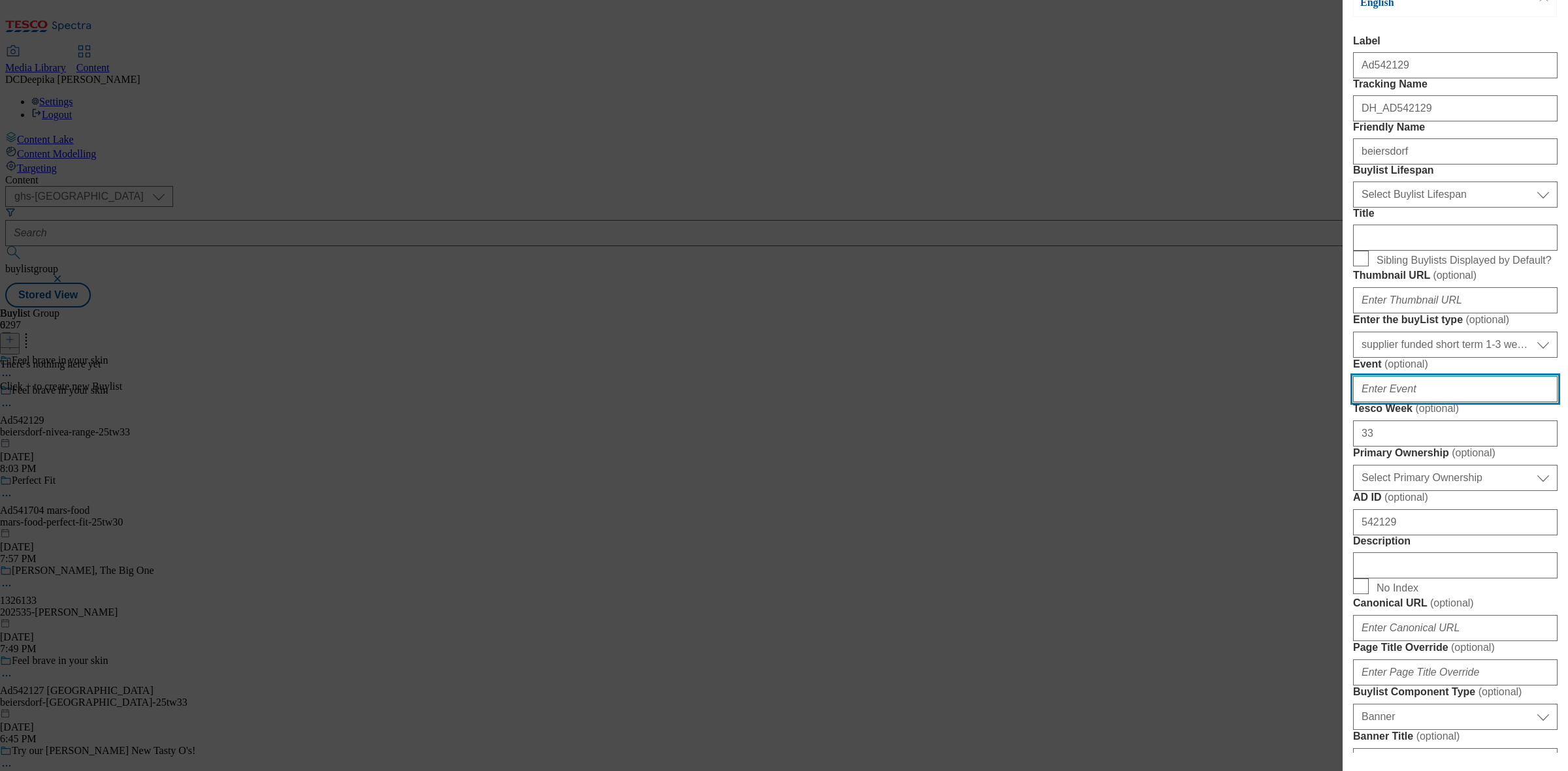
click at [1455, 402] on input "Event ( optional )" at bounding box center [1455, 389] width 205 height 26
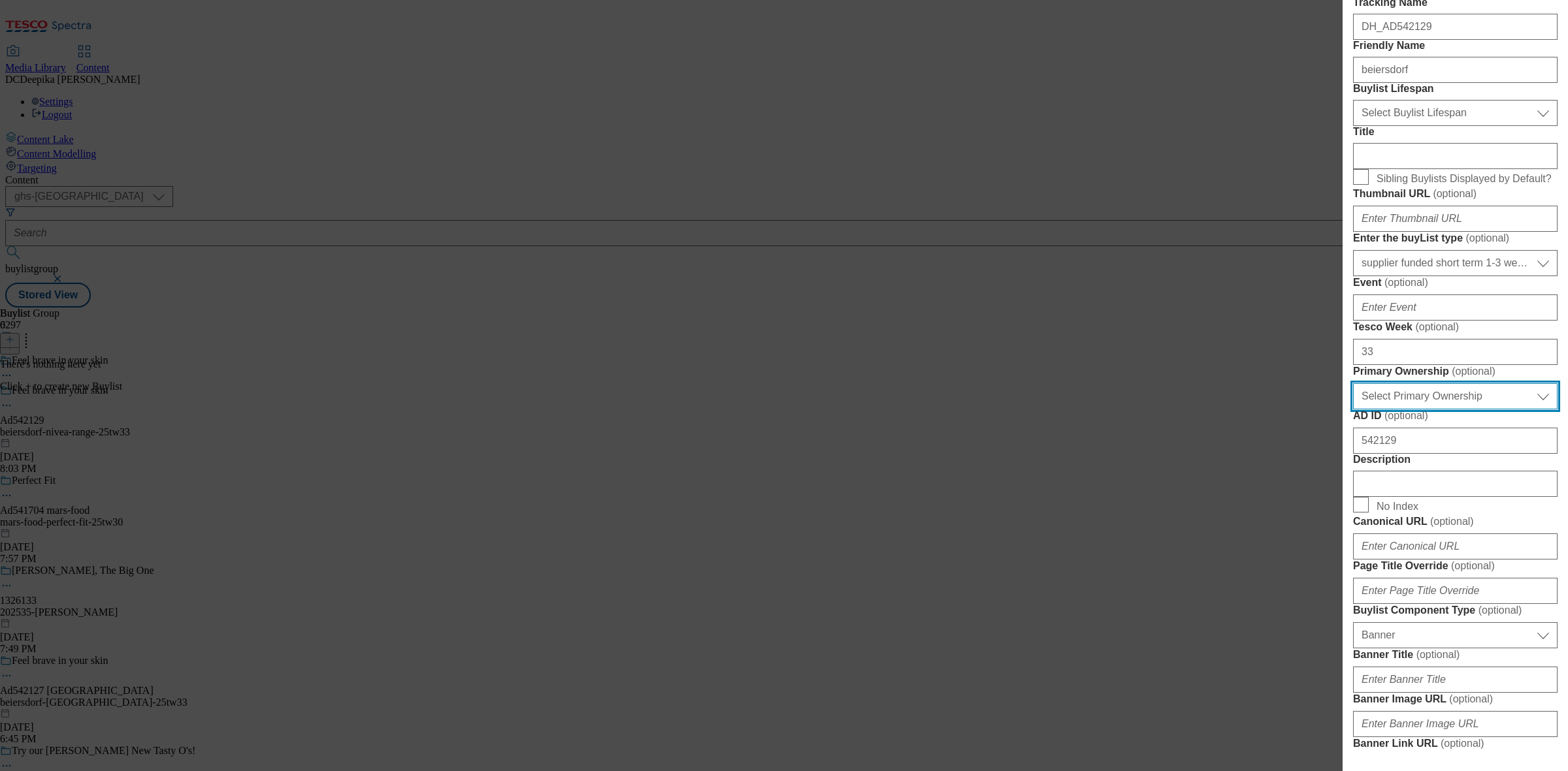
drag, startPoint x: 1458, startPoint y: 609, endPoint x: 1458, endPoint y: 625, distance: 16.0
click at [1458, 409] on select "Select Primary Ownership tesco dunnhumby" at bounding box center [1455, 397] width 205 height 26
click at [1353, 409] on select "Select Primary Ownership tesco dunnhumby" at bounding box center [1455, 397] width 205 height 26
click at [1444, 409] on select "Select Primary Ownership tesco dunnhumby" at bounding box center [1455, 397] width 205 height 26
select select "dunnhumby"
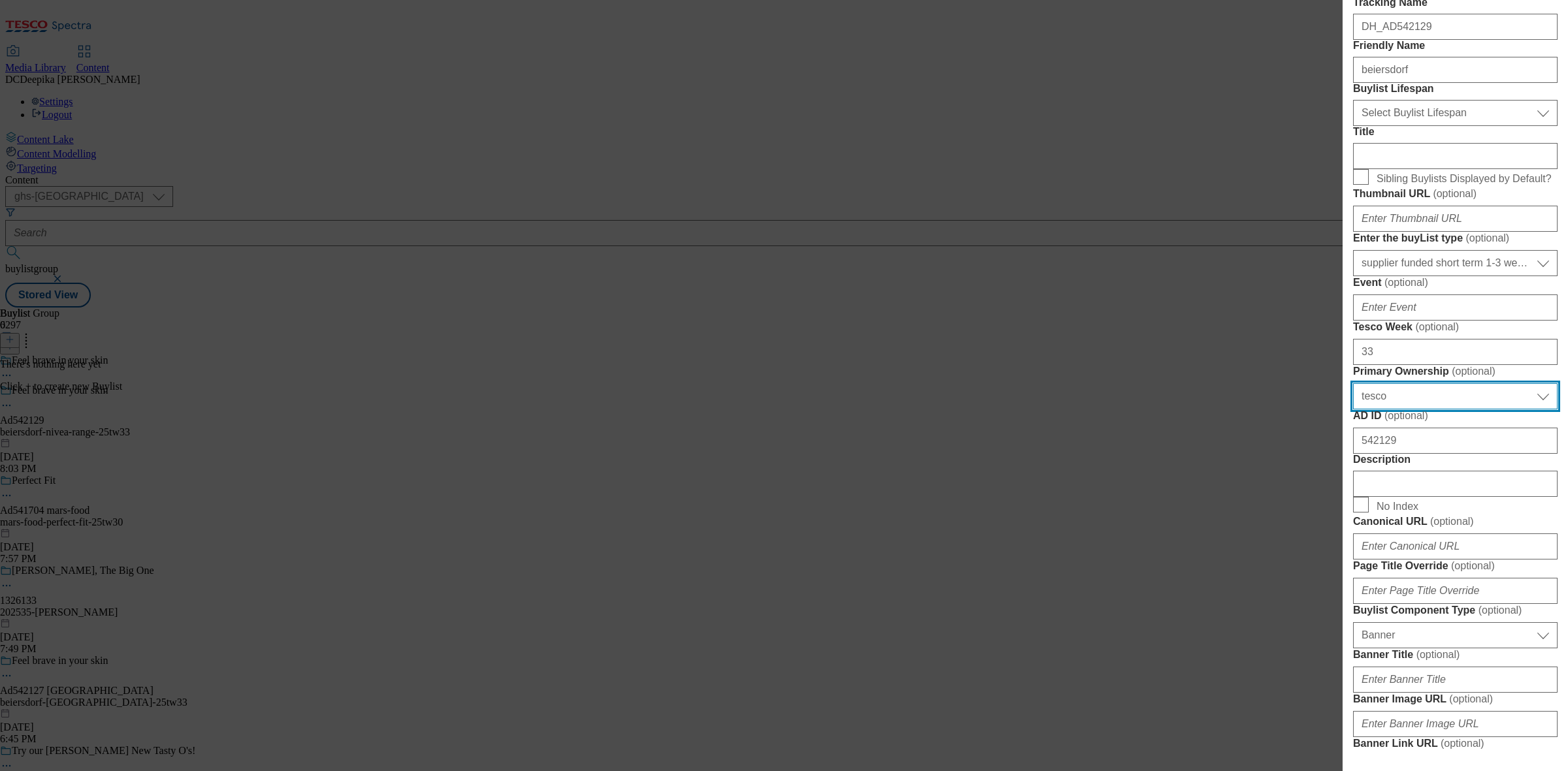
click at [1353, 409] on select "Select Primary Ownership tesco dunnhumby" at bounding box center [1455, 397] width 205 height 26
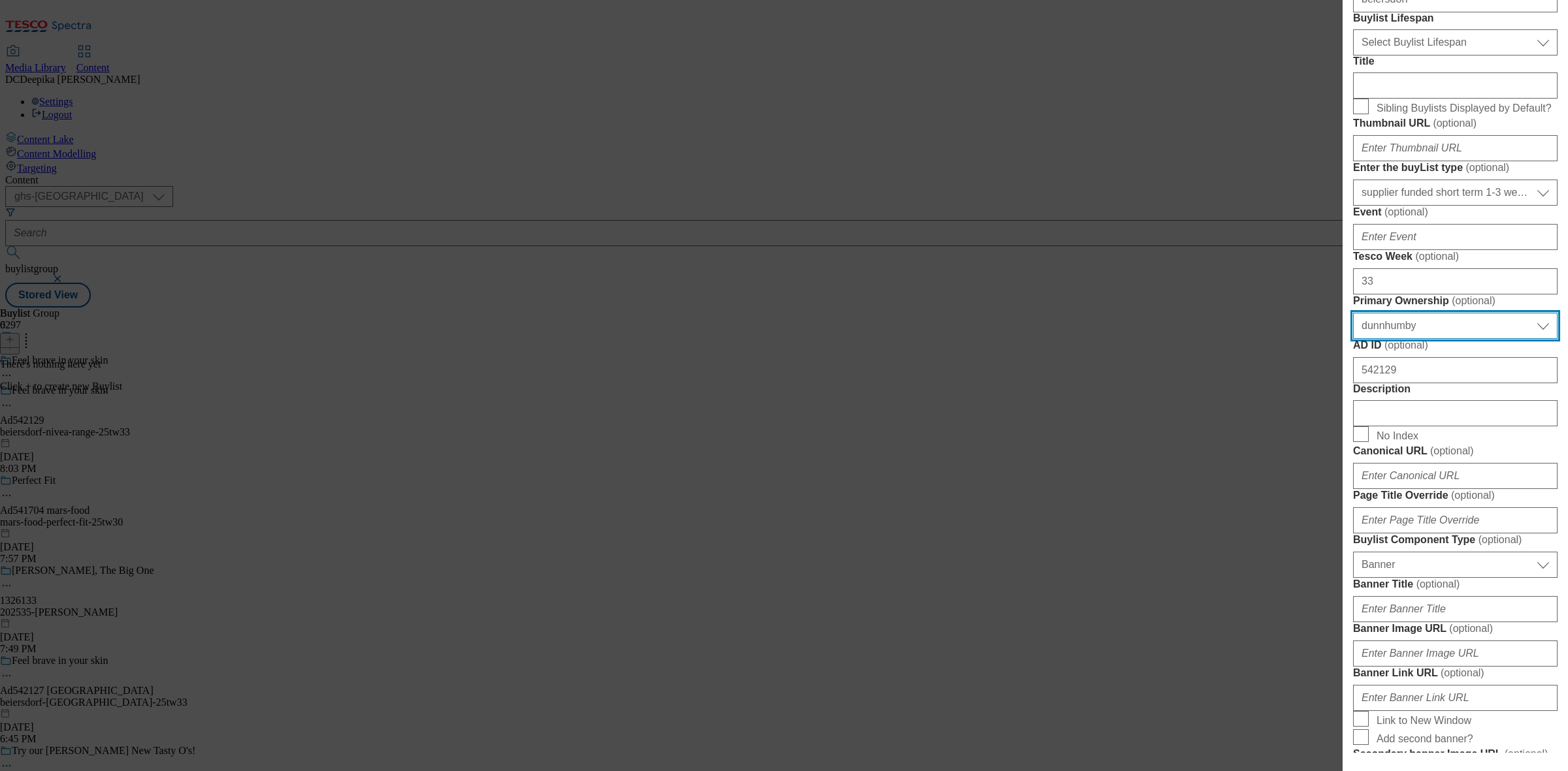
scroll to position [442, 0]
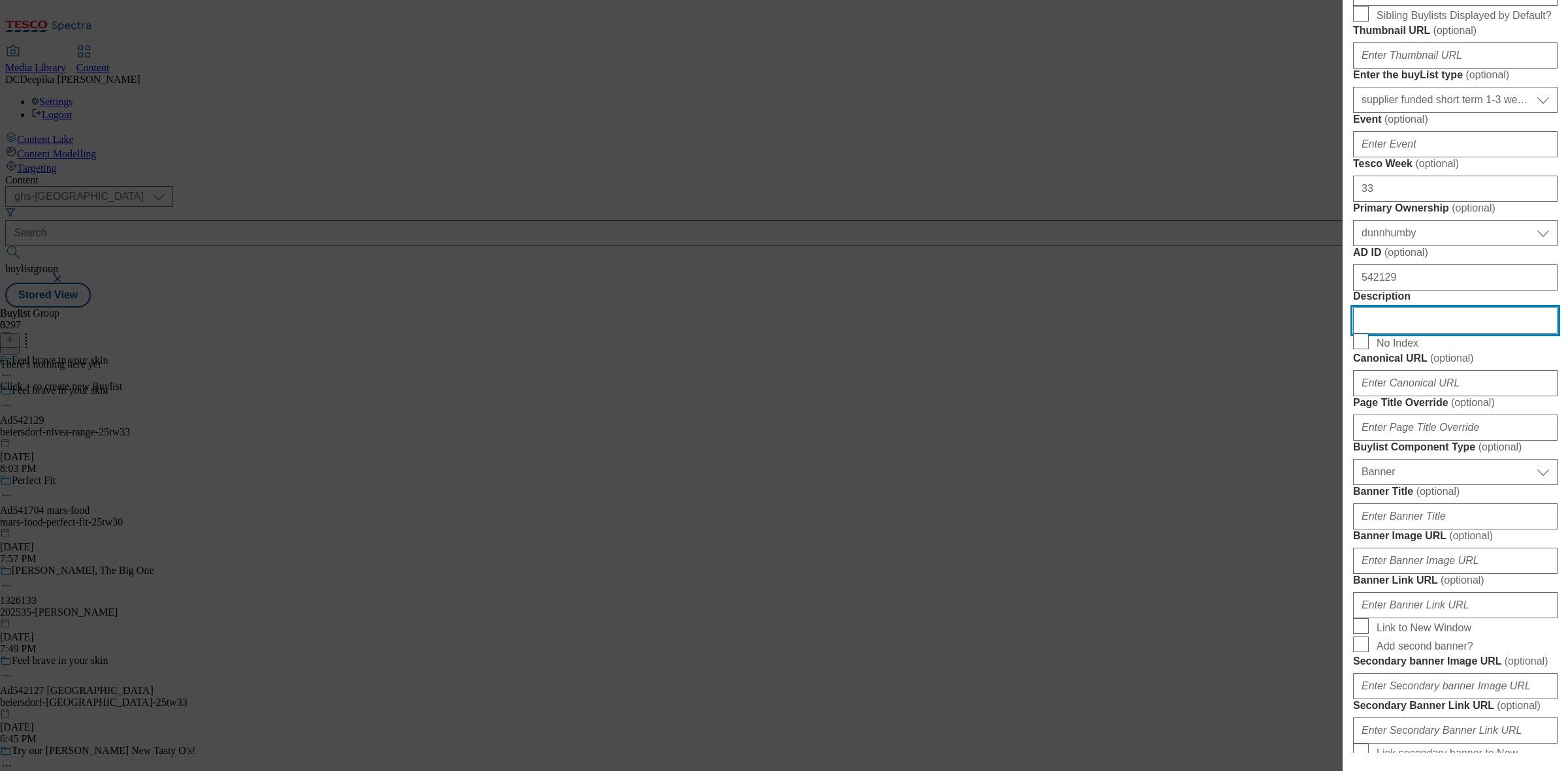
click at [1445, 333] on input "Description" at bounding box center [1455, 321] width 205 height 26
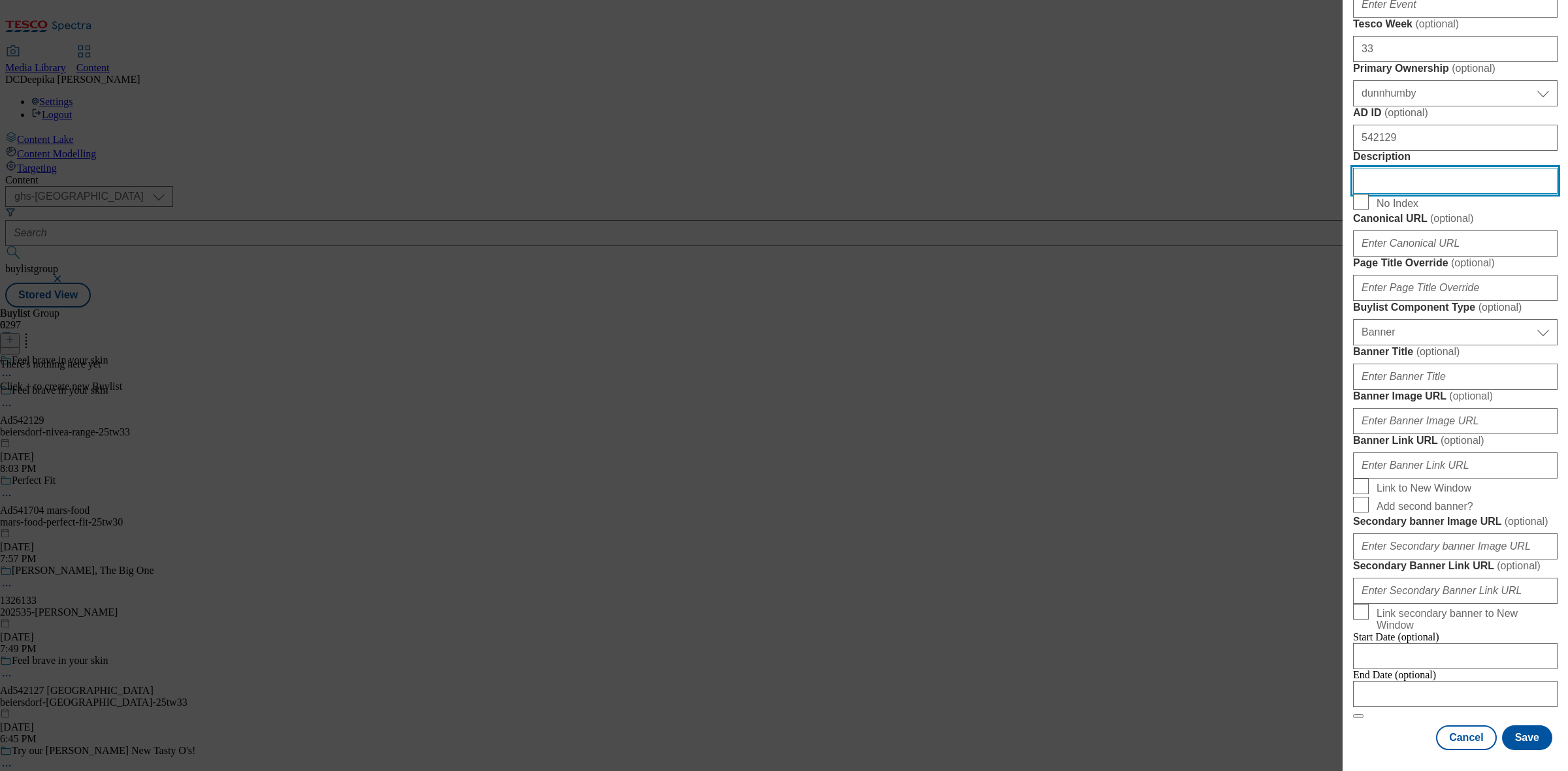
scroll to position [1150, 0]
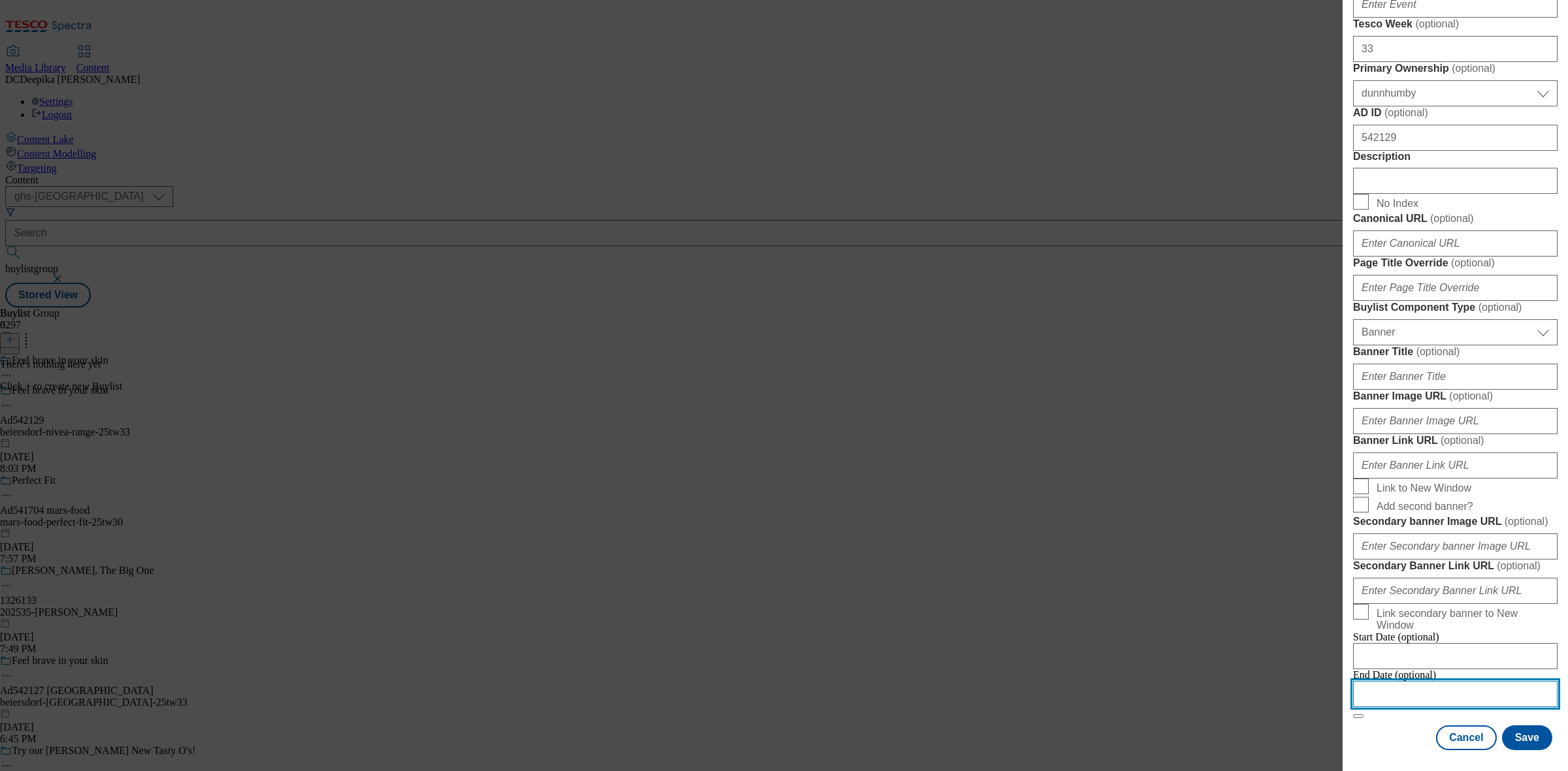
click at [1428, 685] on input "Modal" at bounding box center [1455, 694] width 205 height 26
select select "2025"
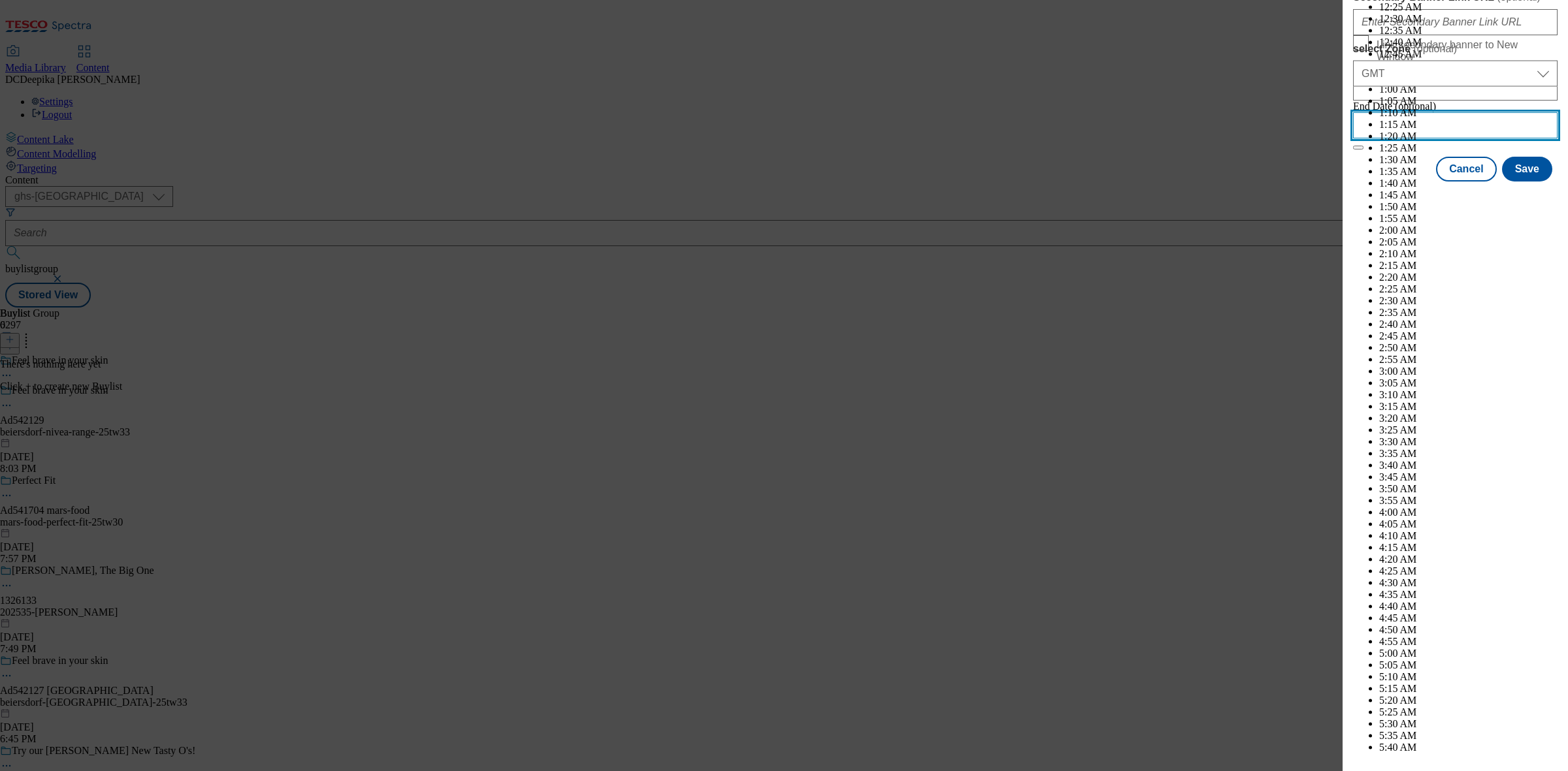
scroll to position [5857, 0]
select select "January"
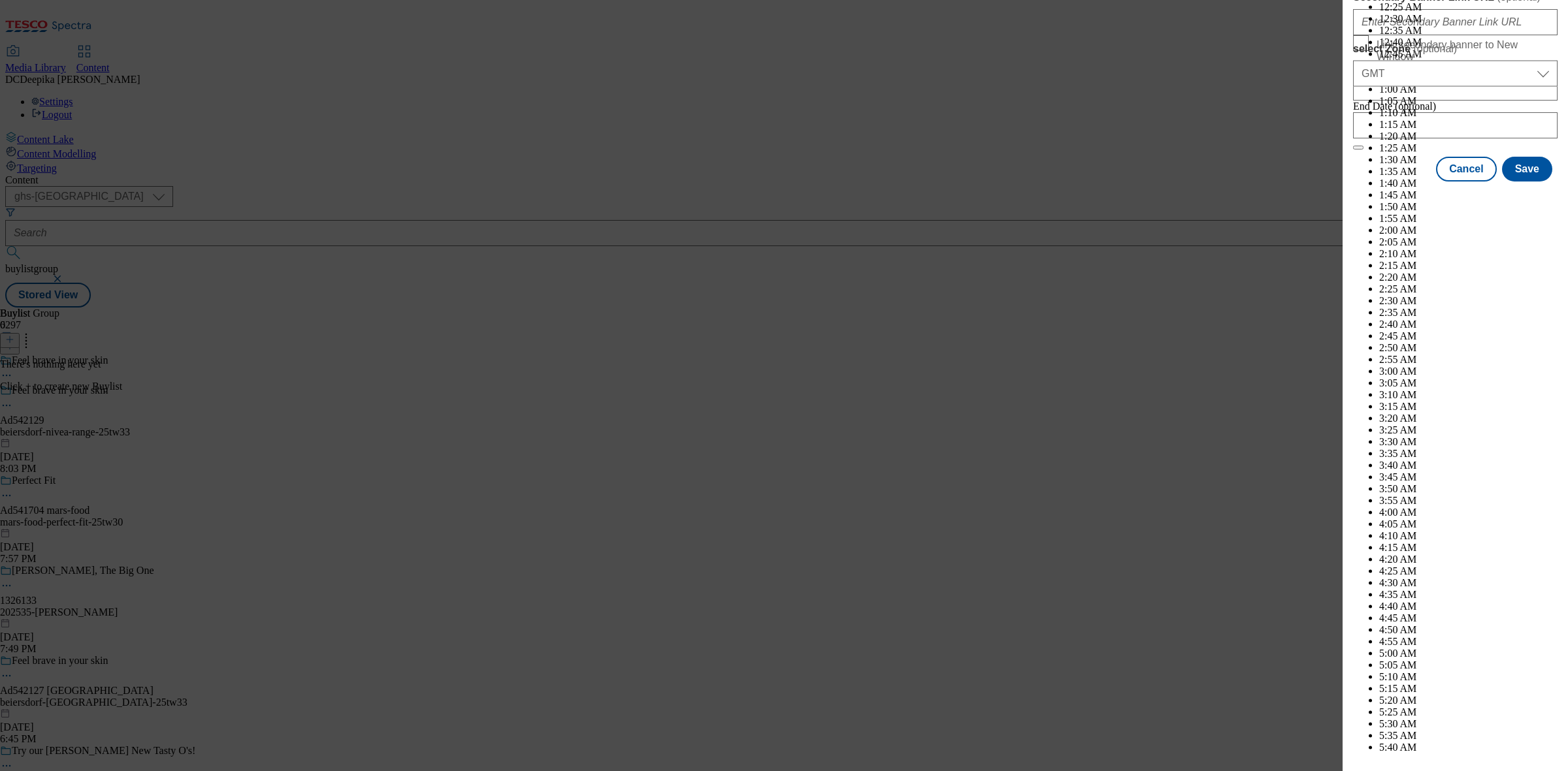
select select "2026"
click at [1516, 193] on button "Save" at bounding box center [1527, 181] width 50 height 25
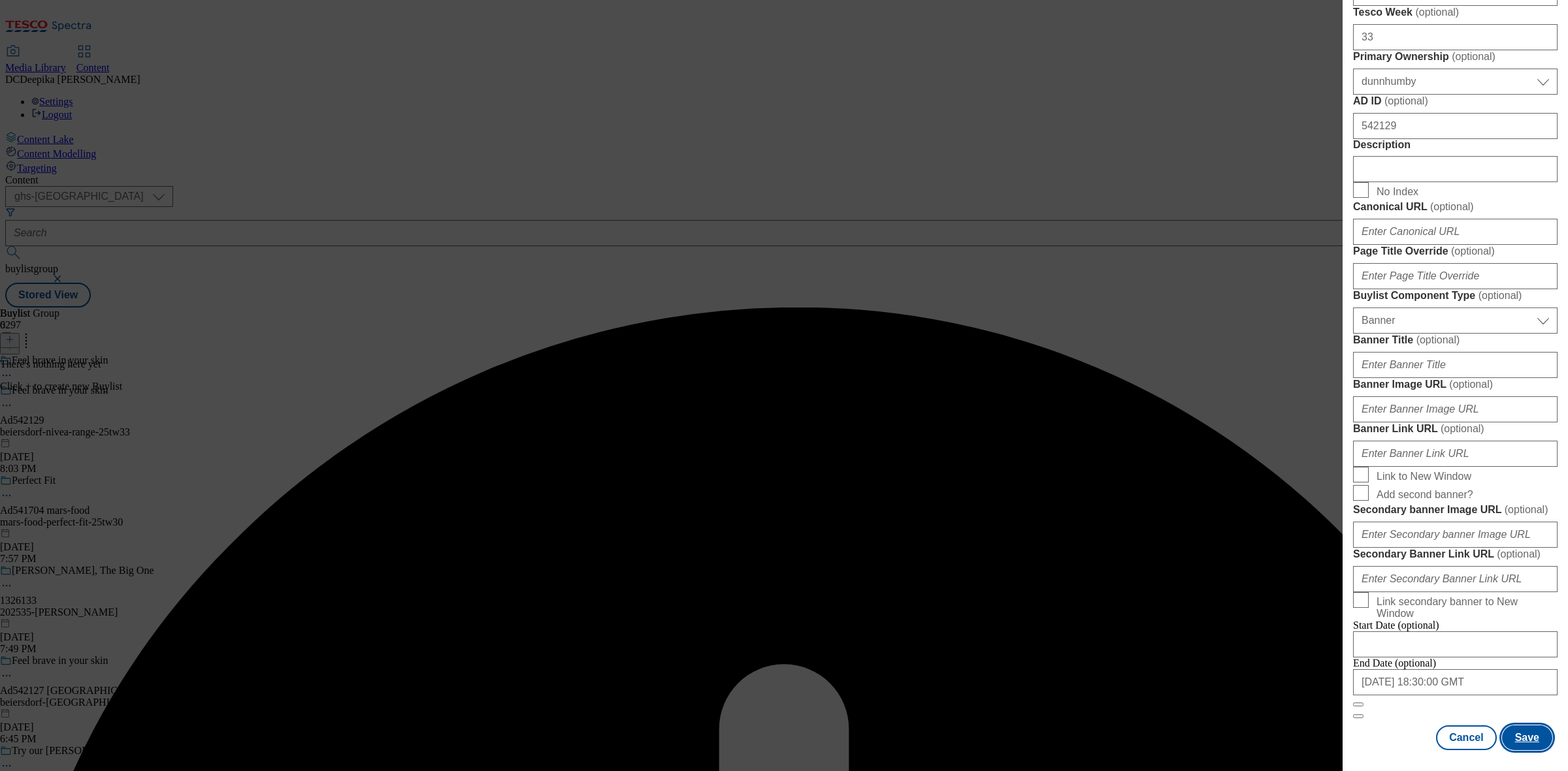
scroll to position [719, 0]
click at [1405, 183] on input "Description" at bounding box center [1455, 169] width 205 height 26
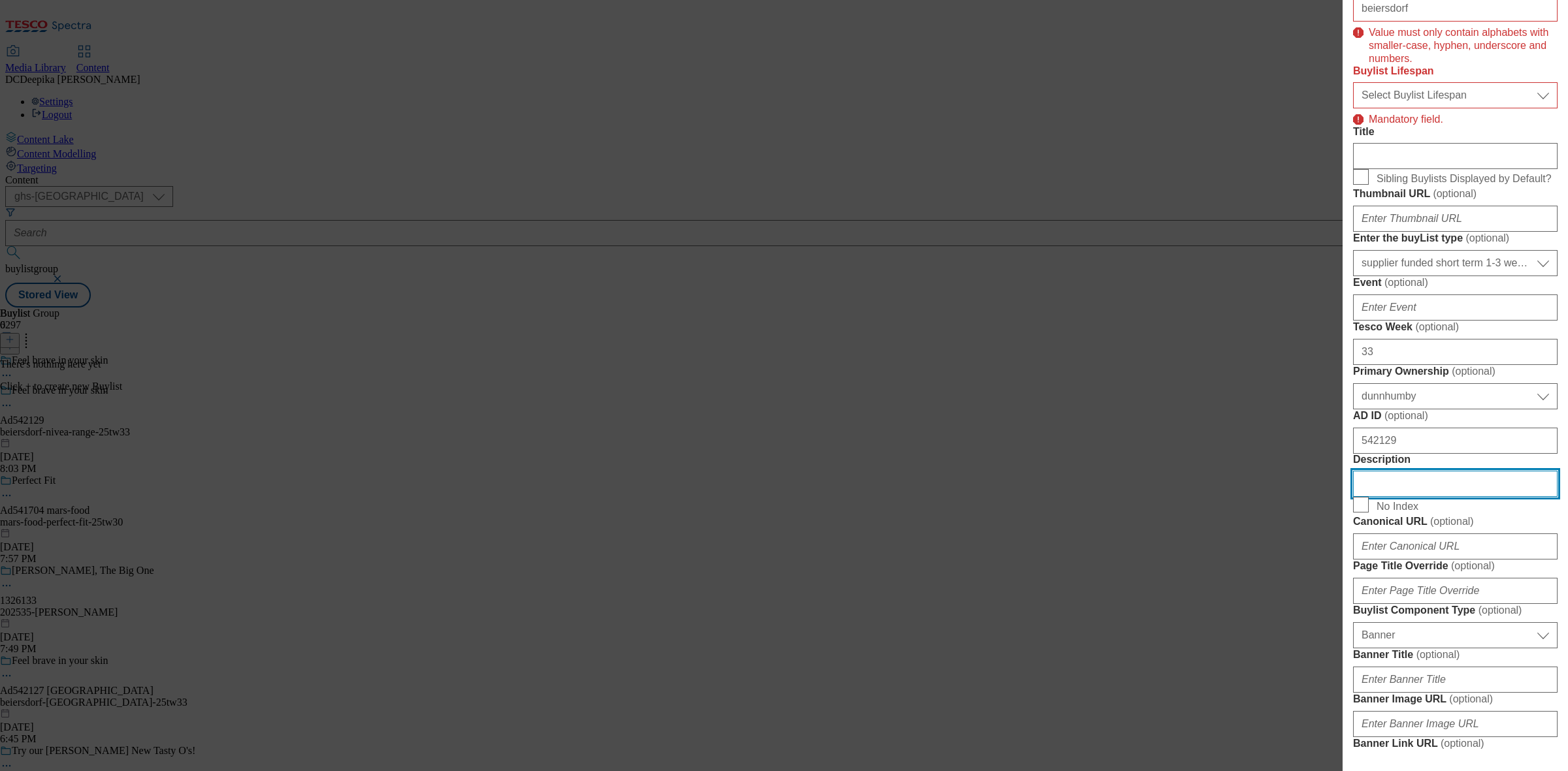
scroll to position [311, 0]
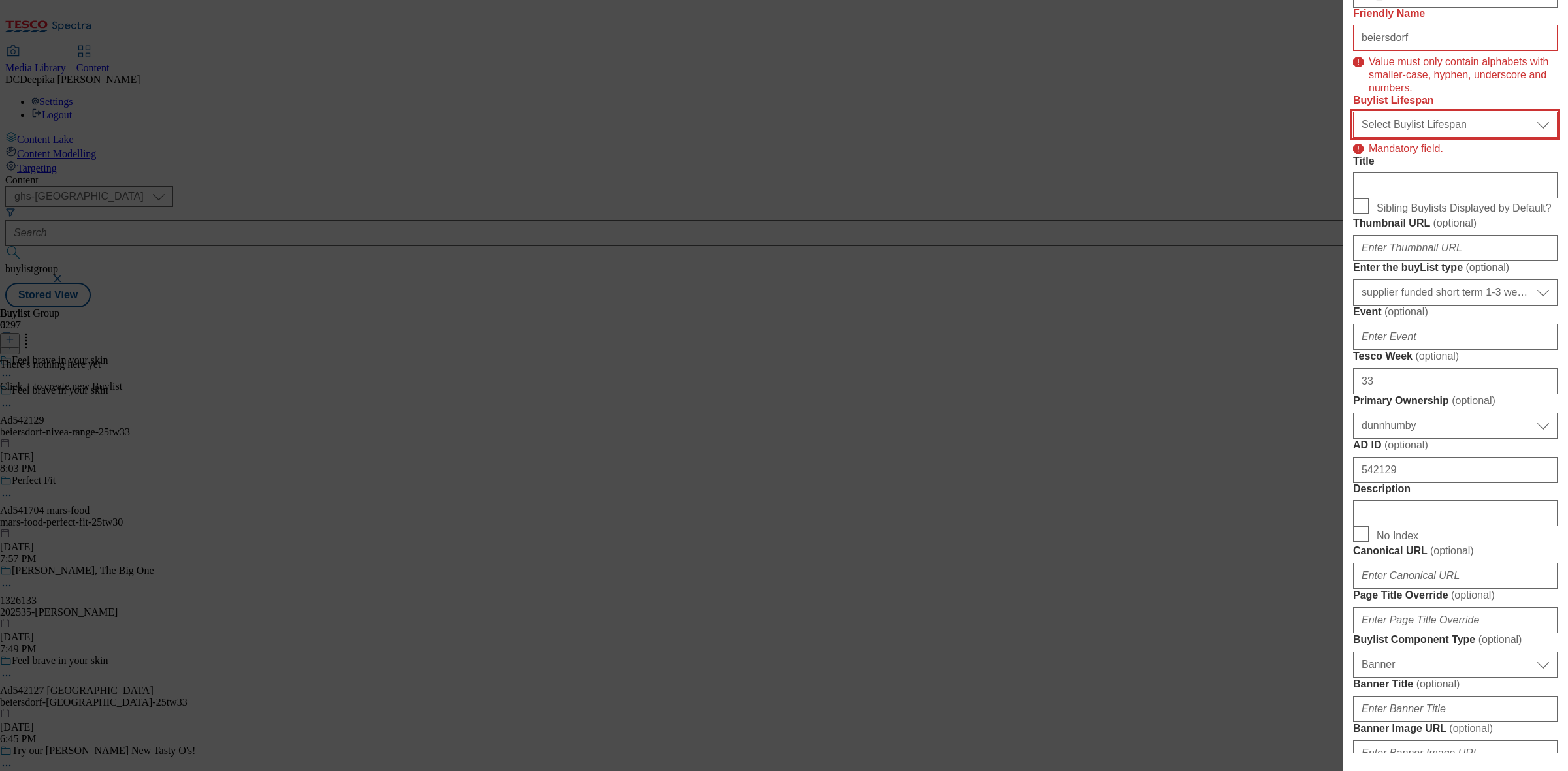
click at [1408, 138] on select "Select Buylist Lifespan evergreen seasonal tactical" at bounding box center [1455, 125] width 205 height 26
select select "tactical"
click at [1353, 138] on select "Select Buylist Lifespan evergreen seasonal tactical" at bounding box center [1455, 125] width 205 height 26
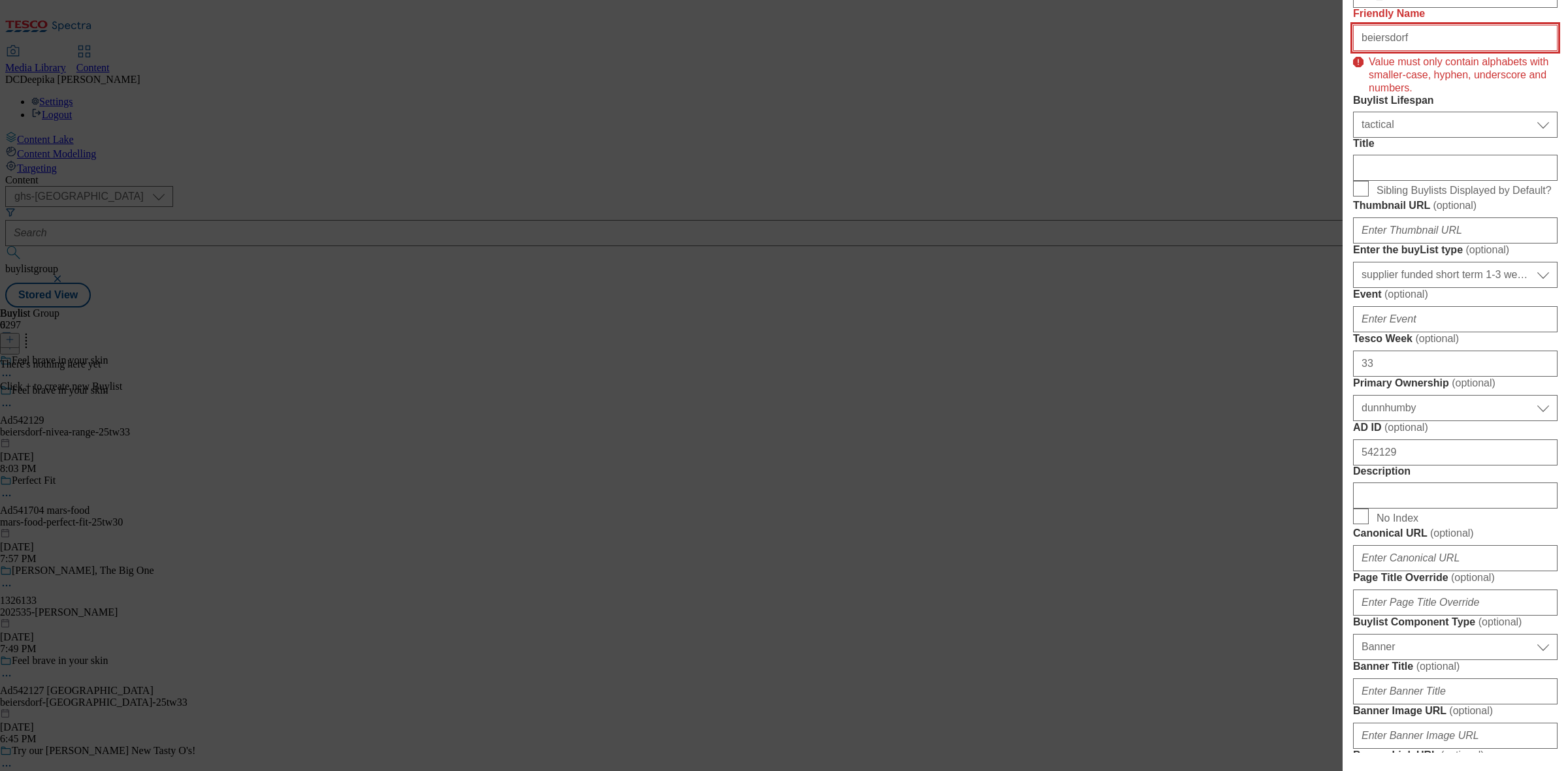
click at [1408, 51] on input "beiersdorf" at bounding box center [1455, 38] width 205 height 26
drag, startPoint x: 1354, startPoint y: 90, endPoint x: 1332, endPoint y: 95, distance: 22.6
click at [1332, 95] on div "Add new Buylist Locale Select locale English Welsh Tags Select Tags fnf marketp…" at bounding box center [784, 386] width 1568 height 771
click at [1364, 51] on input "beiersdorf" at bounding box center [1455, 38] width 205 height 26
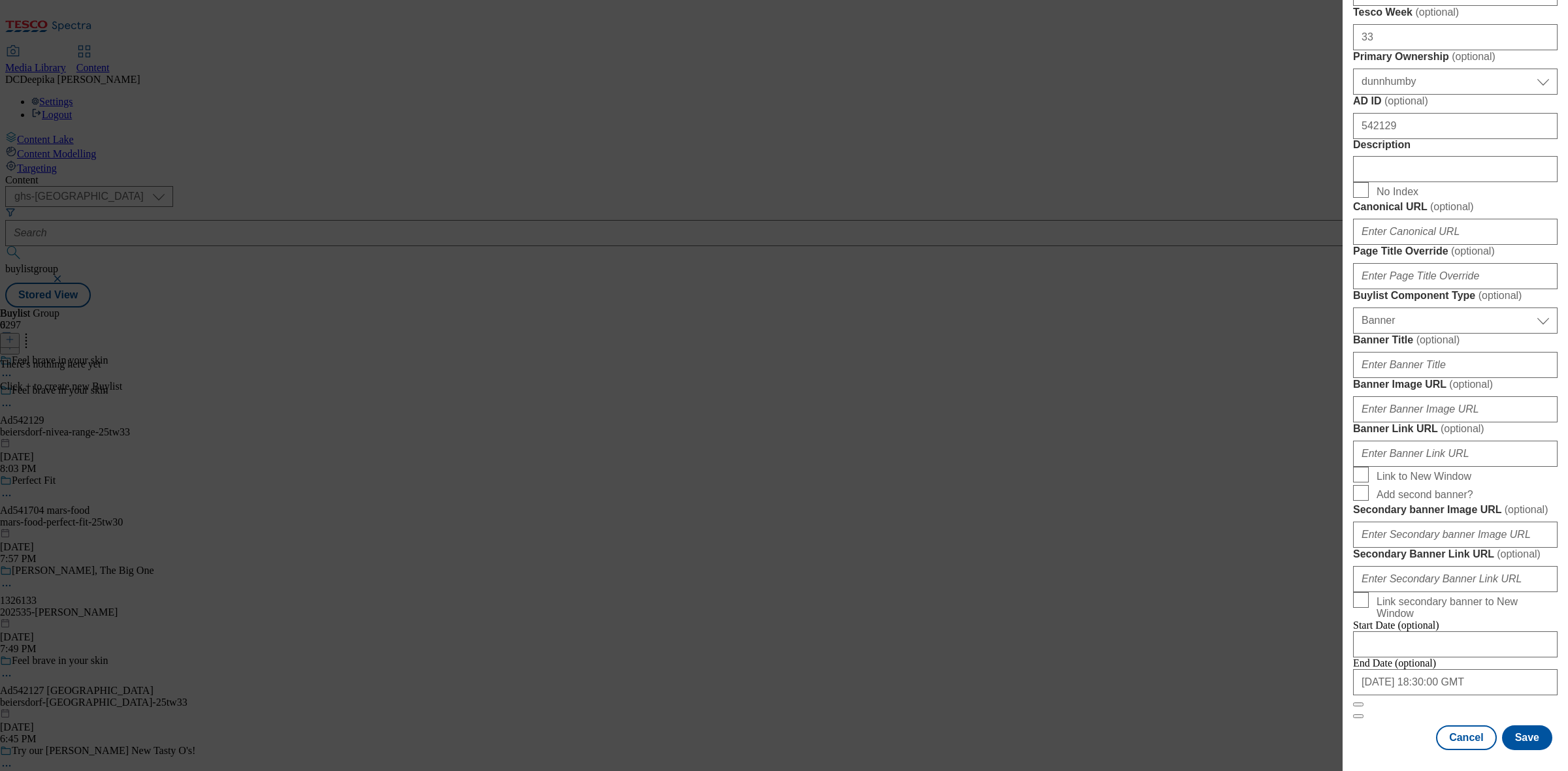
scroll to position [1150, 0]
type input "beiersdorf"
click at [1513, 732] on button "Save" at bounding box center [1527, 738] width 50 height 25
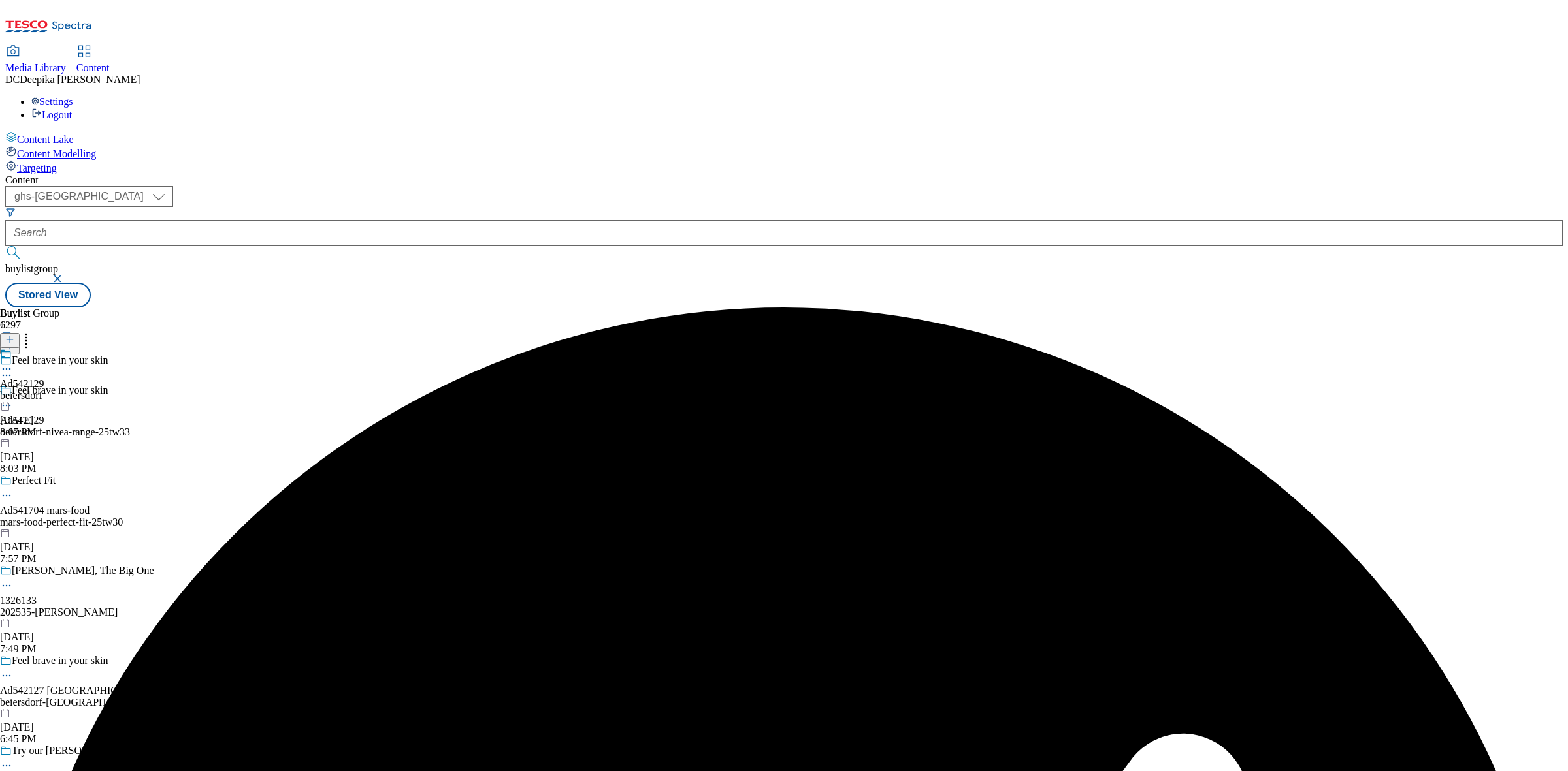
click at [44, 390] on div "beiersdorf" at bounding box center [22, 395] width 44 height 11
click at [14, 335] on icon at bounding box center [10, 340] width 9 height 9
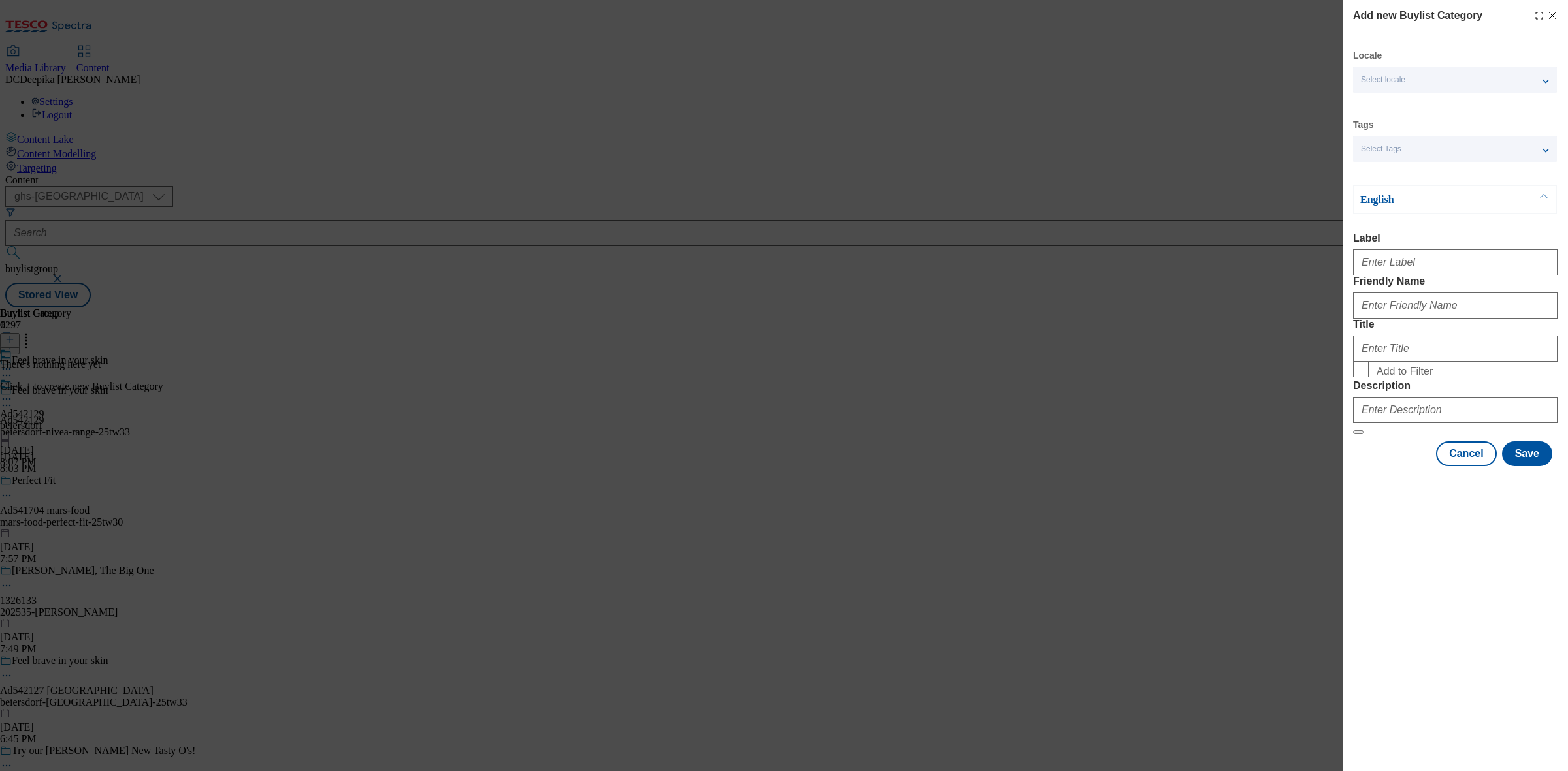
drag, startPoint x: 1388, startPoint y: 253, endPoint x: 1395, endPoint y: 268, distance: 16.6
click at [1389, 253] on div "Modal" at bounding box center [1455, 260] width 205 height 32
click at [1409, 265] on input "Label" at bounding box center [1455, 263] width 205 height 26
paste input "Ad542129"
type input "Ad542129"
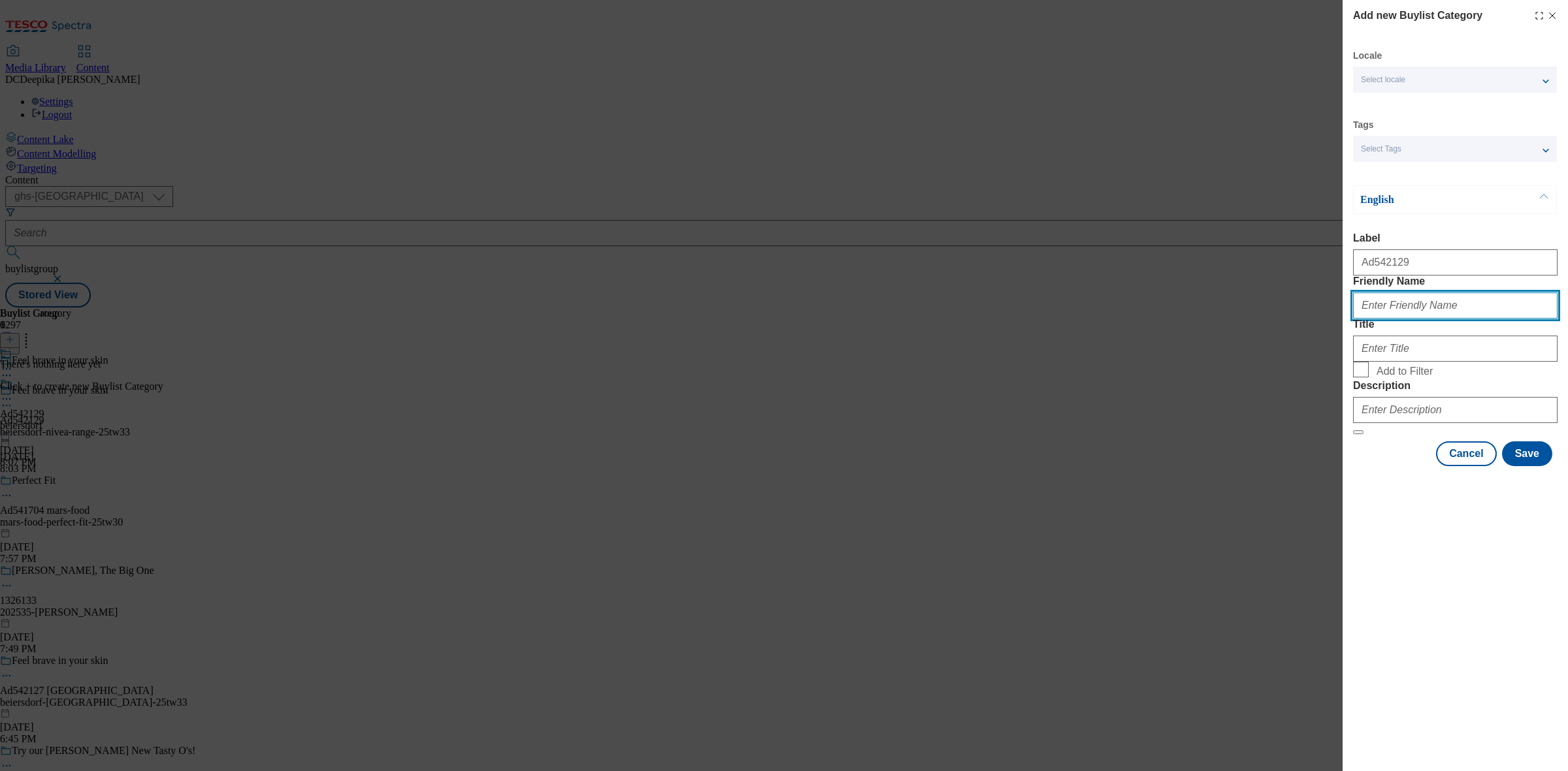
click at [1408, 318] on input "Friendly Name" at bounding box center [1455, 306] width 205 height 26
click at [1419, 318] on input "Friendly Name" at bounding box center [1455, 306] width 205 height 26
paste input "beiersdorf-nivea"
type input "beiersdorf-nivea-range"
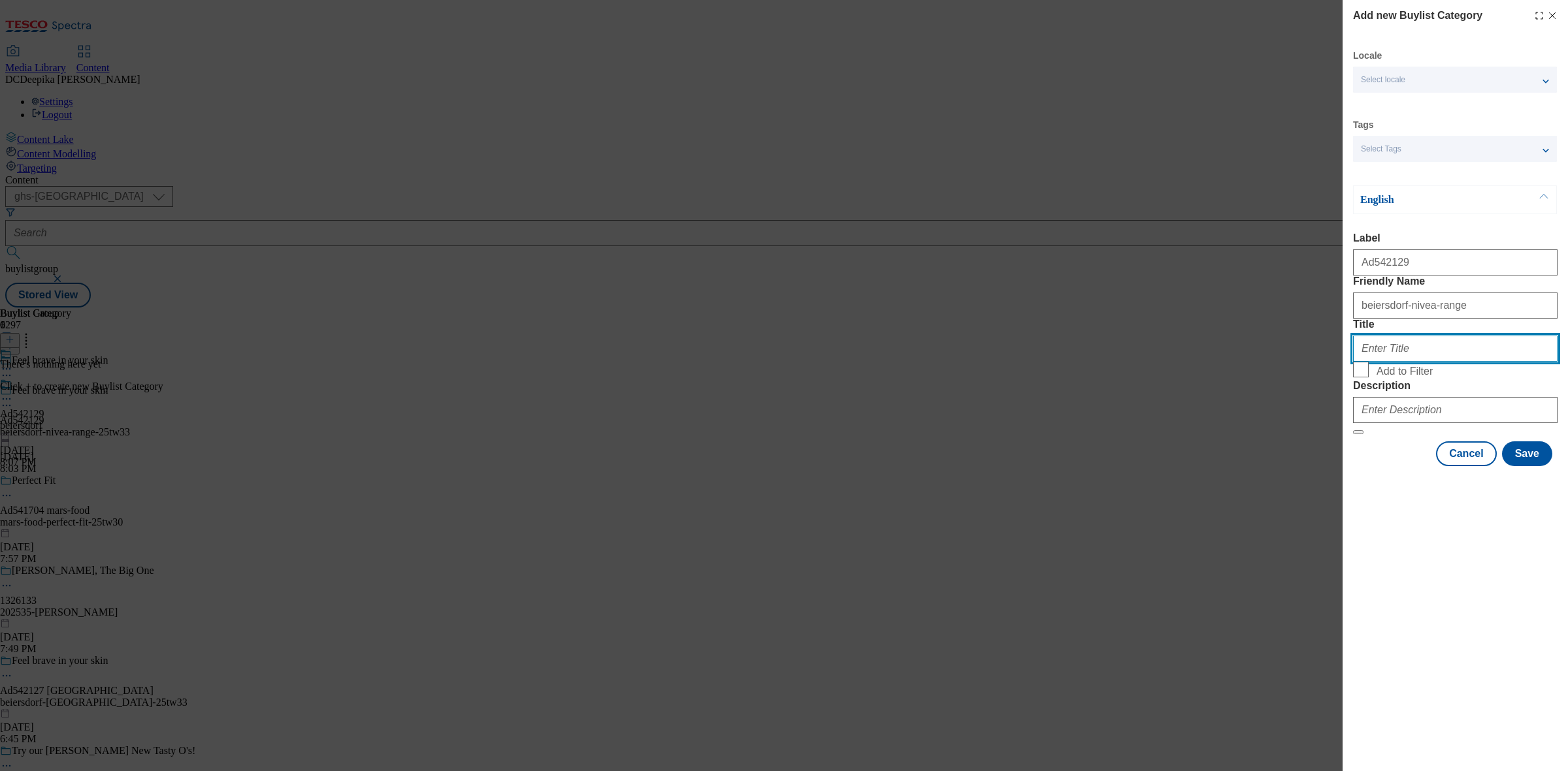
click at [1428, 362] on input "Title" at bounding box center [1455, 349] width 205 height 26
paste input "Beiersdorf"
type input "Beiersdorf"
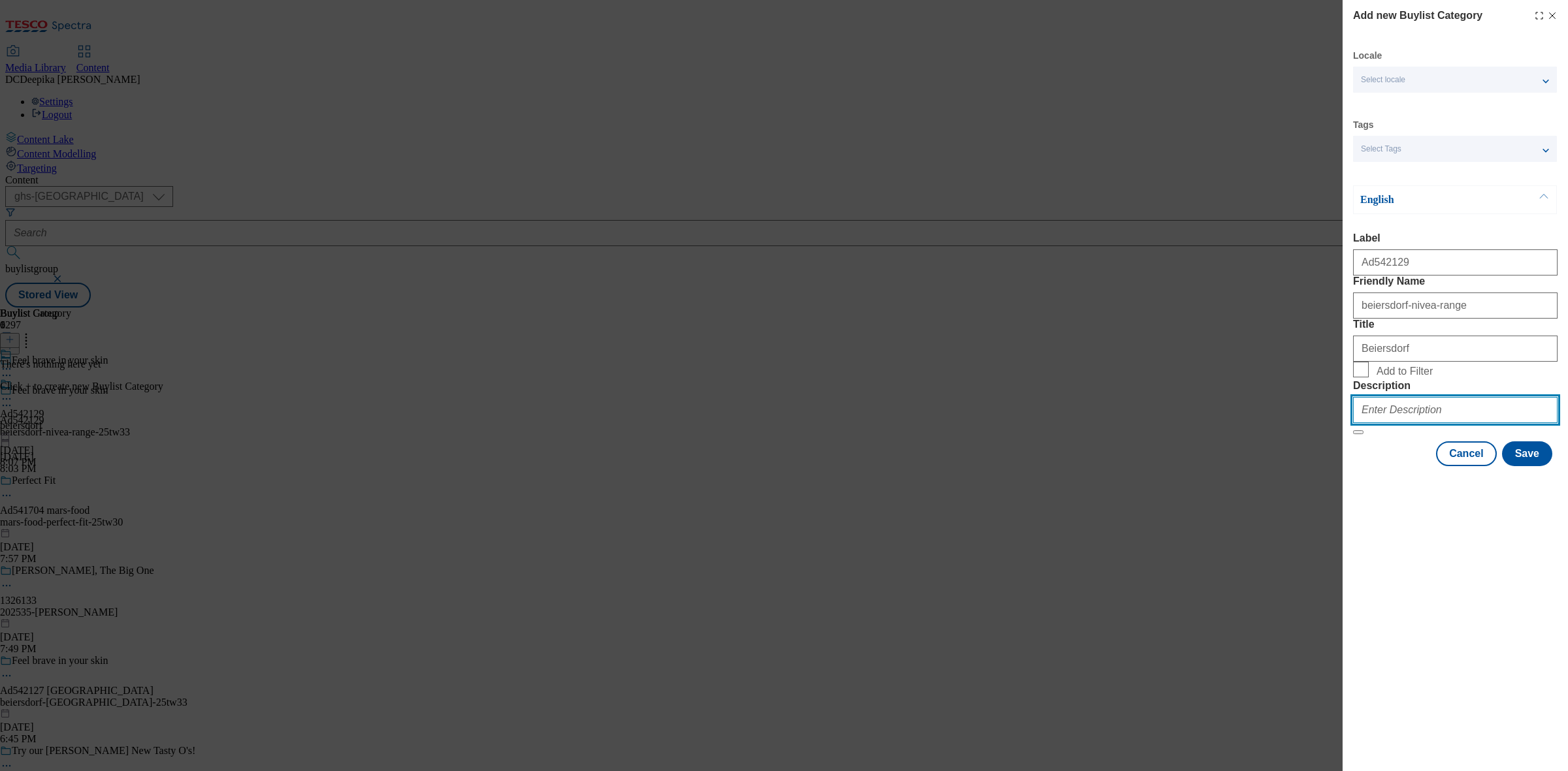
click at [1488, 423] on input "Description" at bounding box center [1455, 410] width 205 height 26
click at [1517, 467] on button "Save" at bounding box center [1527, 453] width 50 height 25
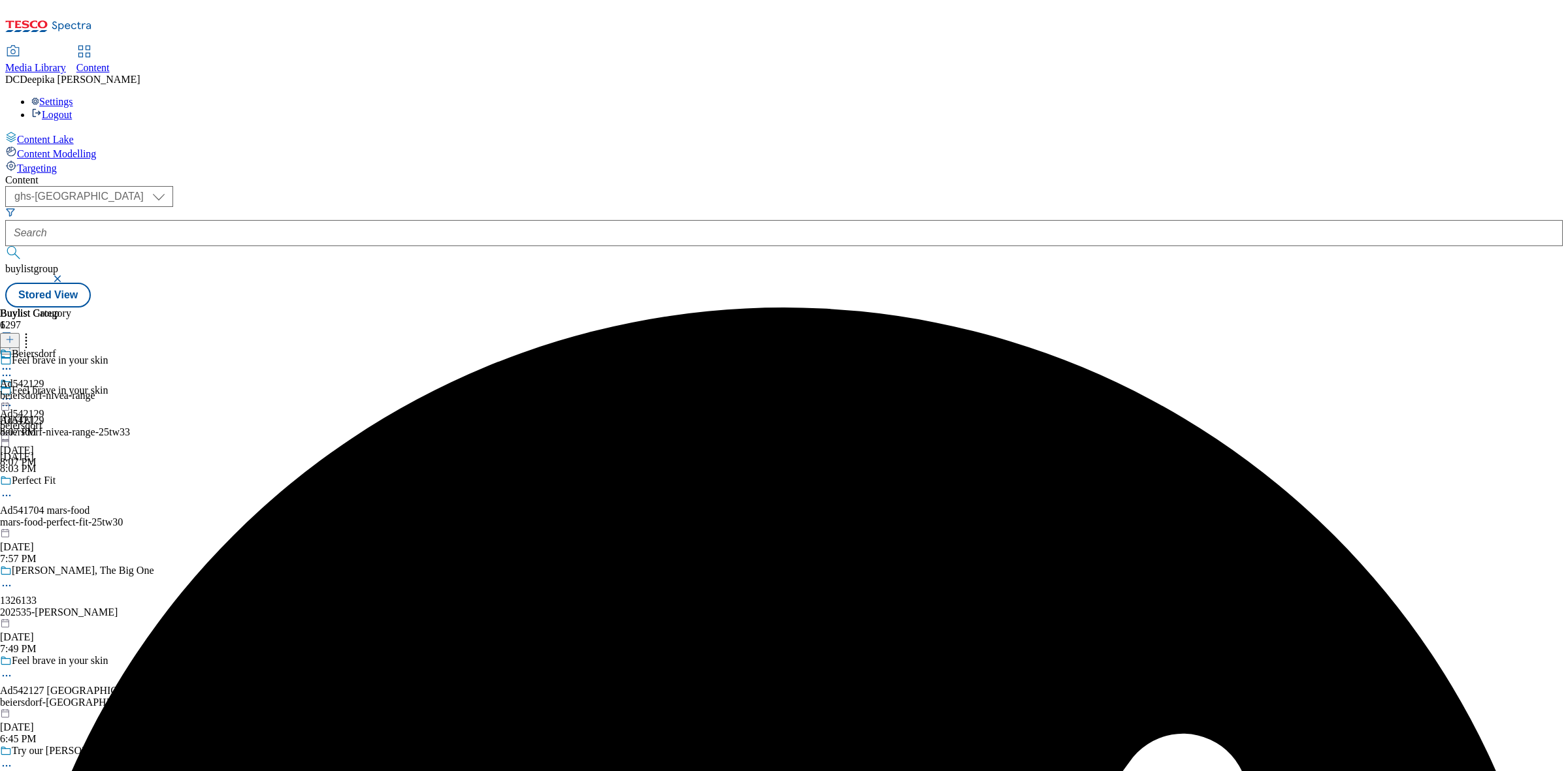
click at [95, 390] on div "beiersdorf-nivea-range" at bounding box center [48, 395] width 95 height 11
click at [14, 335] on icon at bounding box center [10, 340] width 9 height 9
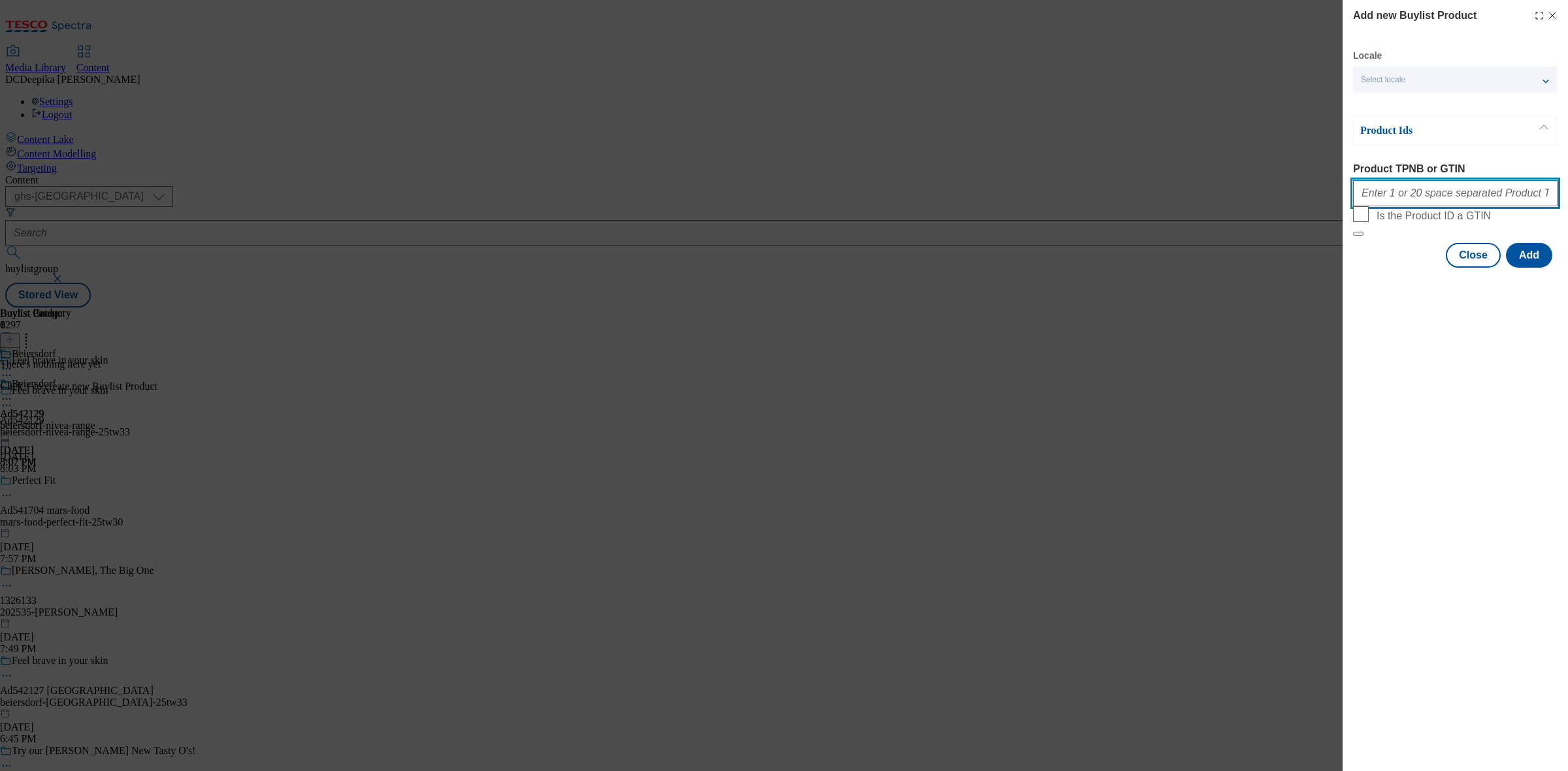
click at [1416, 190] on input "Product TPNB or GTIN" at bounding box center [1455, 193] width 205 height 26
paste input "55693114 85955468 91776446 92060047 67408044 52197096 85926463 92006522 9623486…"
type input "55693114 85955468 91776446 92060047 67408044 52197096 85926463 92006522 9623486…"
click at [1520, 268] on button "Add" at bounding box center [1528, 255] width 47 height 25
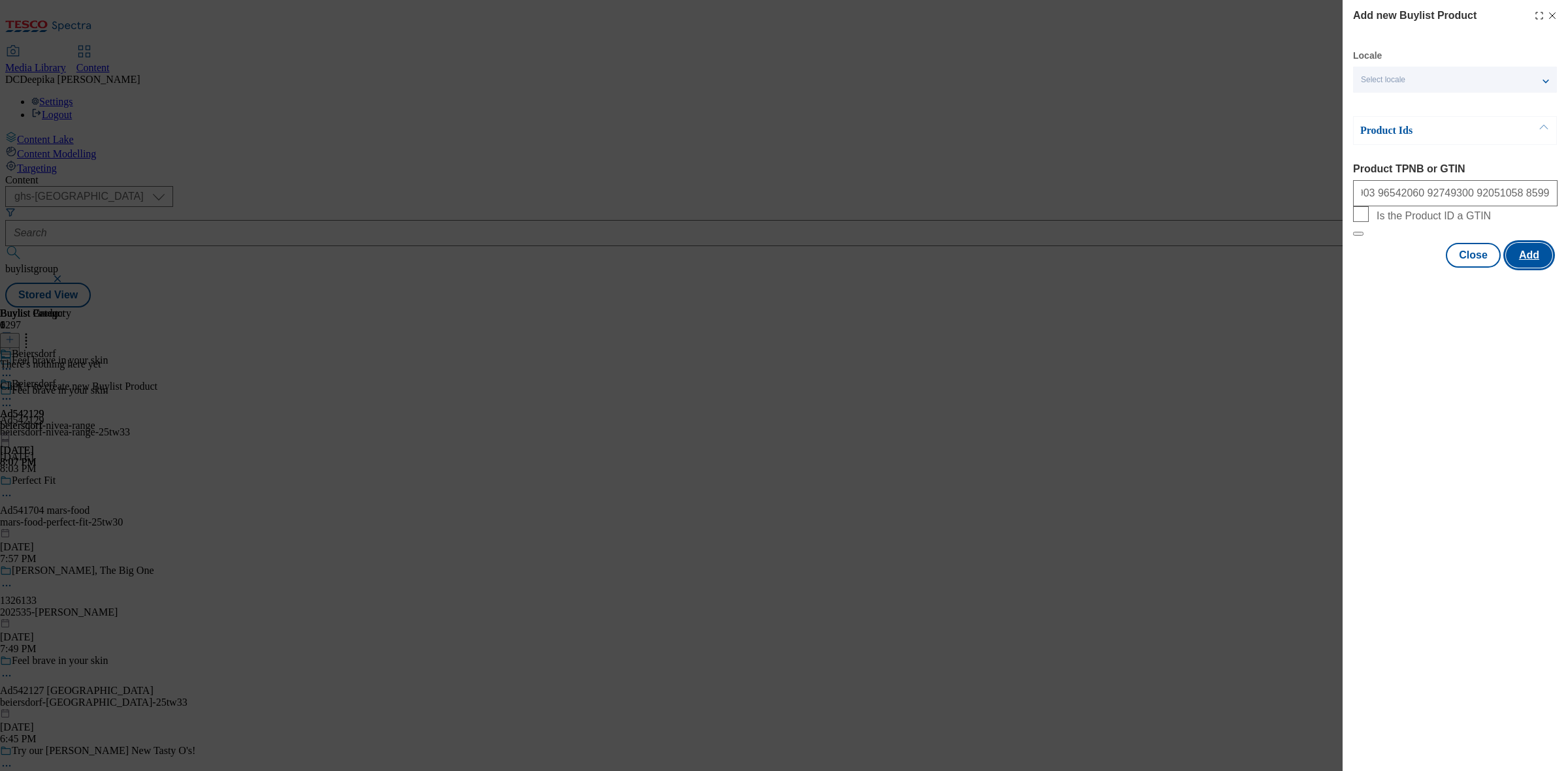
scroll to position [0, 0]
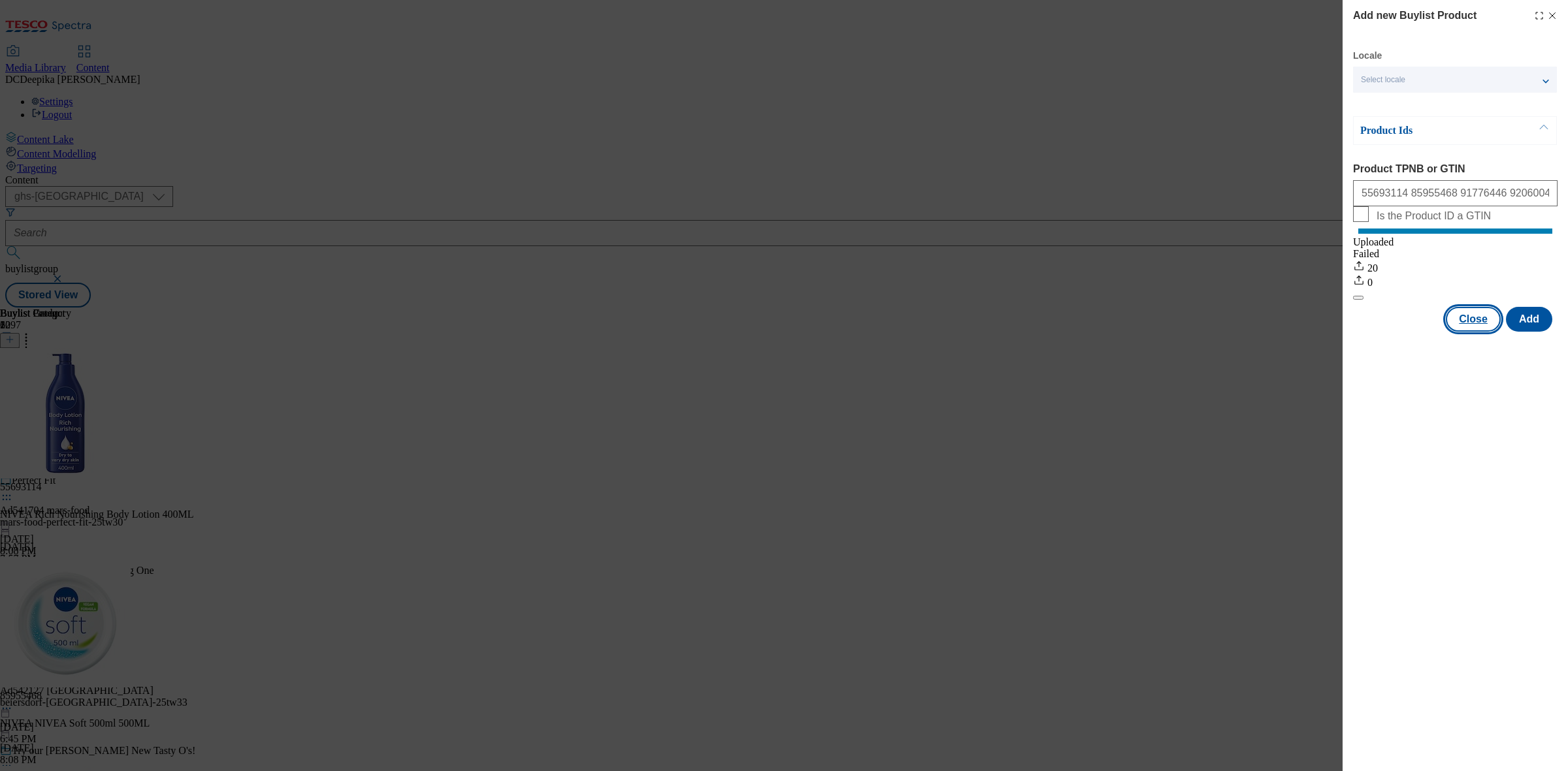
click at [1470, 332] on button "Close" at bounding box center [1473, 319] width 55 height 25
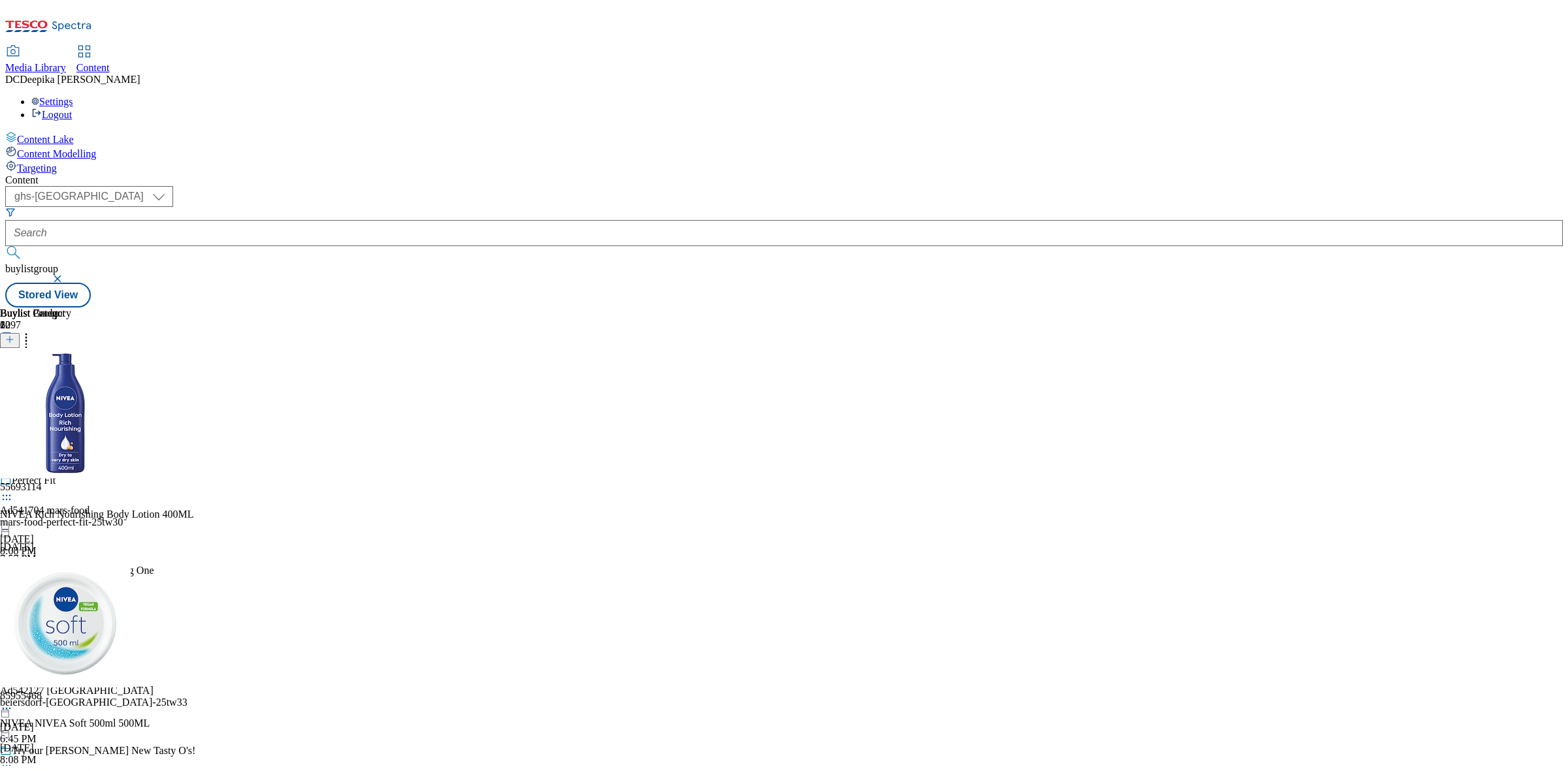
click at [4, 399] on circle at bounding box center [4, 400] width 2 height 2
click at [77, 479] on button "Preview" at bounding box center [51, 486] width 50 height 15
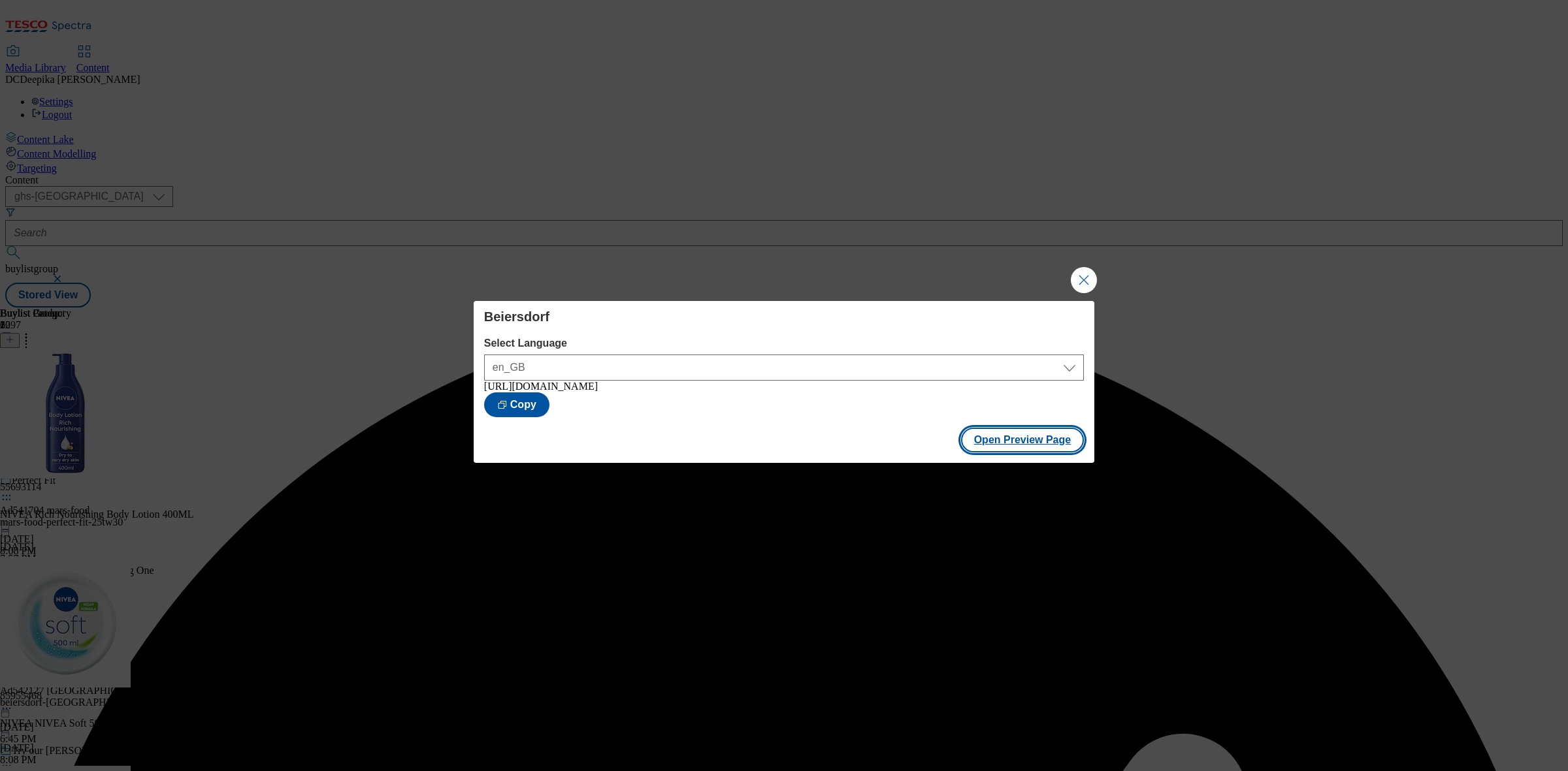
click at [1060, 452] on button "Open Preview Page" at bounding box center [1023, 440] width 124 height 25
click at [1077, 272] on button "Close Modal" at bounding box center [1084, 281] width 26 height 26
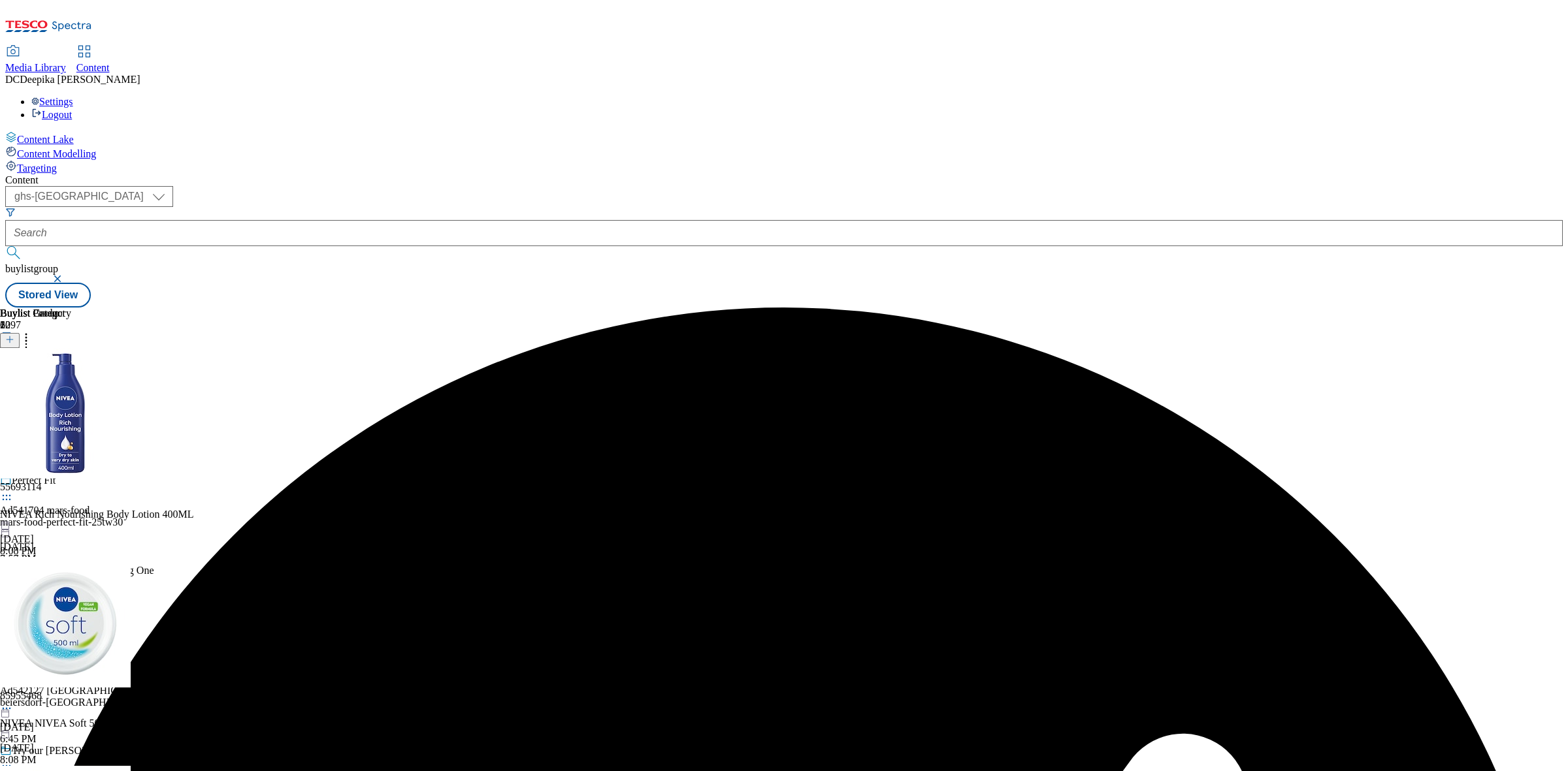
click at [13, 399] on icon at bounding box center [6, 405] width 13 height 13
click at [206, 425] on li "Edit" at bounding box center [116, 432] width 180 height 15
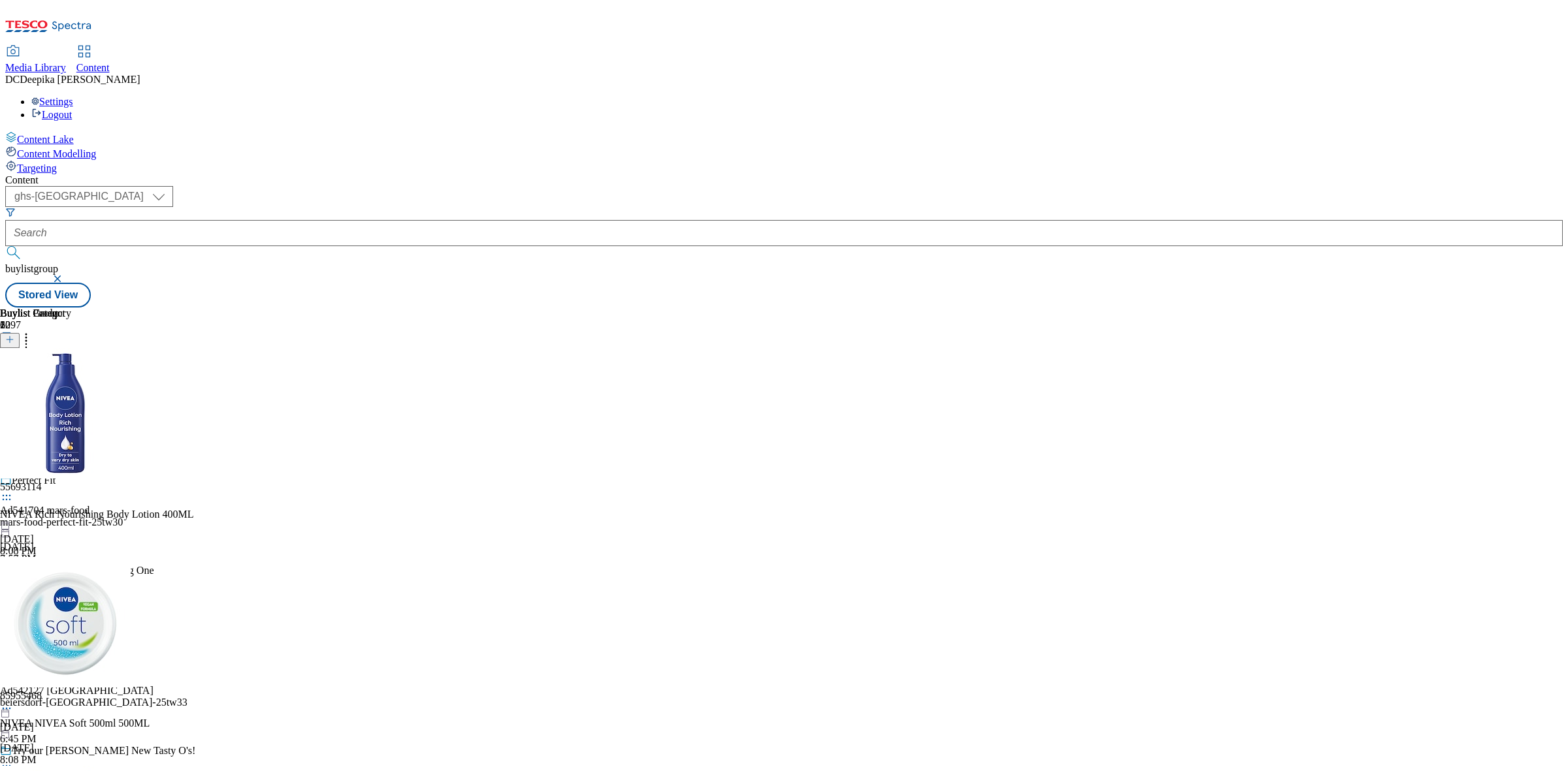
click at [13, 399] on icon at bounding box center [6, 405] width 13 height 13
click at [61, 425] on button "Edit" at bounding box center [43, 432] width 34 height 15
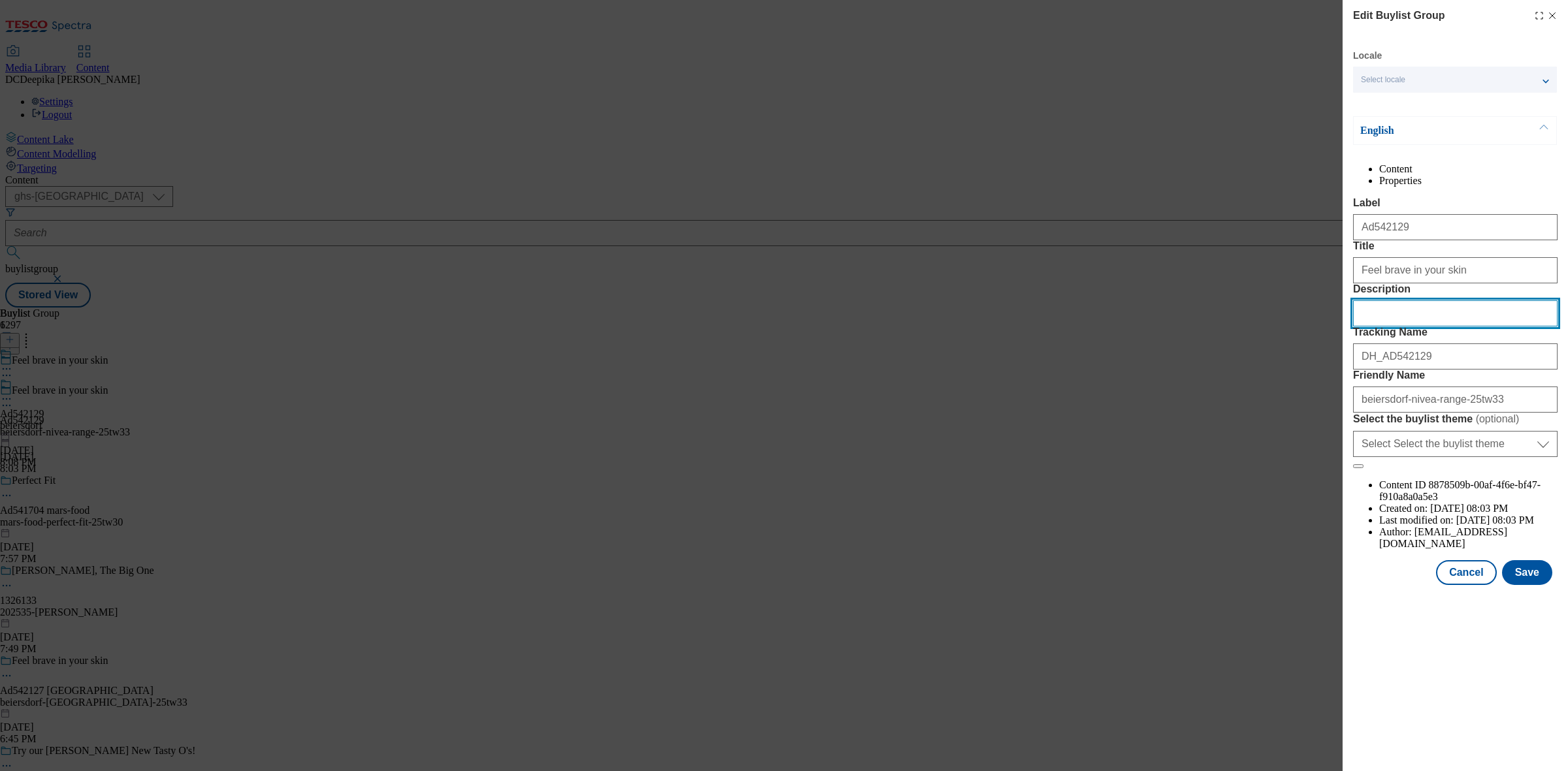
click at [1408, 326] on input "Description" at bounding box center [1455, 314] width 205 height 26
paste input "NIVEA Rich Nourishing Body Lotion Dry Skin 400ml"
type input "NIVEA Rich Nourishing Body Lotion Dry Skin 400ml"
click at [1539, 585] on button "Save" at bounding box center [1527, 573] width 50 height 25
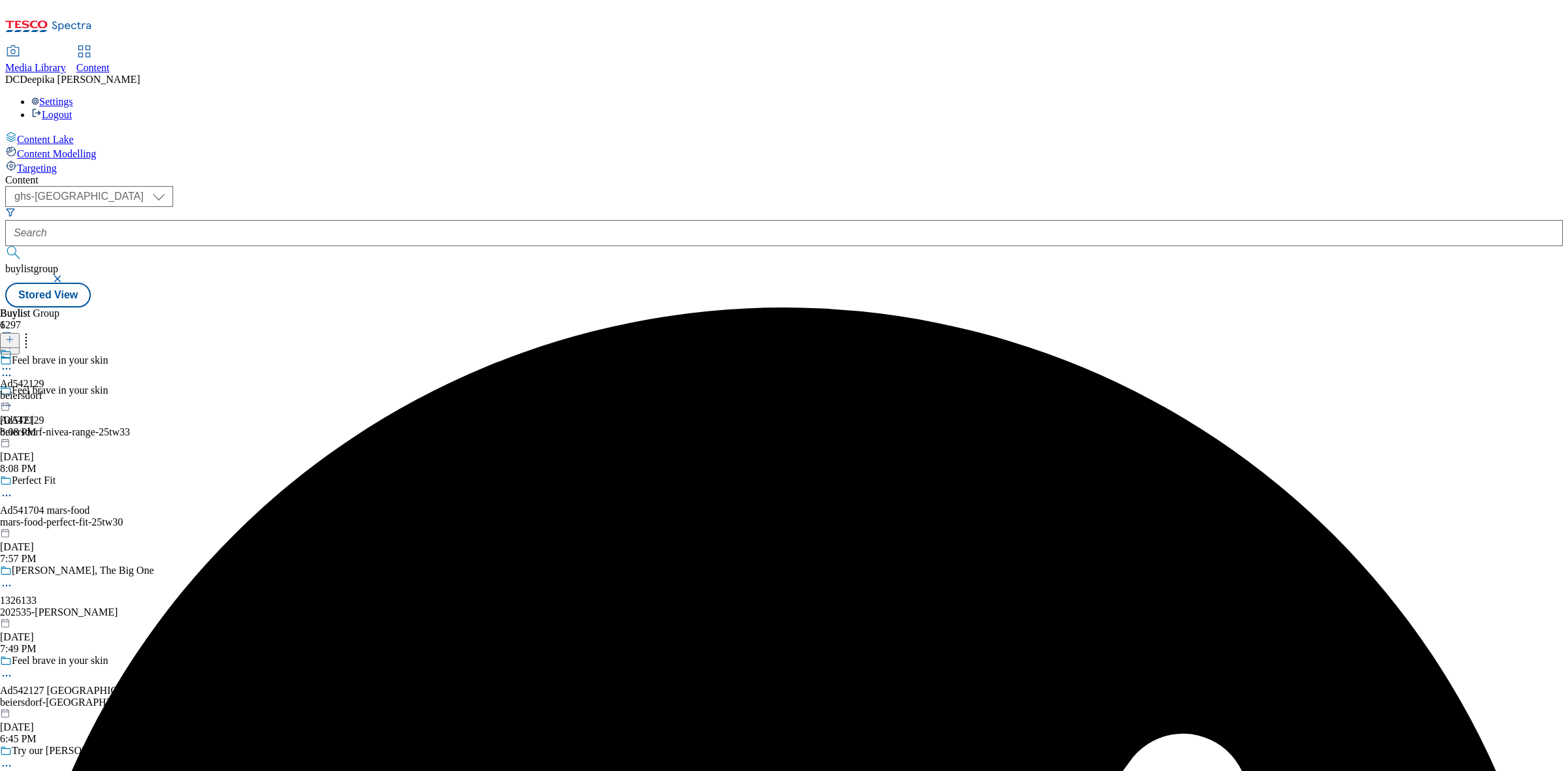
click at [13, 363] on icon at bounding box center [6, 369] width 13 height 13
click at [61, 389] on button "Edit" at bounding box center [43, 396] width 34 height 15
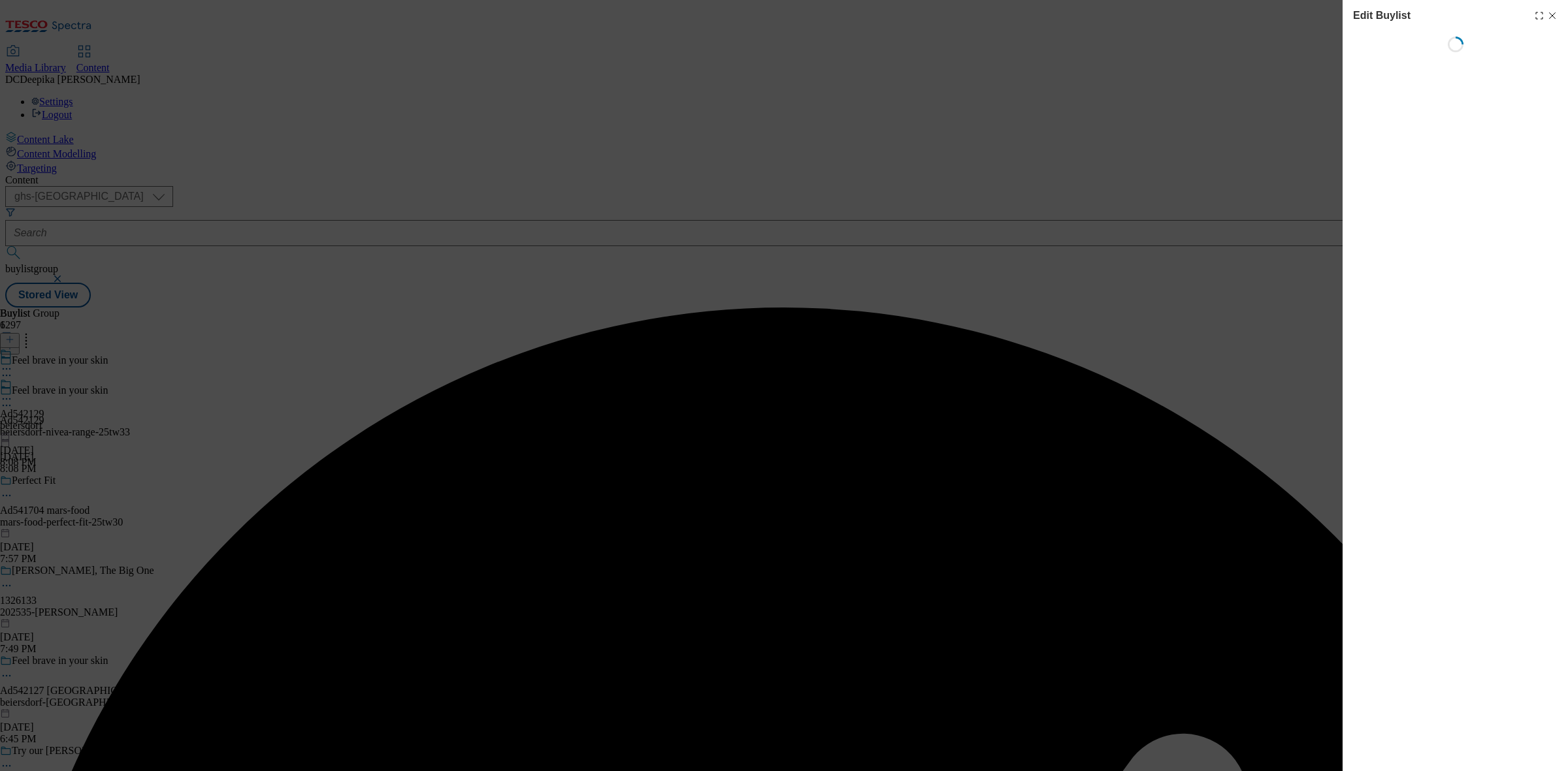
select select "tactical"
select select "supplier funded short term 1-3 weeks"
select select "dunnhumby"
select select "Banner"
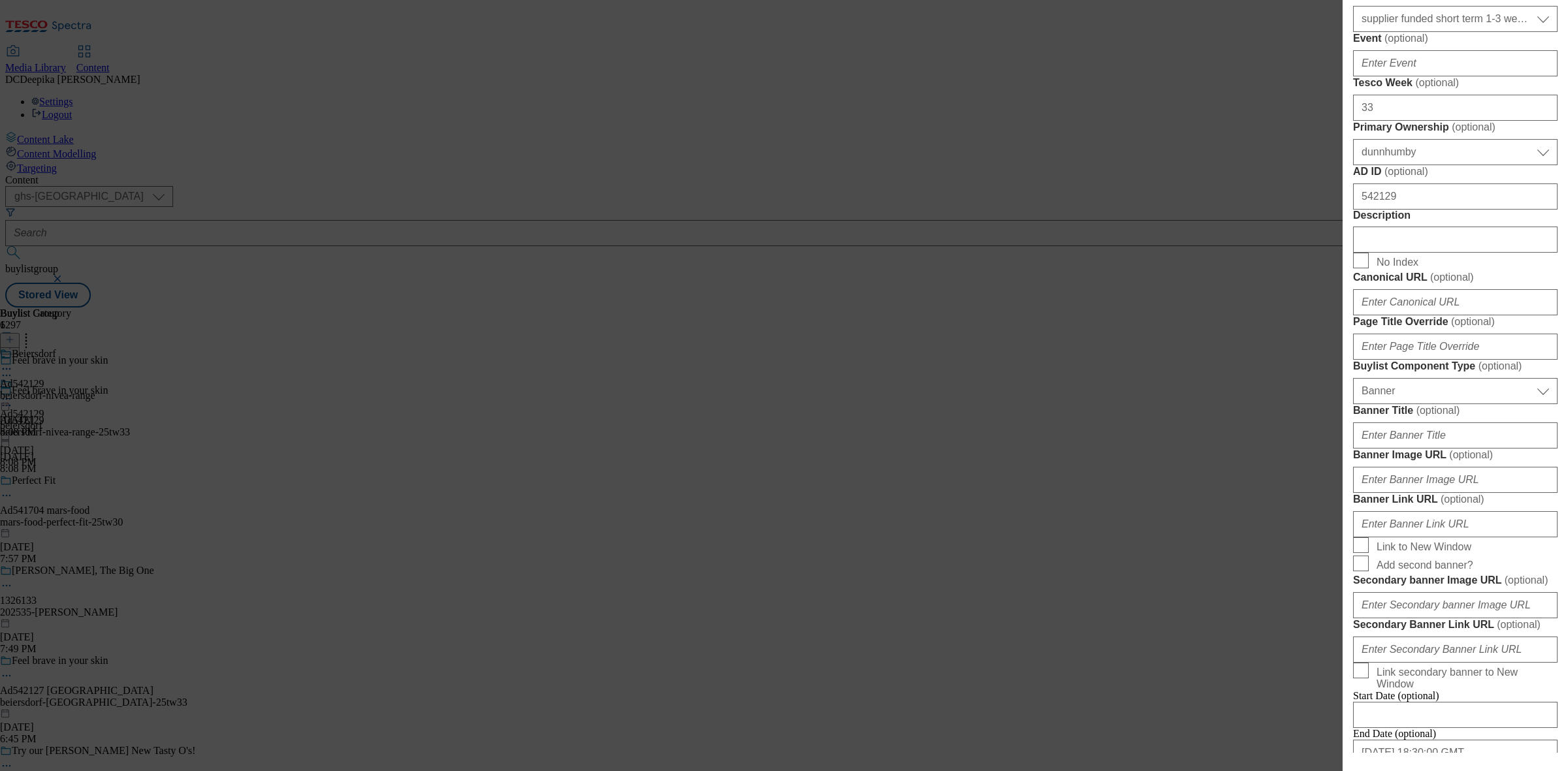
scroll to position [572, 0]
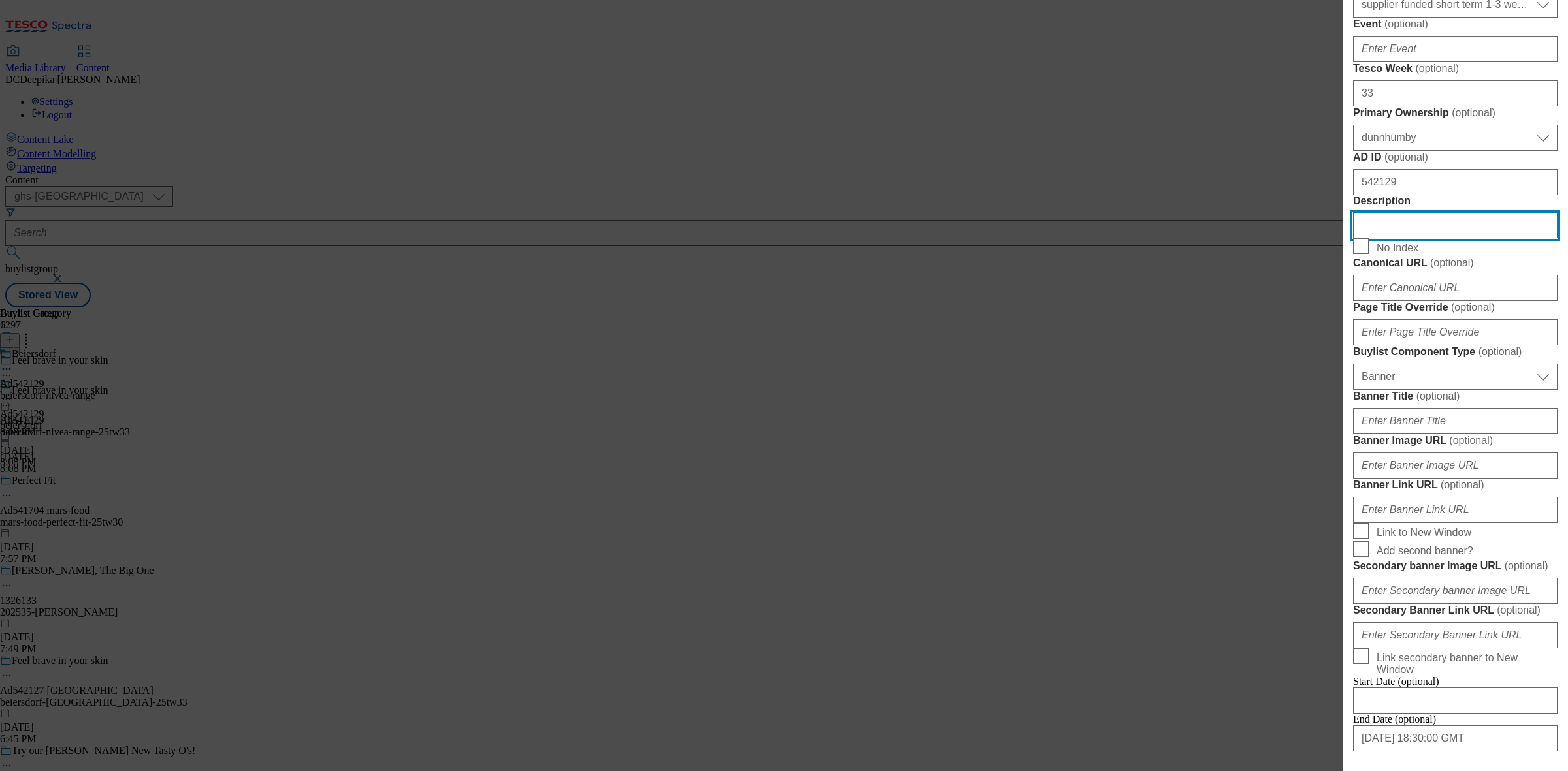
click at [1419, 238] on input "Description" at bounding box center [1455, 226] width 205 height 26
paste input "NIVEA Rich Nourishing Body Lotion Dry Skin 400ml"
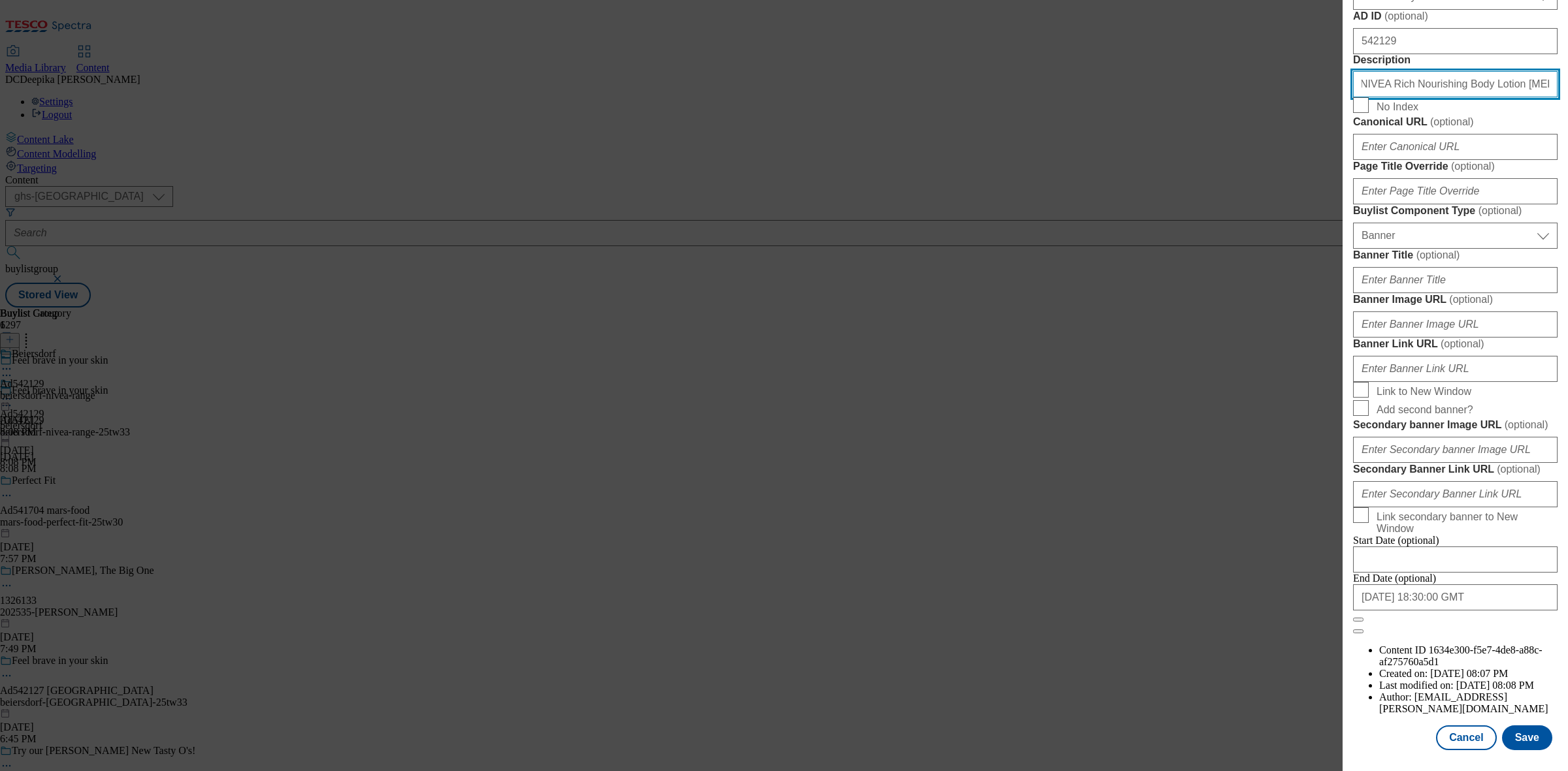
scroll to position [1209, 0]
type input "NIVEA Rich Nourishing Body Lotion Dry Skin 400ml"
click at [1519, 726] on button "Save" at bounding box center [1527, 738] width 50 height 25
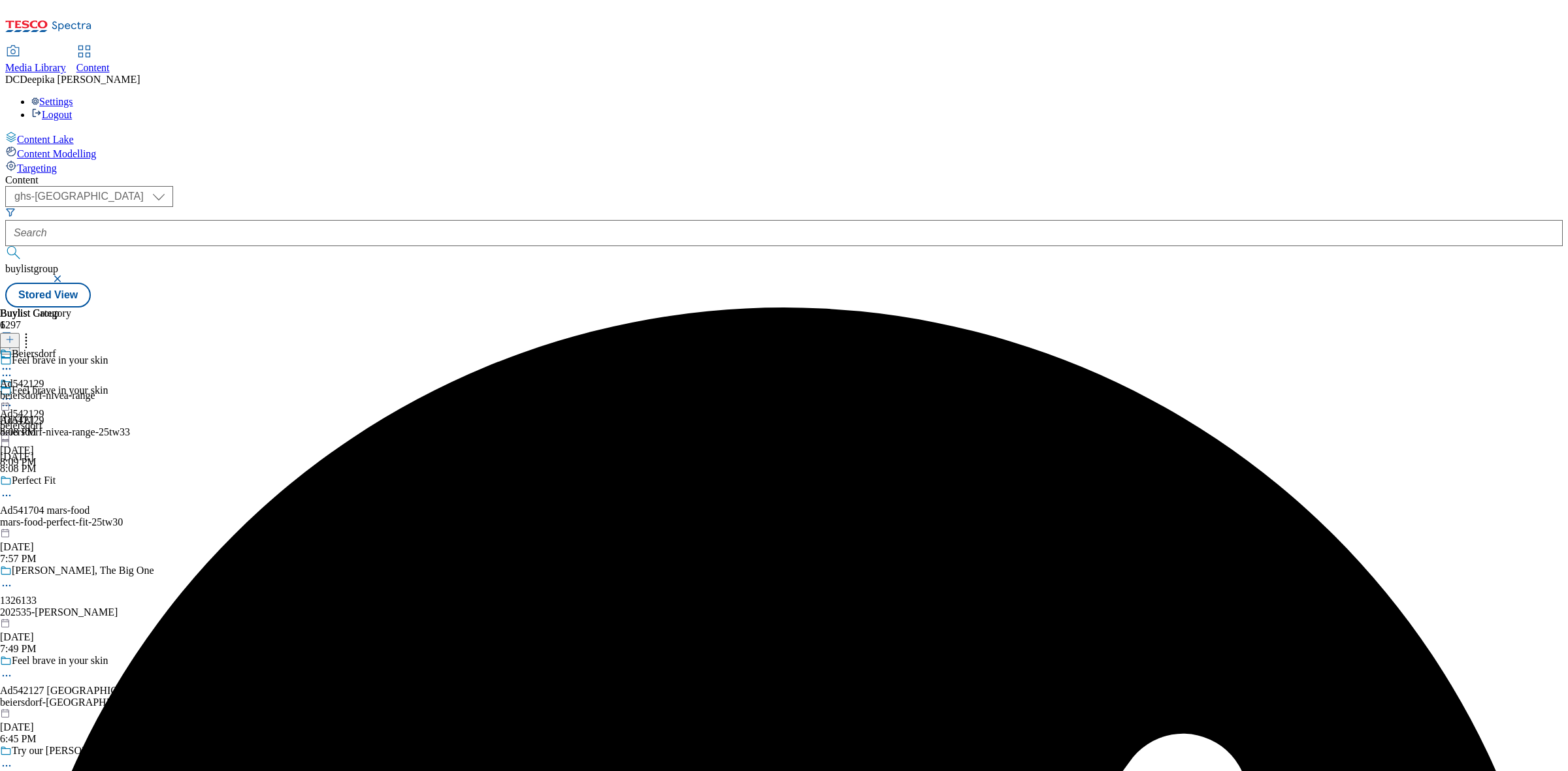
click at [13, 363] on icon at bounding box center [6, 369] width 13 height 13
click at [61, 389] on button "Edit" at bounding box center [43, 396] width 34 height 15
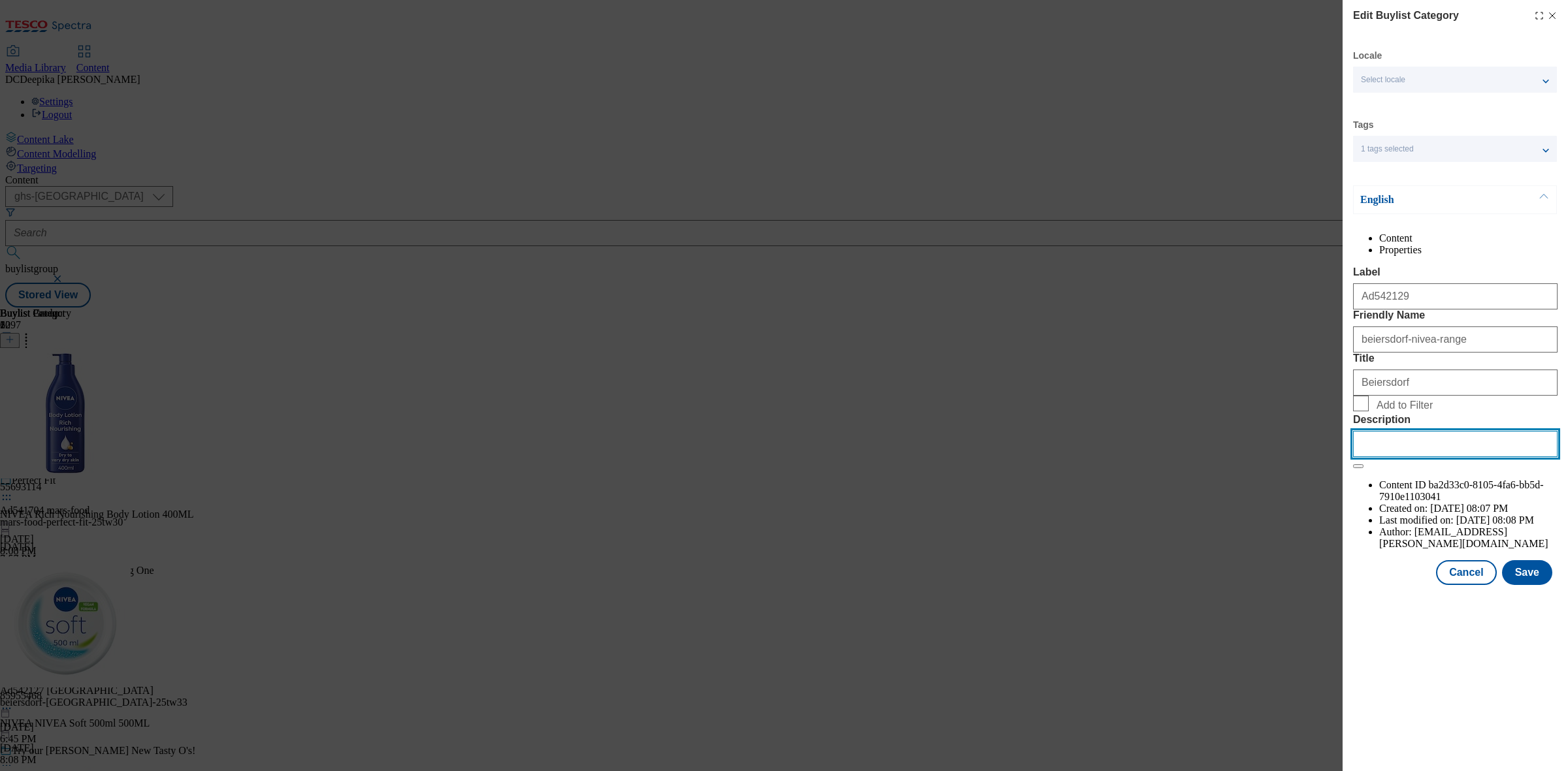
click at [1408, 457] on input "Description" at bounding box center [1455, 445] width 205 height 26
paste input "NIVEA Rich Nourishing Body Lotion Dry Skin 400ml"
type input "NIVEA Rich Nourishing Body Lotion Dry Skin 400ml"
click at [1539, 585] on button "Save" at bounding box center [1527, 573] width 50 height 25
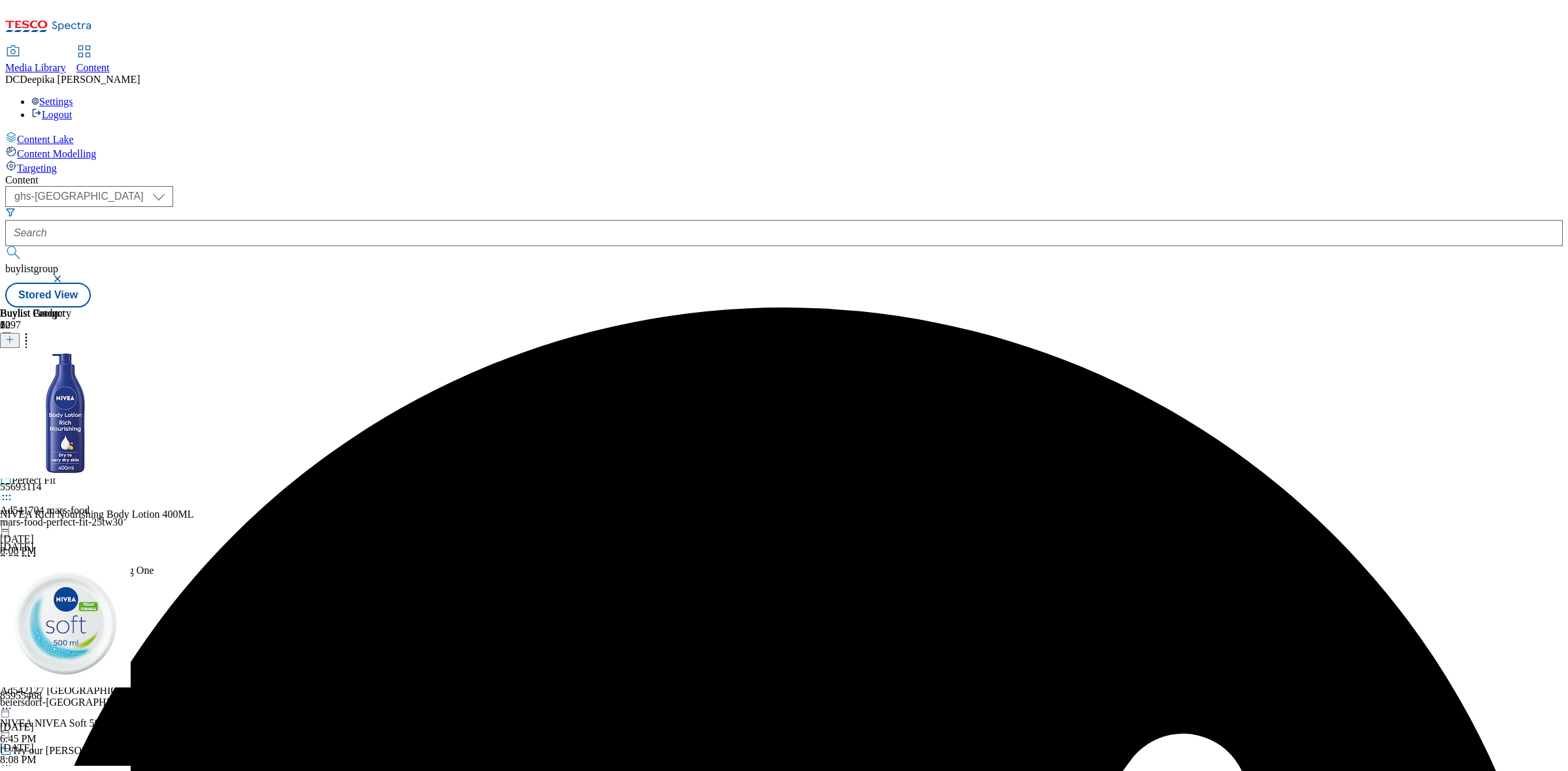
click at [13, 393] on icon at bounding box center [6, 399] width 13 height 13
click at [71, 482] on span "Preview" at bounding box center [56, 486] width 31 height 10
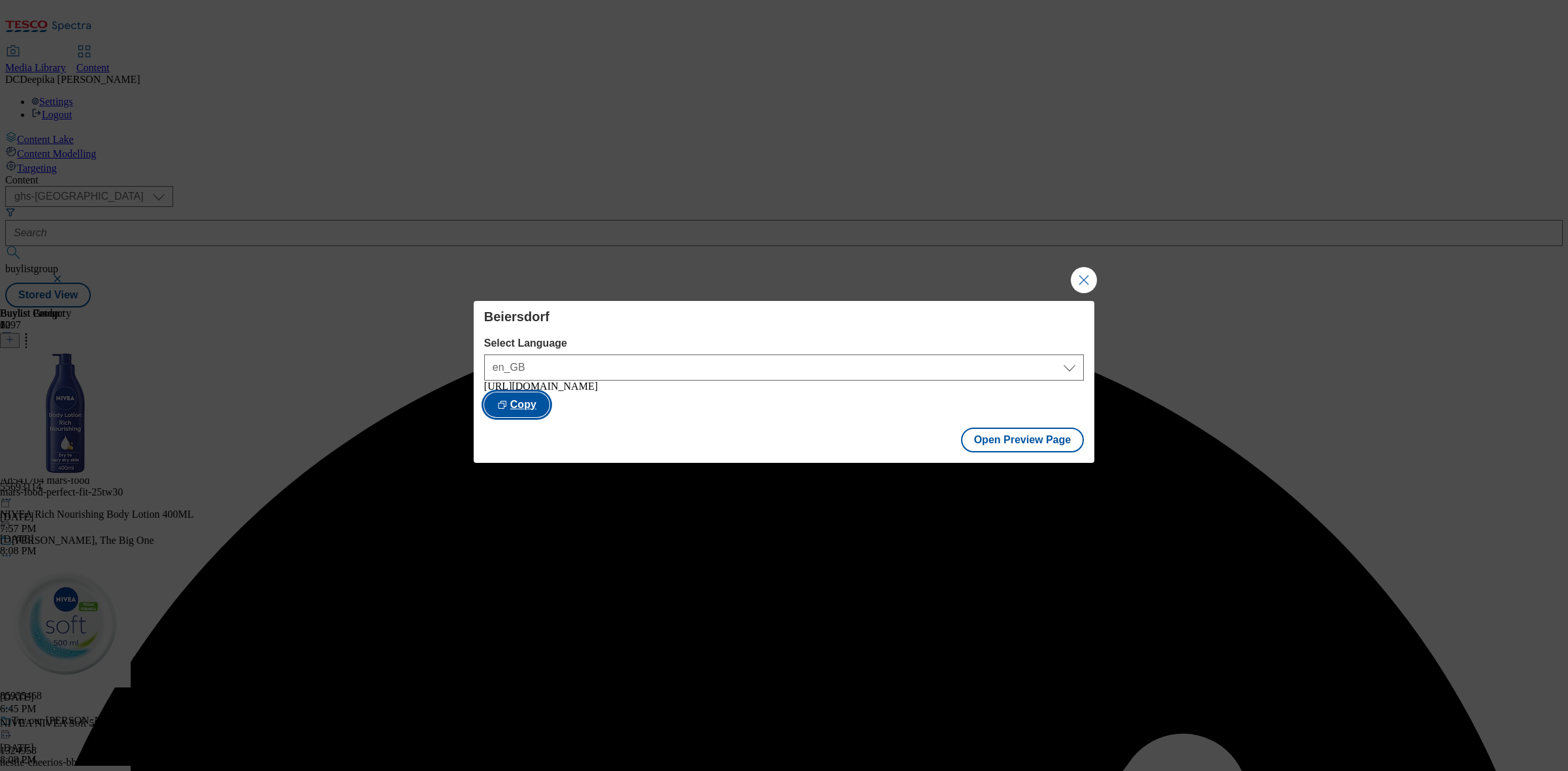
click at [550, 416] on button "Copy" at bounding box center [517, 405] width 65 height 25
